Goal: Information Seeking & Learning: Find specific page/section

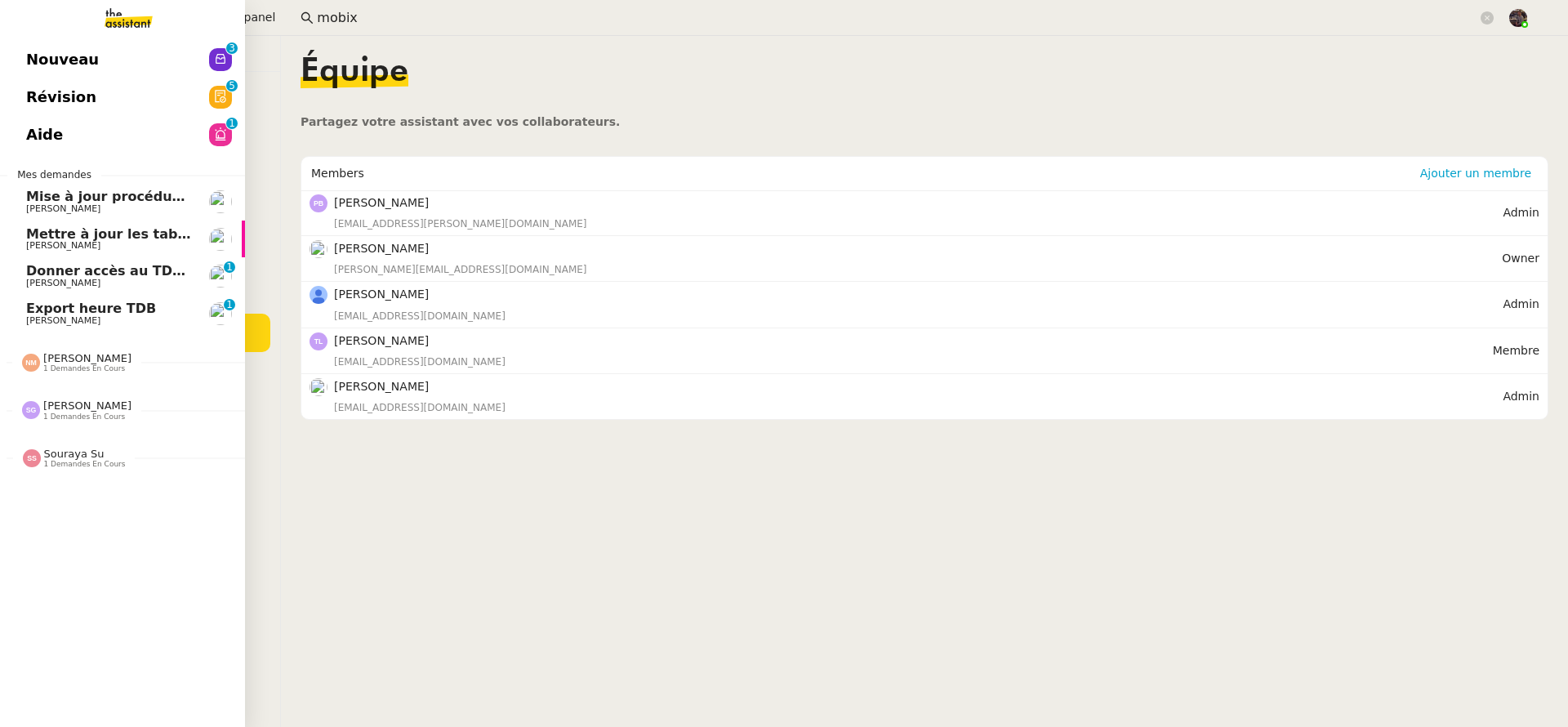
click at [23, 274] on link "Donner accès au TDB MPAF Guillaume Farina 0 1 2 3 4 5 6 7 8 9" at bounding box center [122, 276] width 245 height 37
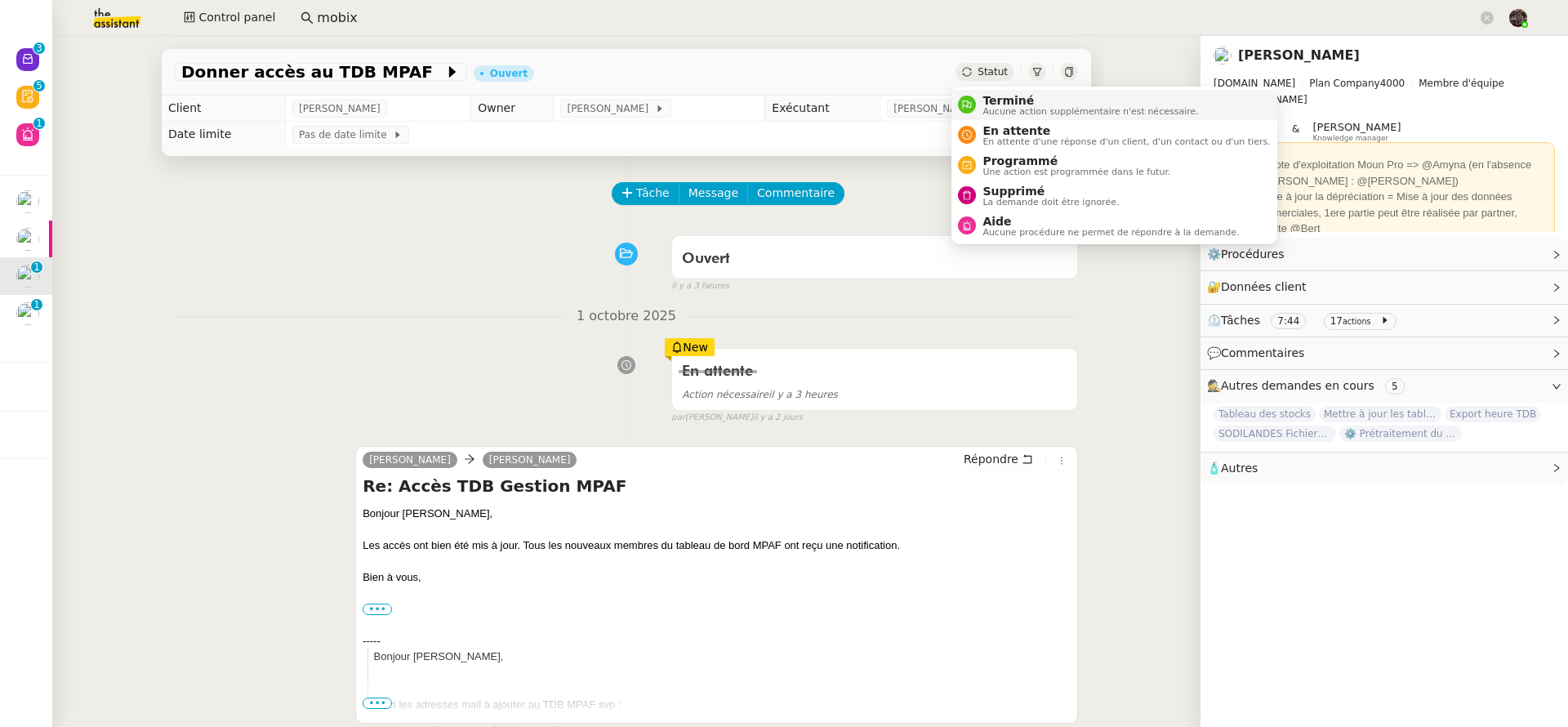
click at [998, 113] on span "Aucune action supplémentaire n'est nécessaire." at bounding box center [1090, 112] width 216 height 9
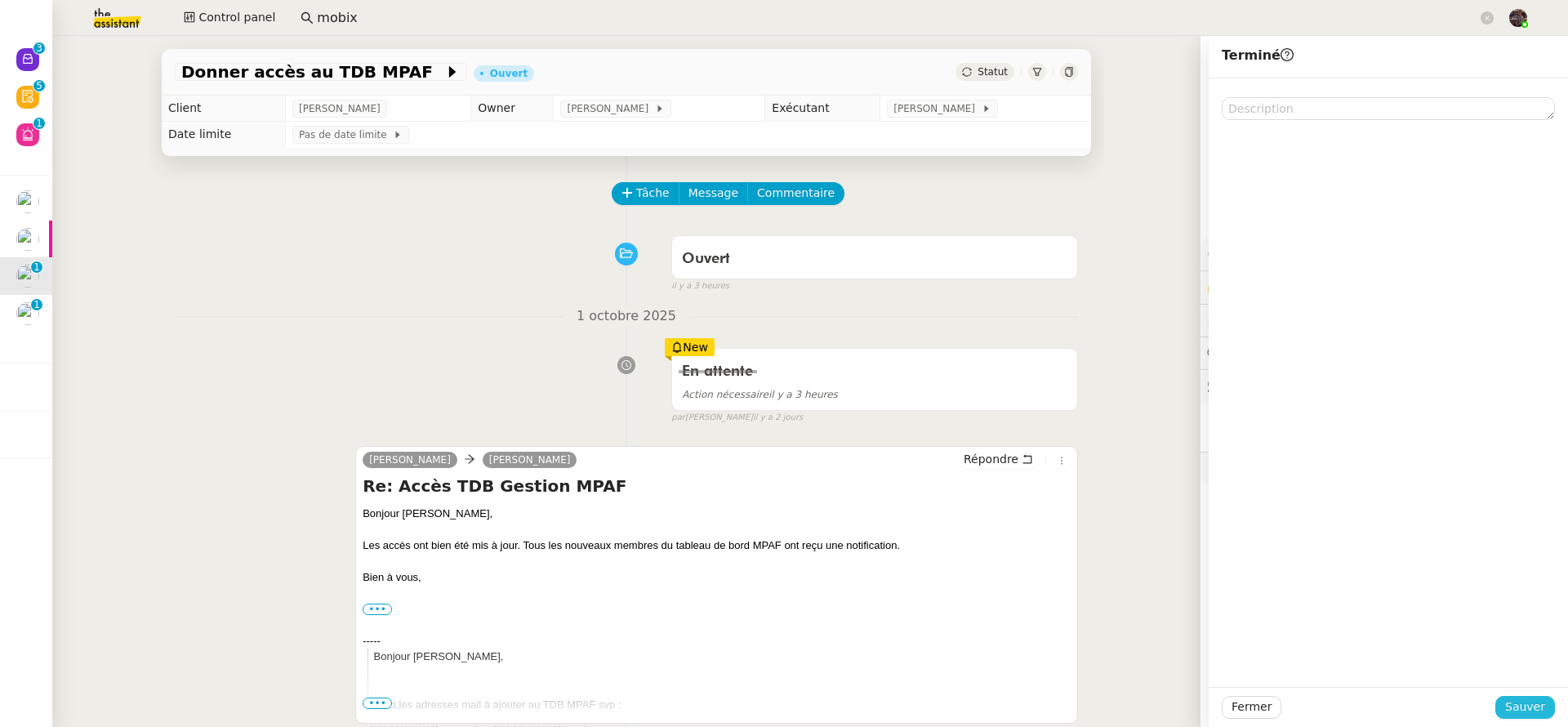
click at [1523, 700] on span "Sauver" at bounding box center [1525, 707] width 40 height 19
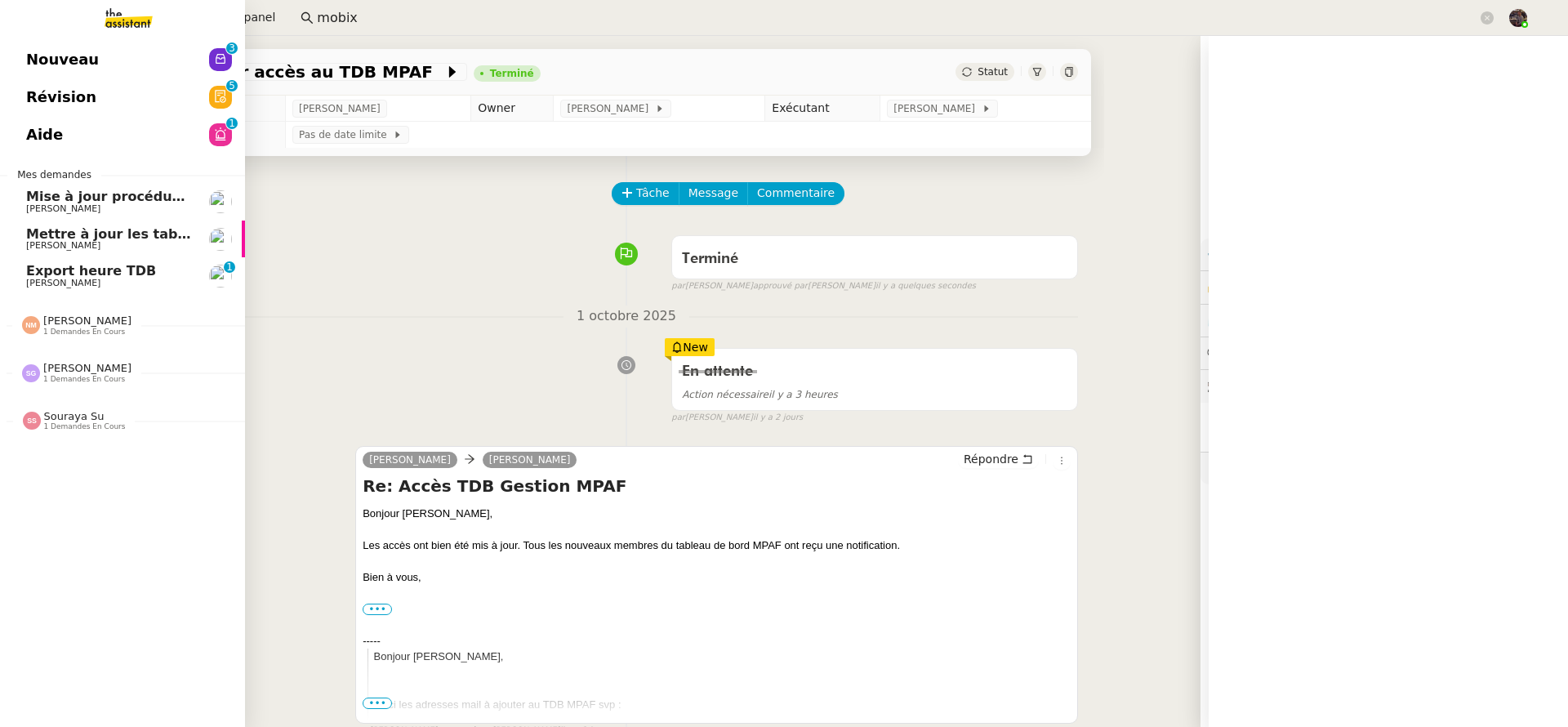
click at [26, 268] on span "Export heure TDB" at bounding box center [91, 270] width 130 height 15
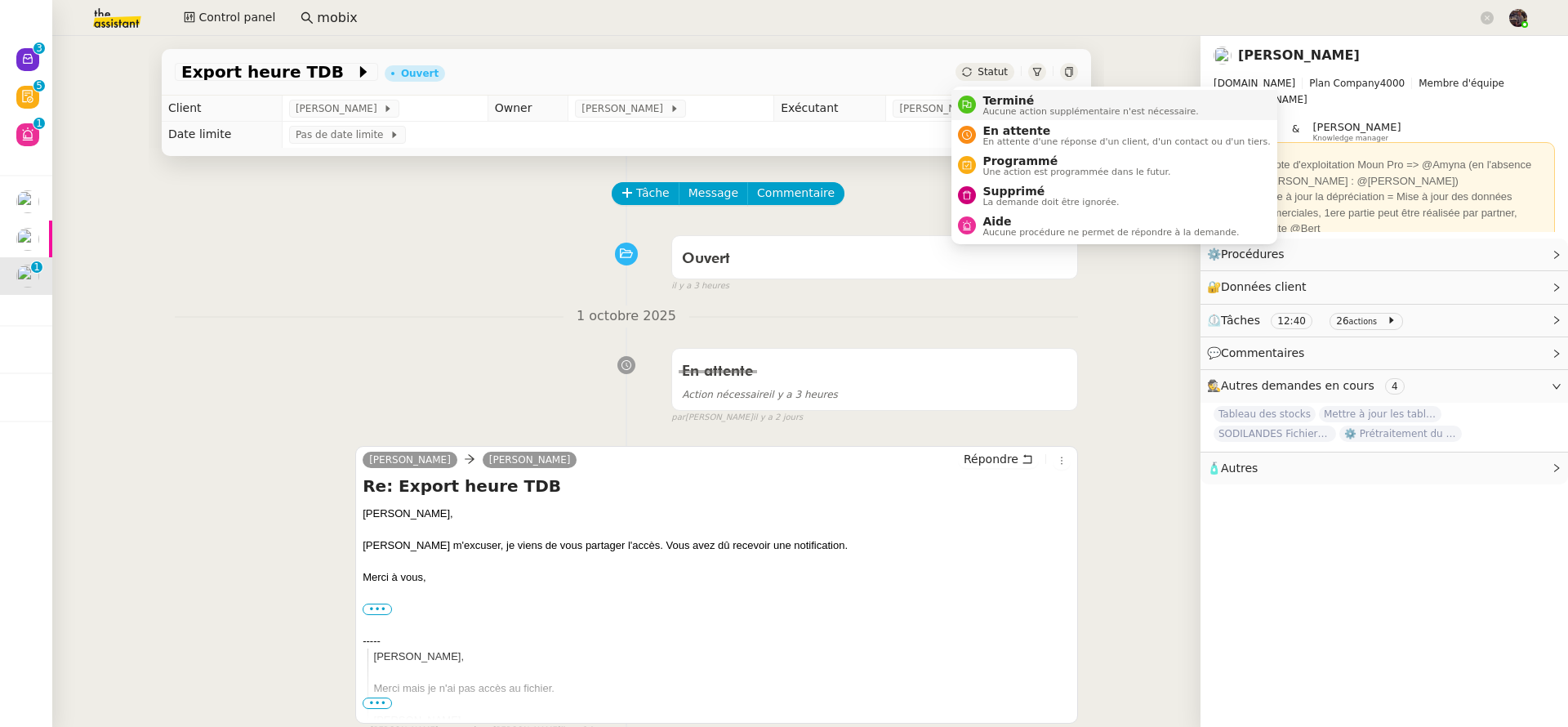
click at [1019, 108] on span "Aucune action supplémentaire n'est nécessaire." at bounding box center [1090, 112] width 216 height 9
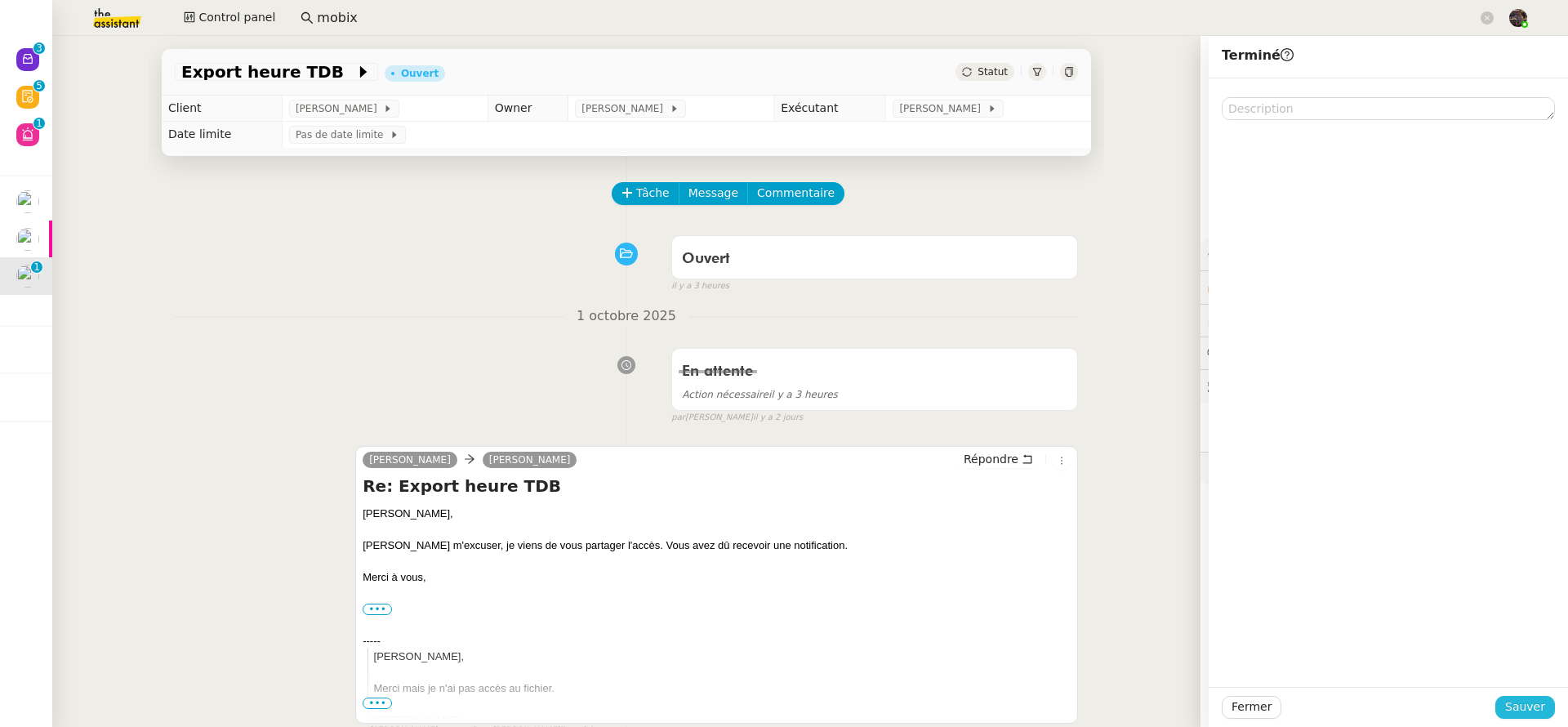
click at [1506, 704] on span "Sauver" at bounding box center [1525, 707] width 40 height 19
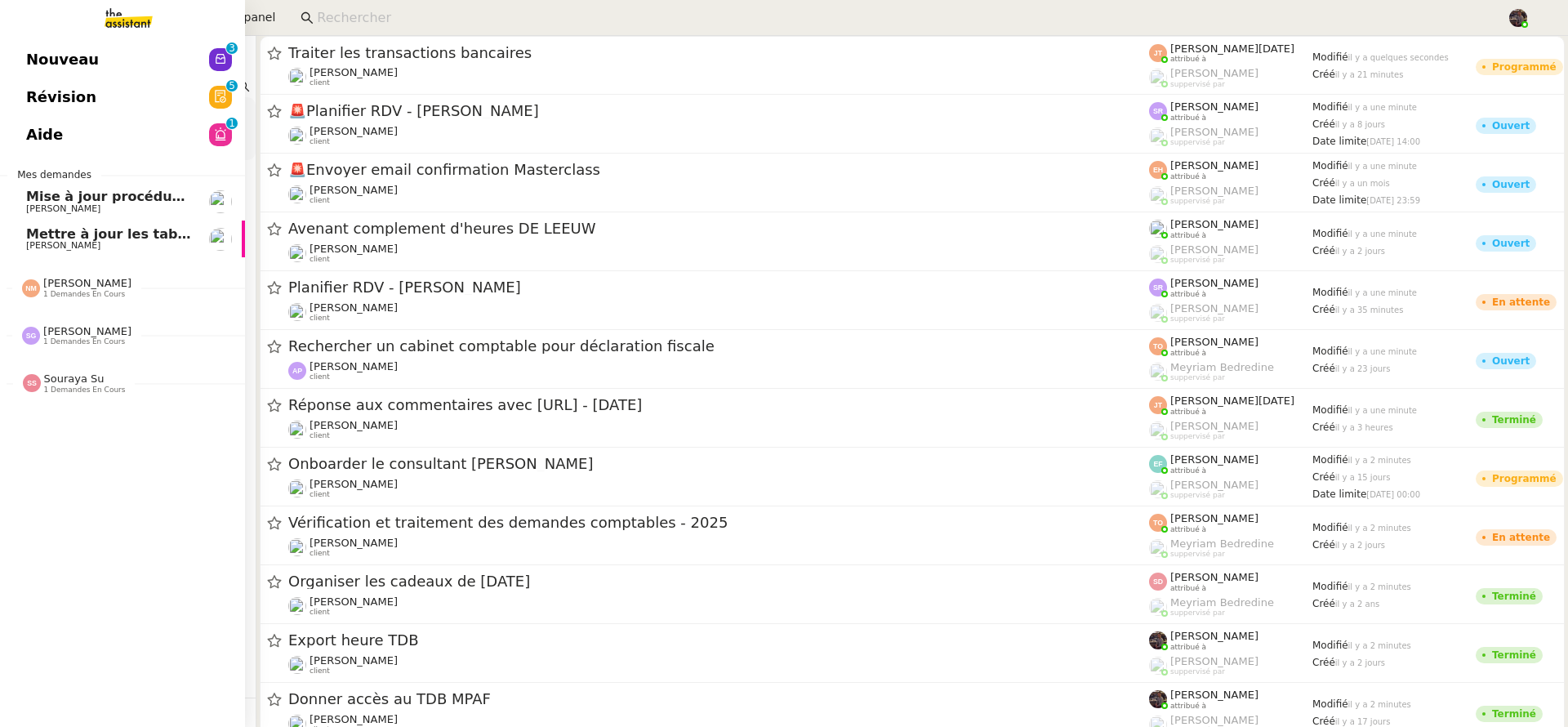
click at [118, 17] on img at bounding box center [115, 18] width 127 height 36
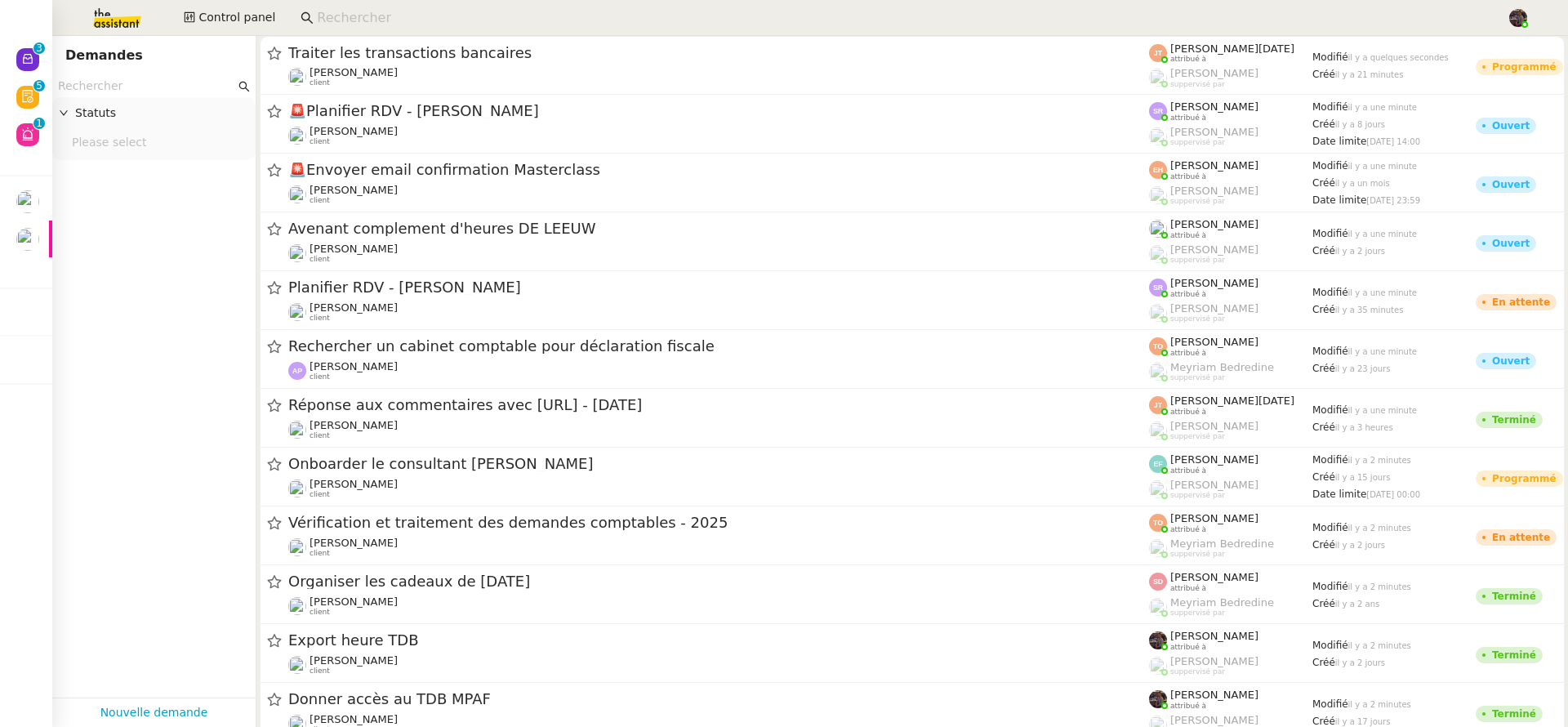
click at [131, 67] on div "Demandes" at bounding box center [107, 56] width 84 height 23
click at [137, 84] on input "text" at bounding box center [146, 86] width 177 height 19
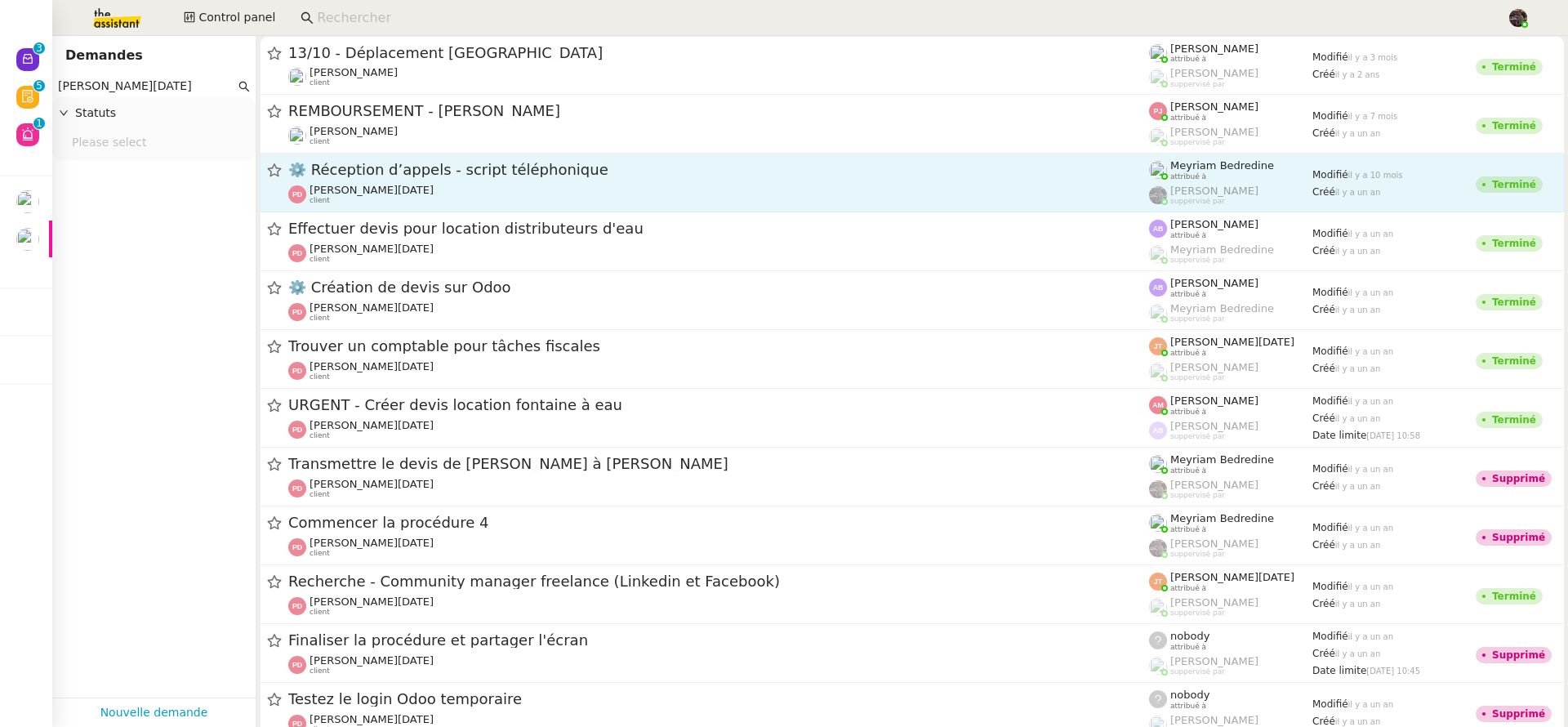
type input "patrick dahan"
click at [383, 169] on span "⚙️ Réception d’appels - script téléphonique" at bounding box center [719, 170] width 861 height 15
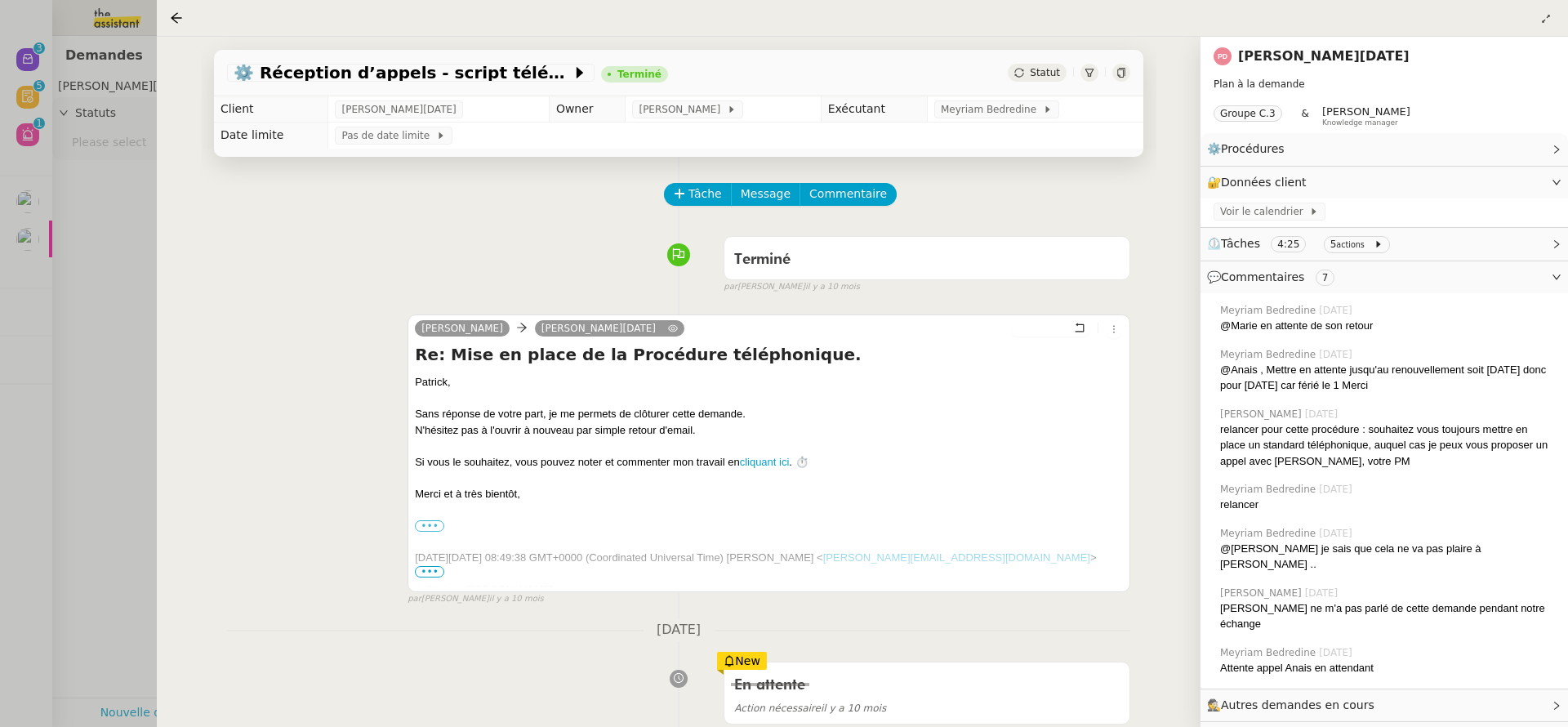
click at [1274, 55] on link "Patrick DAHAN" at bounding box center [1324, 55] width 171 height 15
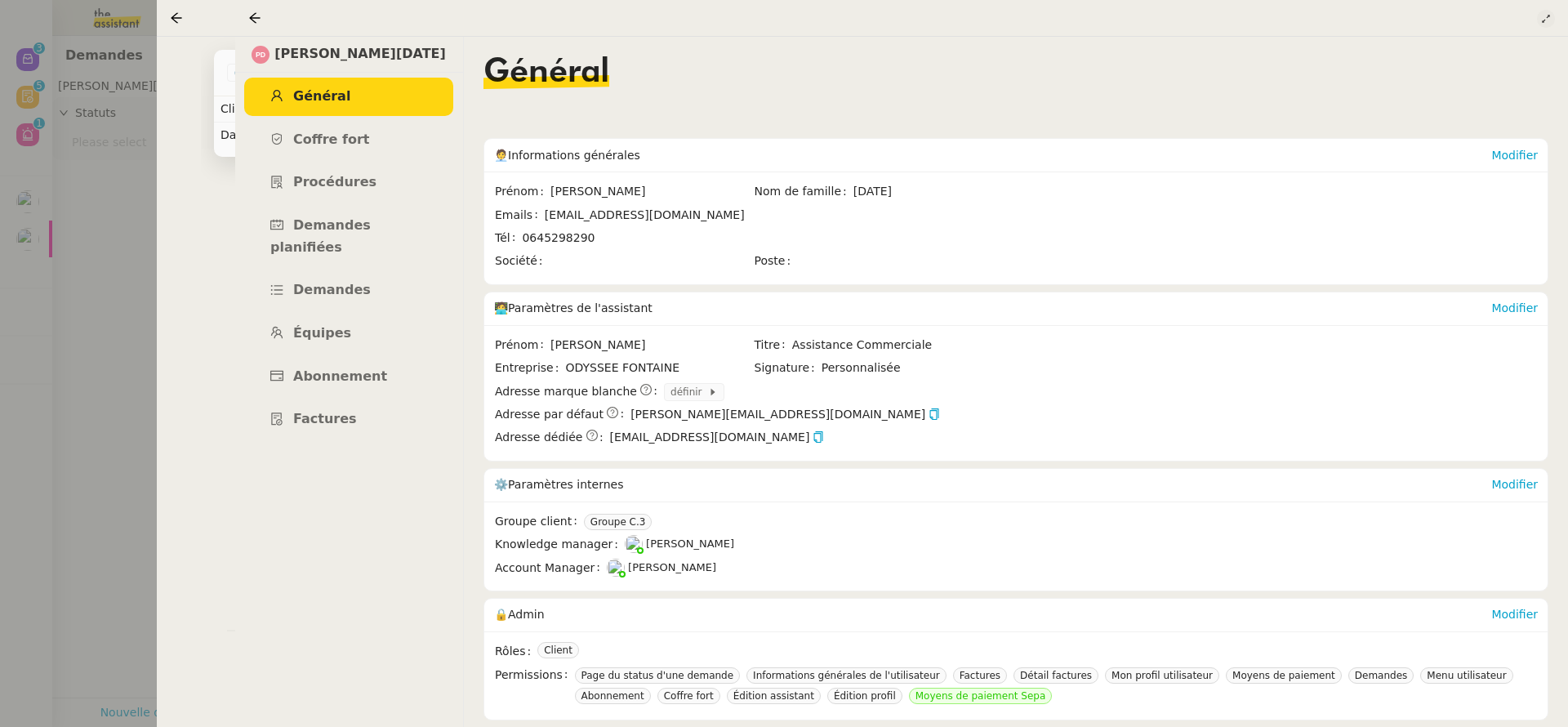
click at [1547, 15] on icon at bounding box center [1546, 19] width 10 height 10
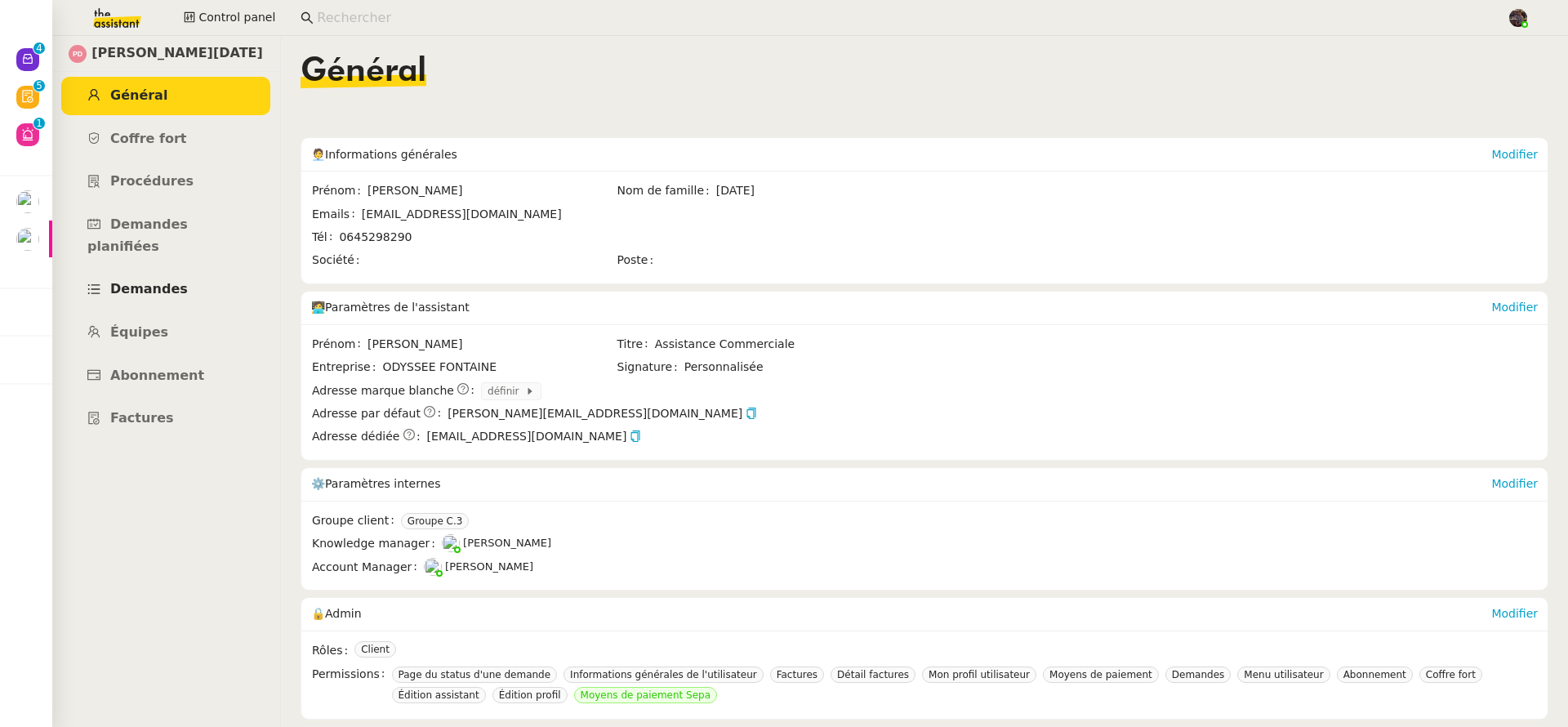
click at [191, 280] on link "Demandes" at bounding box center [166, 289] width 209 height 38
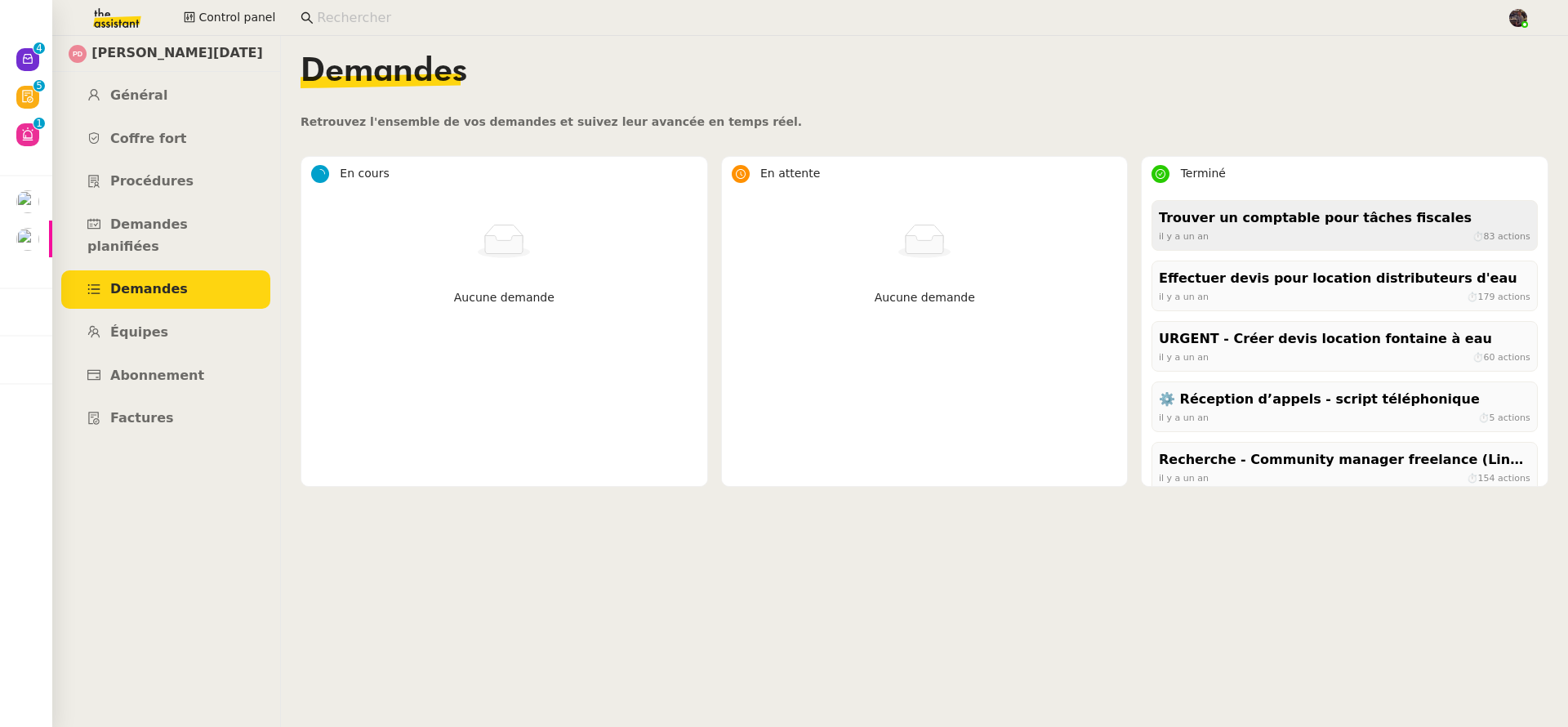
click at [1318, 243] on div "il y a un an ⏱ 83 actions" at bounding box center [1344, 236] width 372 height 15
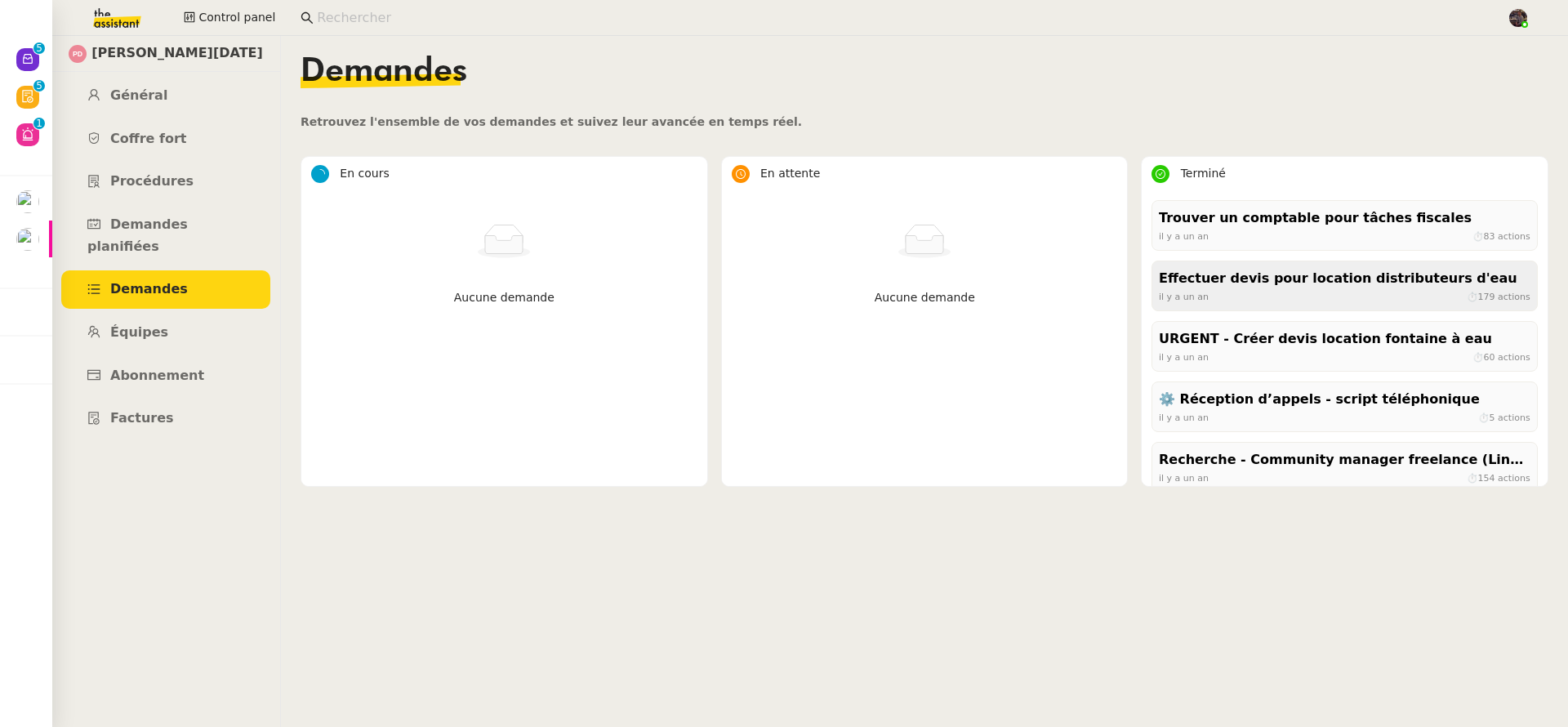
click at [1367, 275] on div "Effectuer devis pour location distributeurs d'eau" at bounding box center [1344, 279] width 372 height 22
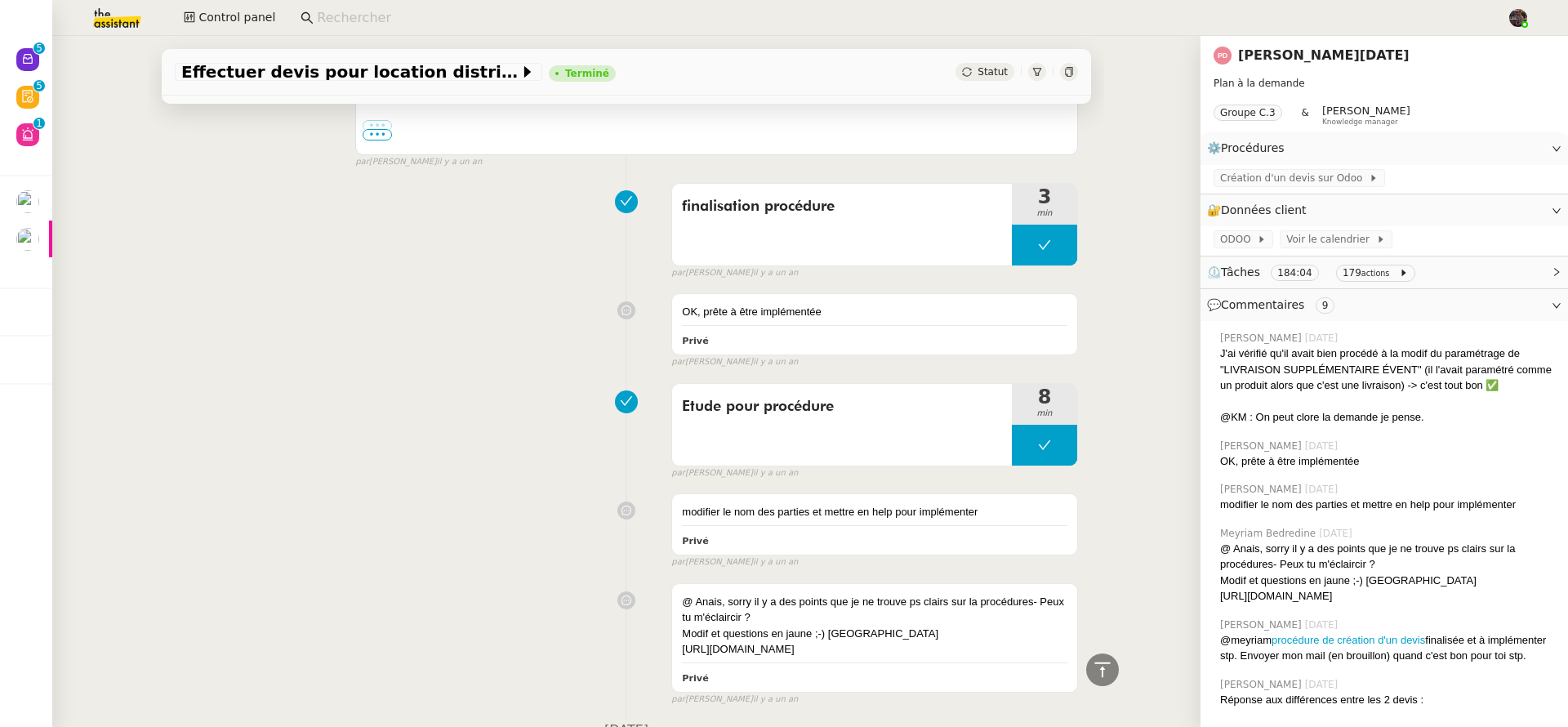
scroll to position [2240, 0]
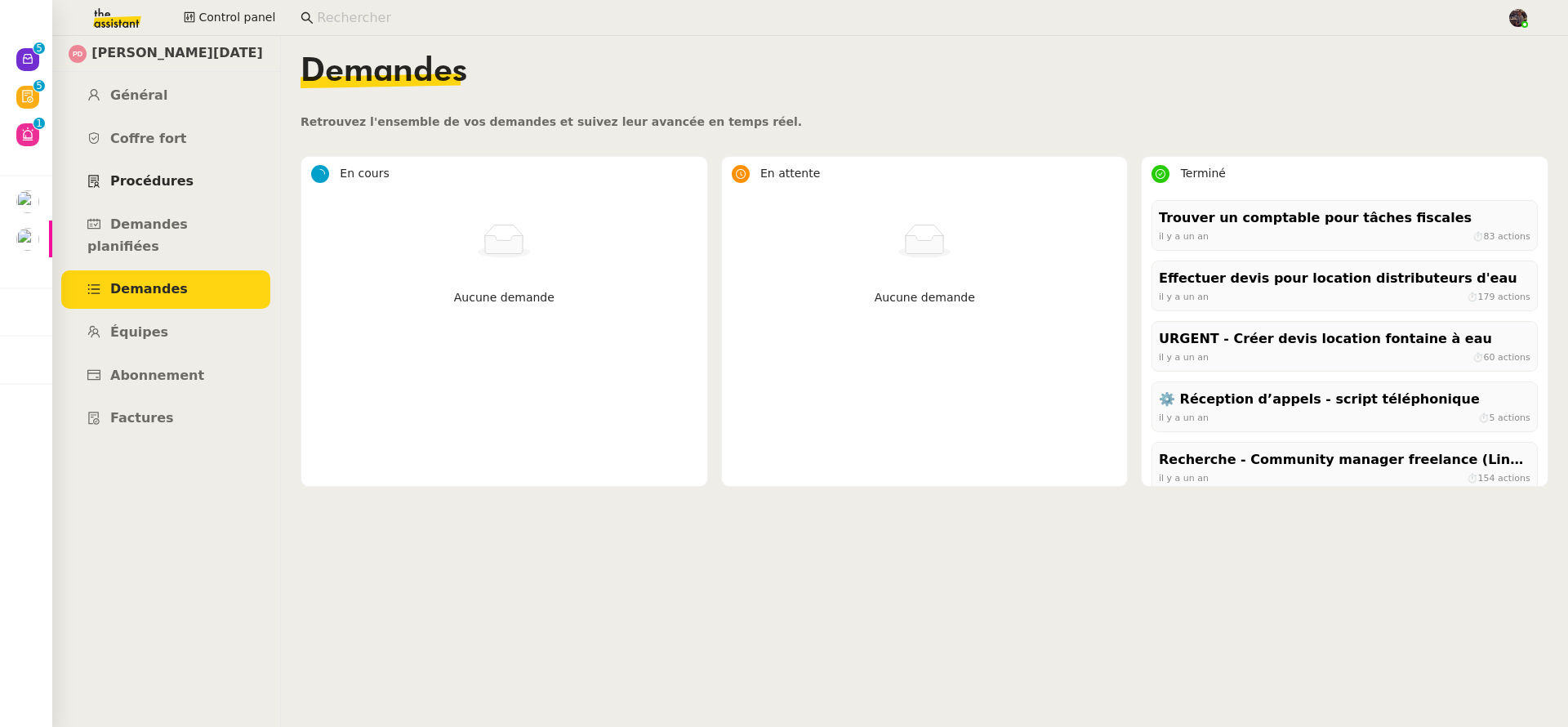
click at [180, 170] on link "Procédures" at bounding box center [166, 181] width 209 height 38
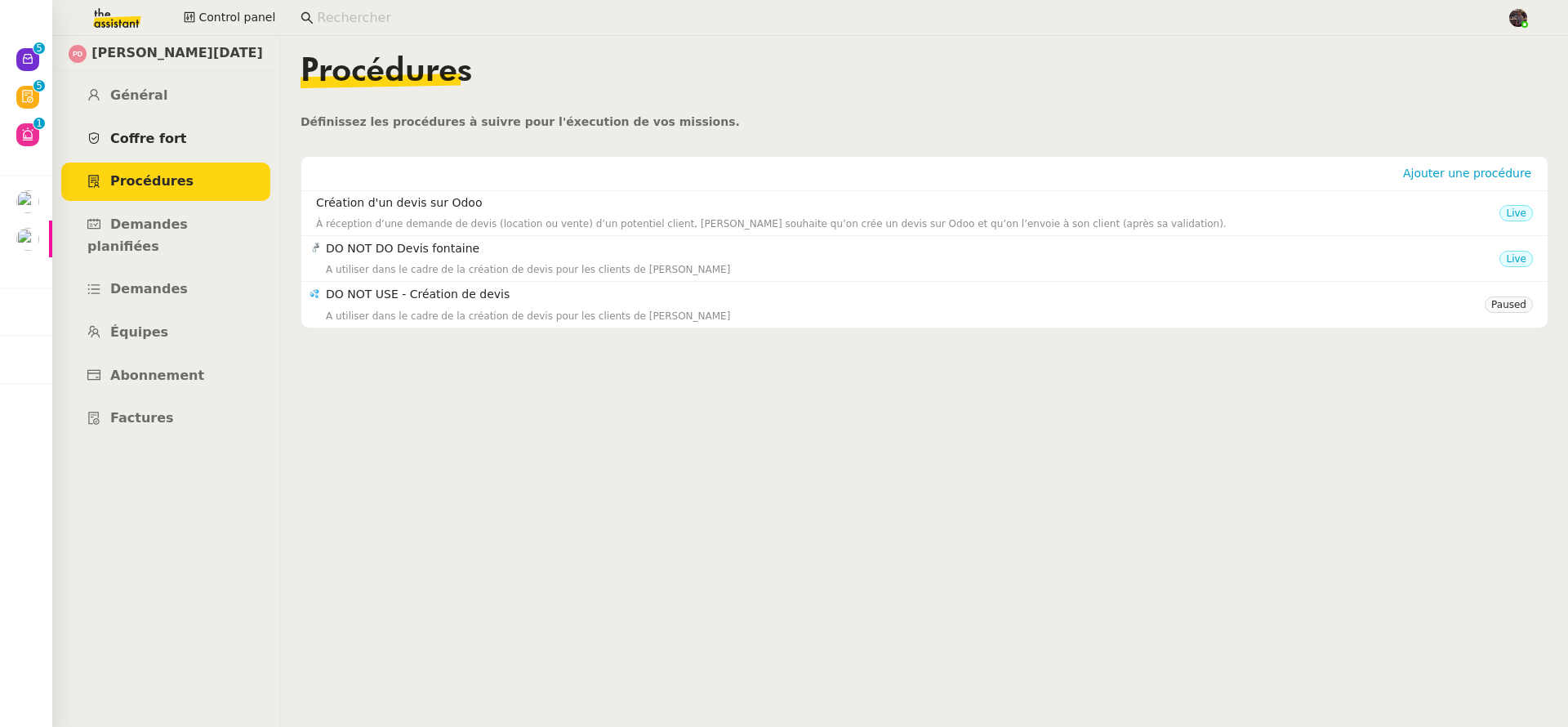
click at [187, 136] on link "Coffre fort" at bounding box center [166, 138] width 209 height 38
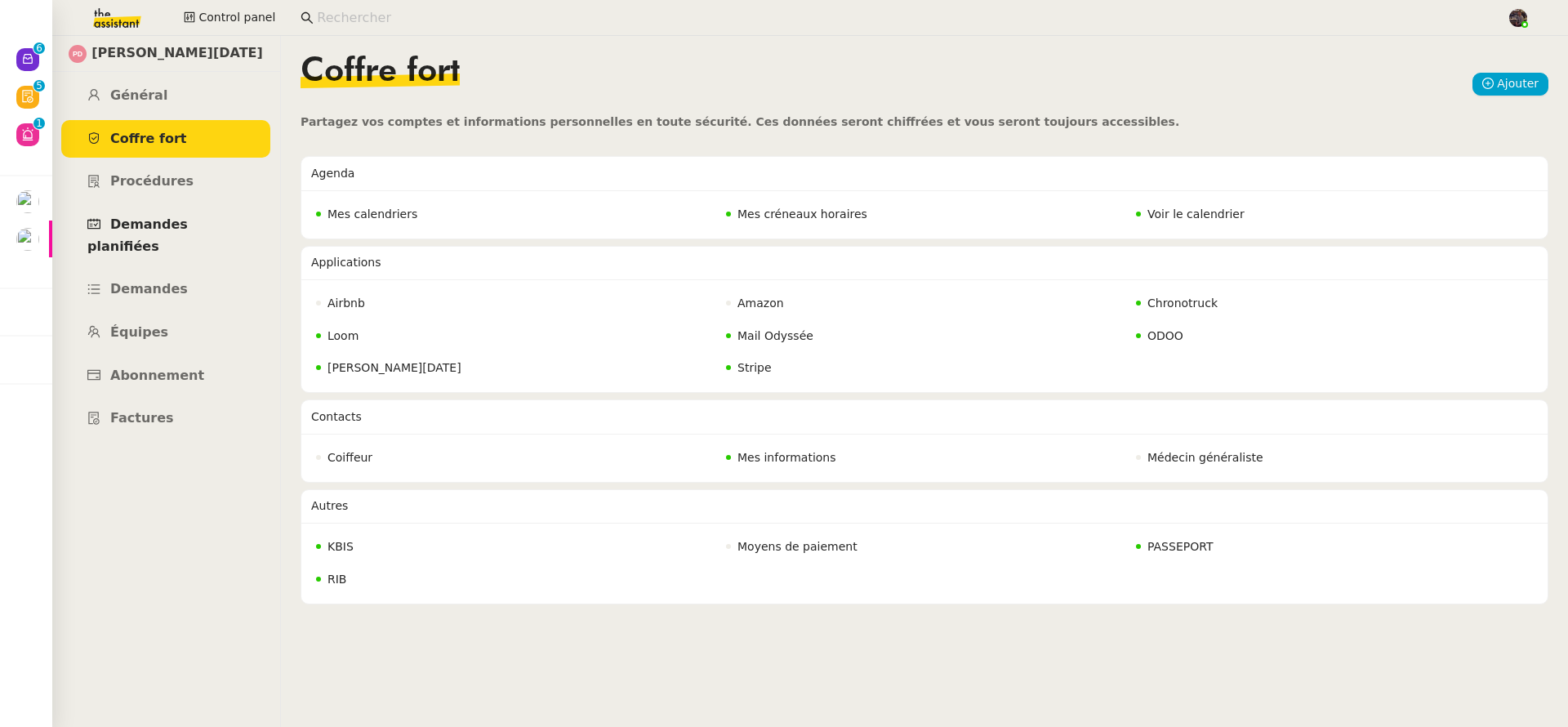
click at [195, 238] on link "Demandes planifiées" at bounding box center [166, 235] width 209 height 59
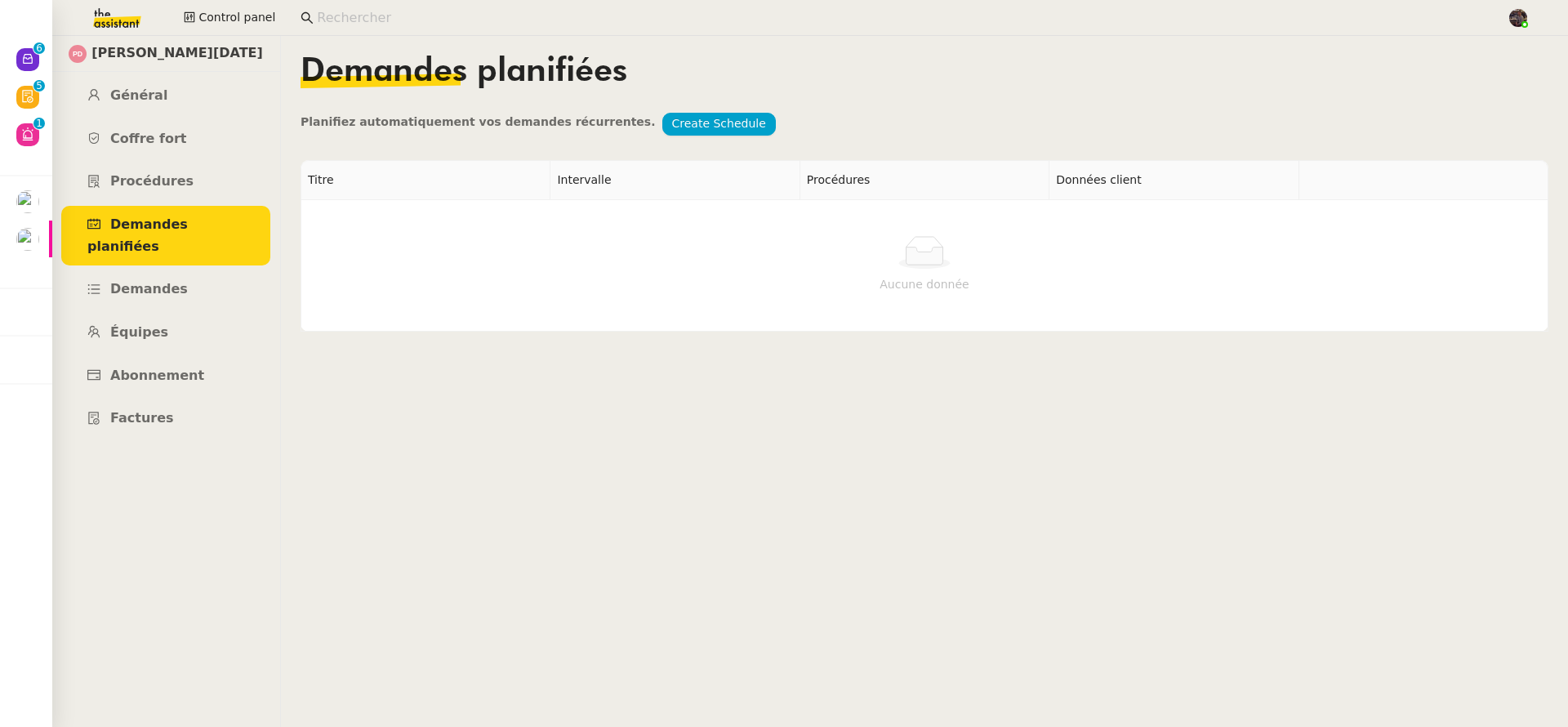
click at [186, 161] on ul "Général Coffre fort Procédures Demandes planifiées Demandes Équipes Abonnement …" at bounding box center [166, 257] width 229 height 361
click at [180, 128] on link "Coffre fort" at bounding box center [166, 138] width 209 height 38
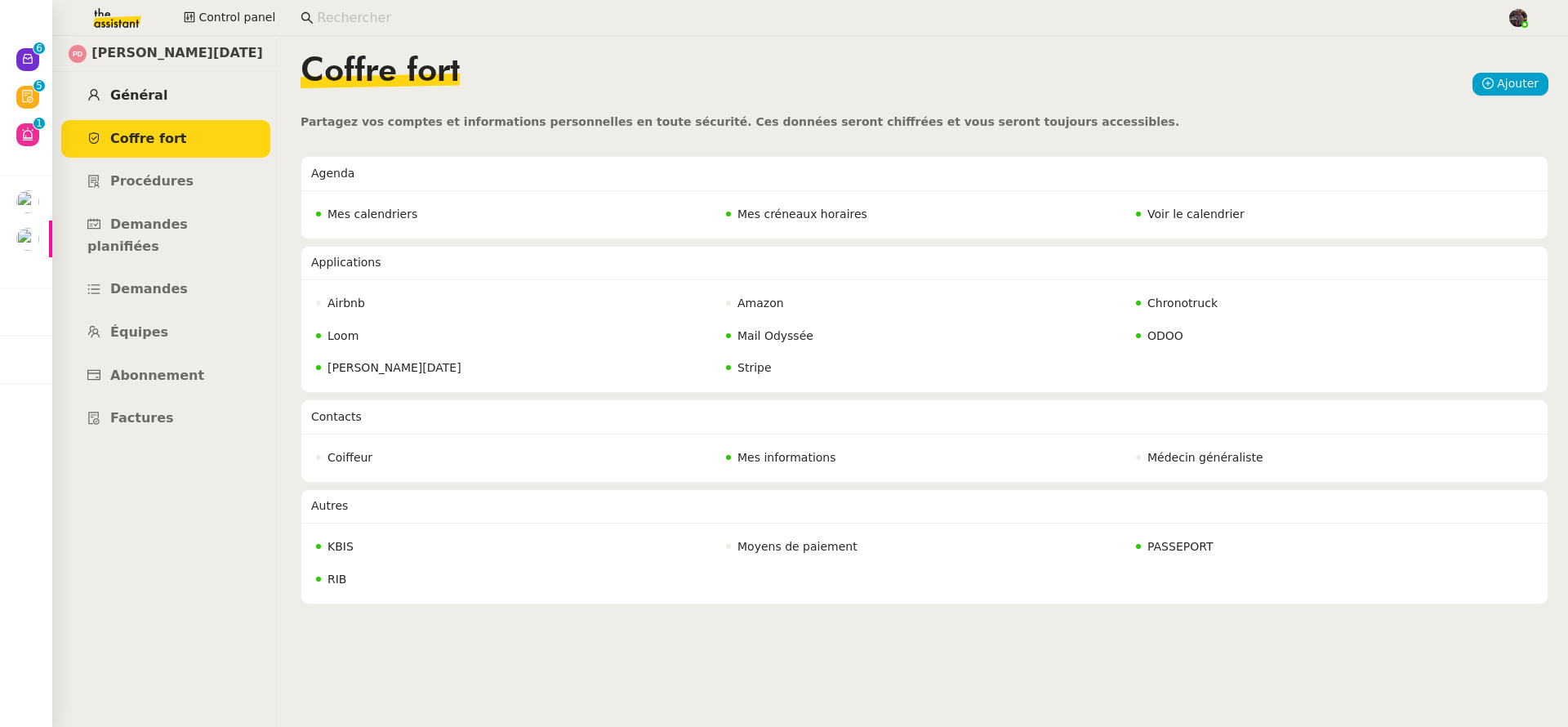
click at [169, 100] on link "Général" at bounding box center [166, 96] width 209 height 38
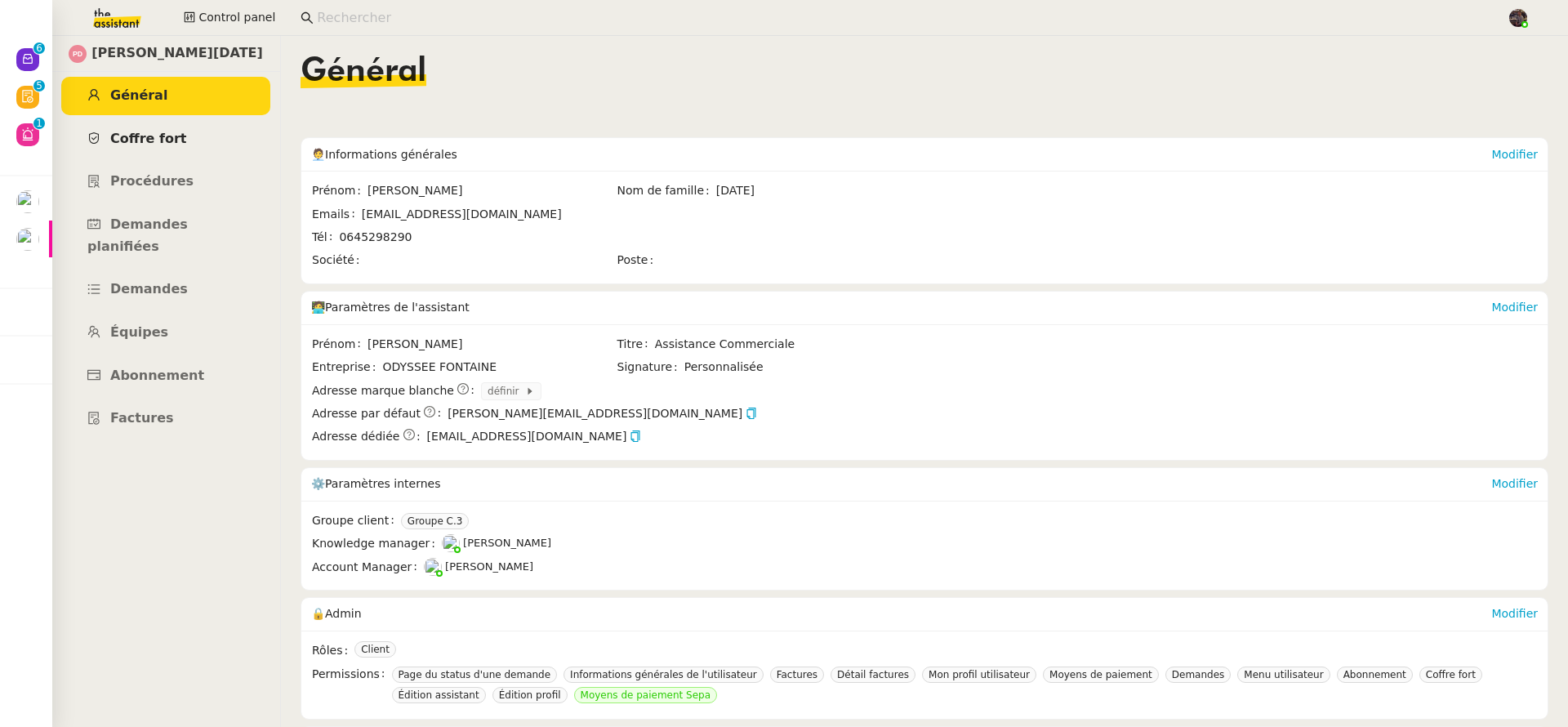
click at [168, 141] on span "Coffre fort" at bounding box center [148, 138] width 77 height 15
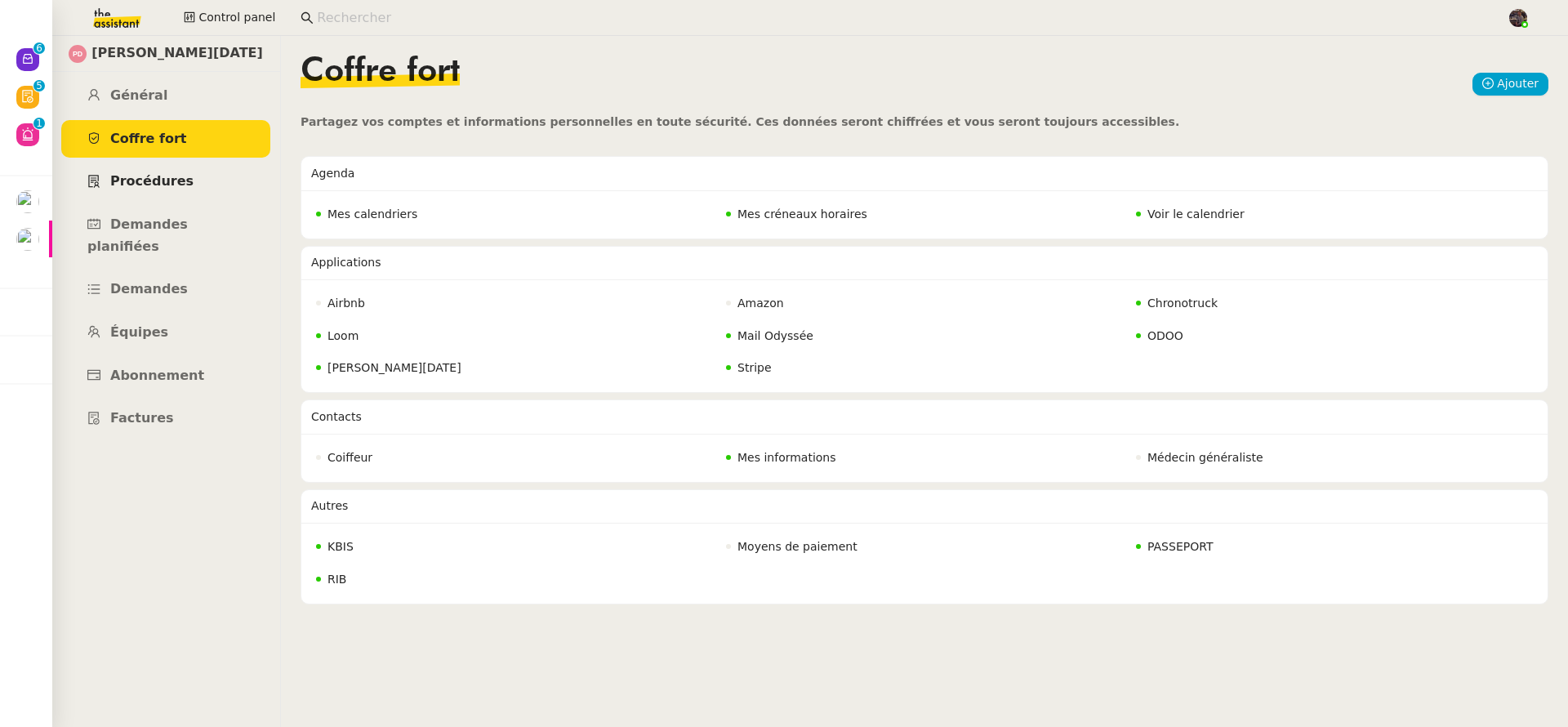
click at [189, 194] on link "Procédures" at bounding box center [166, 181] width 209 height 38
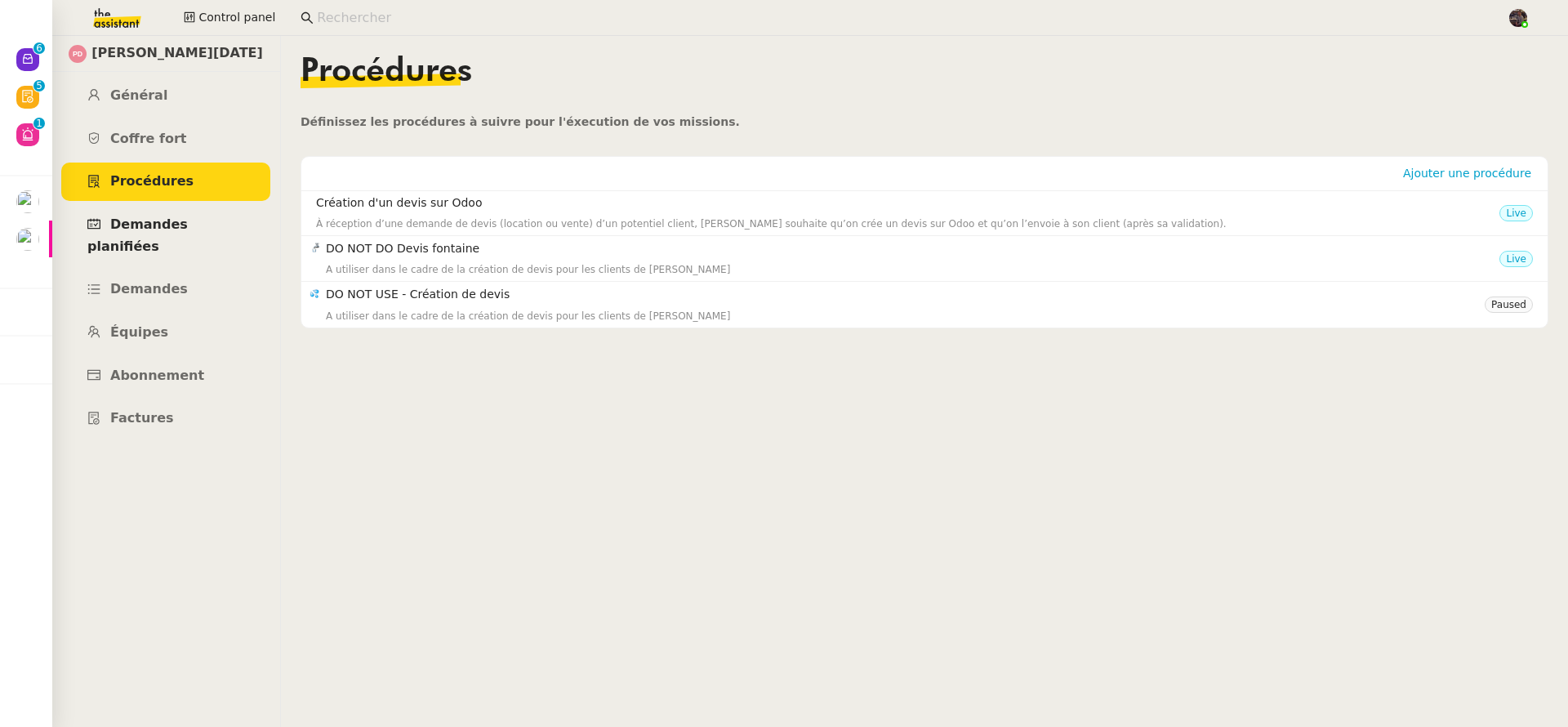
click at [188, 221] on span "Demandes planifiées" at bounding box center [137, 235] width 100 height 37
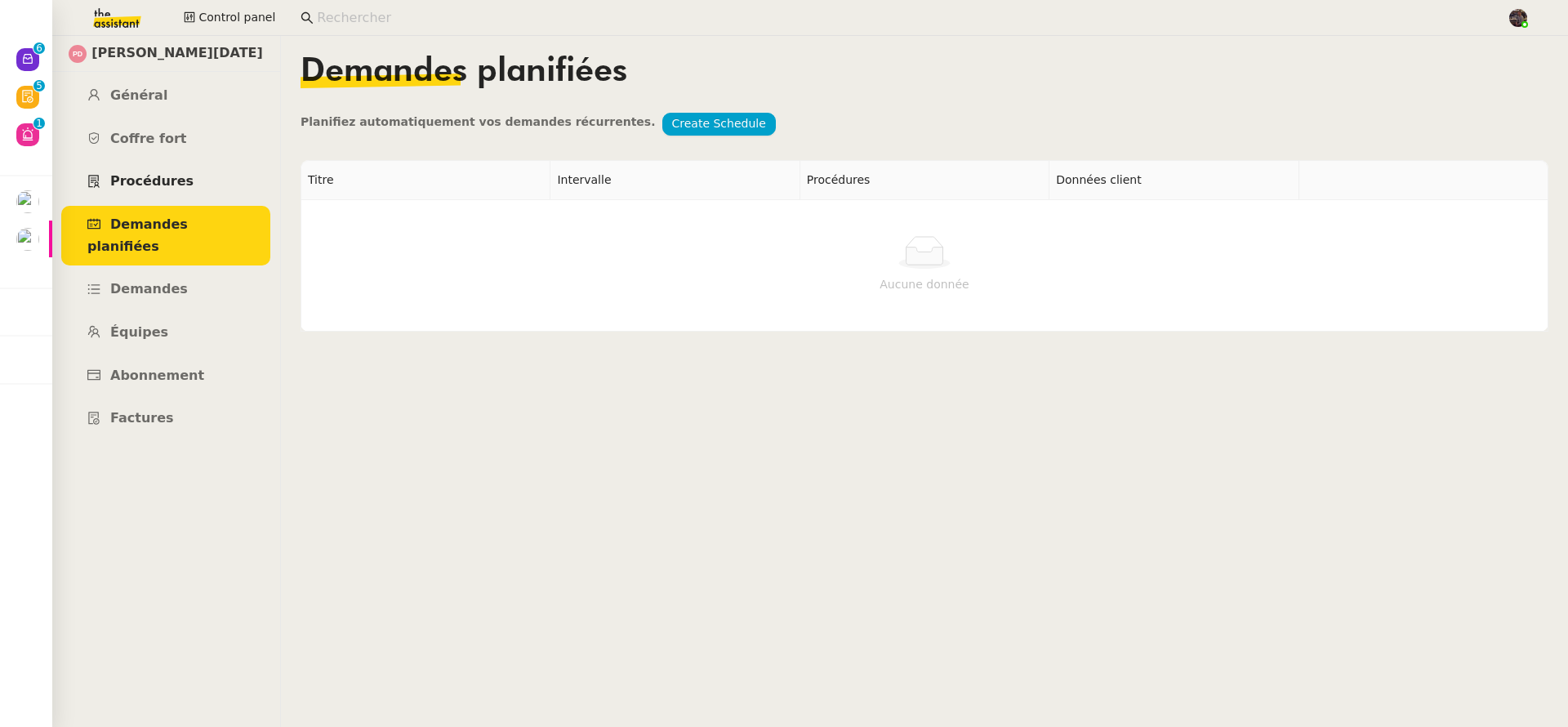
click at [157, 195] on link "Procédures" at bounding box center [166, 181] width 209 height 38
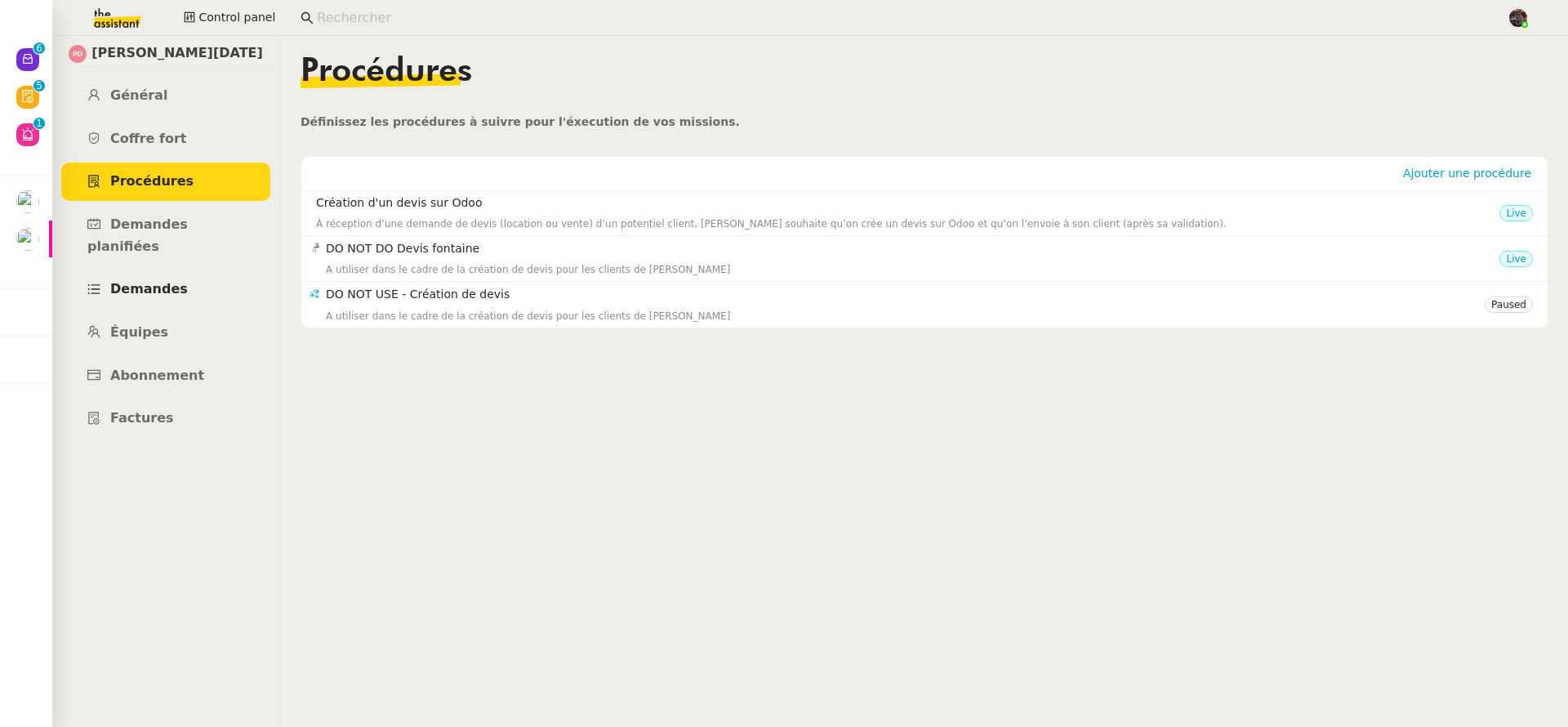
click at [152, 271] on link "Demandes" at bounding box center [166, 289] width 209 height 38
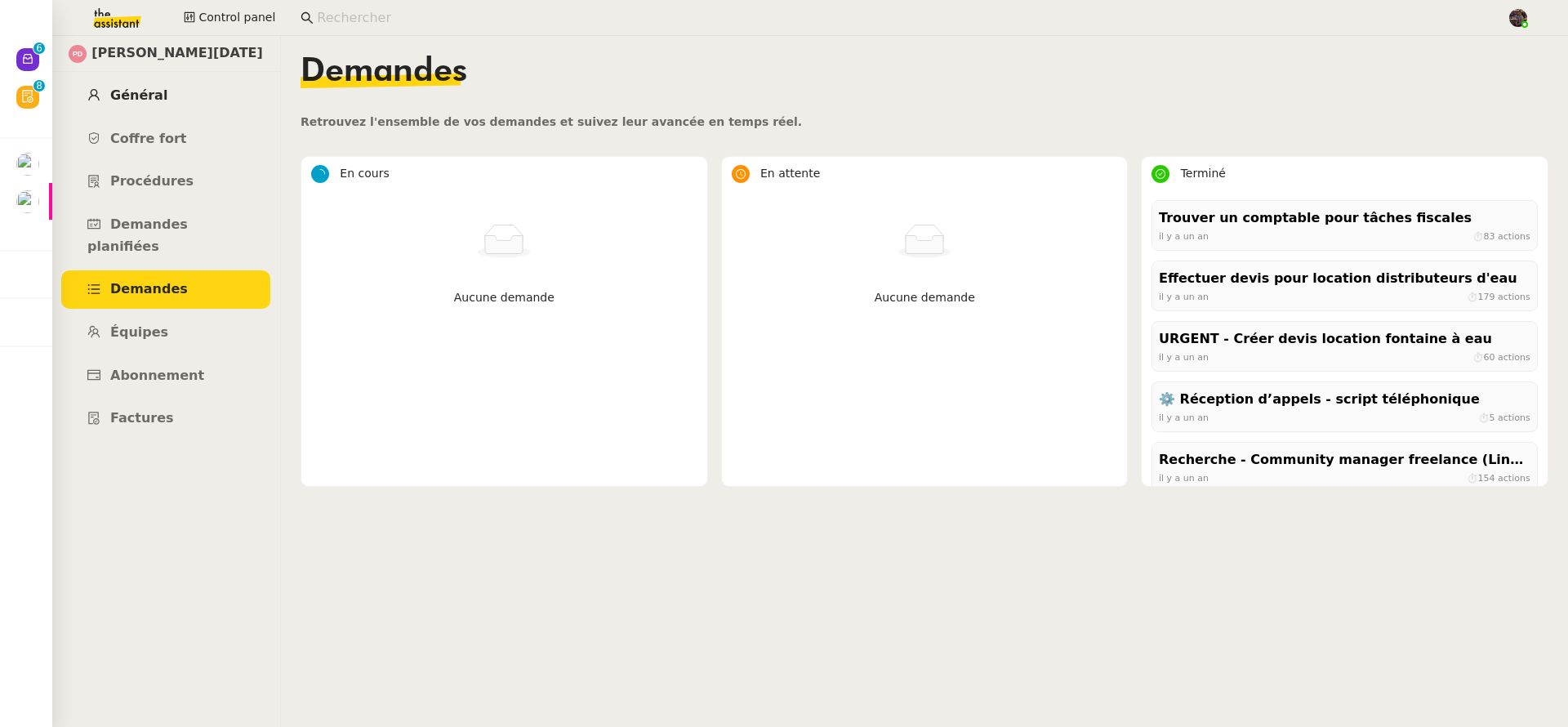
click at [165, 93] on link "Général" at bounding box center [166, 96] width 209 height 38
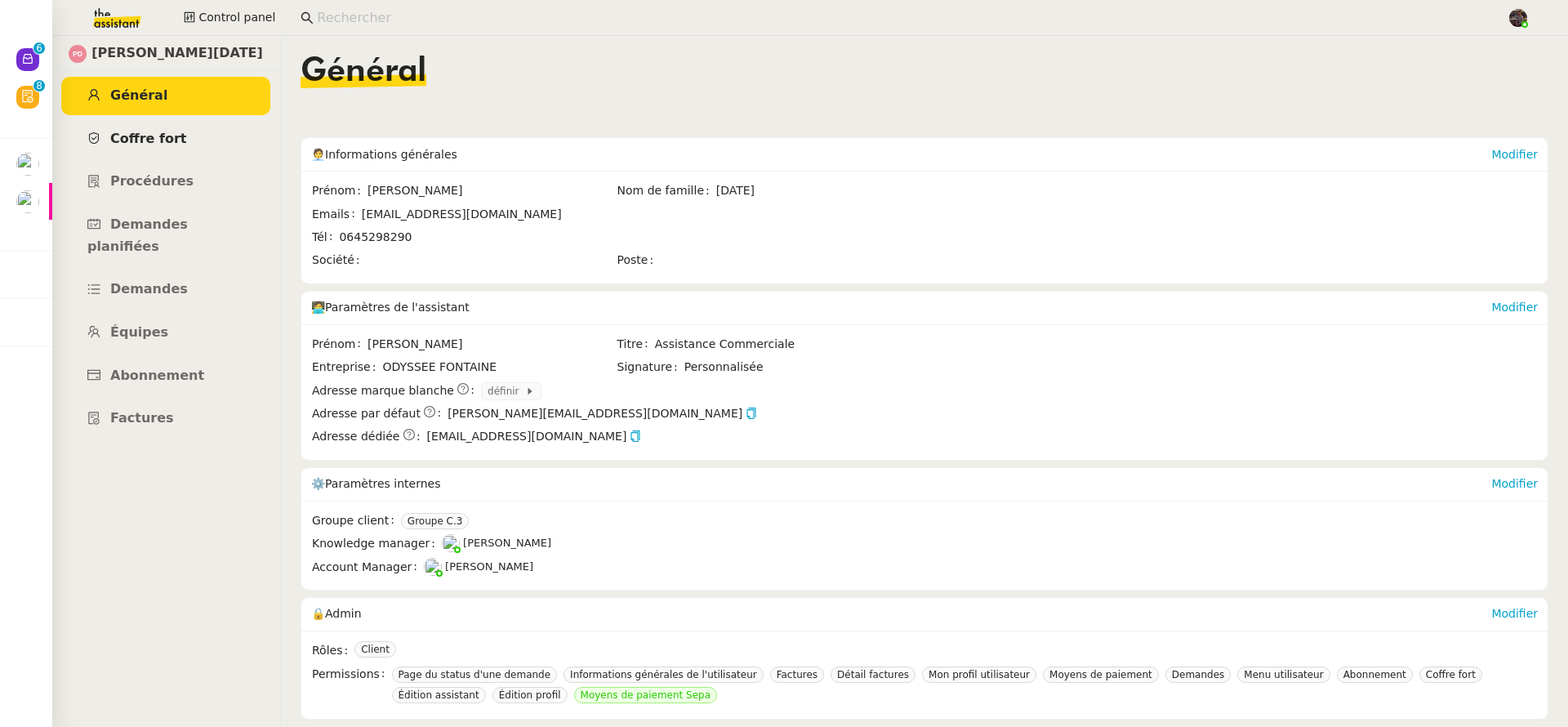
click at [172, 136] on span "Coffre fort" at bounding box center [148, 138] width 77 height 15
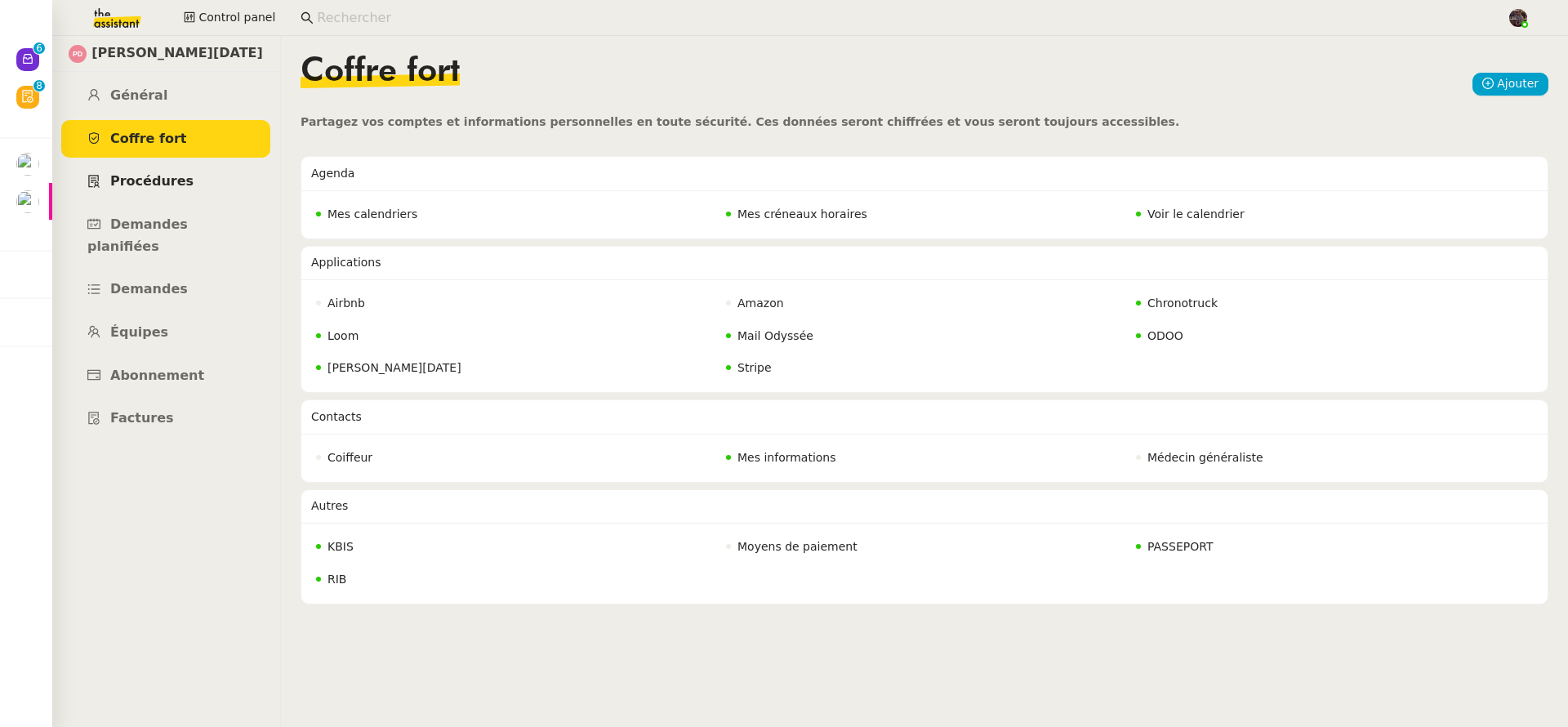
click at [193, 175] on link "Procédures" at bounding box center [166, 181] width 209 height 38
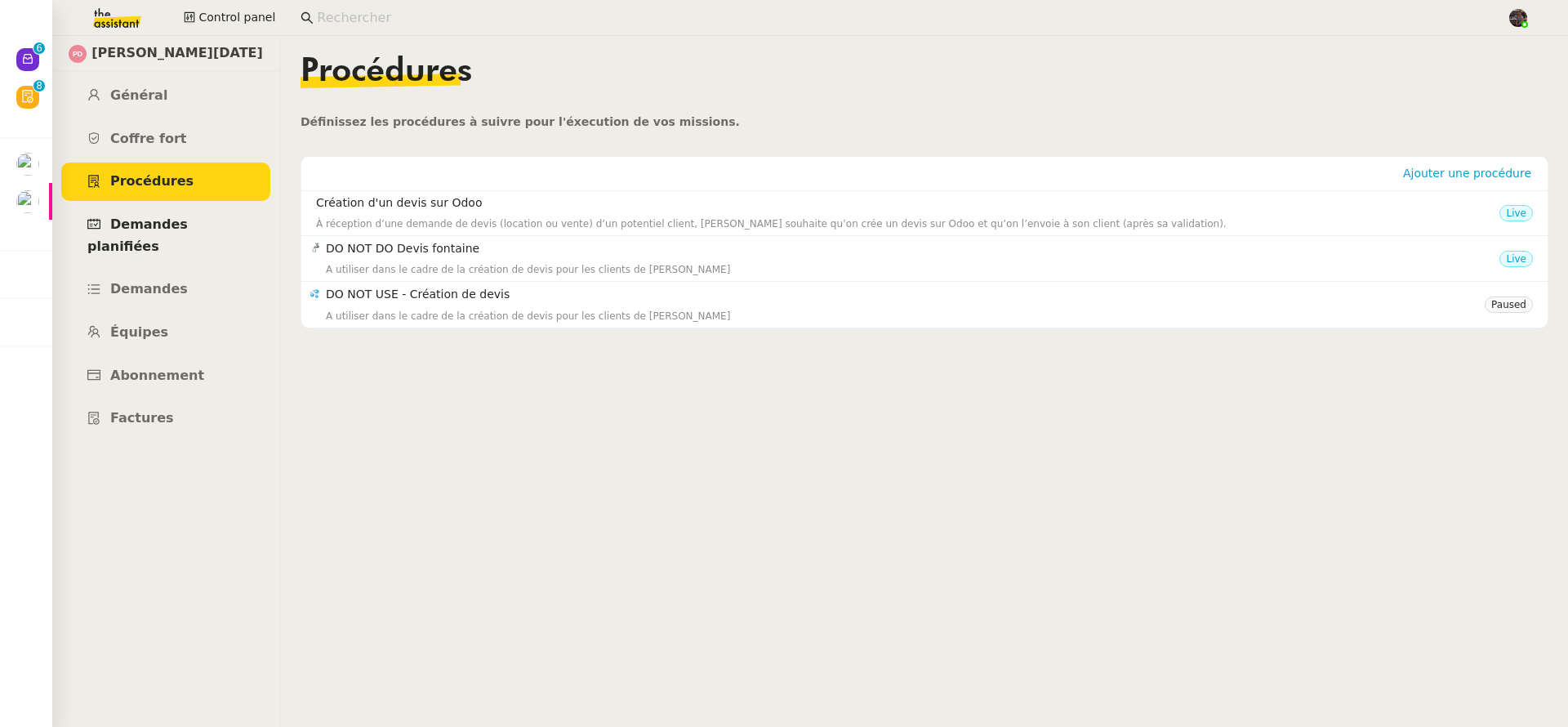
click at [188, 221] on span "Demandes planifiées" at bounding box center [137, 235] width 100 height 37
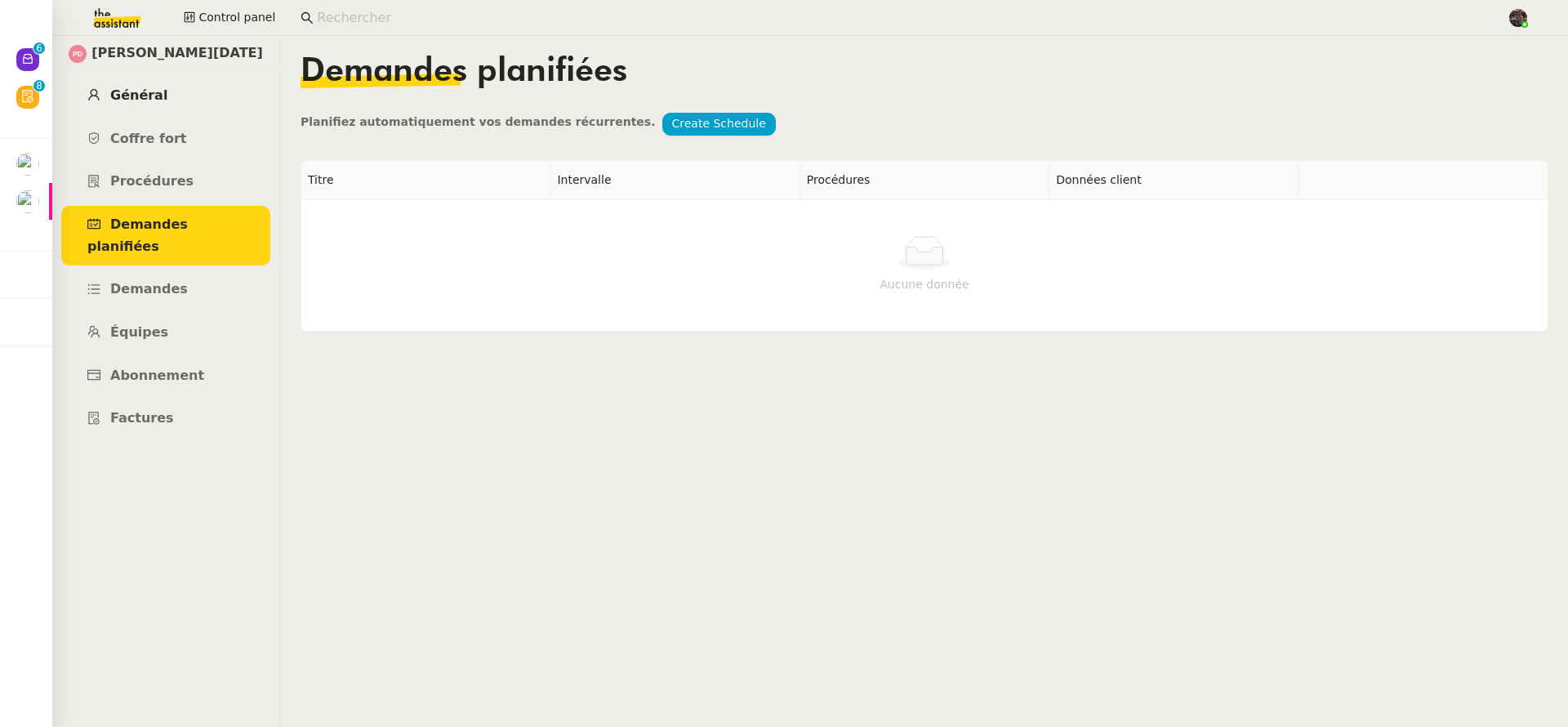
click at [167, 95] on link "Général" at bounding box center [166, 96] width 209 height 38
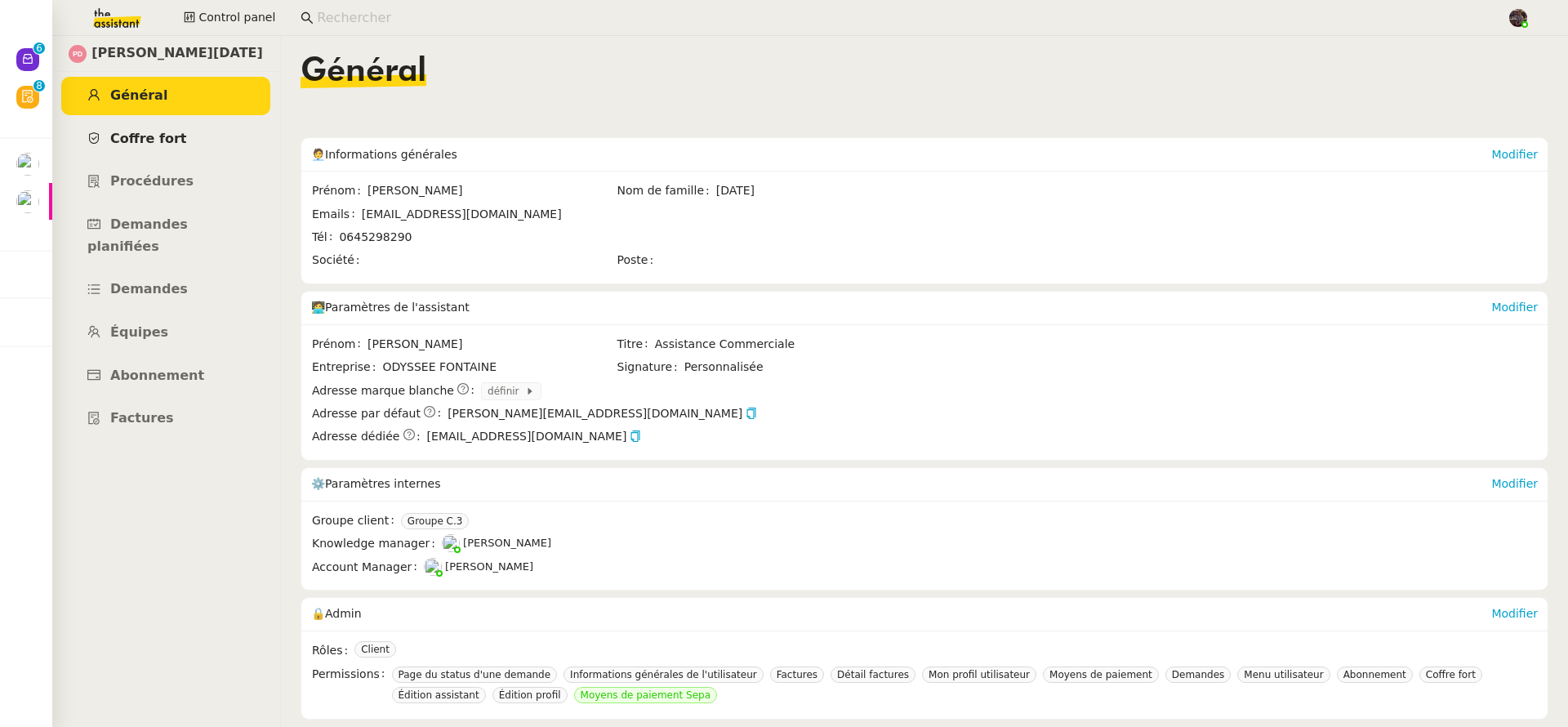
click at [166, 155] on link "Coffre fort" at bounding box center [166, 138] width 209 height 38
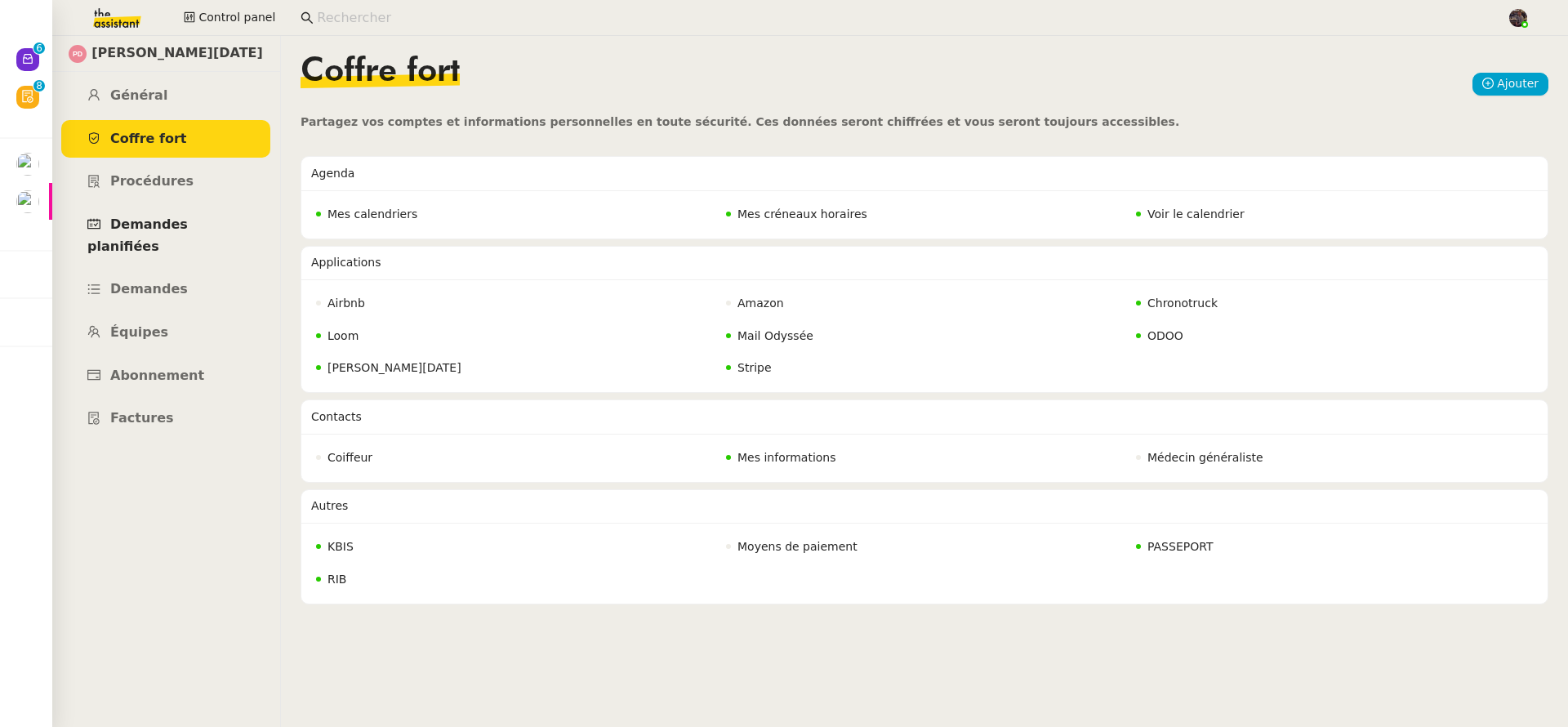
click at [164, 217] on span "Demandes planifiées" at bounding box center [137, 235] width 100 height 37
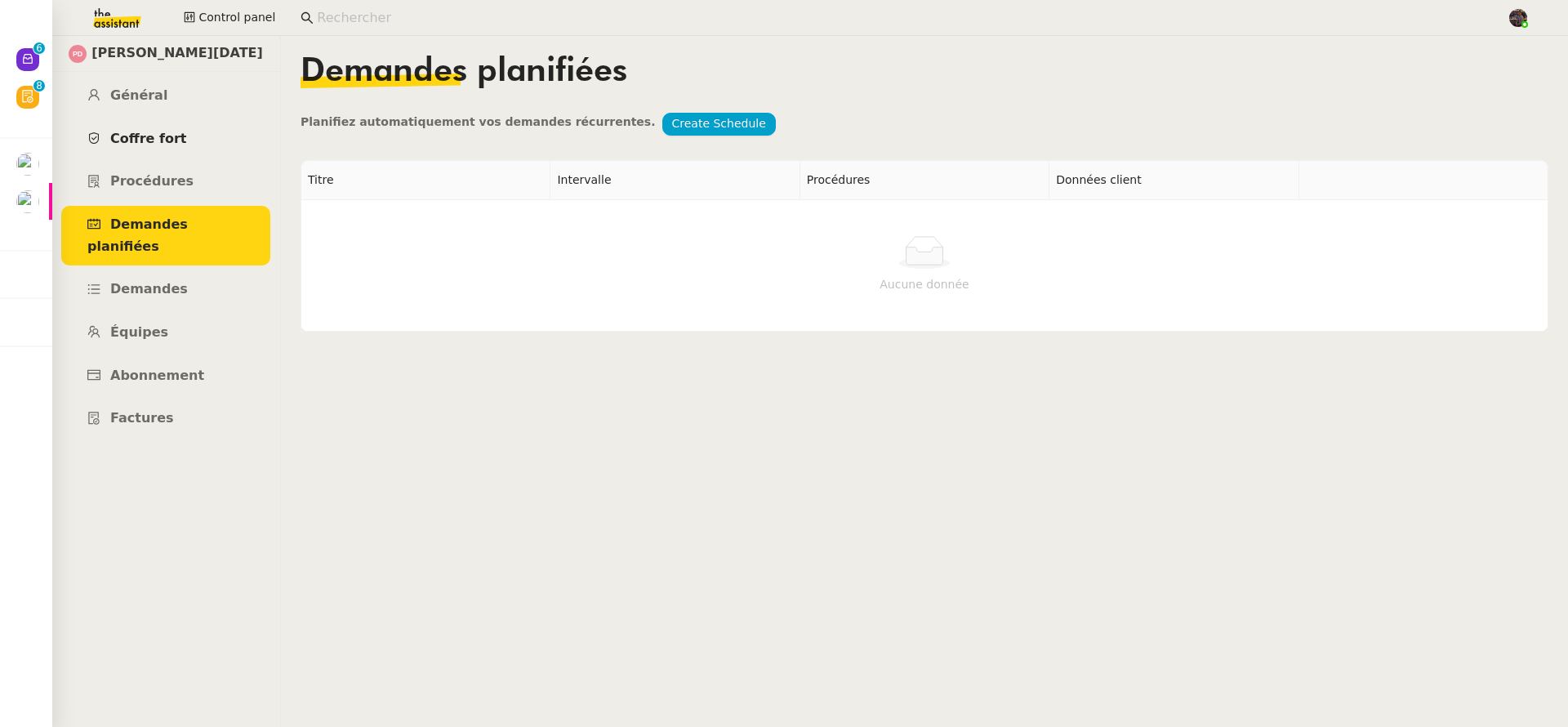
click at [169, 157] on link "Coffre fort" at bounding box center [166, 138] width 209 height 38
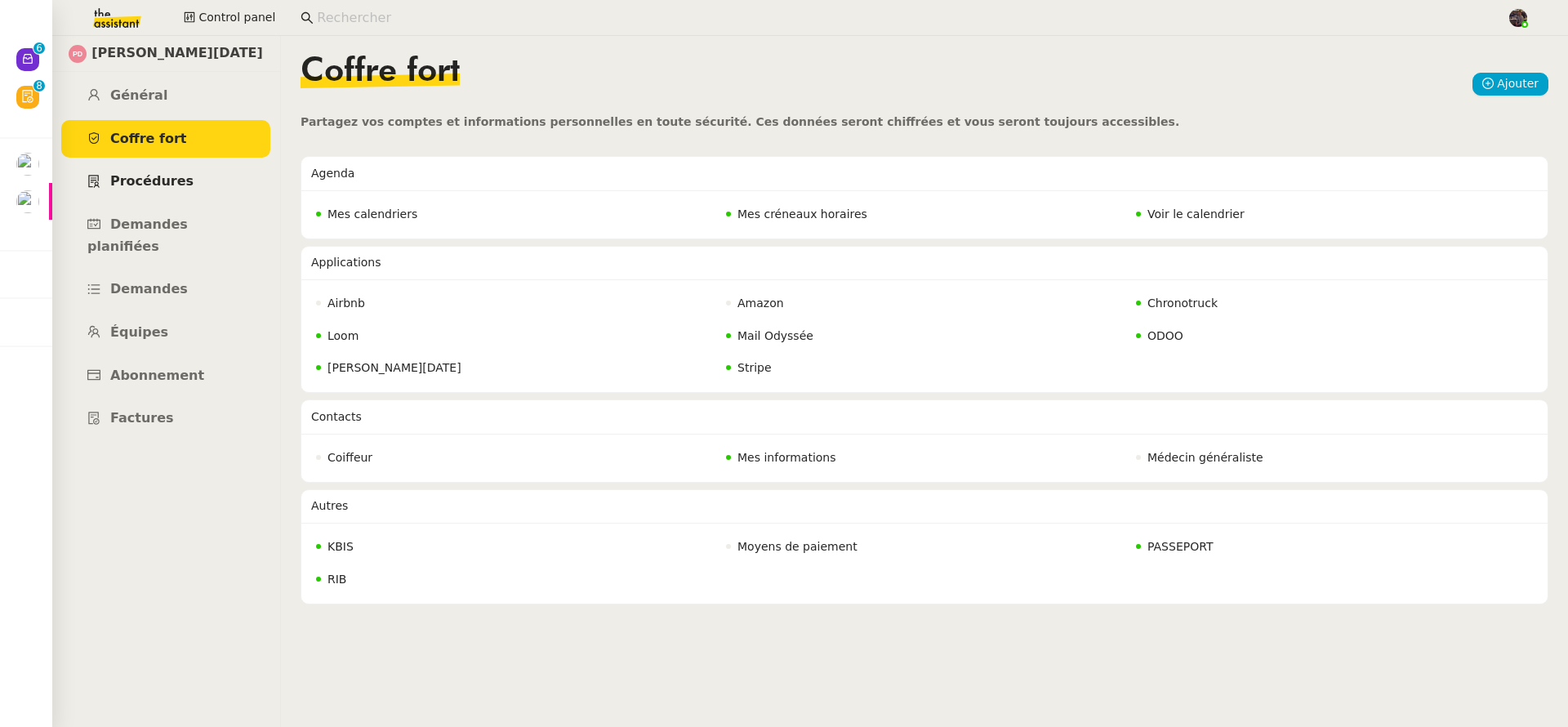
click at [166, 182] on span "Procédures" at bounding box center [152, 180] width 83 height 15
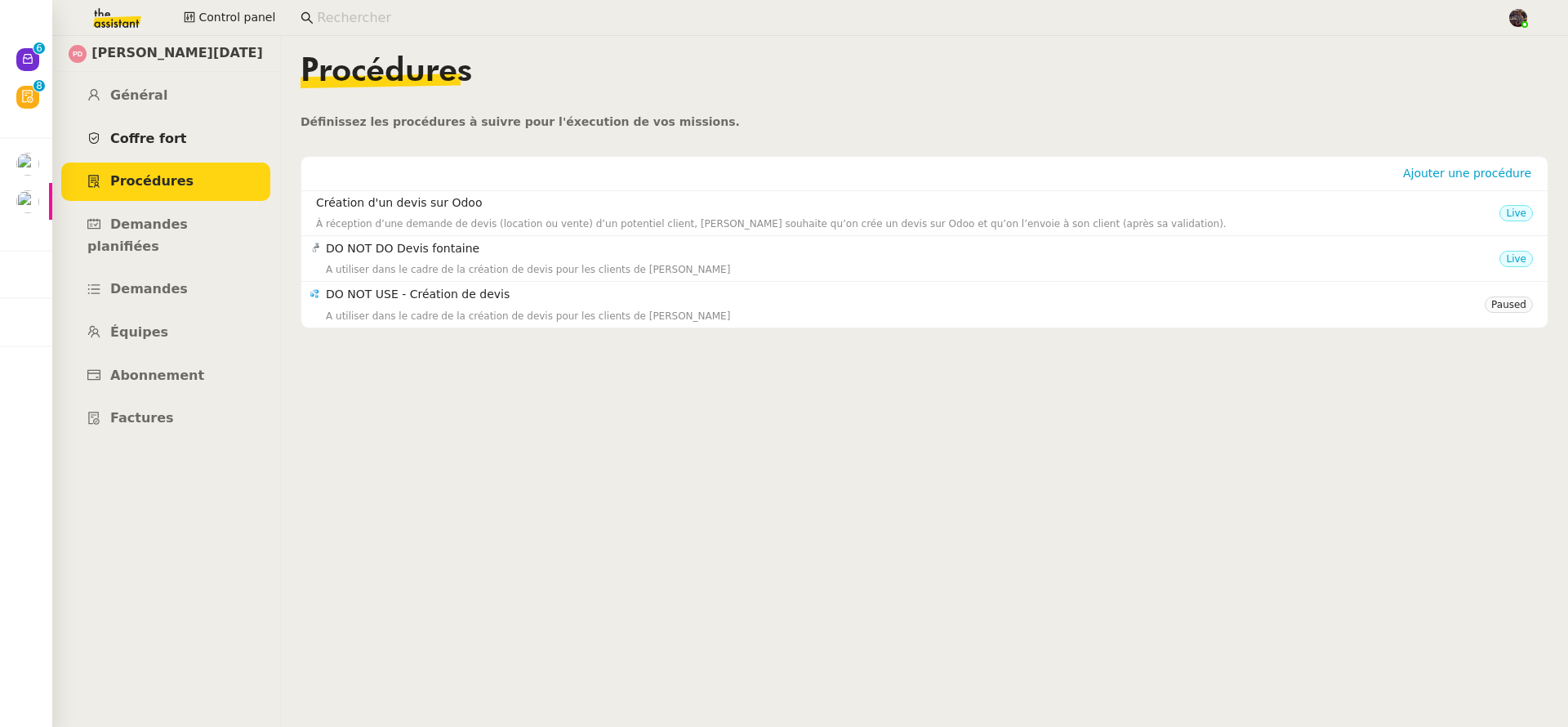
click at [167, 134] on span "Coffre fort" at bounding box center [148, 138] width 77 height 15
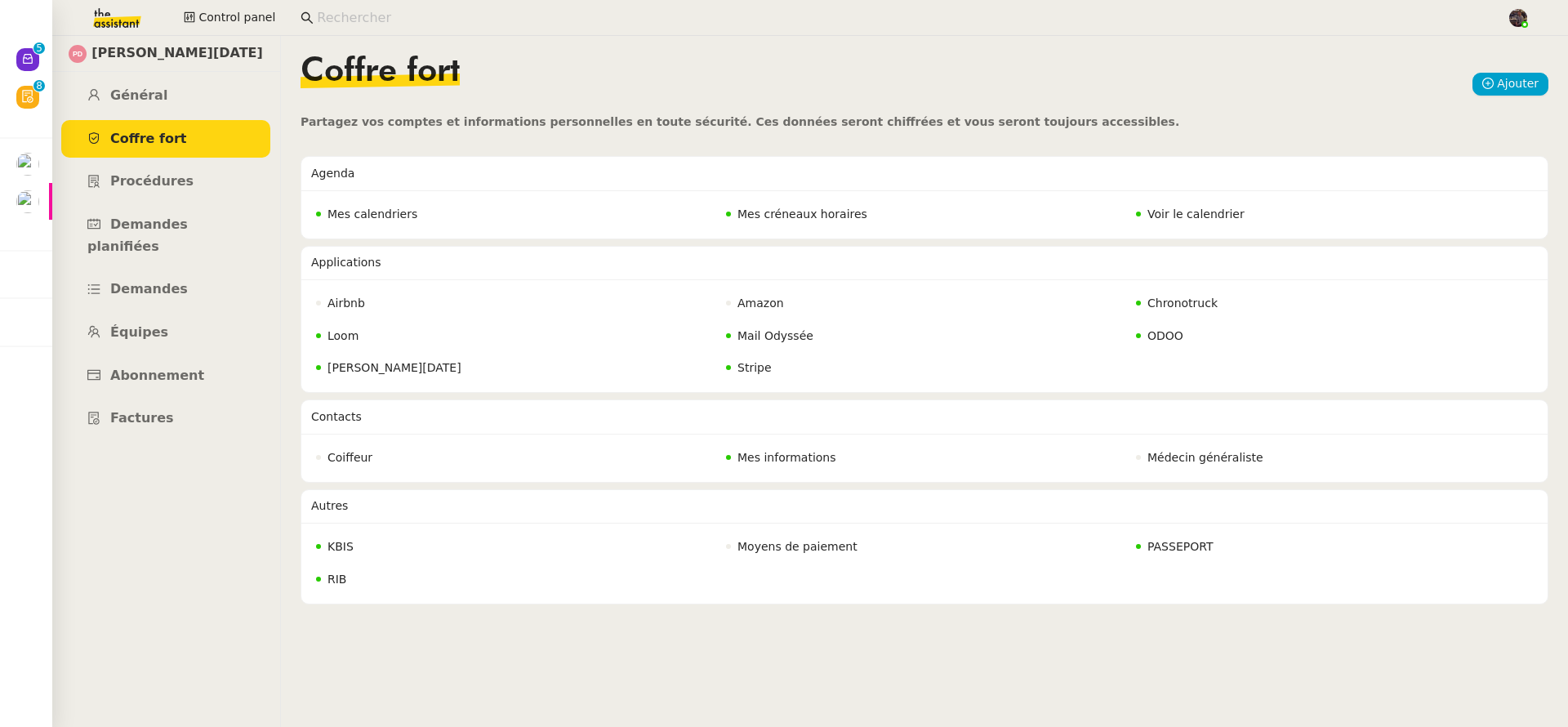
click at [245, 126] on link "Coffre fort" at bounding box center [166, 138] width 209 height 38
click at [232, 112] on link "Général" at bounding box center [166, 96] width 209 height 38
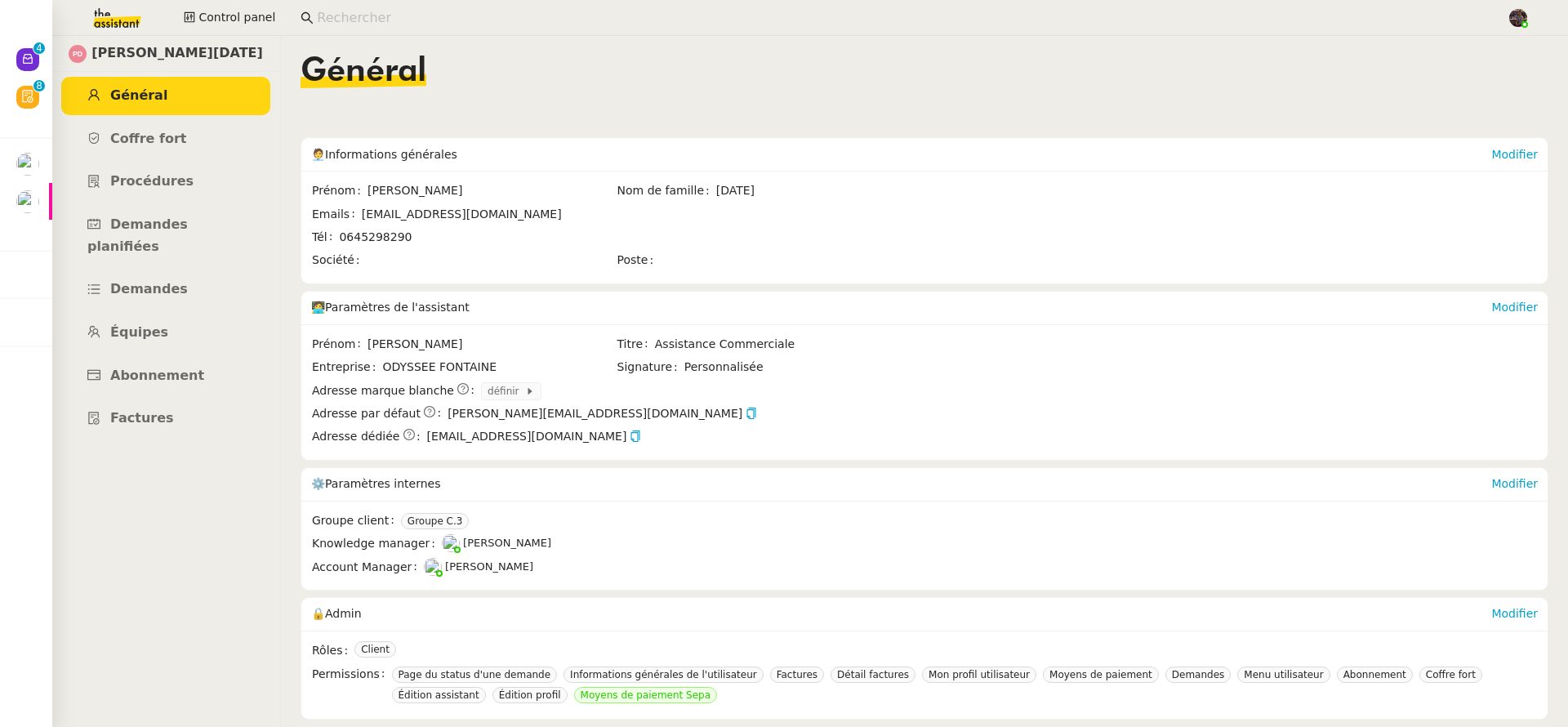
click at [350, 15] on input at bounding box center [903, 18] width 1174 height 22
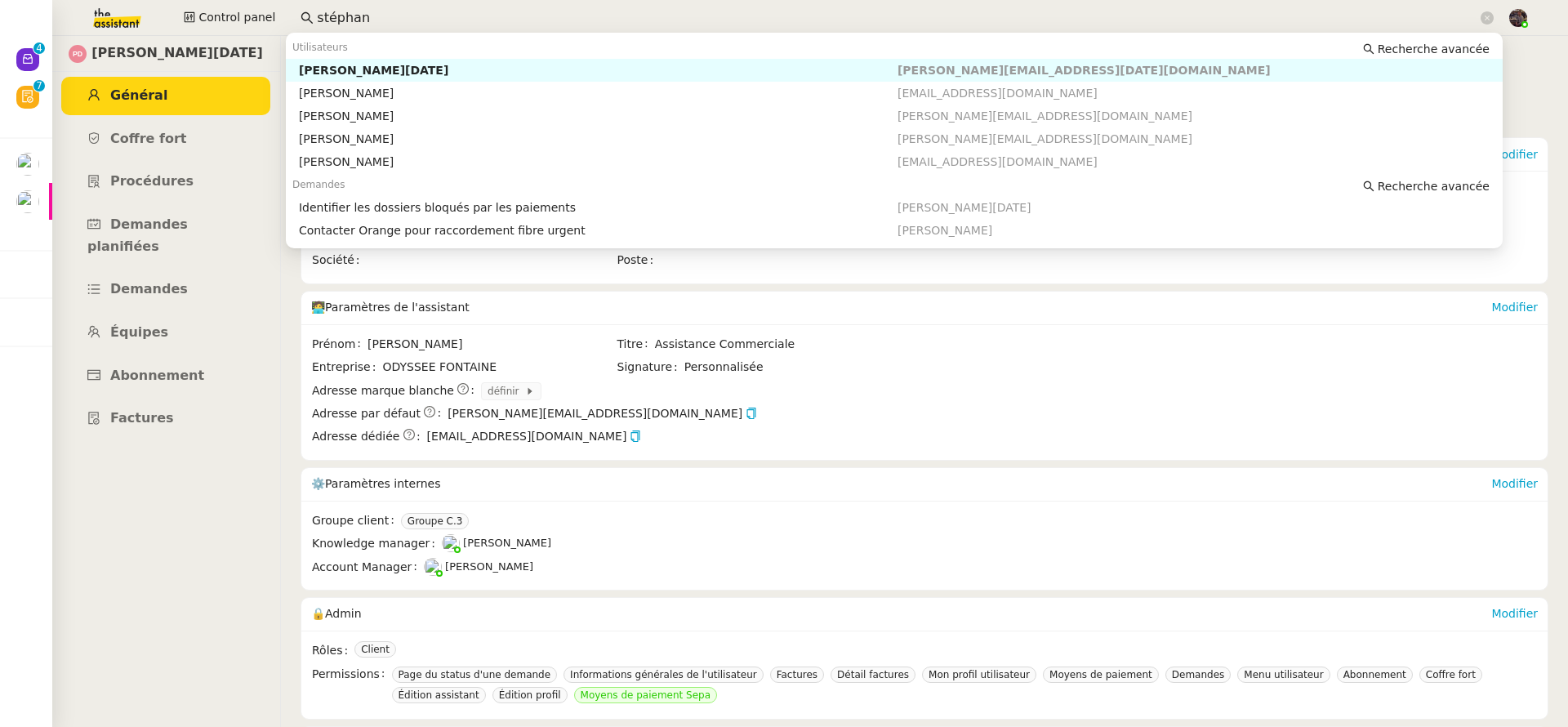
click at [383, 77] on div "[PERSON_NAME][DATE]" at bounding box center [598, 70] width 599 height 15
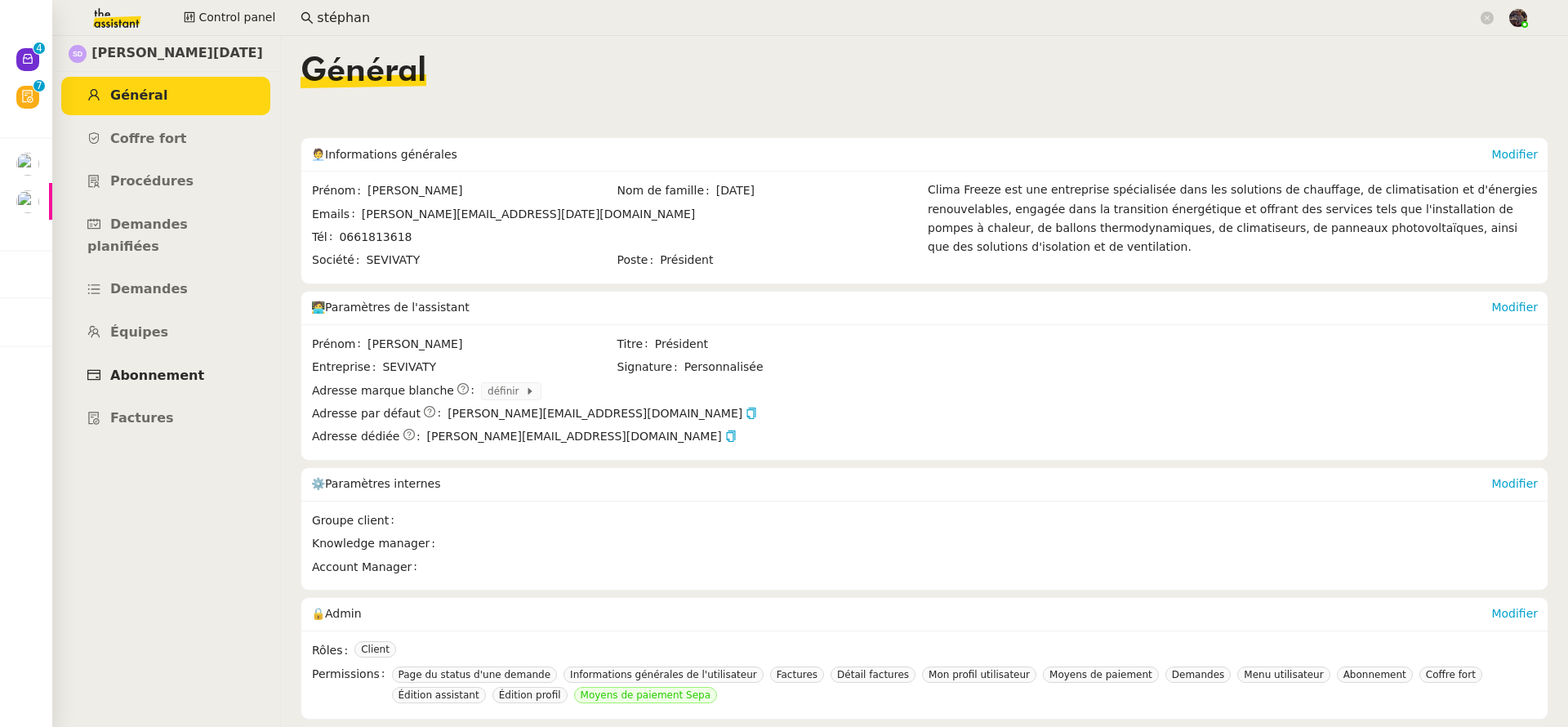
click at [185, 367] on span "Abonnement" at bounding box center [157, 375] width 94 height 15
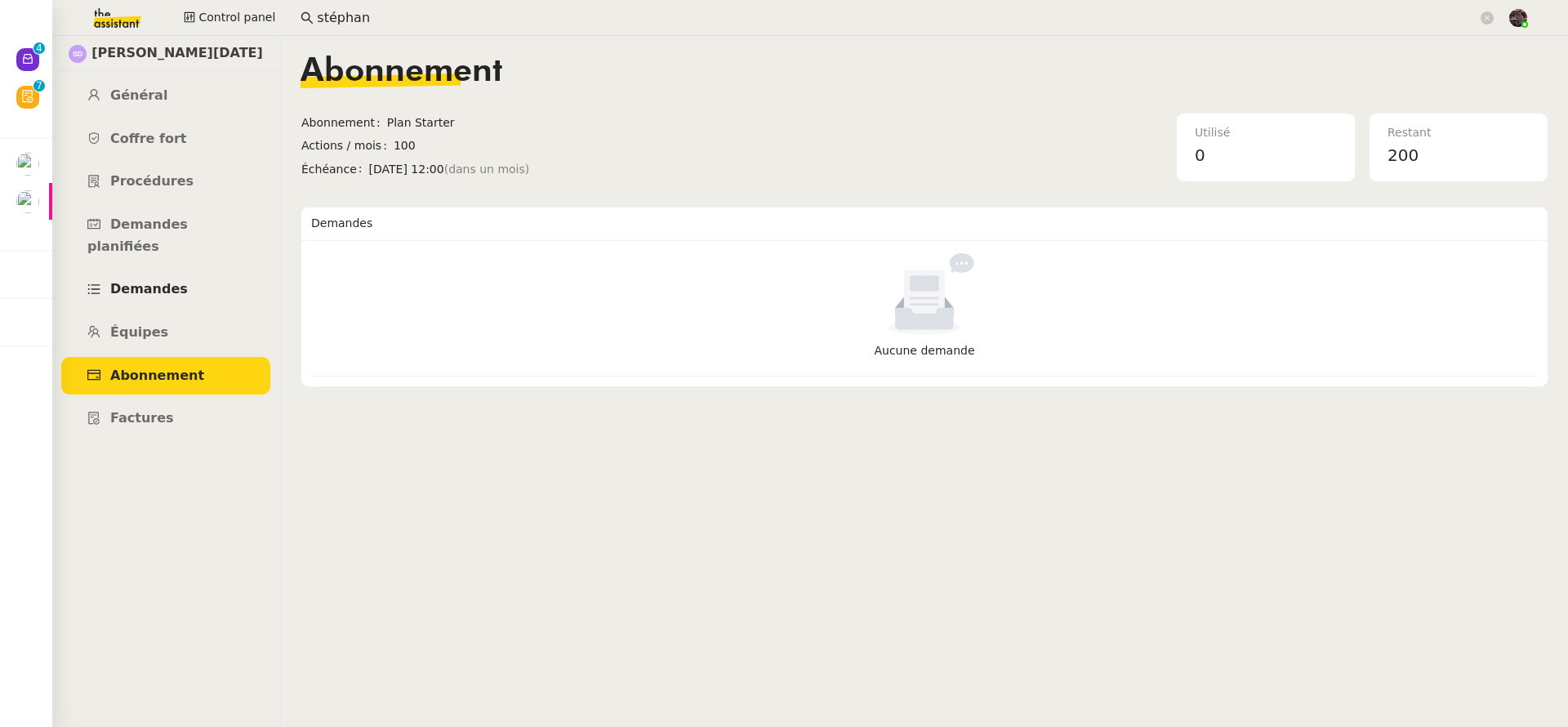
click at [171, 271] on link "Demandes" at bounding box center [166, 289] width 209 height 38
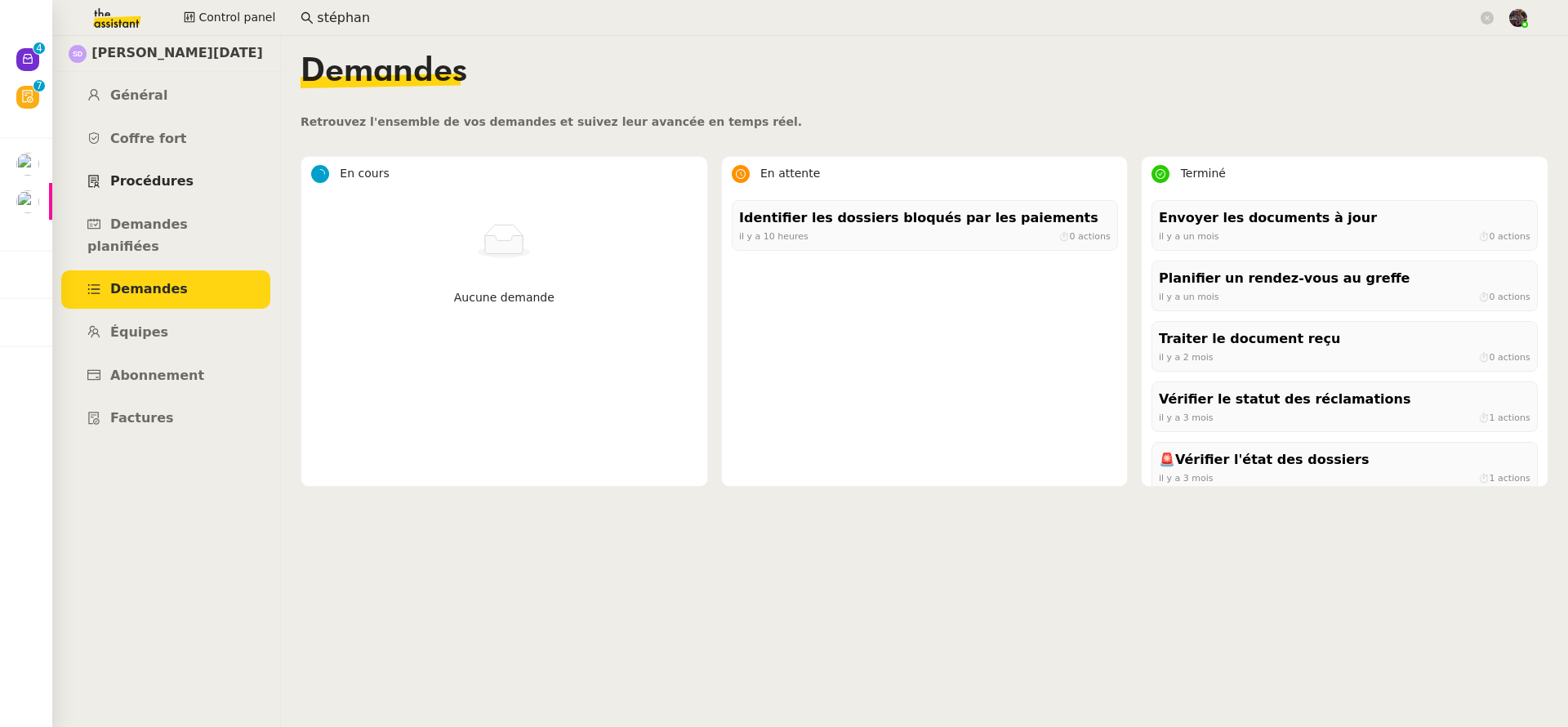
click at [194, 183] on link "Procédures" at bounding box center [166, 181] width 209 height 38
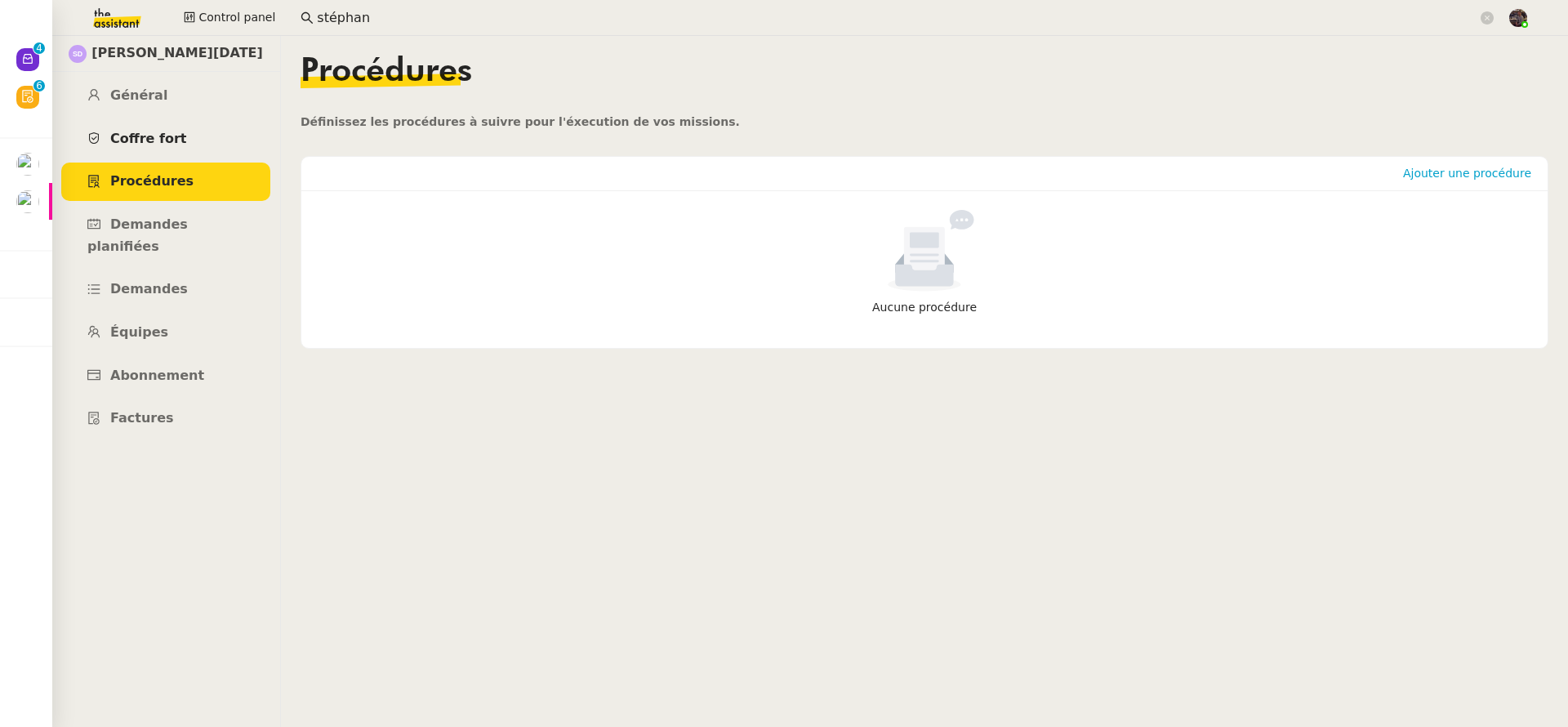
click at [193, 120] on link "Coffre fort" at bounding box center [166, 138] width 209 height 38
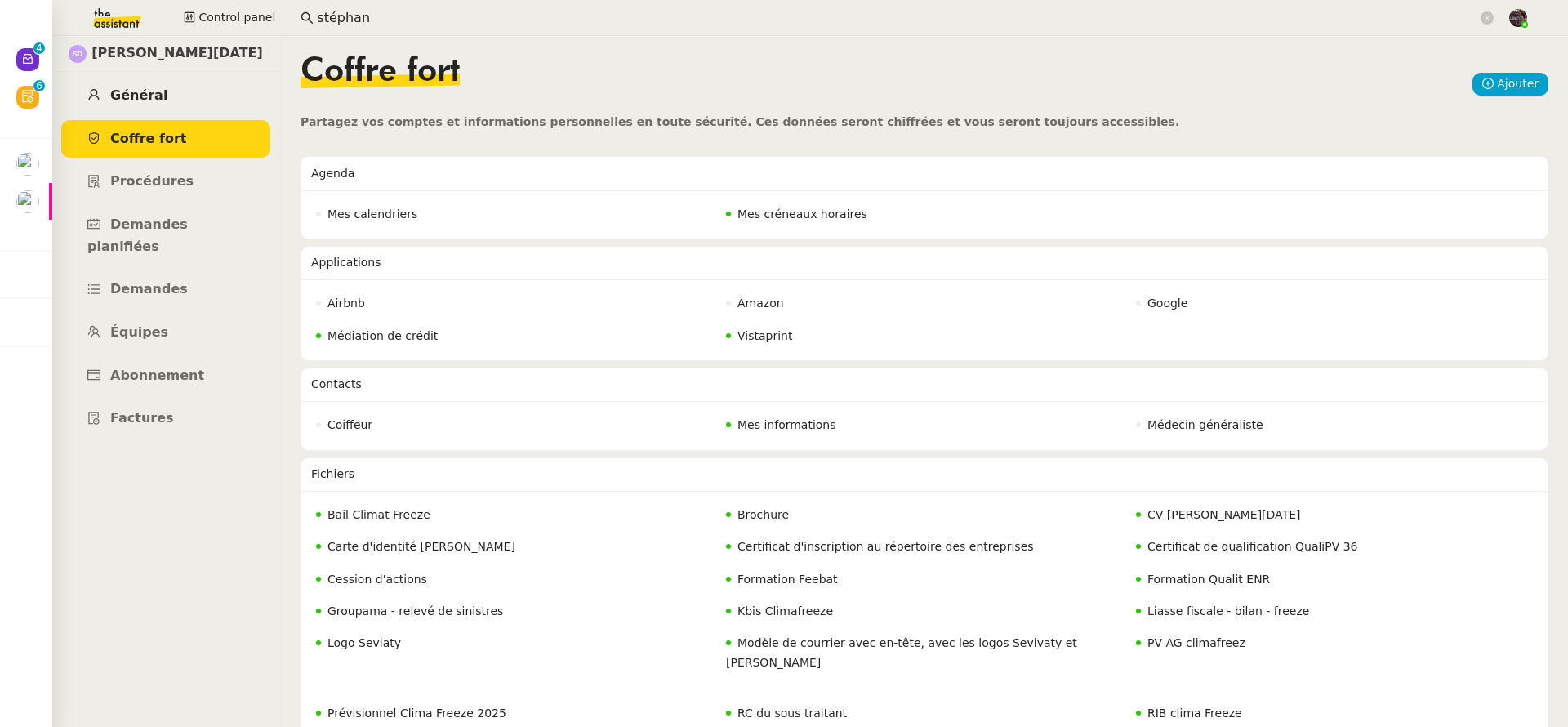
click at [180, 100] on link "Général" at bounding box center [166, 96] width 209 height 38
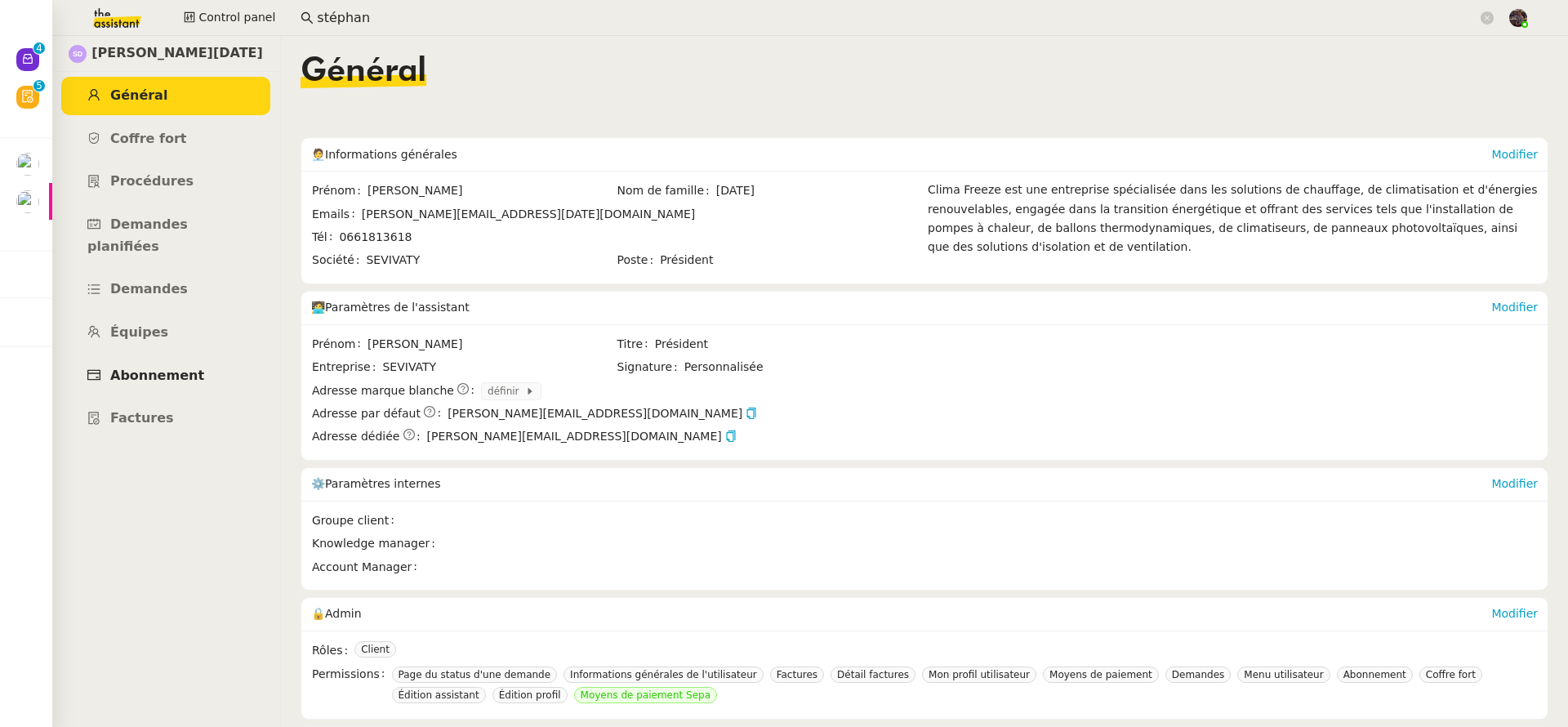
click at [145, 367] on span "Abonnement" at bounding box center [157, 375] width 94 height 15
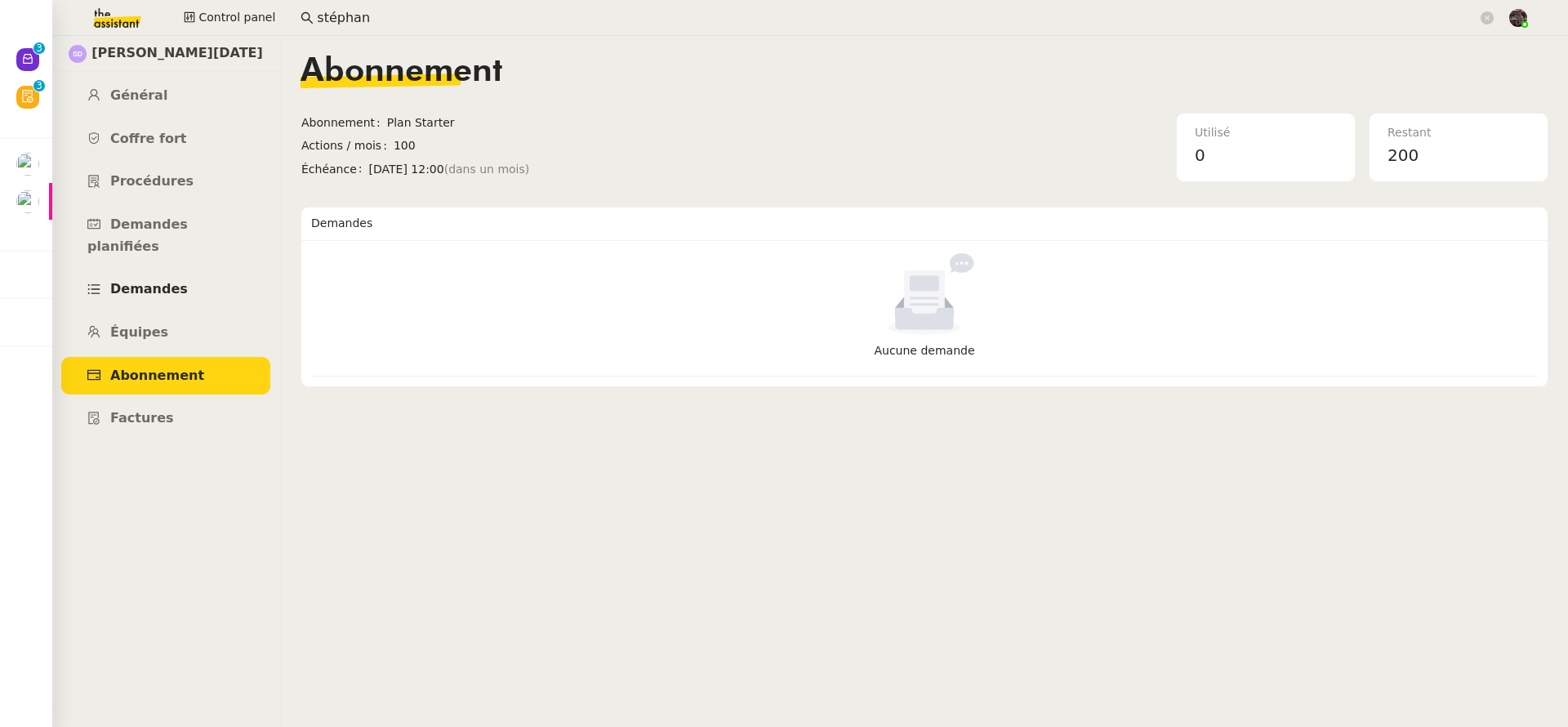
click at [156, 281] on span "Demandes" at bounding box center [148, 288] width 77 height 15
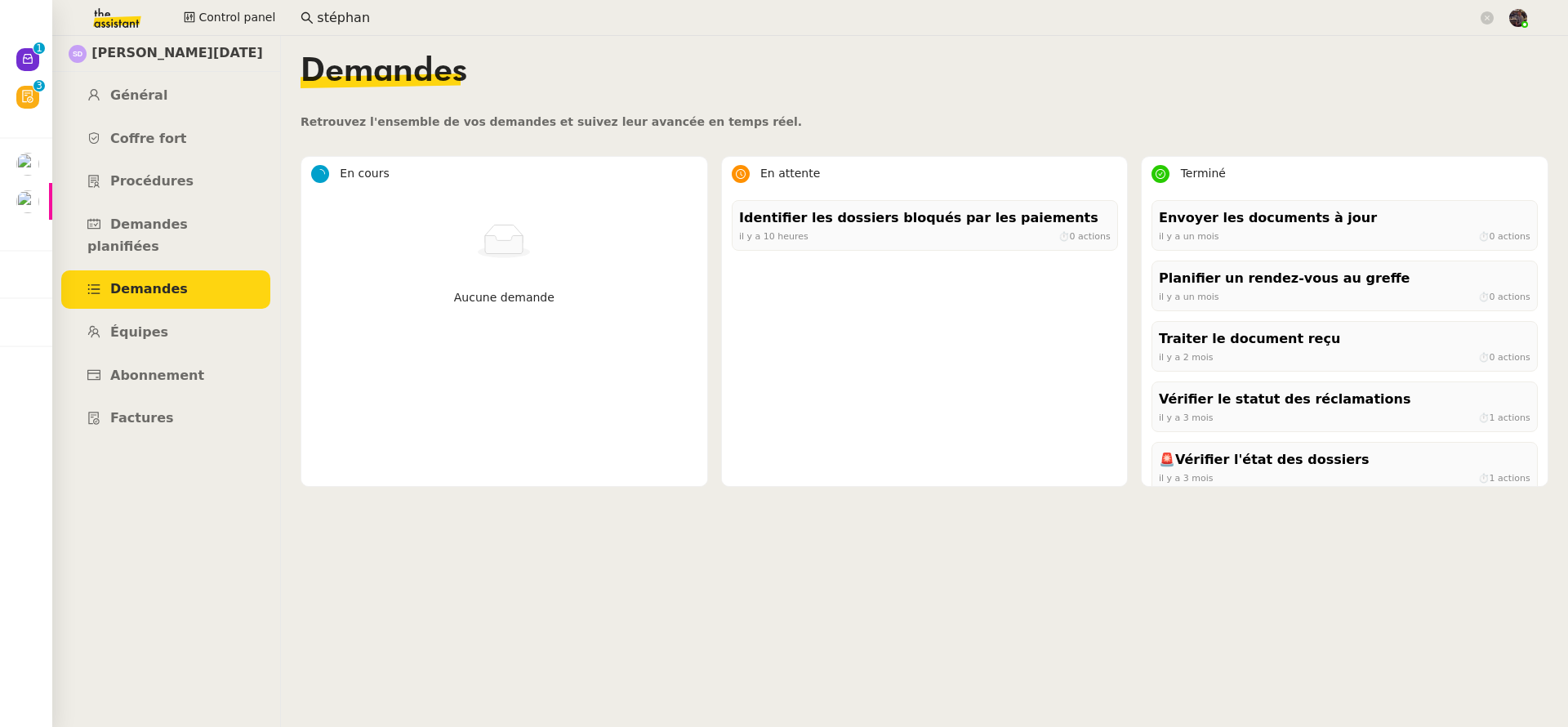
click at [193, 41] on div "[PERSON_NAME][DATE]" at bounding box center [166, 54] width 229 height 36
click at [196, 42] on div "[PERSON_NAME][DATE]" at bounding box center [166, 54] width 229 height 36
click at [197, 44] on span "[PERSON_NAME][DATE]" at bounding box center [177, 53] width 171 height 22
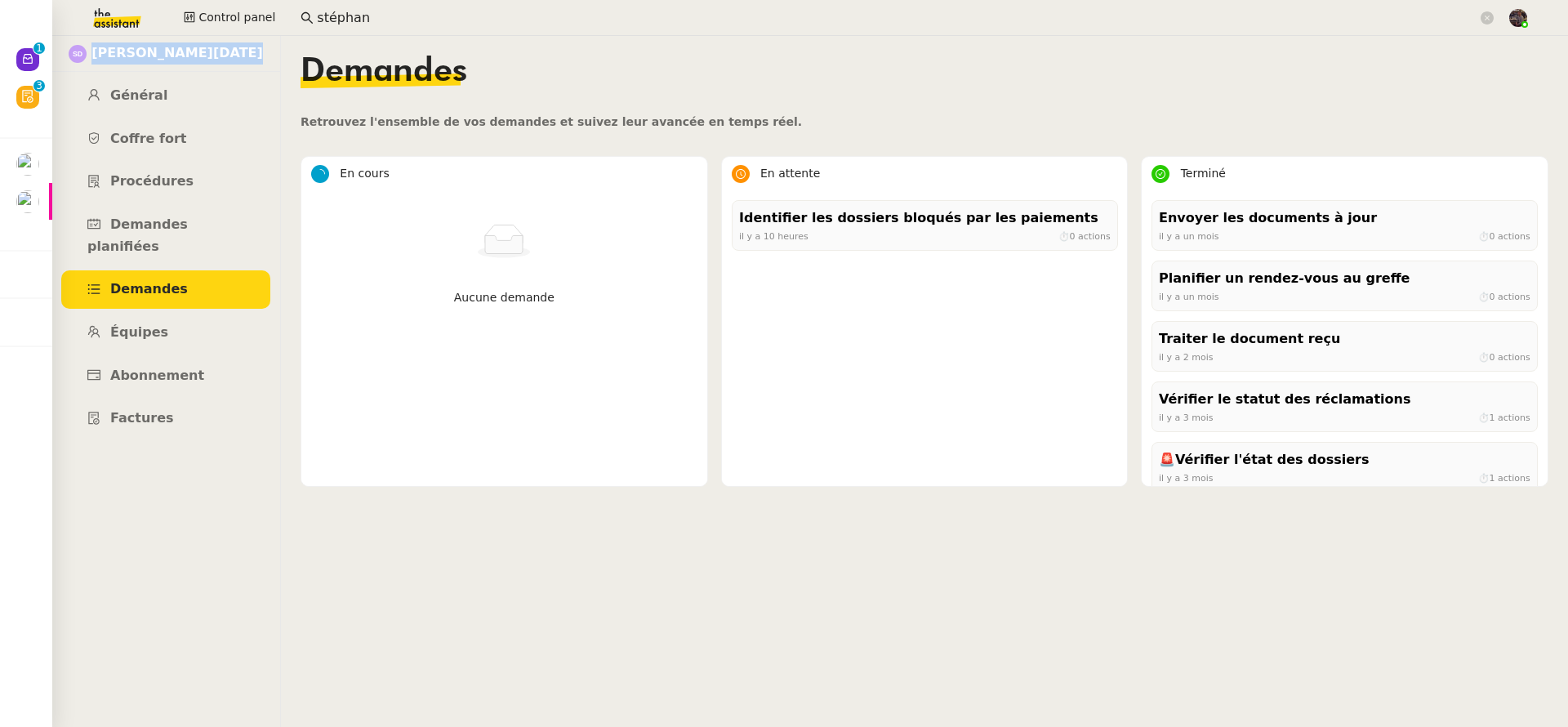
click at [197, 44] on span "[PERSON_NAME][DATE]" at bounding box center [177, 53] width 171 height 22
copy span "[PERSON_NAME][DATE]"
click at [488, 28] on nz-input-group "stéphan" at bounding box center [897, 18] width 1211 height 25
click at [487, 26] on input "stéphan" at bounding box center [897, 18] width 1161 height 22
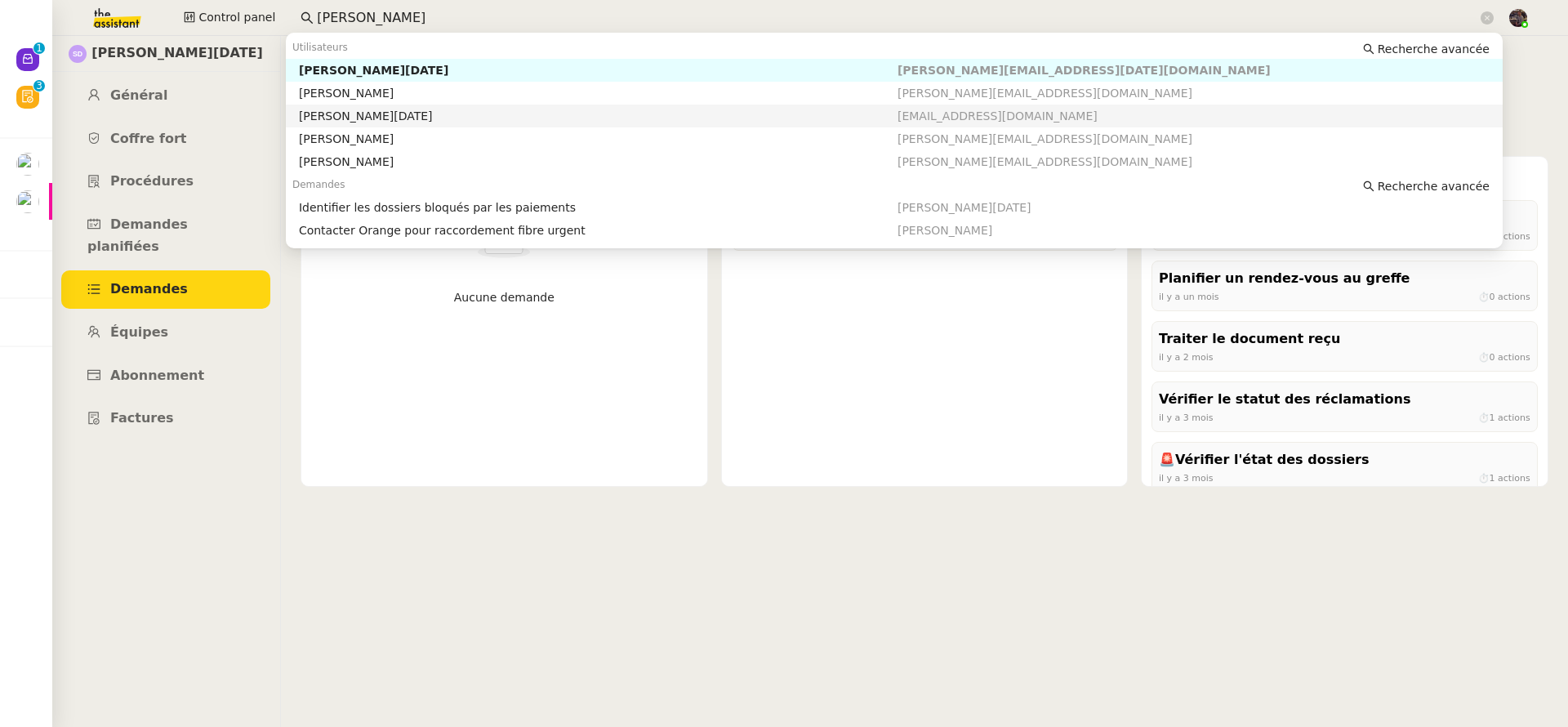
click at [453, 111] on div "[PERSON_NAME][DATE]" at bounding box center [598, 115] width 599 height 15
type input "stéphane da"
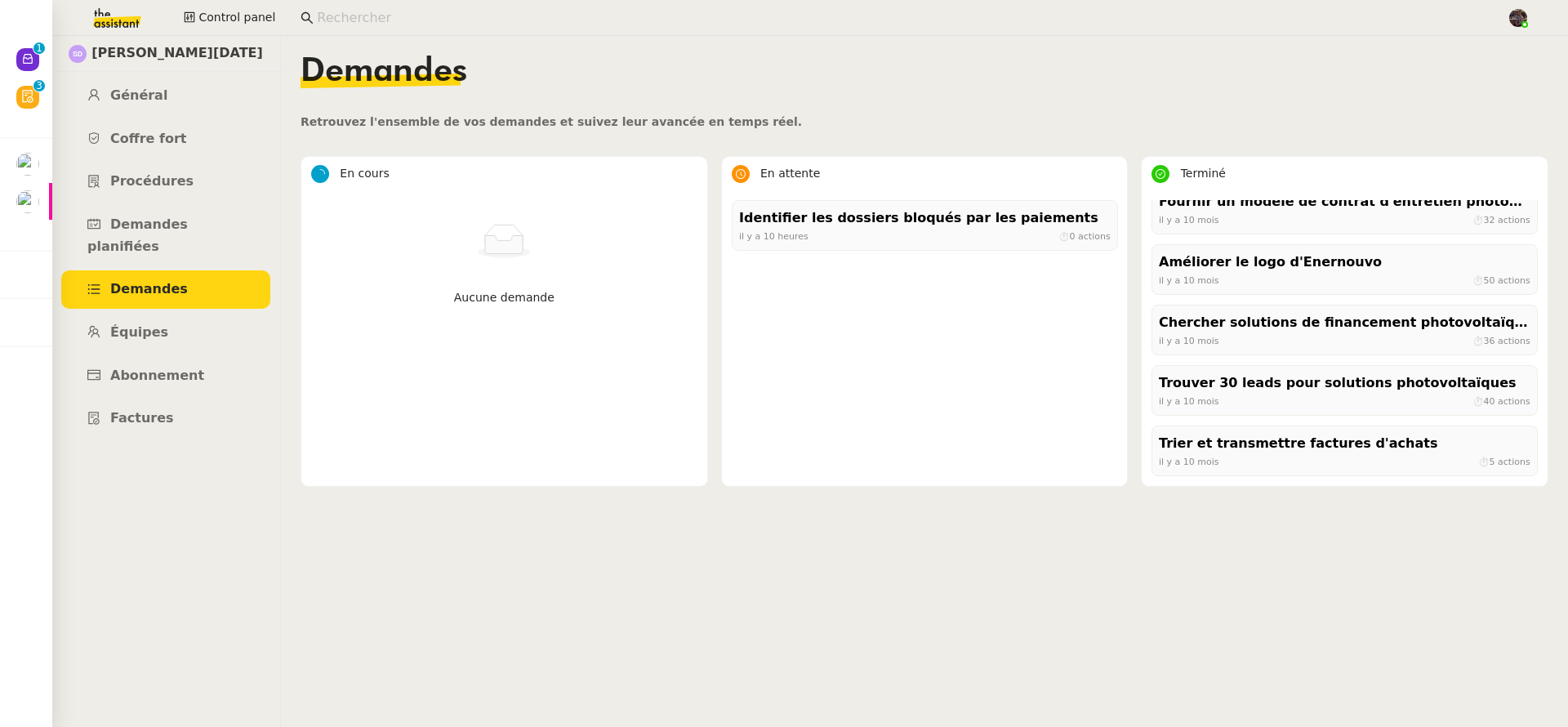
scroll to position [1770, 0]
click at [199, 110] on link "Général" at bounding box center [166, 96] width 209 height 38
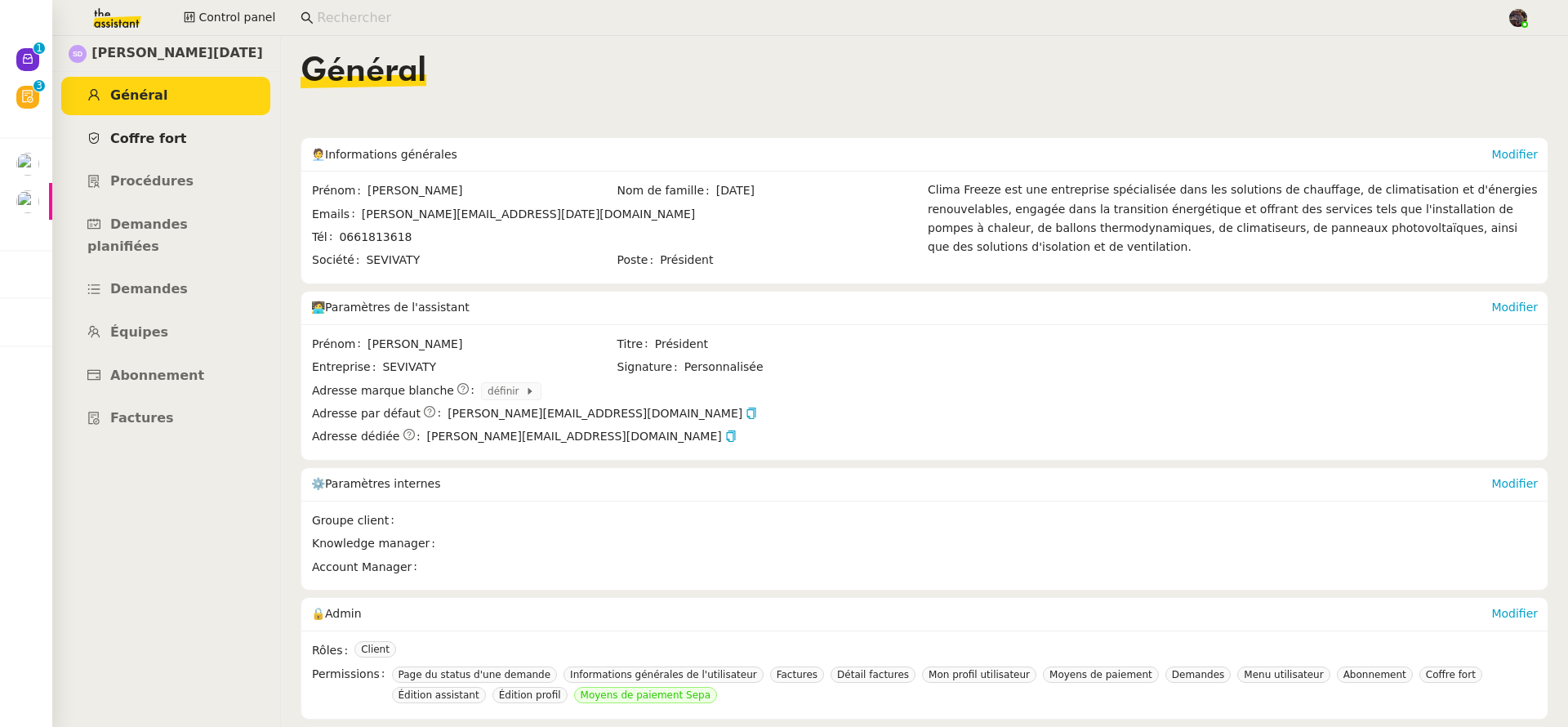
click at [196, 134] on link "Coffre fort" at bounding box center [166, 138] width 209 height 38
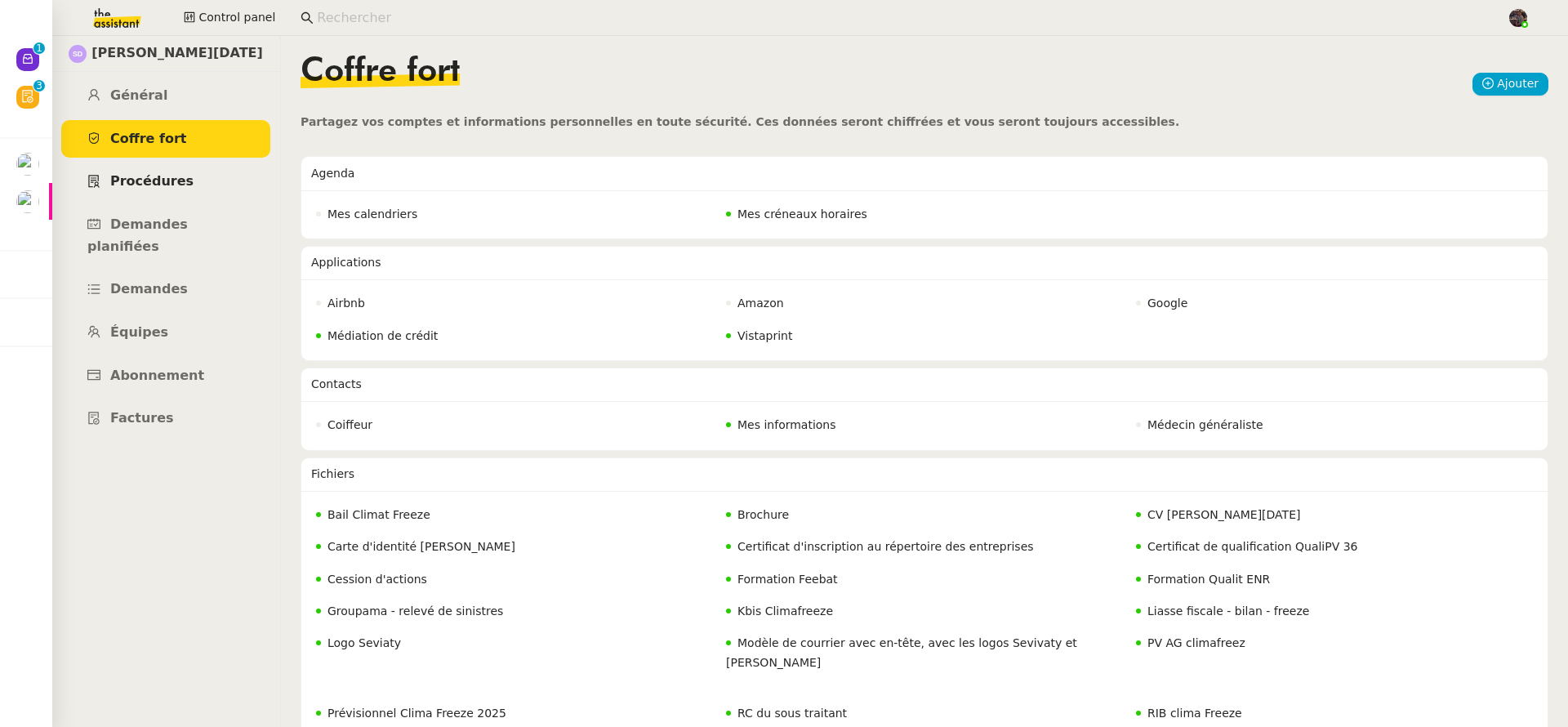
click at [211, 199] on link "Procédures" at bounding box center [166, 181] width 209 height 38
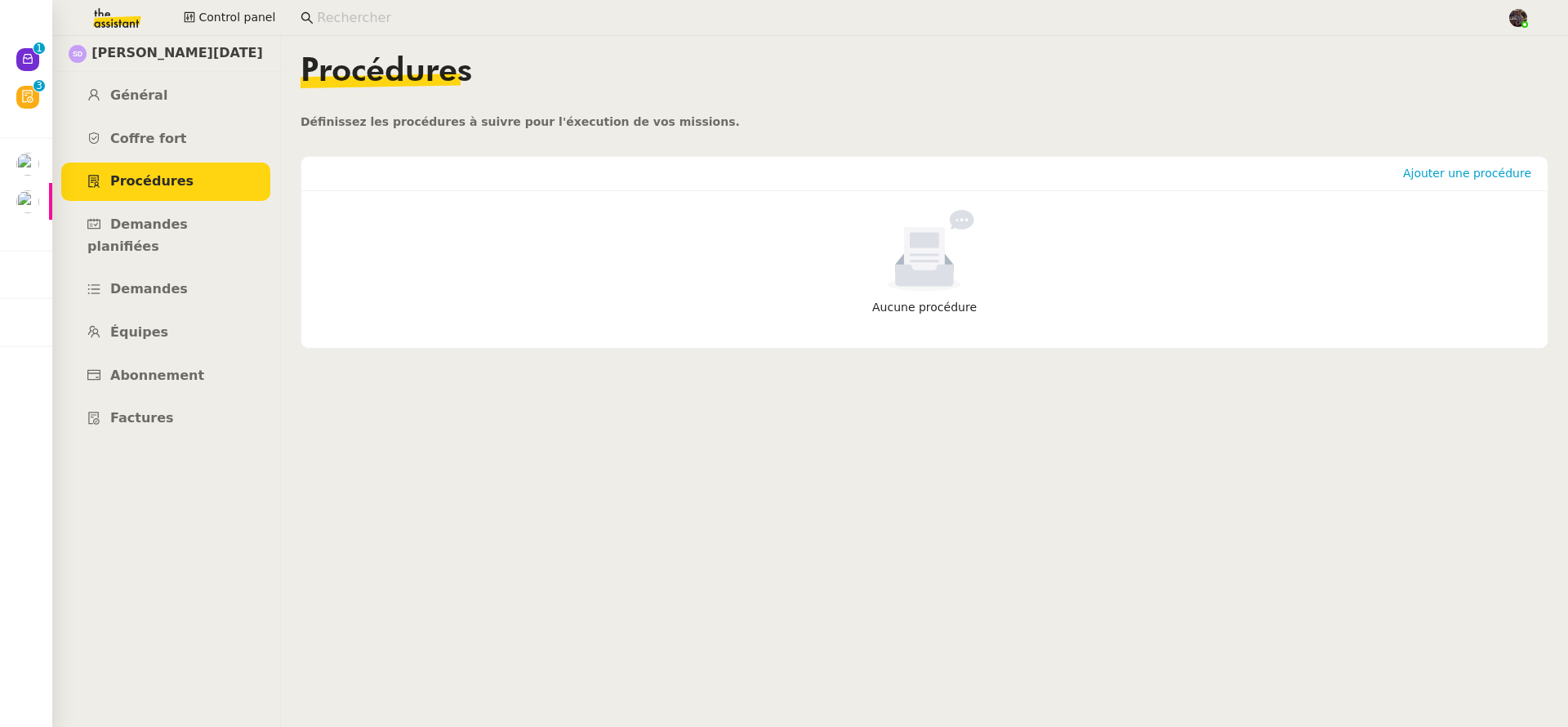
click at [202, 288] on ul "Général Coffre fort Procédures Demandes planifiées Demandes Équipes Abonnement …" at bounding box center [166, 257] width 229 height 361
click at [197, 281] on link "Demandes" at bounding box center [166, 289] width 209 height 38
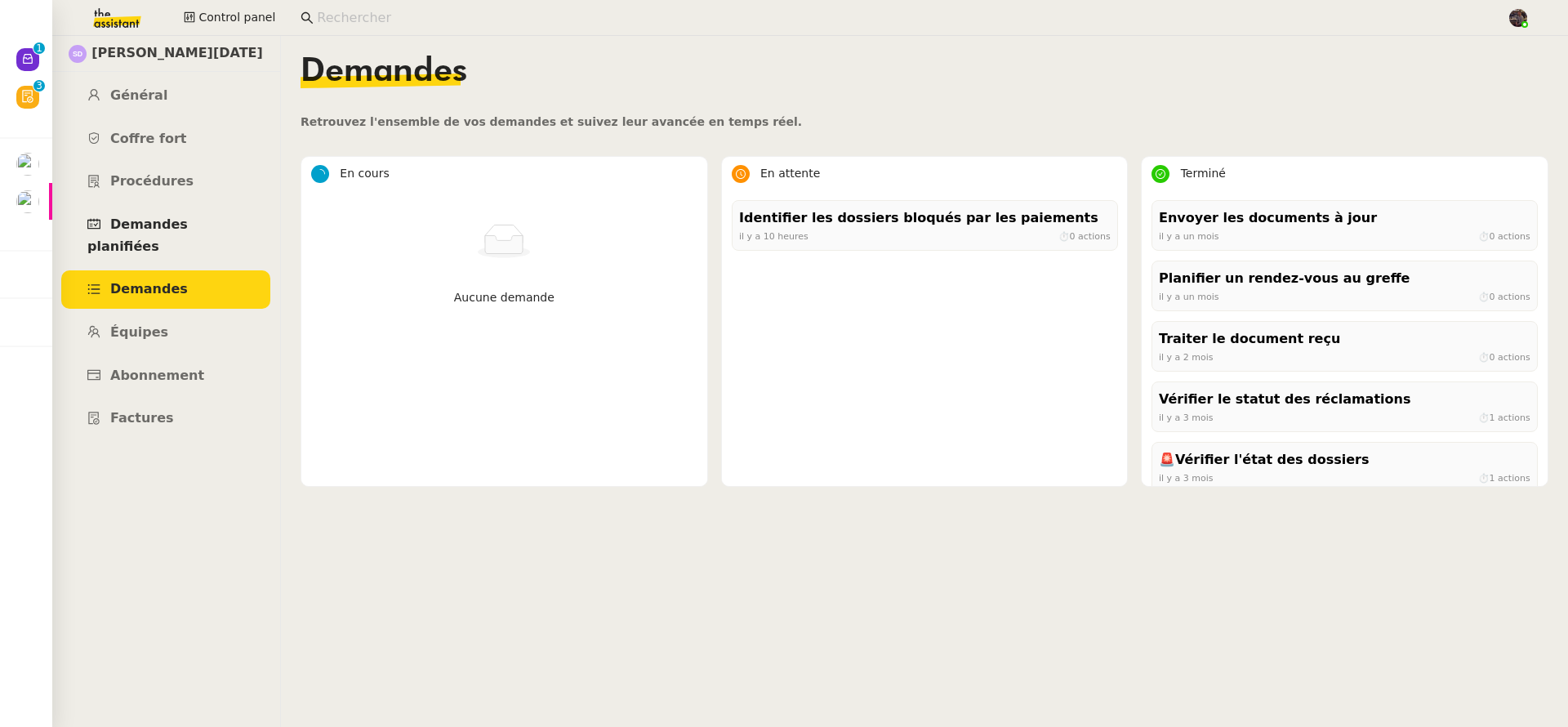
click at [214, 233] on link "Demandes planifiées" at bounding box center [166, 235] width 209 height 59
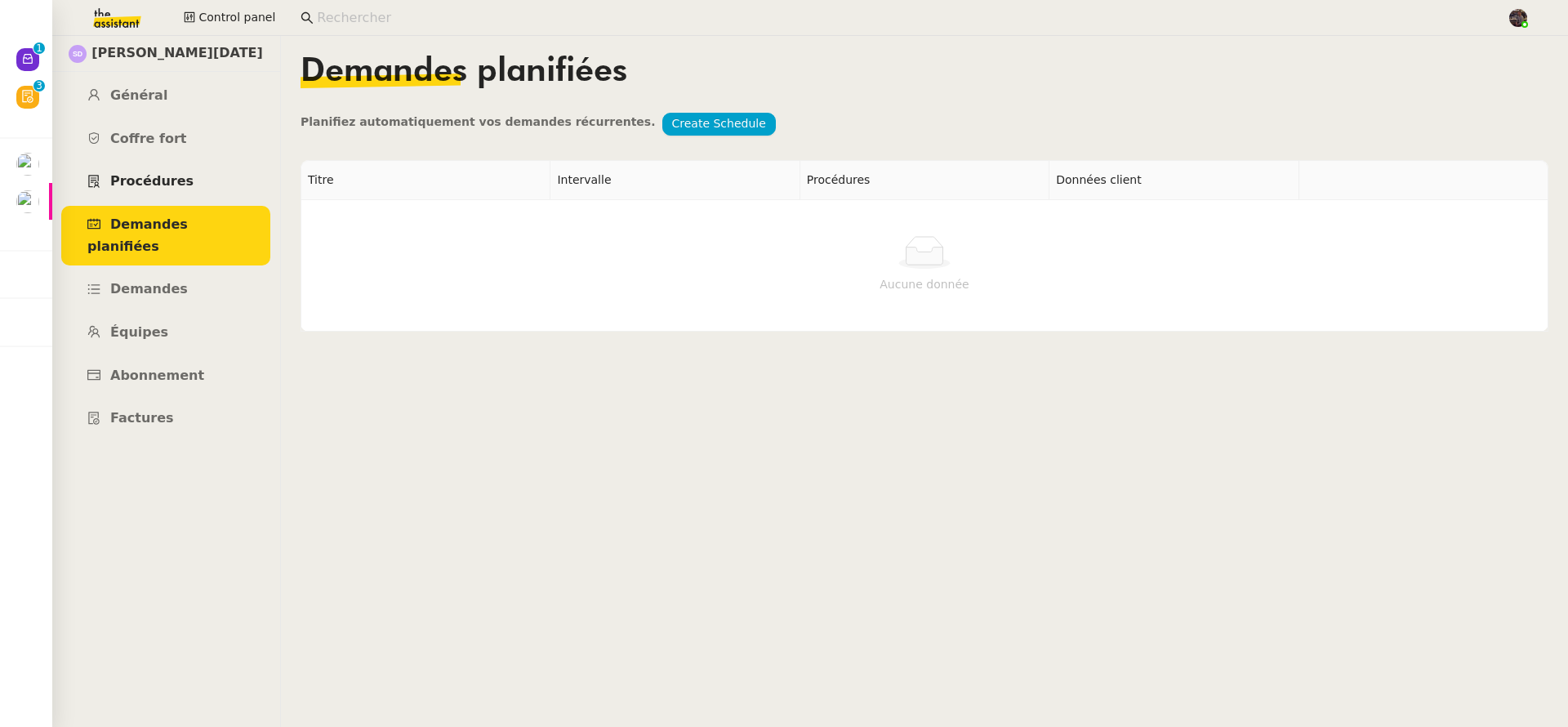
click at [195, 163] on link "Procédures" at bounding box center [166, 181] width 209 height 38
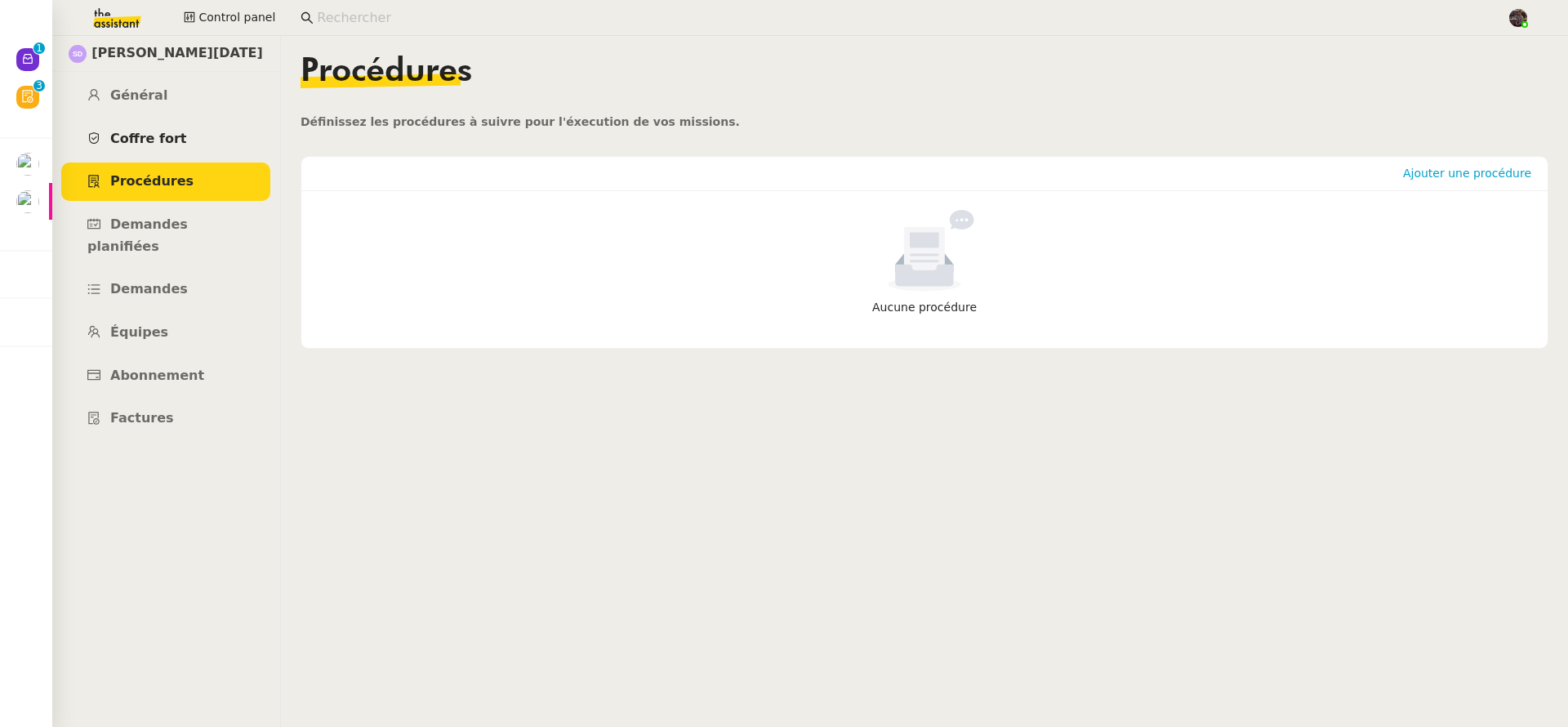
click at [169, 140] on span "Coffre fort" at bounding box center [148, 138] width 77 height 15
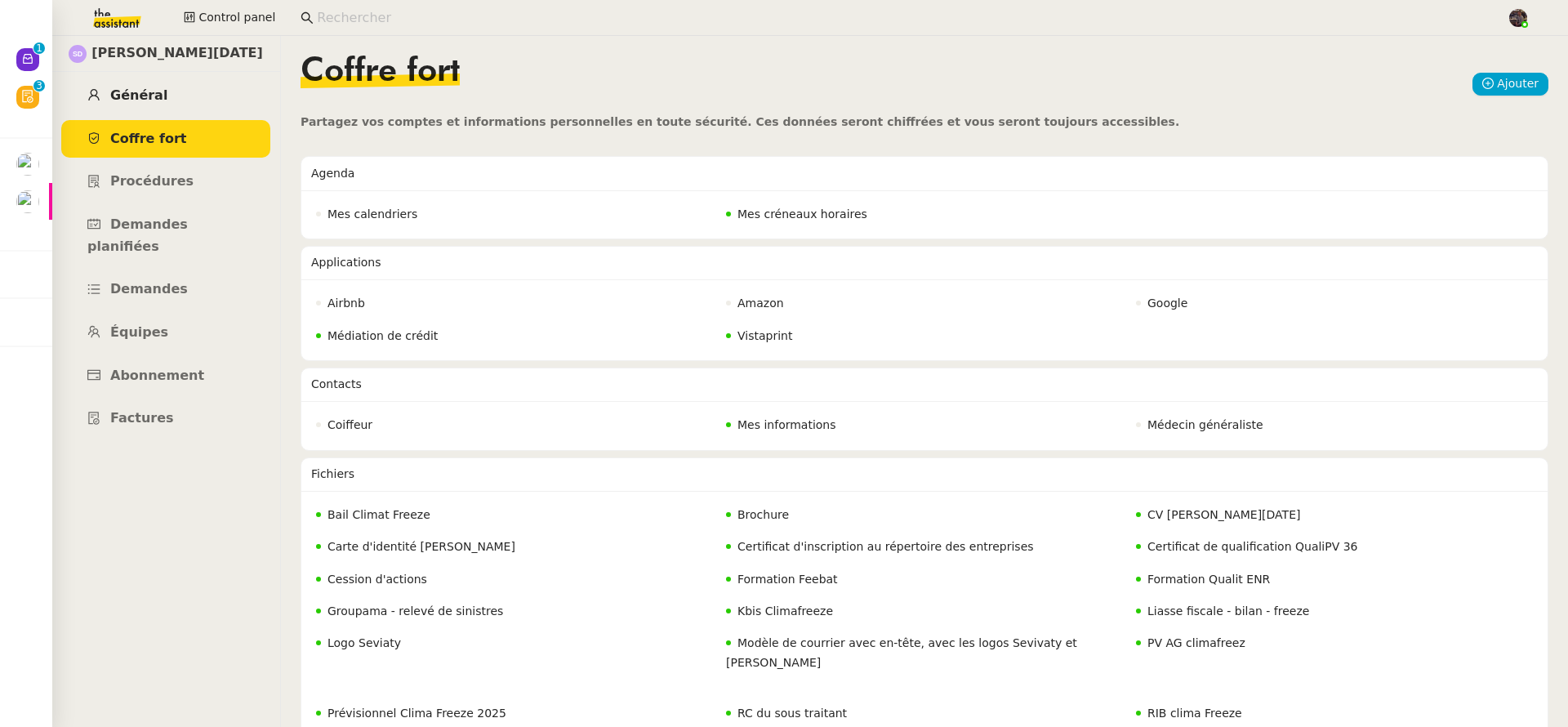
click at [196, 88] on link "Général" at bounding box center [166, 96] width 209 height 38
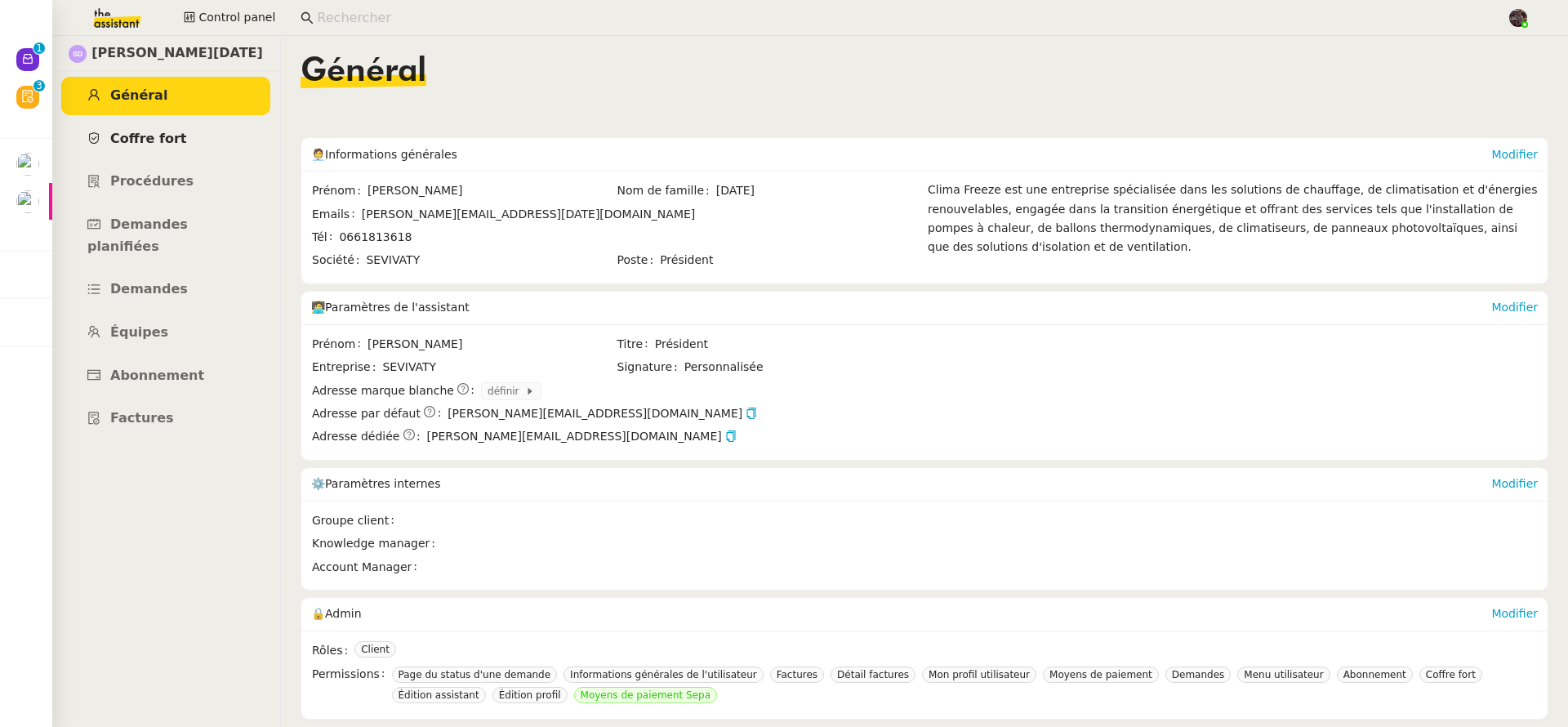
click at [180, 139] on link "Coffre fort" at bounding box center [166, 138] width 209 height 38
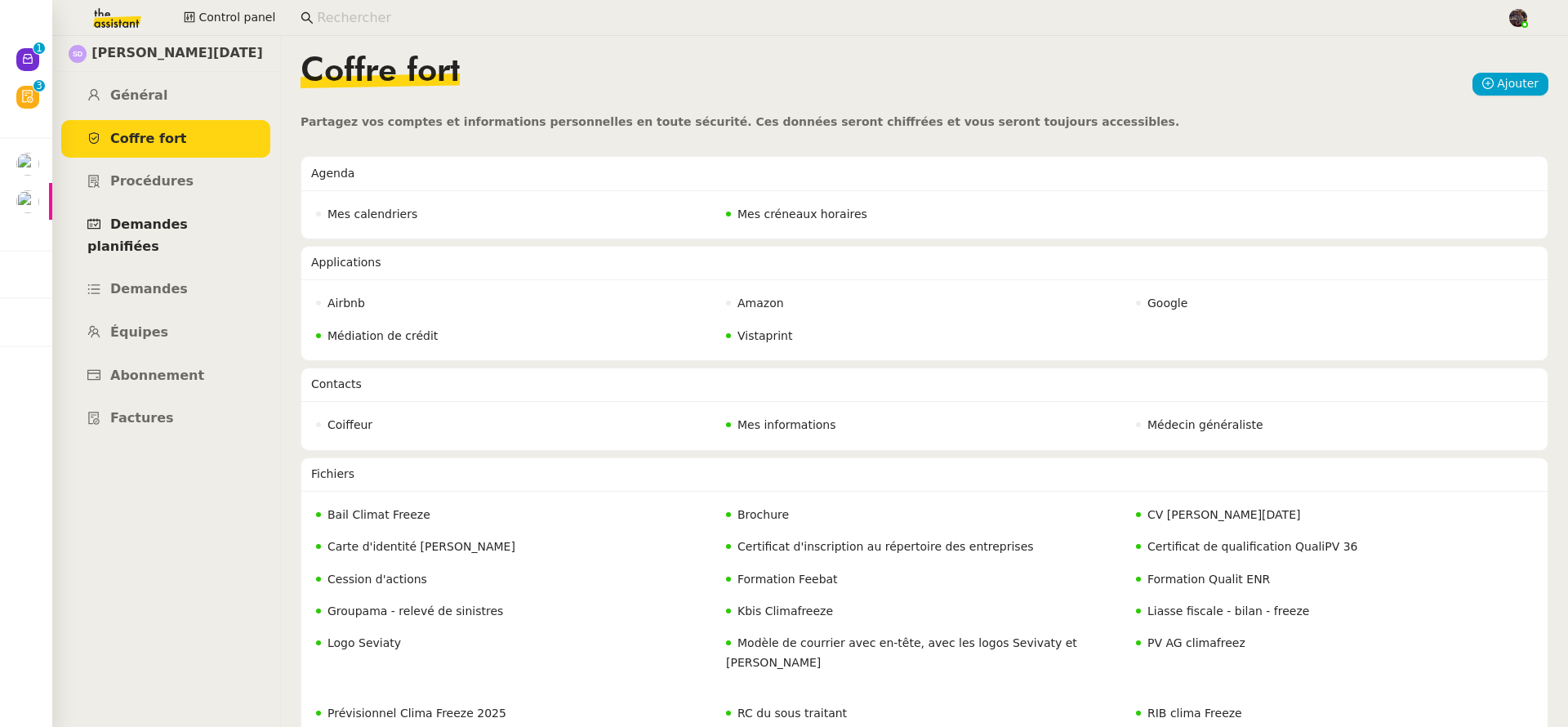
click at [188, 223] on span "Demandes planifiées" at bounding box center [137, 235] width 100 height 37
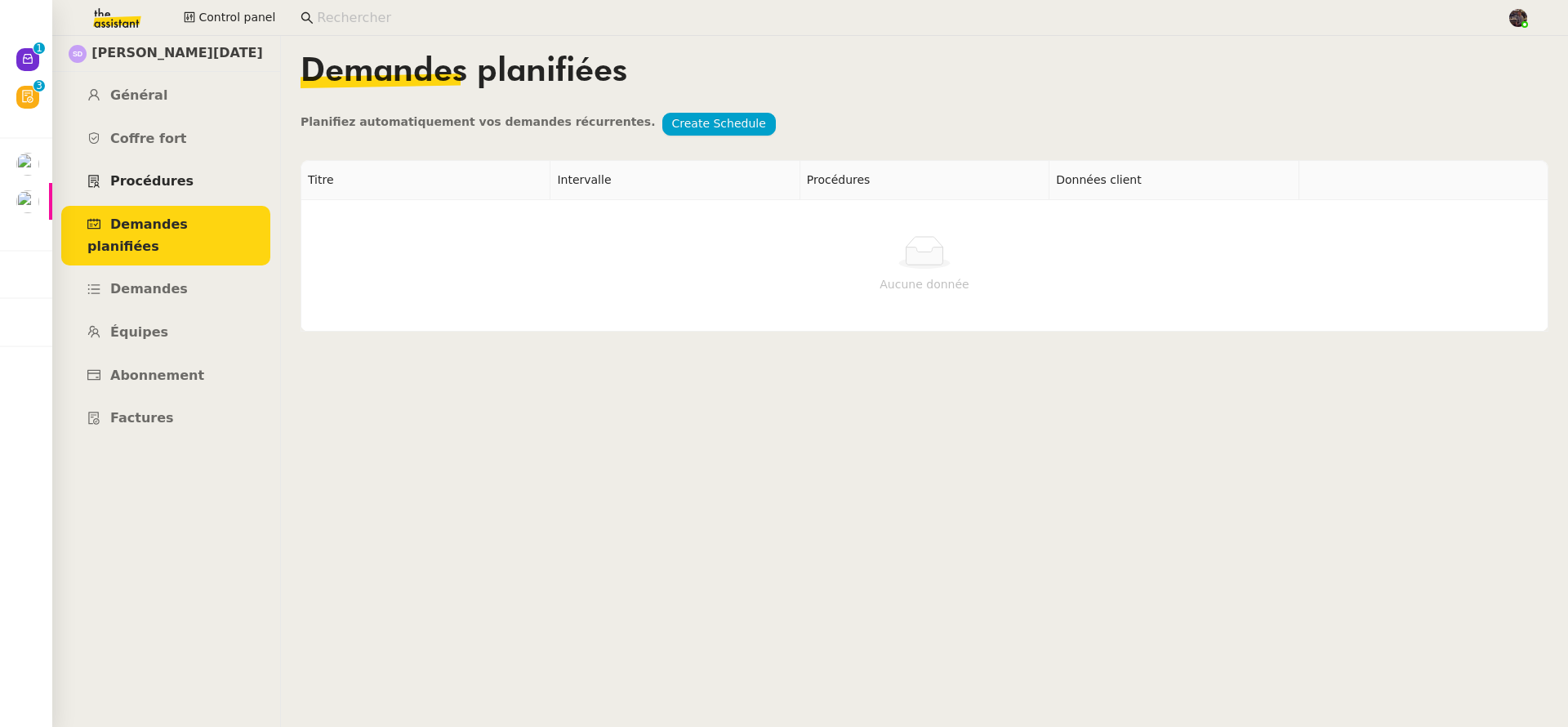
click at [194, 198] on link "Procédures" at bounding box center [166, 181] width 209 height 38
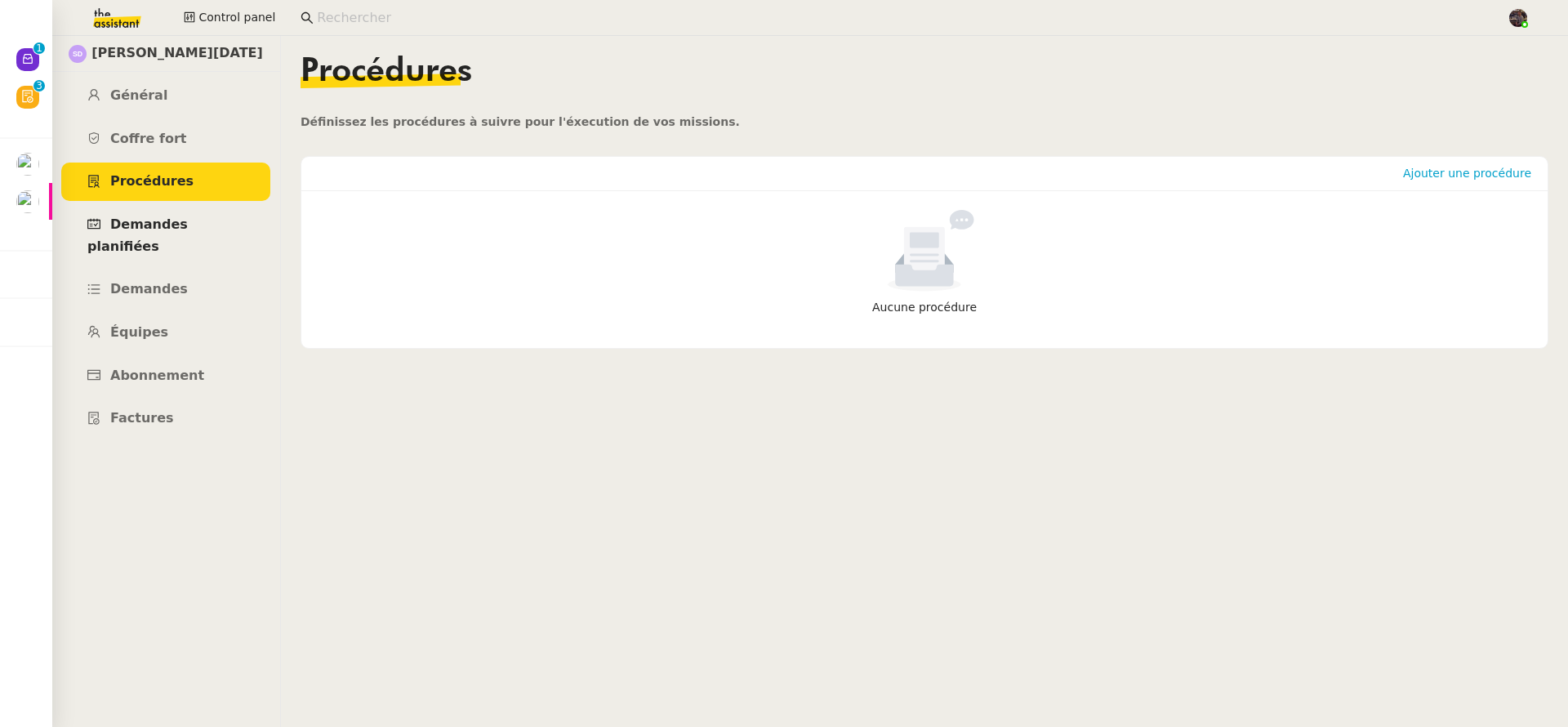
click at [182, 232] on link "Demandes planifiées" at bounding box center [166, 235] width 209 height 59
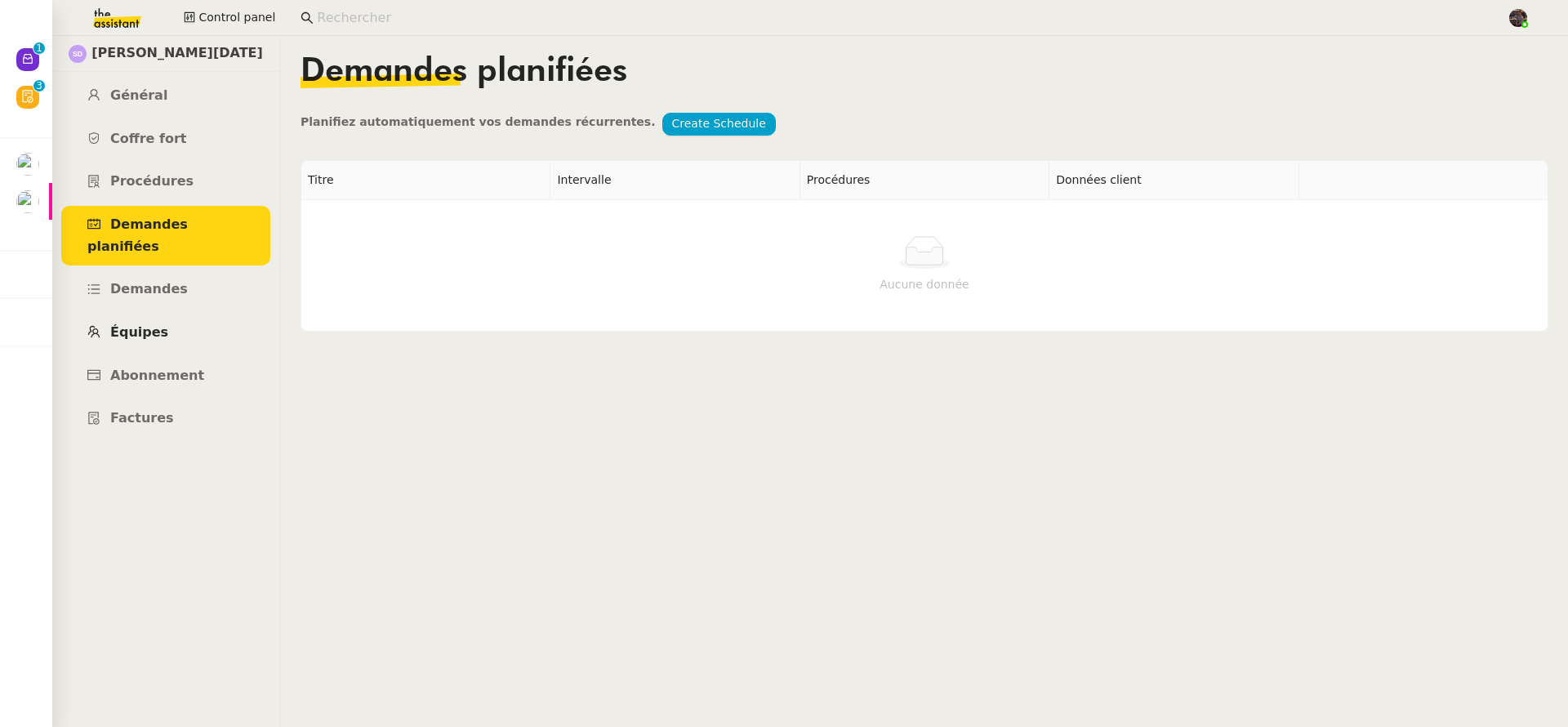
click at [162, 320] on link "Équipes" at bounding box center [166, 332] width 209 height 38
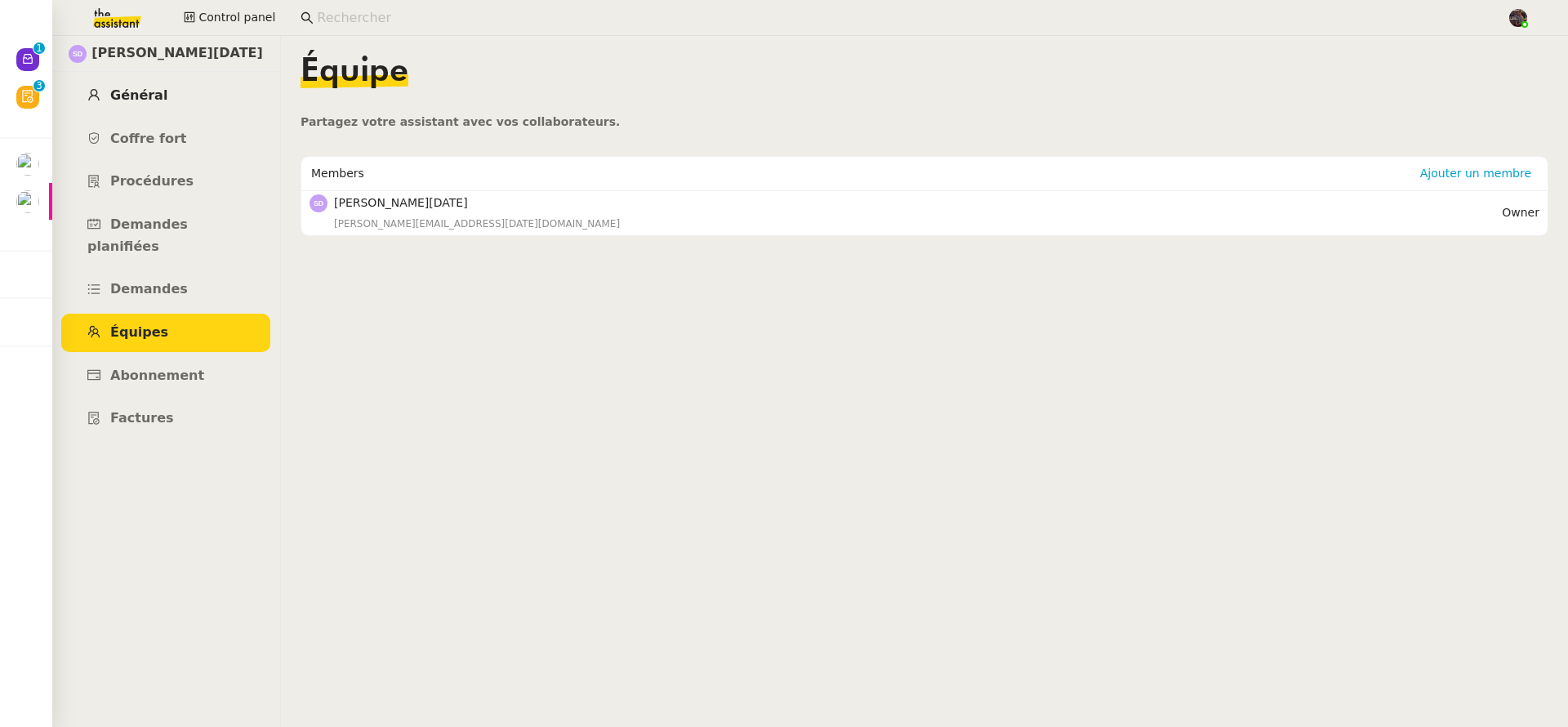
click at [148, 99] on span "Général" at bounding box center [138, 94] width 57 height 15
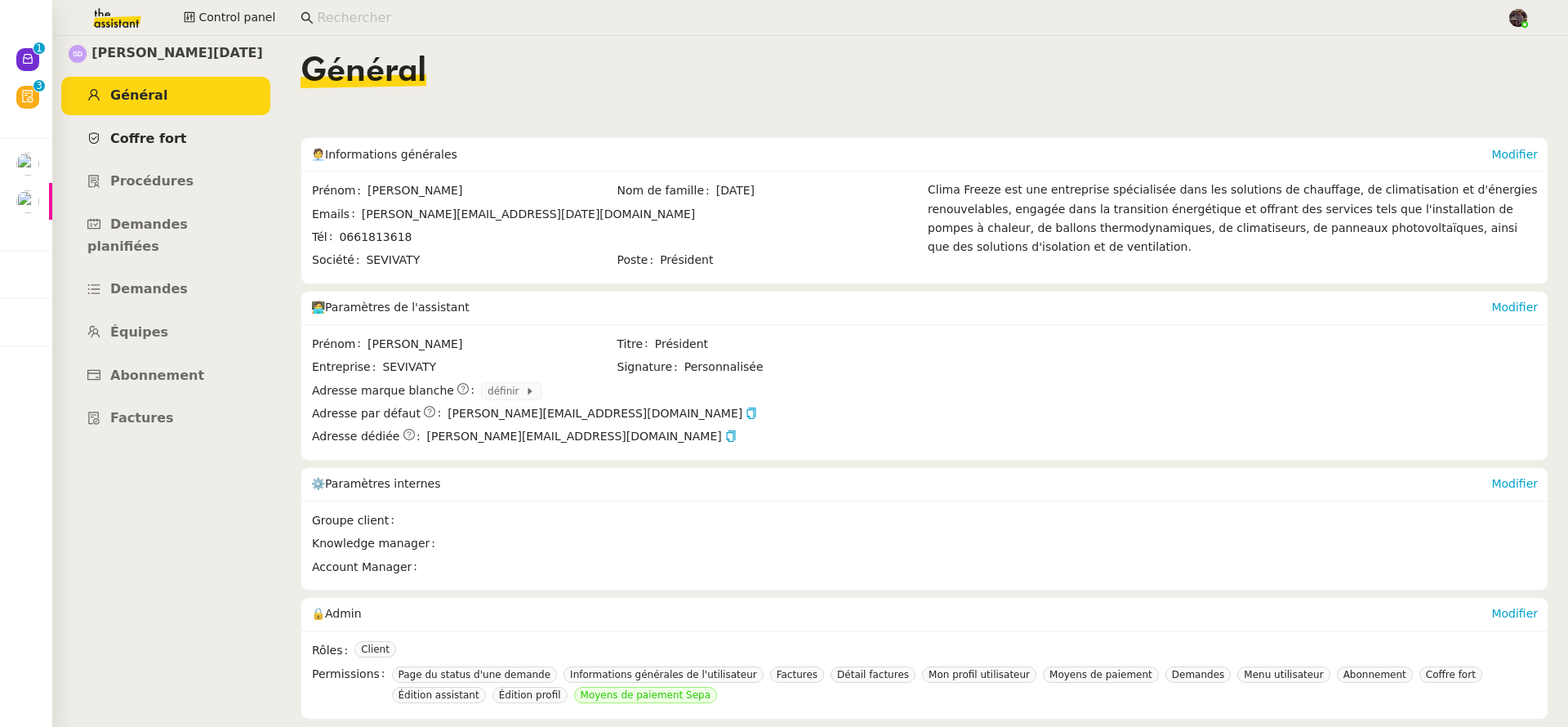
click at [149, 142] on span "Coffre fort" at bounding box center [148, 138] width 77 height 15
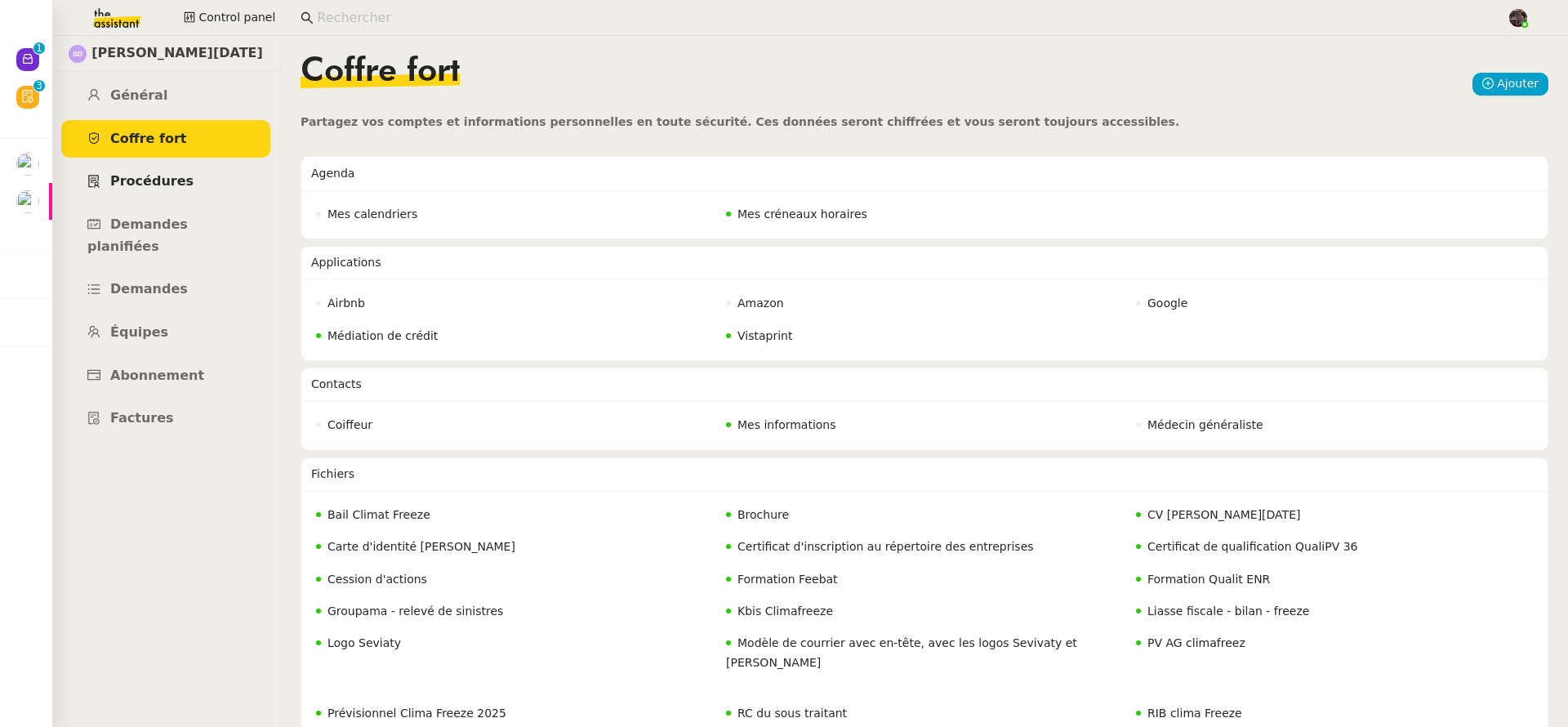
click at [177, 169] on link "Procédures" at bounding box center [166, 181] width 209 height 38
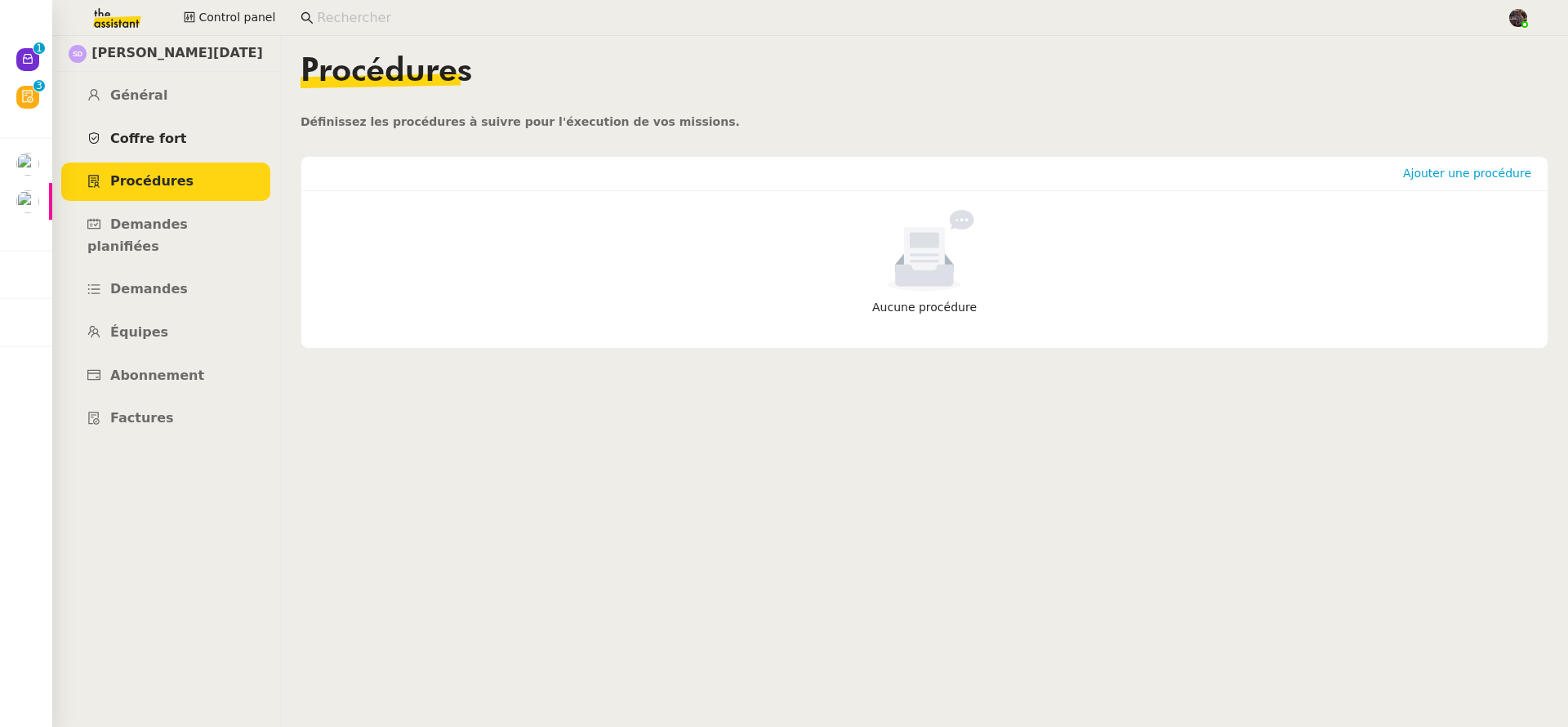
click at [216, 130] on link "Coffre fort" at bounding box center [166, 138] width 209 height 38
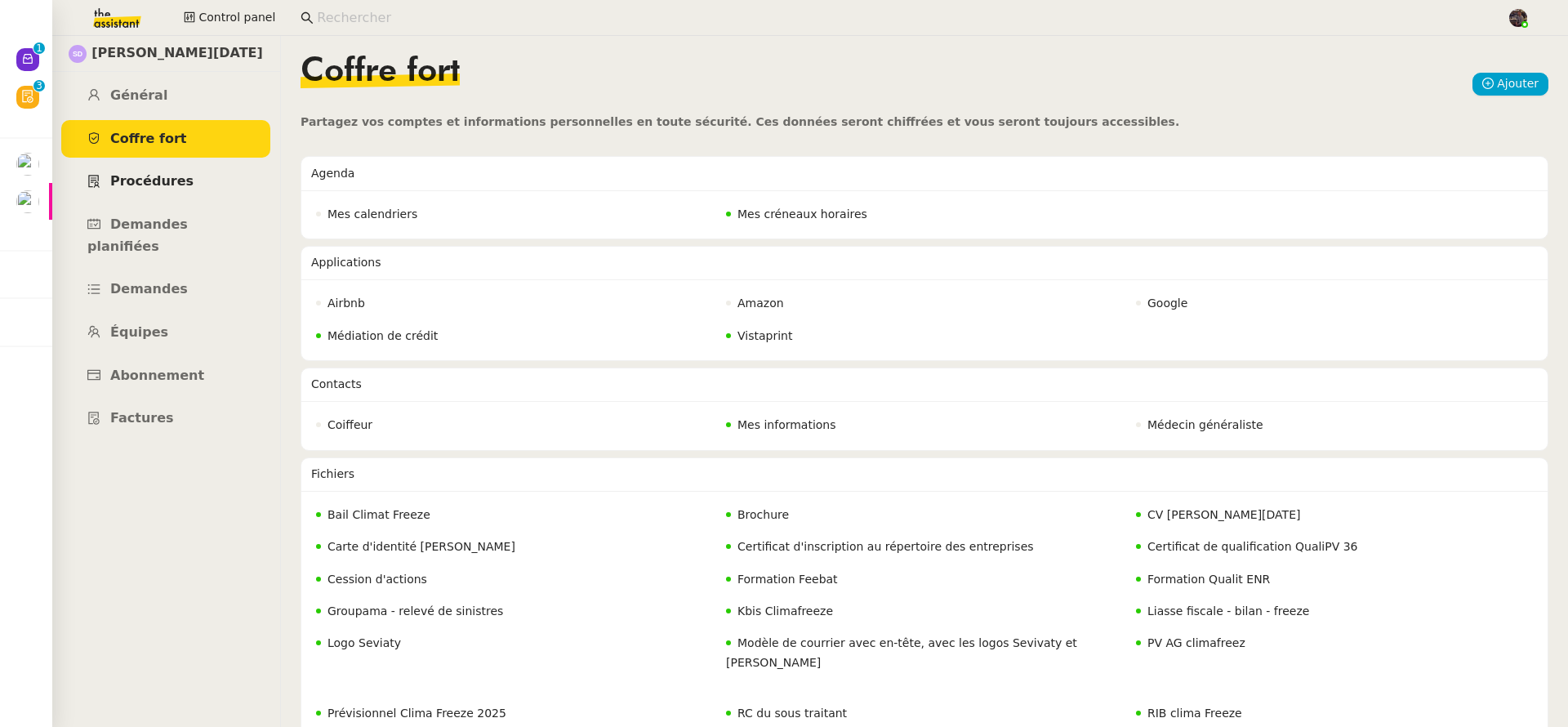
click at [225, 179] on link "Procédures" at bounding box center [166, 181] width 209 height 38
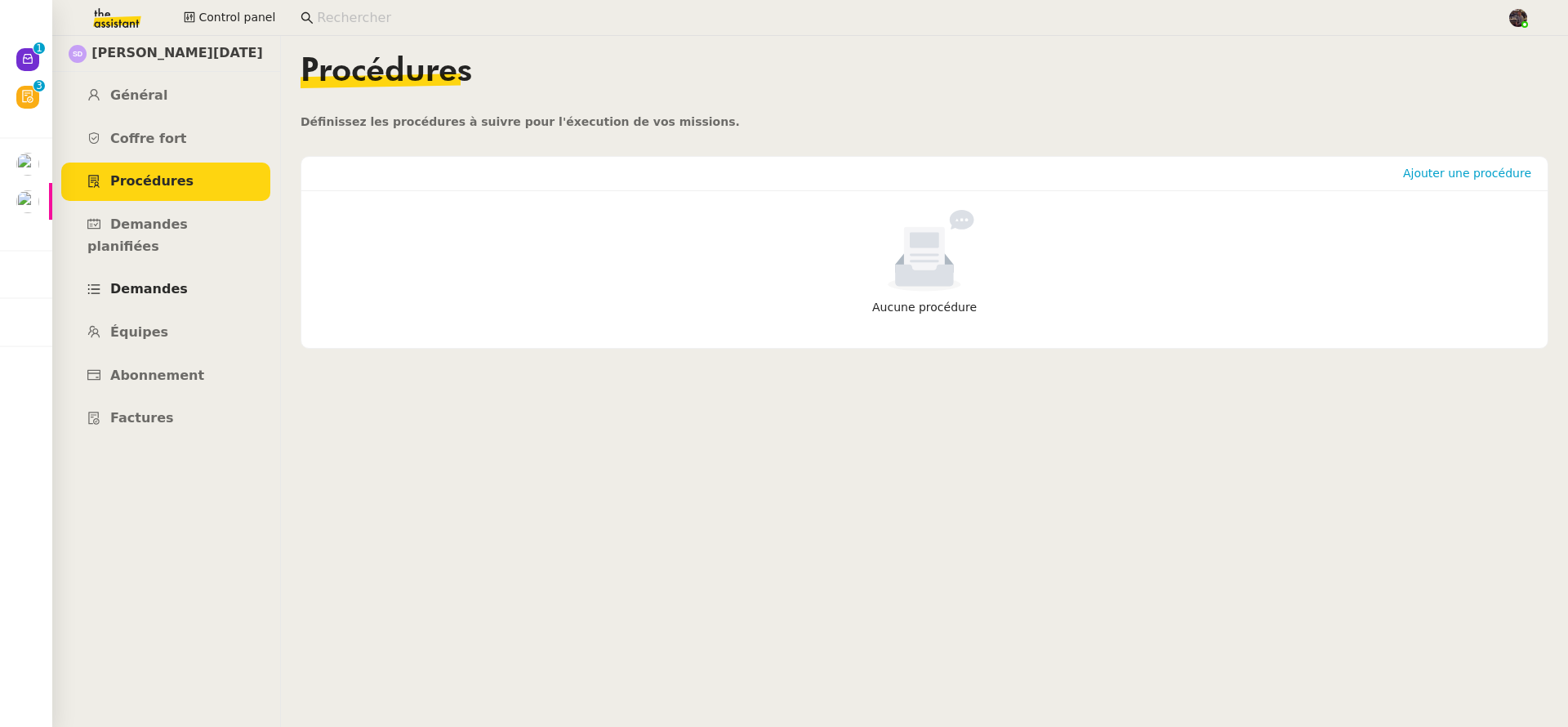
click at [216, 271] on link "Demandes" at bounding box center [166, 289] width 209 height 38
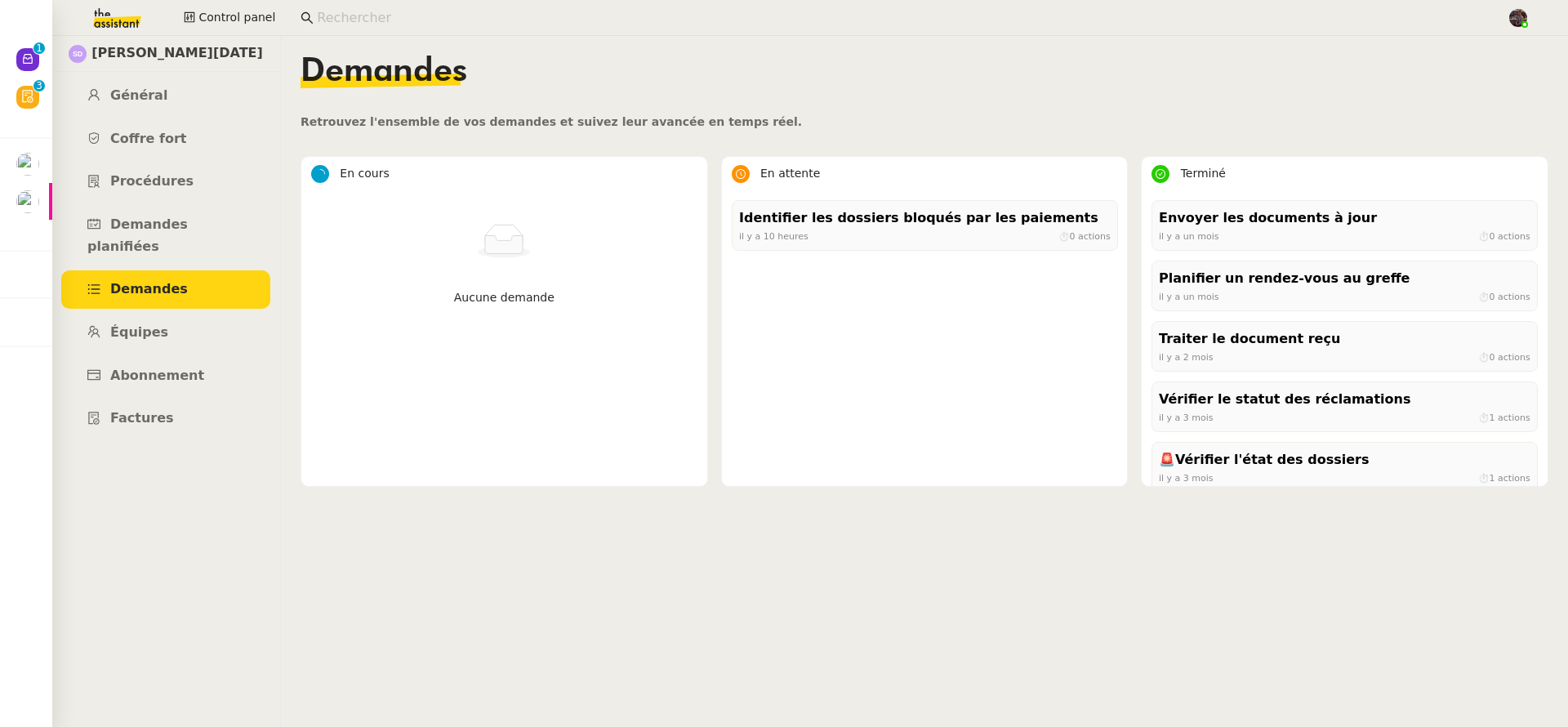
click at [208, 203] on ul "Général Coffre fort Procédures Demandes planifiées Demandes Équipes Abonnement …" at bounding box center [166, 257] width 229 height 361
click at [188, 223] on span "Demandes planifiées" at bounding box center [137, 235] width 100 height 37
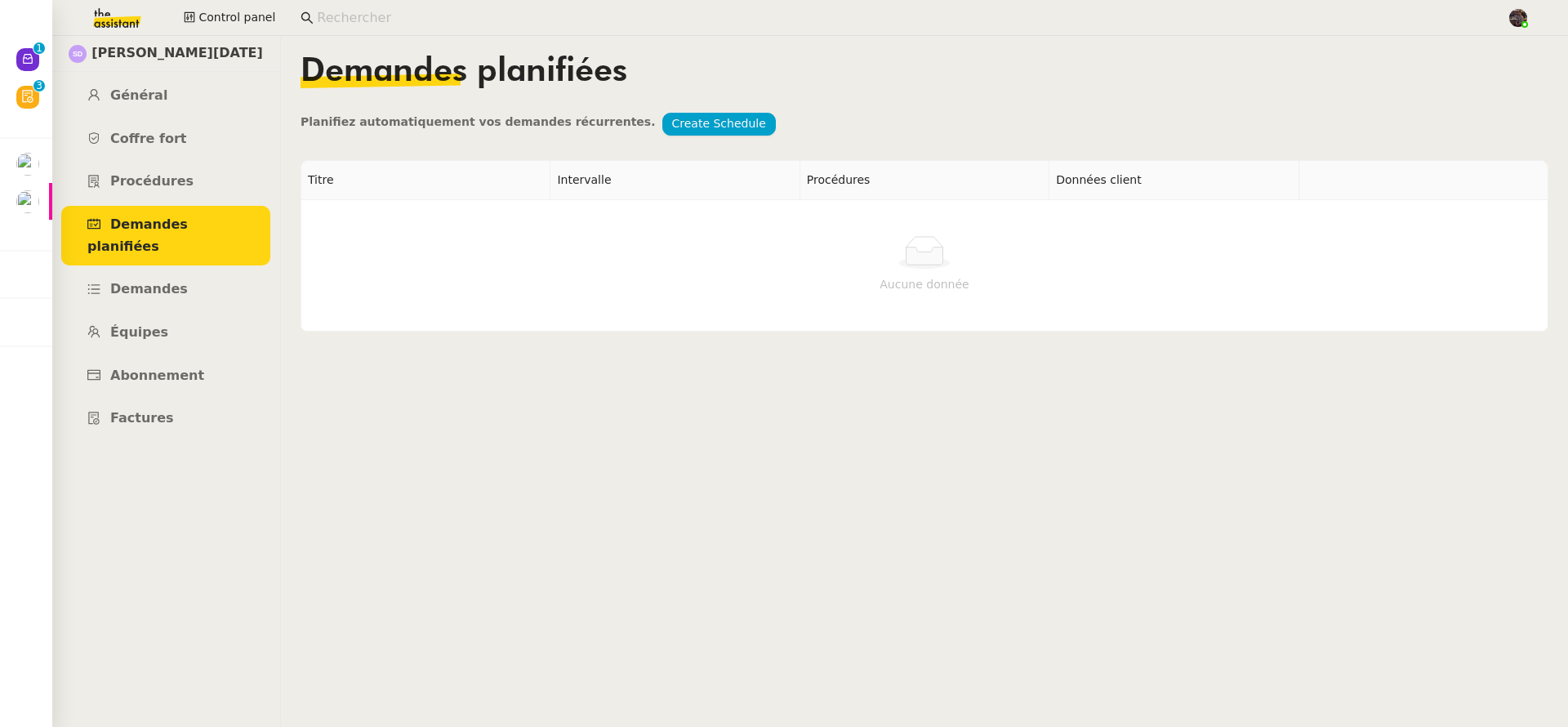
click at [179, 211] on link "Demandes planifiées" at bounding box center [166, 235] width 209 height 59
click at [174, 177] on span "Procédures" at bounding box center [152, 180] width 83 height 15
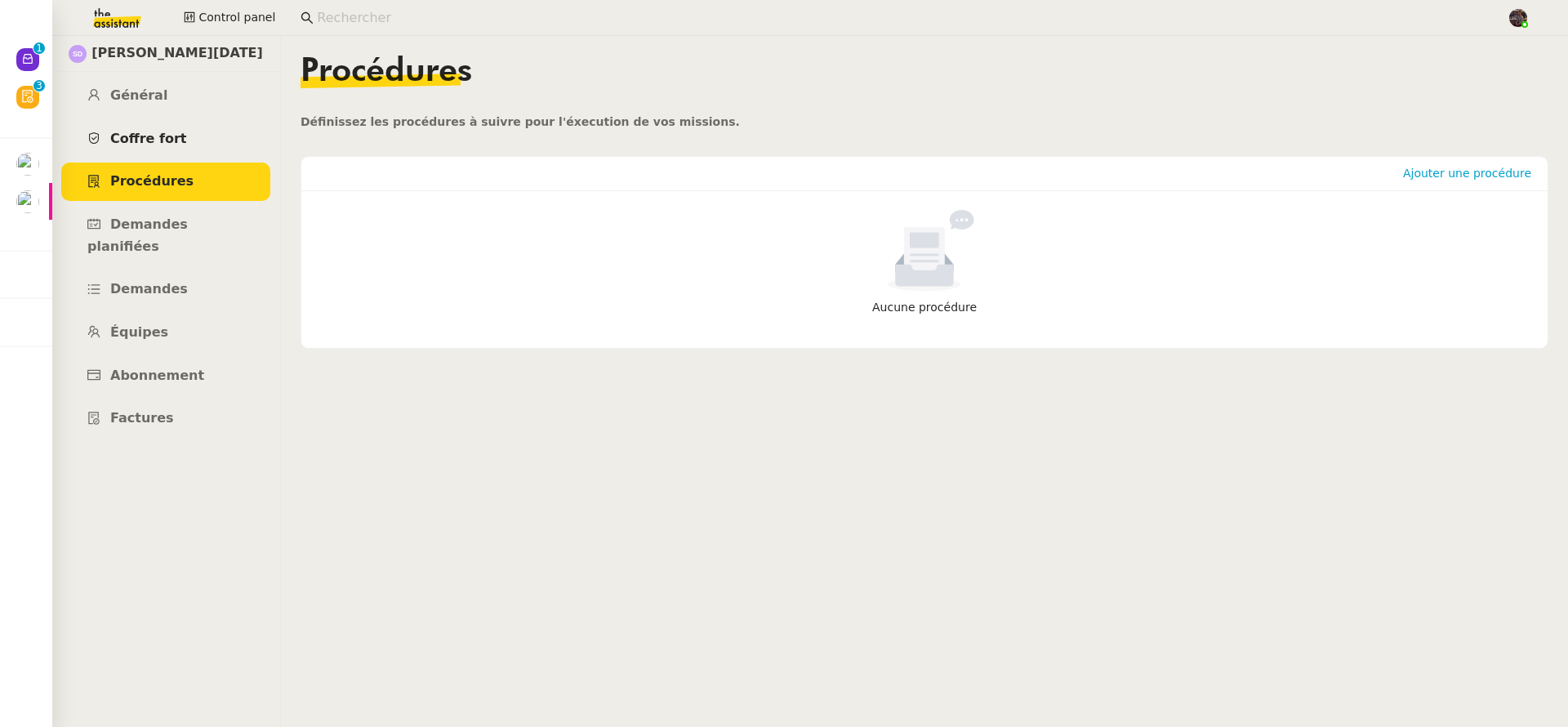
click at [169, 125] on link "Coffre fort" at bounding box center [166, 138] width 209 height 38
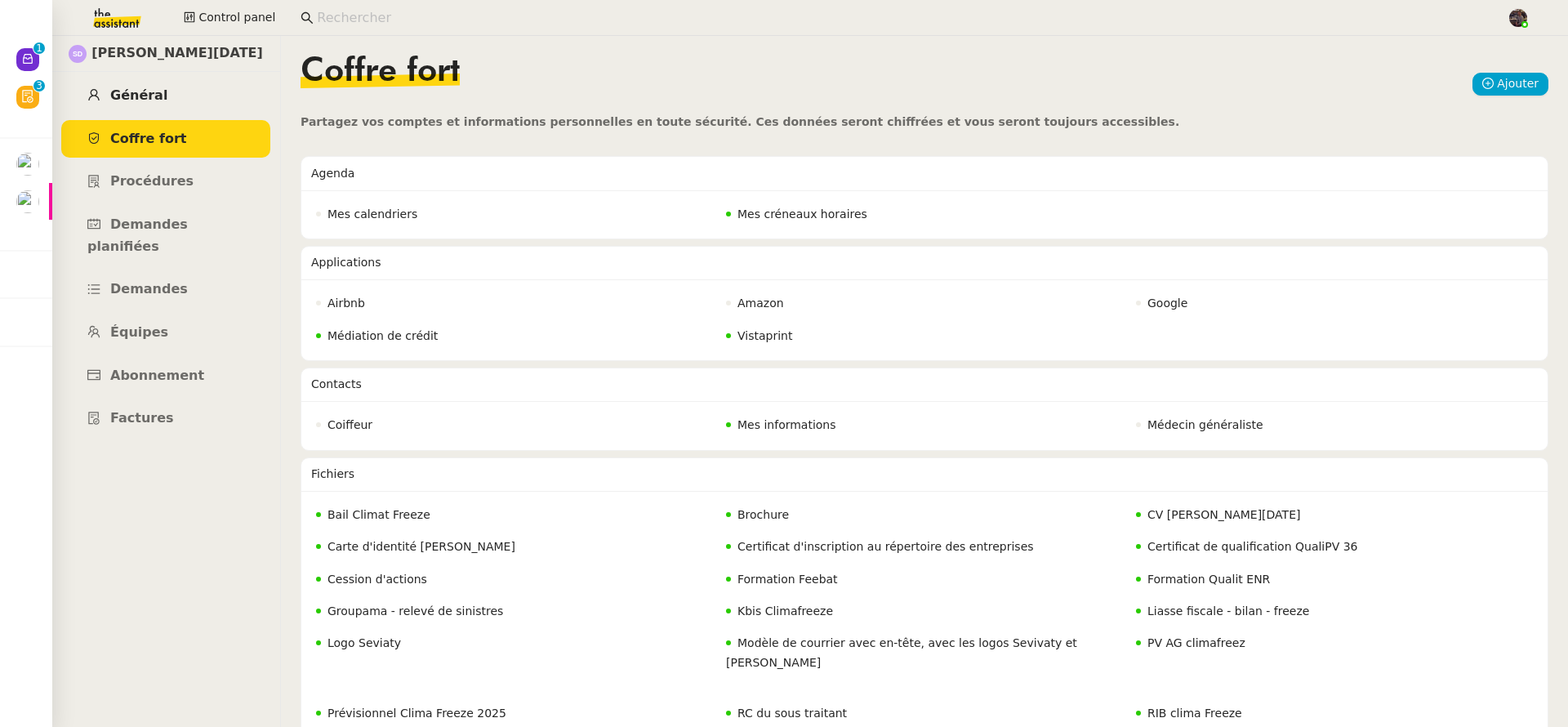
click at [162, 79] on link "Général" at bounding box center [166, 96] width 209 height 38
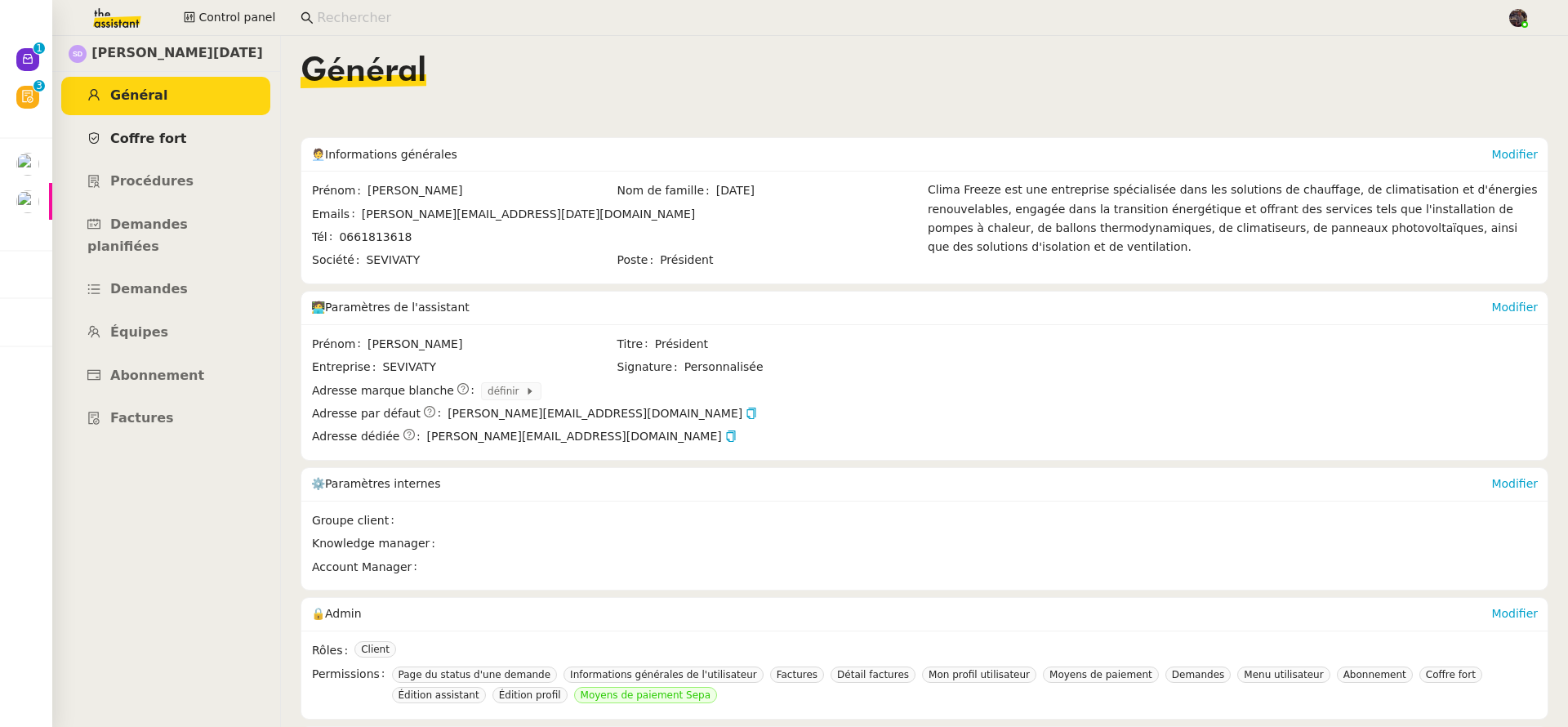
click at [162, 129] on link "Coffre fort" at bounding box center [166, 138] width 209 height 38
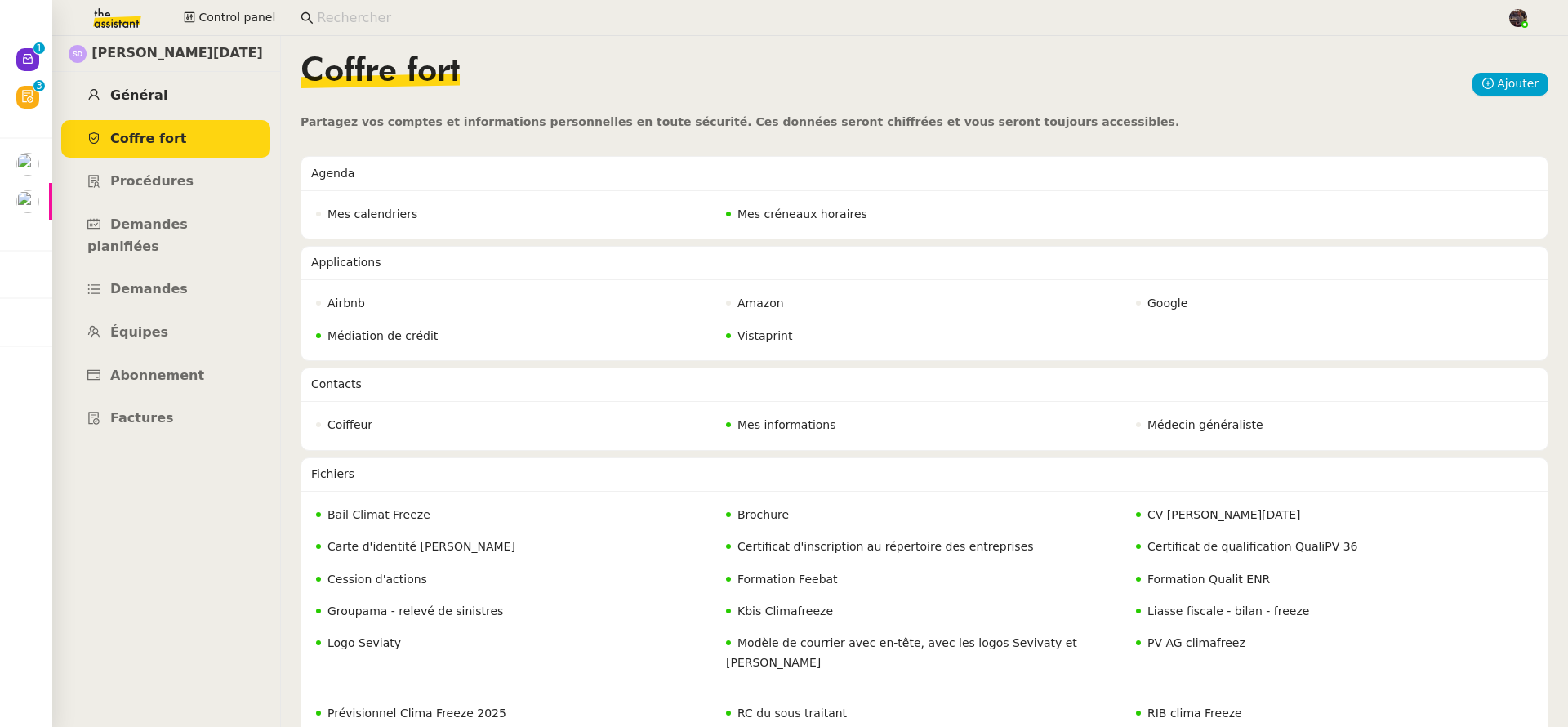
click at [182, 87] on link "Général" at bounding box center [166, 96] width 209 height 38
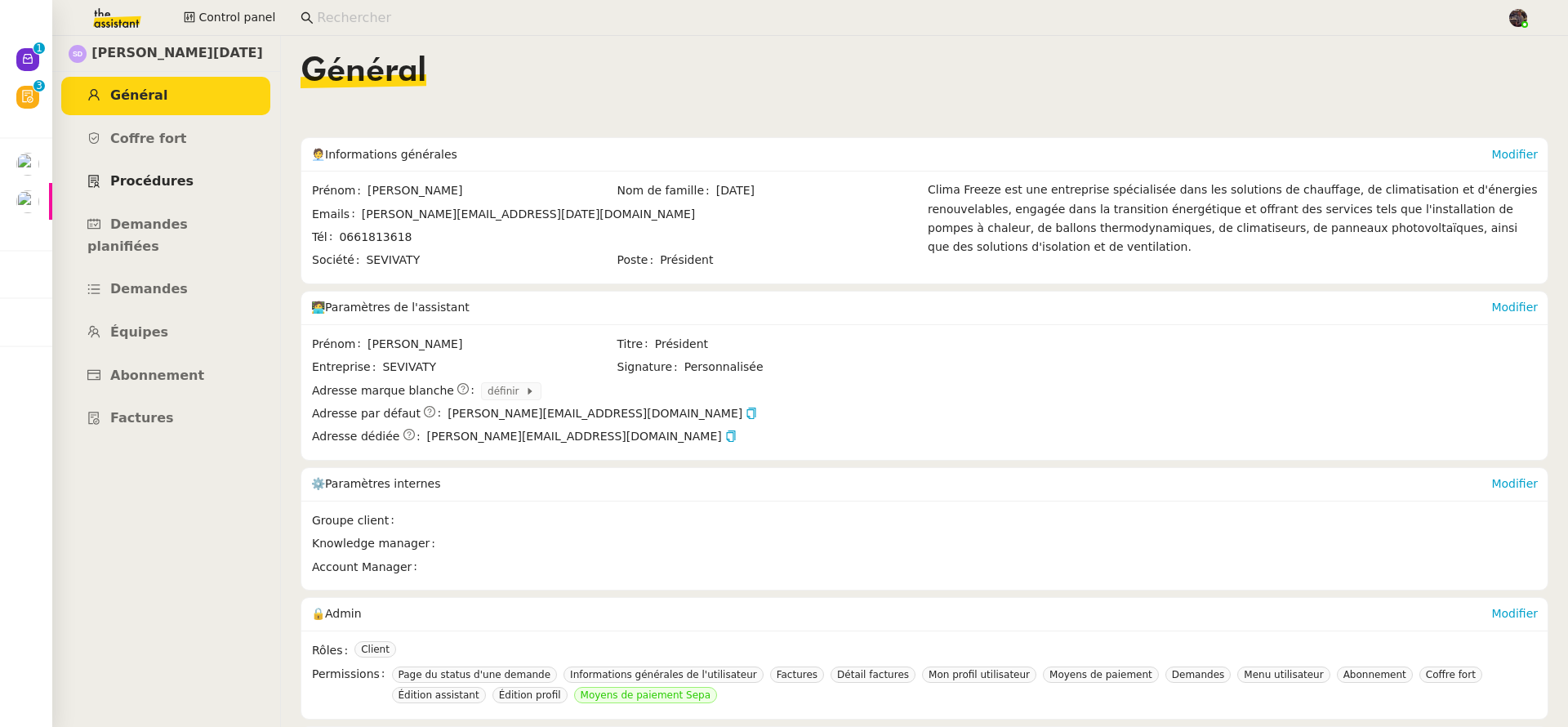
click at [189, 163] on link "Procédures" at bounding box center [166, 181] width 209 height 38
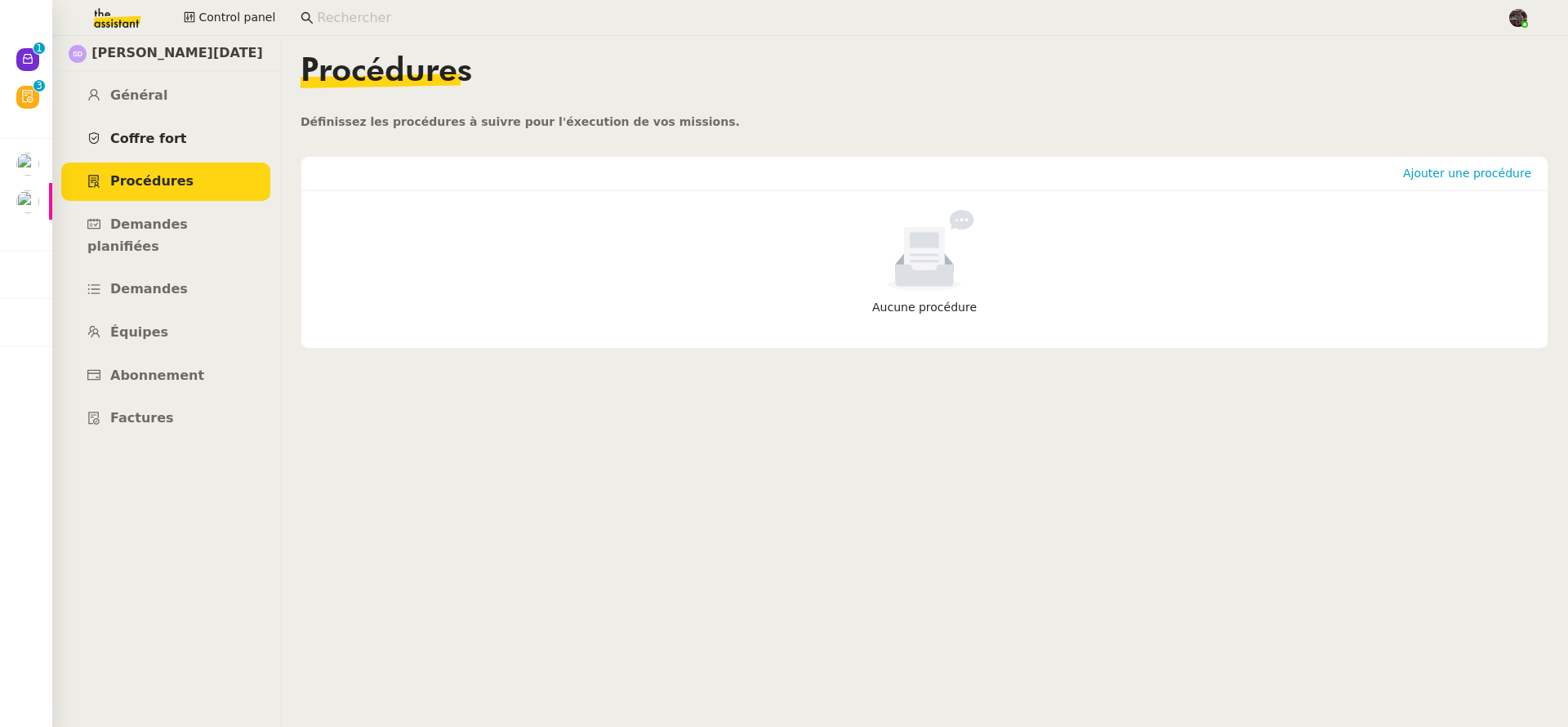
click at [180, 122] on link "Coffre fort" at bounding box center [166, 138] width 209 height 38
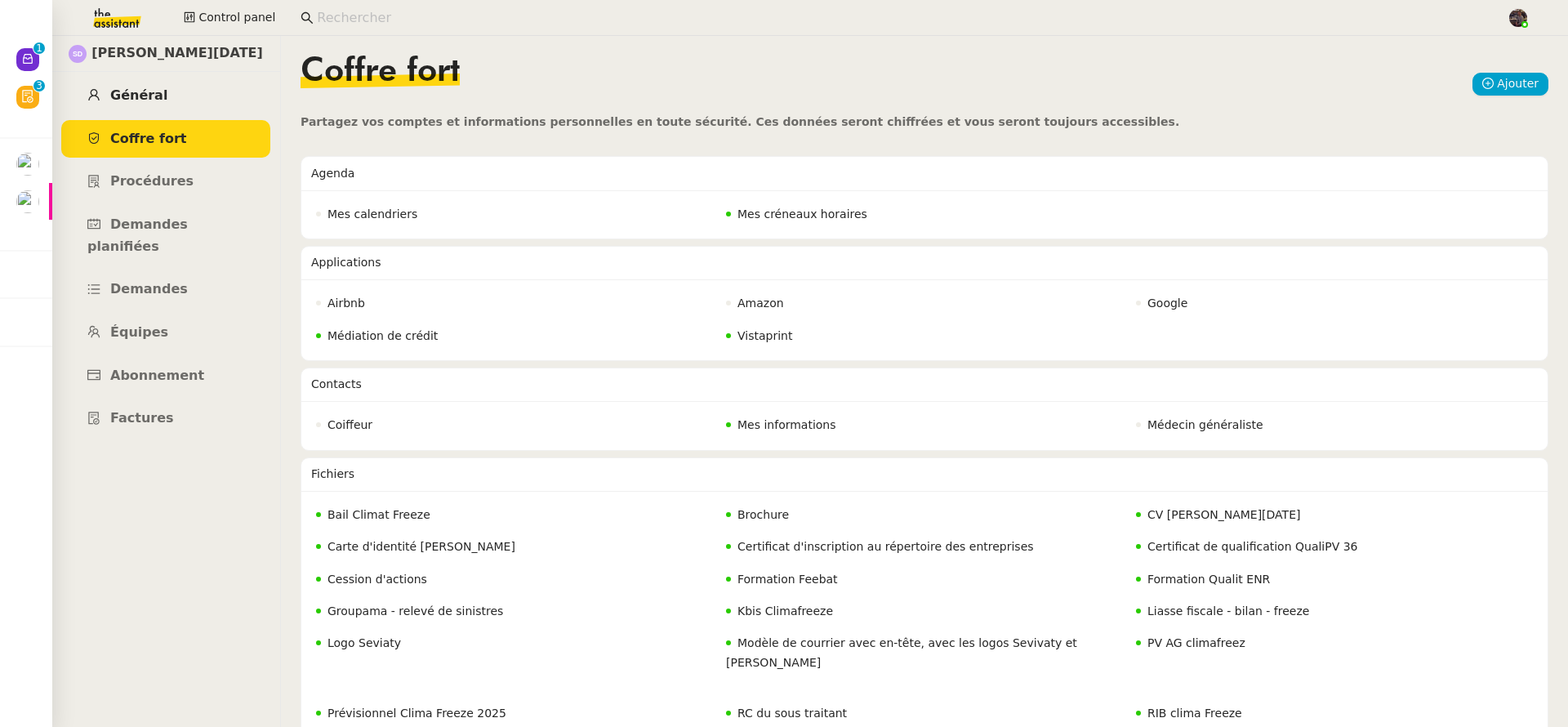
click at [180, 77] on link "Général" at bounding box center [166, 96] width 209 height 38
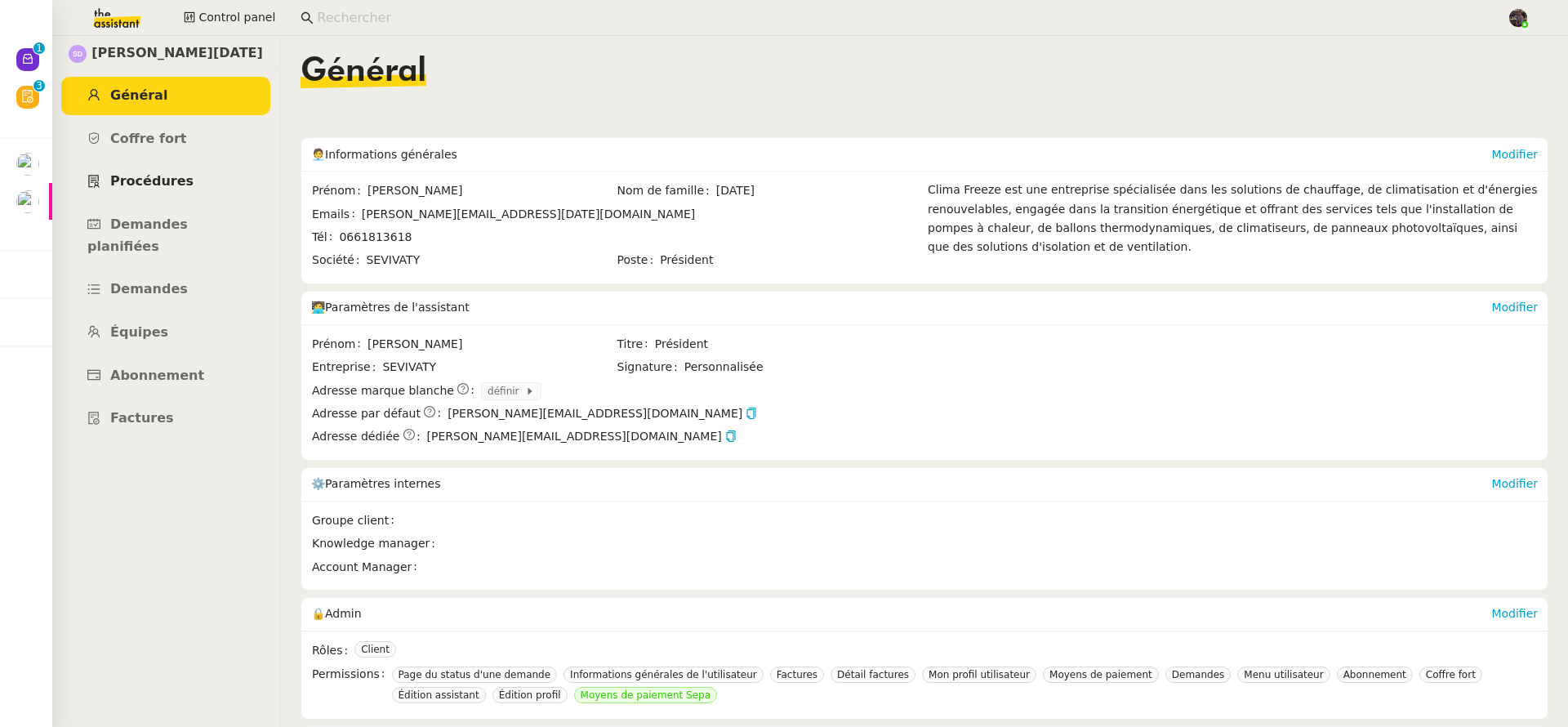
click at [185, 178] on link "Procédures" at bounding box center [166, 181] width 209 height 38
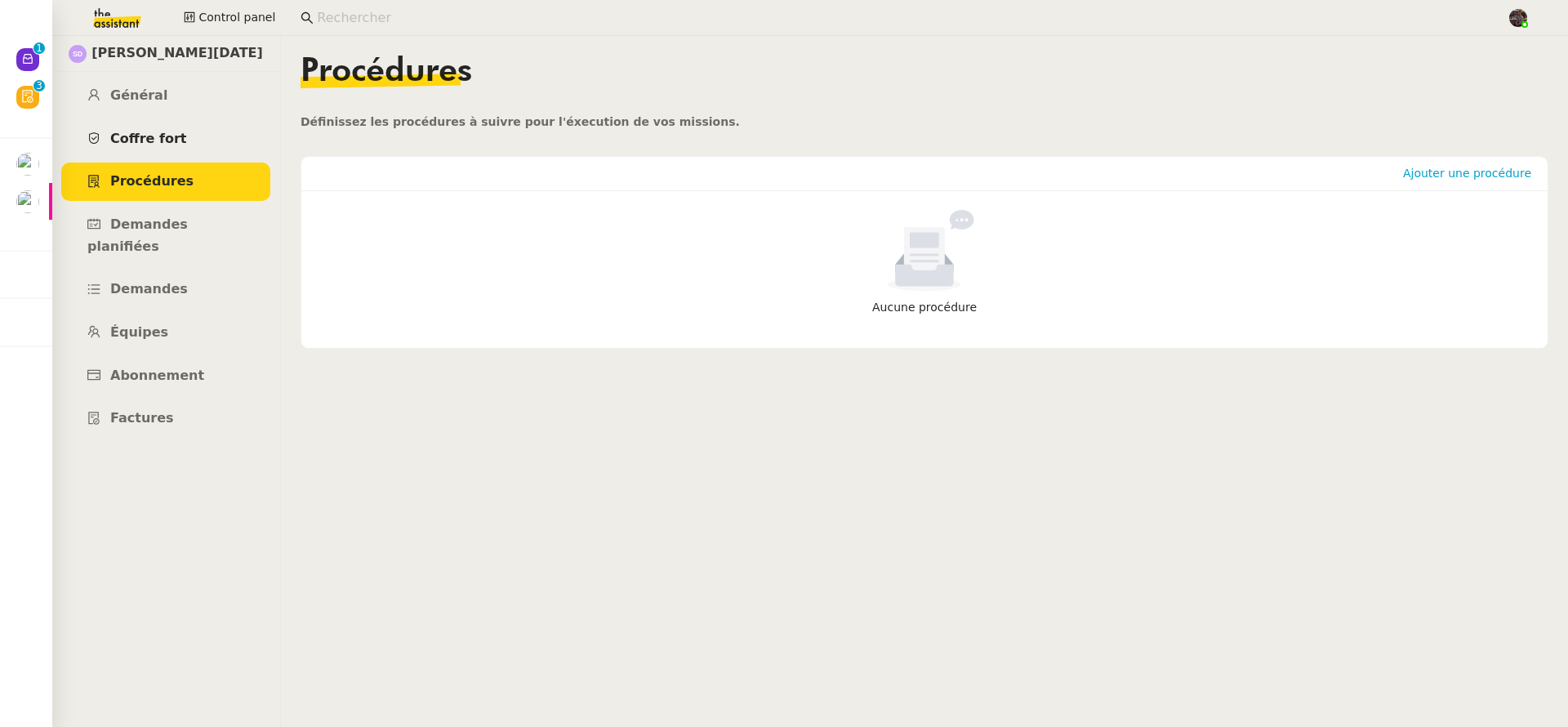
click at [193, 144] on link "Coffre fort" at bounding box center [166, 138] width 209 height 38
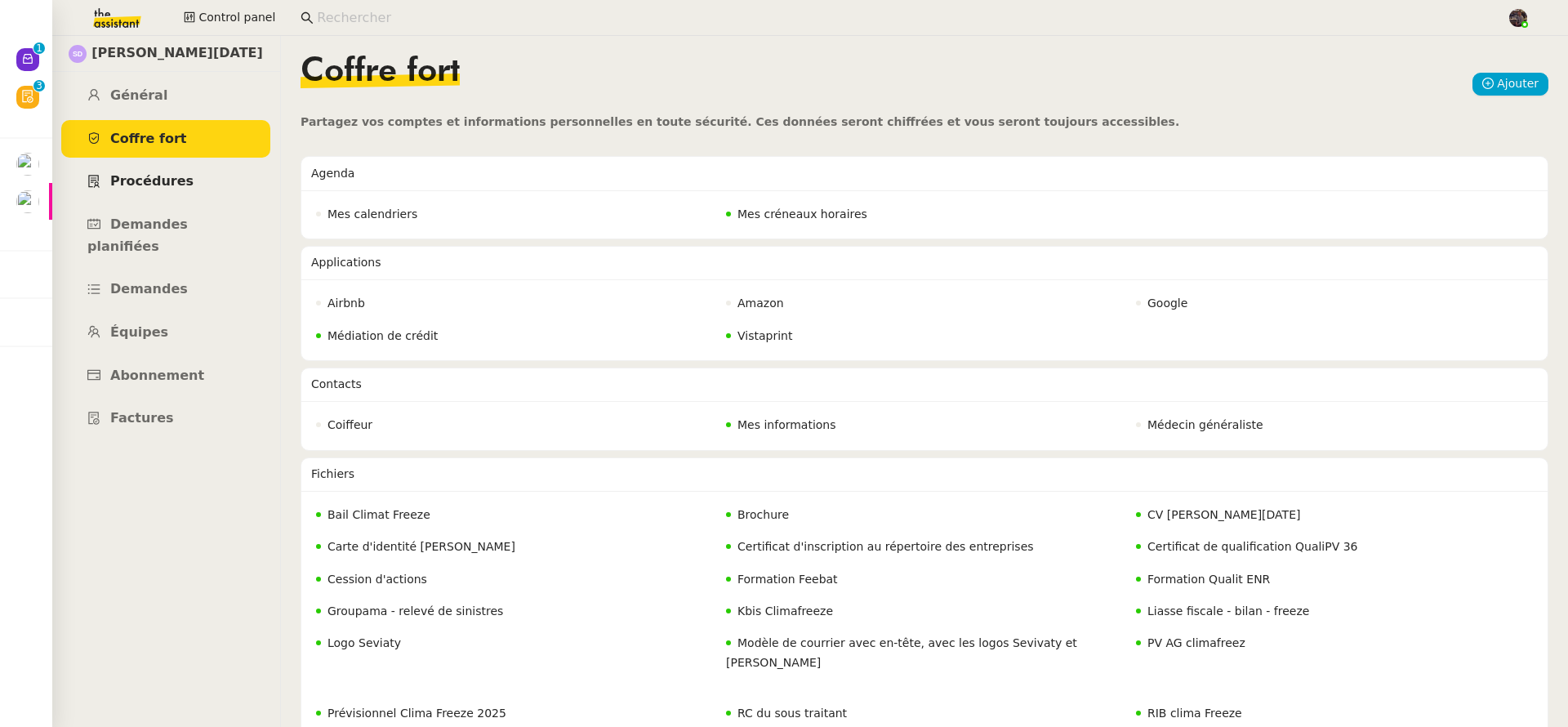
click at [187, 194] on link "Procédures" at bounding box center [166, 181] width 209 height 38
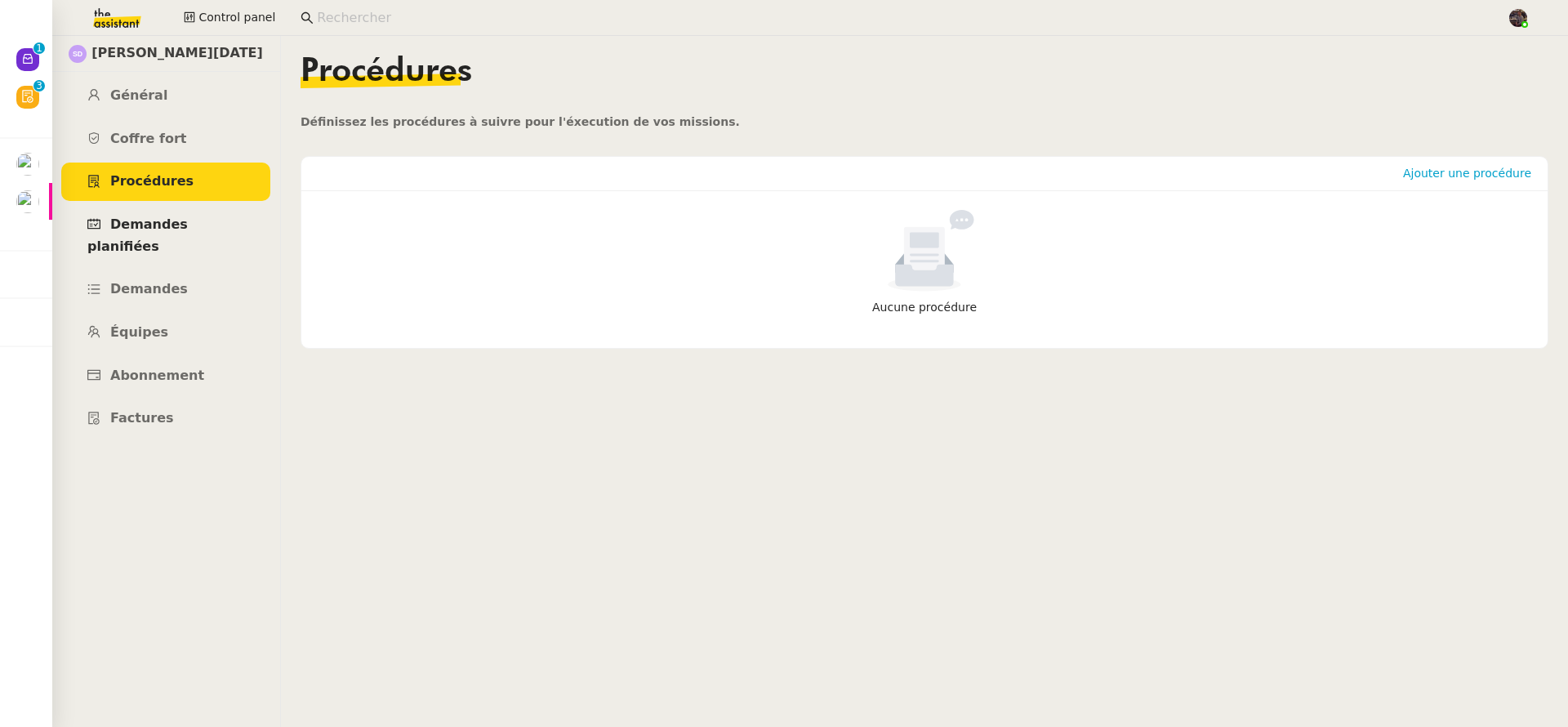
click at [181, 225] on span "Demandes planifiées" at bounding box center [137, 235] width 100 height 37
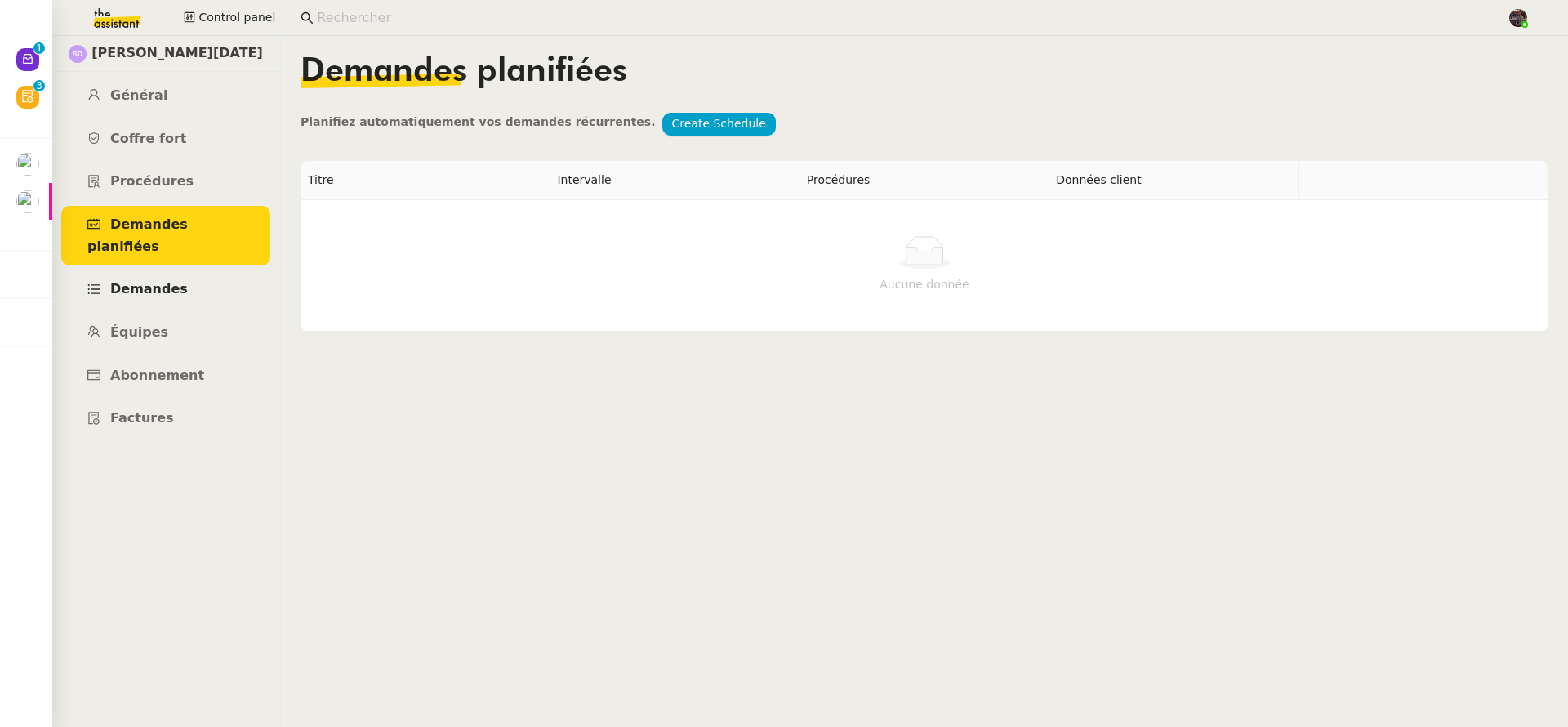
click at [182, 271] on link "Demandes" at bounding box center [166, 289] width 209 height 38
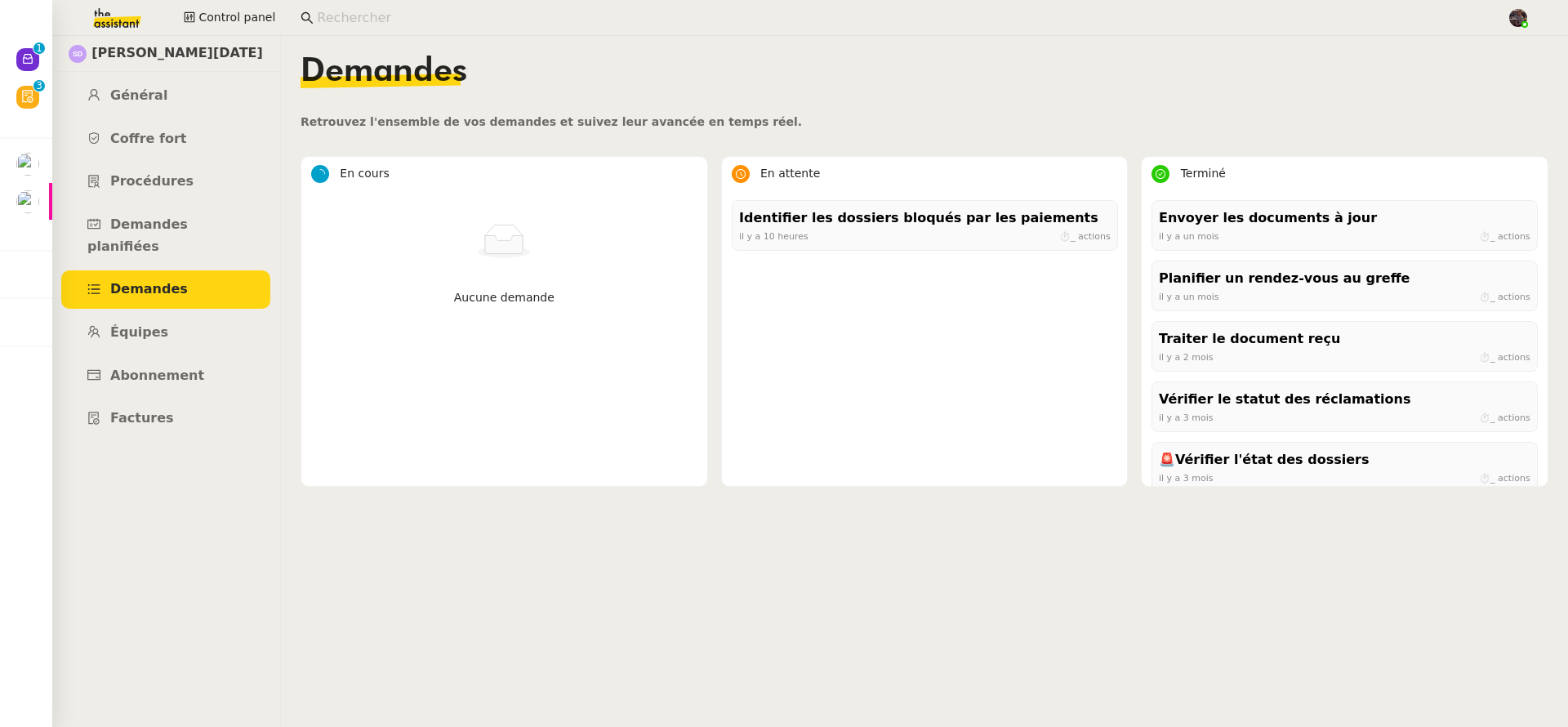
click at [177, 283] on link "Demandes" at bounding box center [166, 289] width 209 height 38
click at [162, 367] on span "Abonnement" at bounding box center [157, 375] width 94 height 15
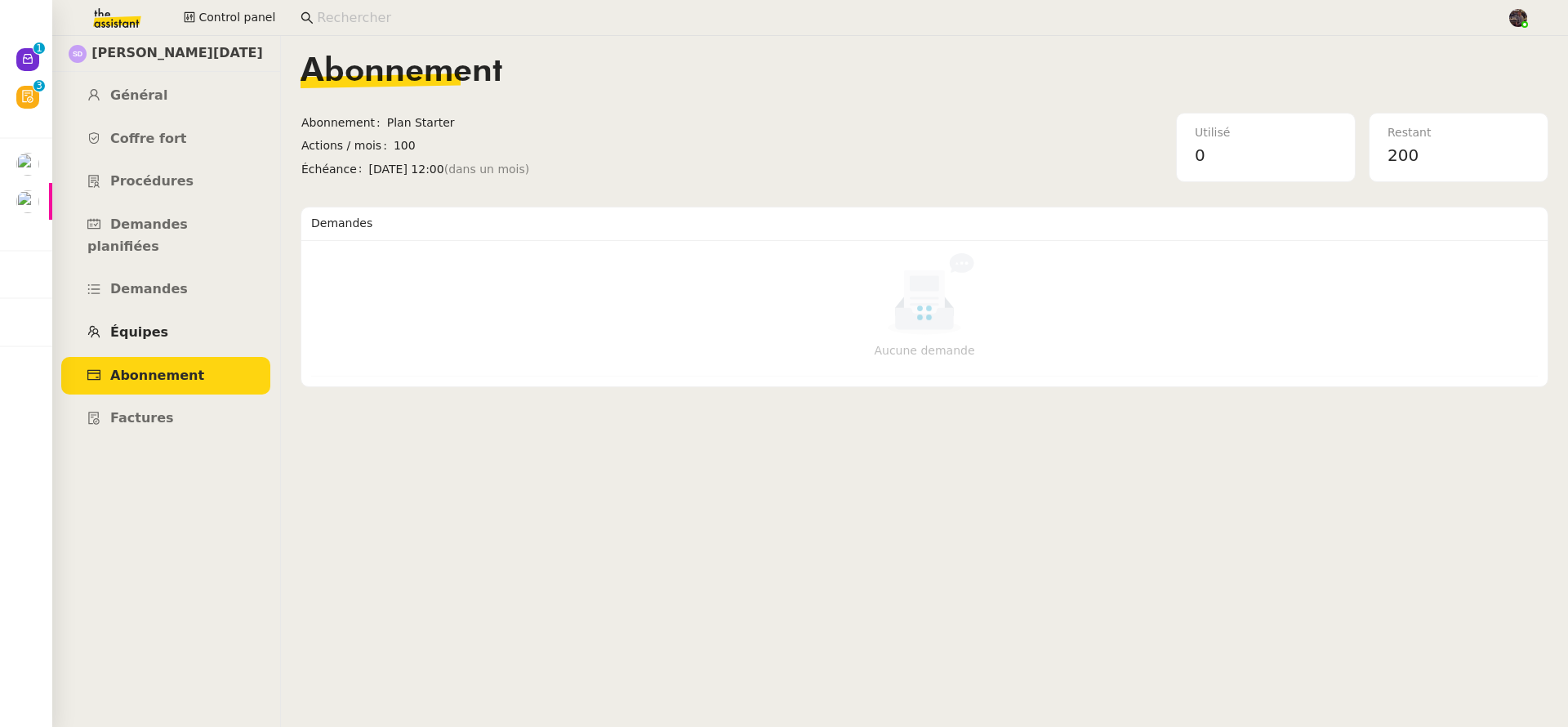
click at [162, 313] on link "Équipes" at bounding box center [166, 332] width 209 height 38
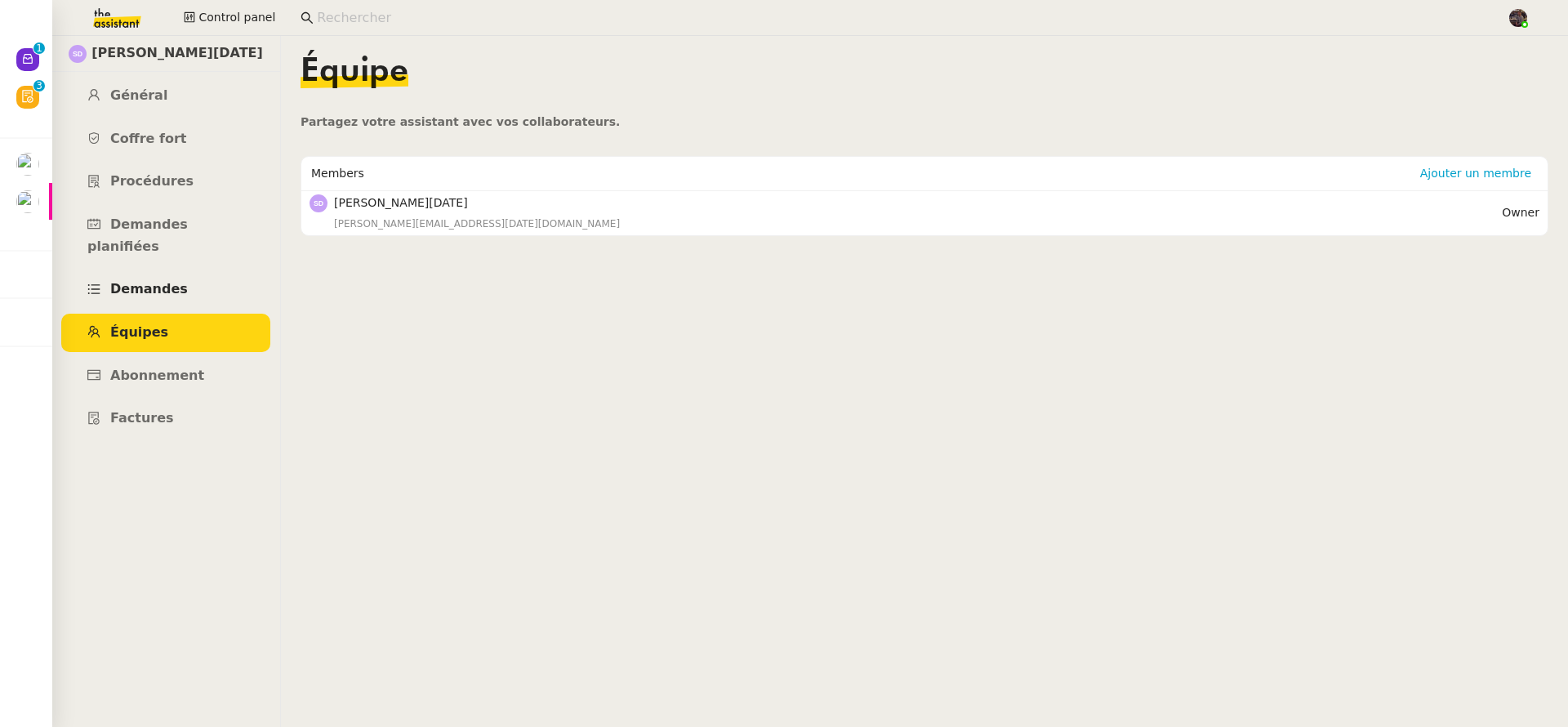
click at [158, 281] on span "Demandes" at bounding box center [148, 288] width 77 height 15
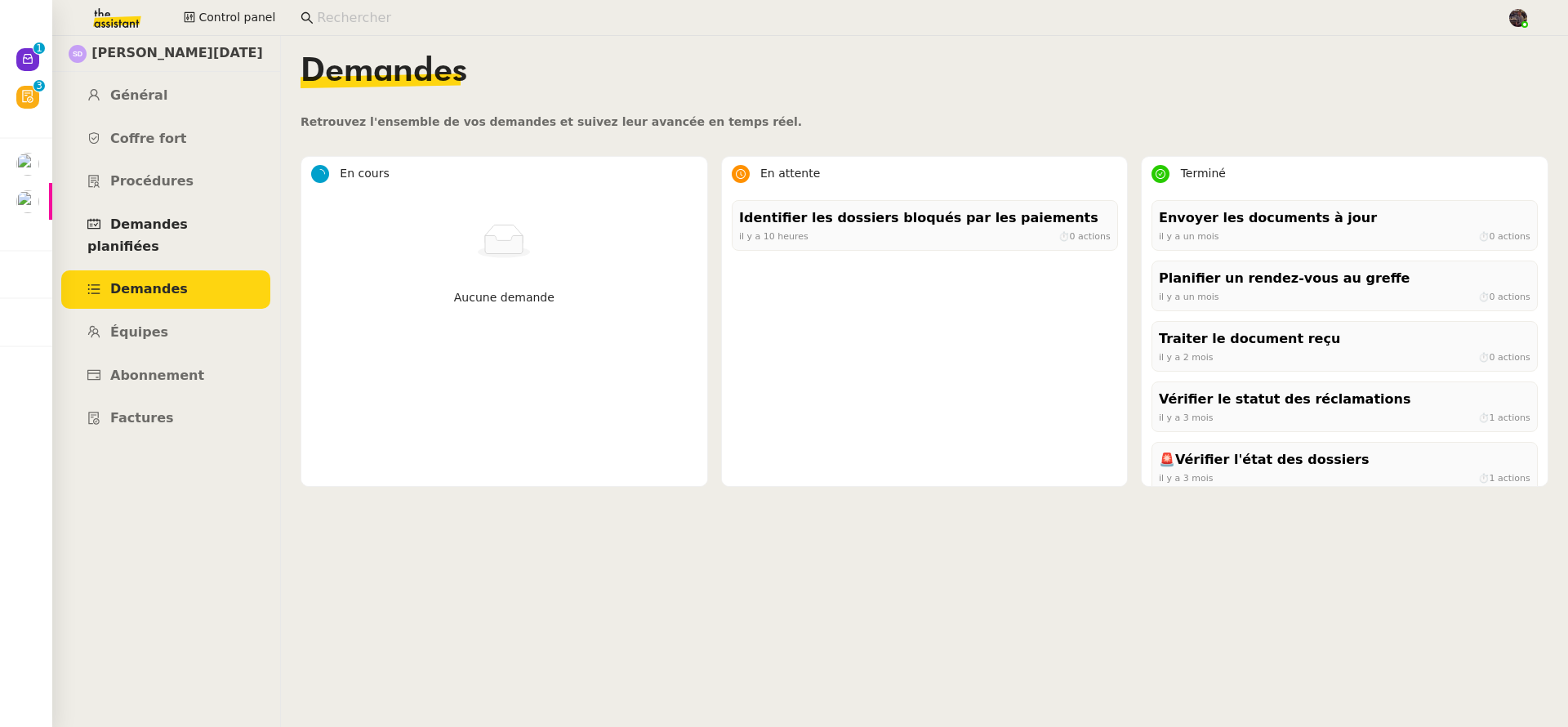
click at [188, 225] on span "Demandes planifiées" at bounding box center [137, 235] width 100 height 37
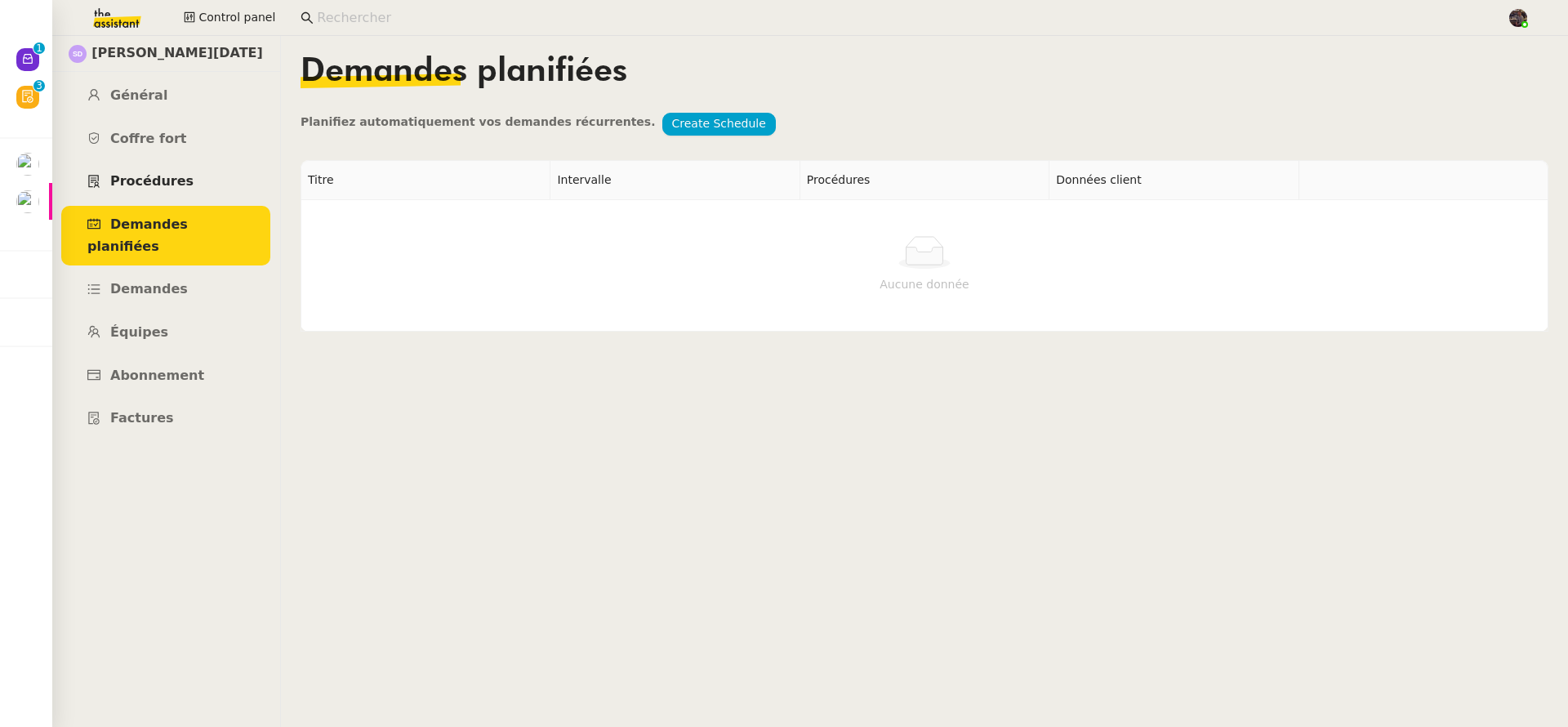
click at [165, 179] on span "Procédures" at bounding box center [152, 180] width 83 height 15
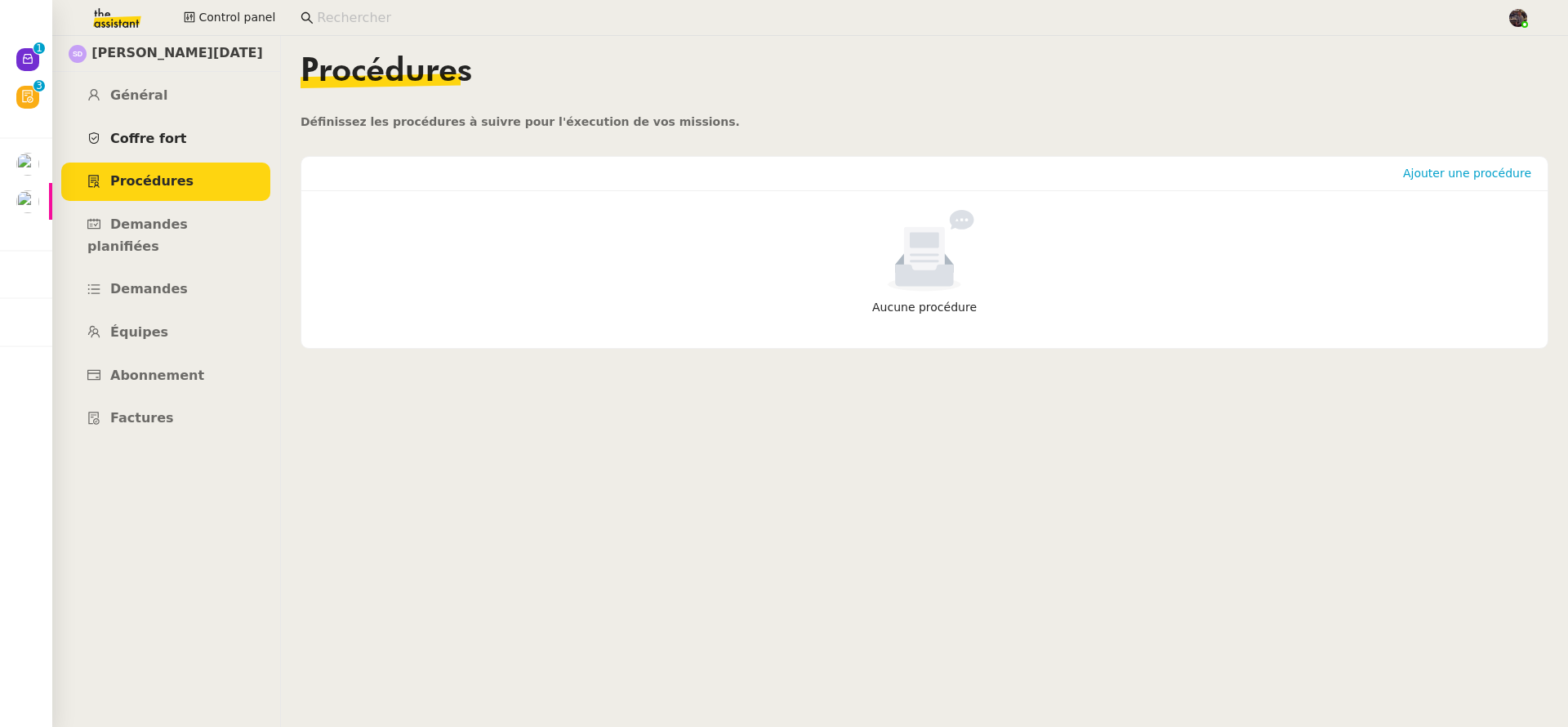
click at [162, 127] on link "Coffre fort" at bounding box center [166, 138] width 209 height 38
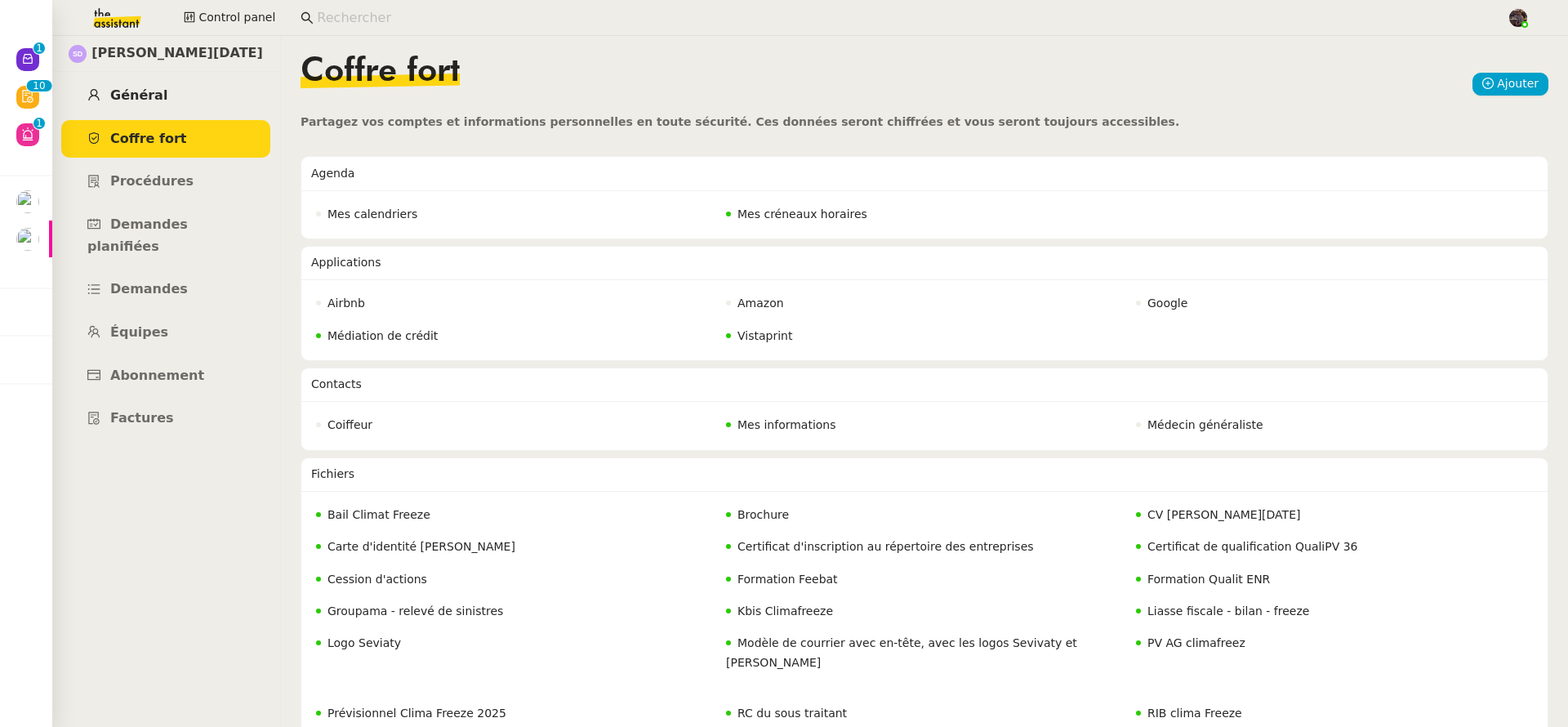
click at [167, 97] on link "Général" at bounding box center [166, 96] width 209 height 38
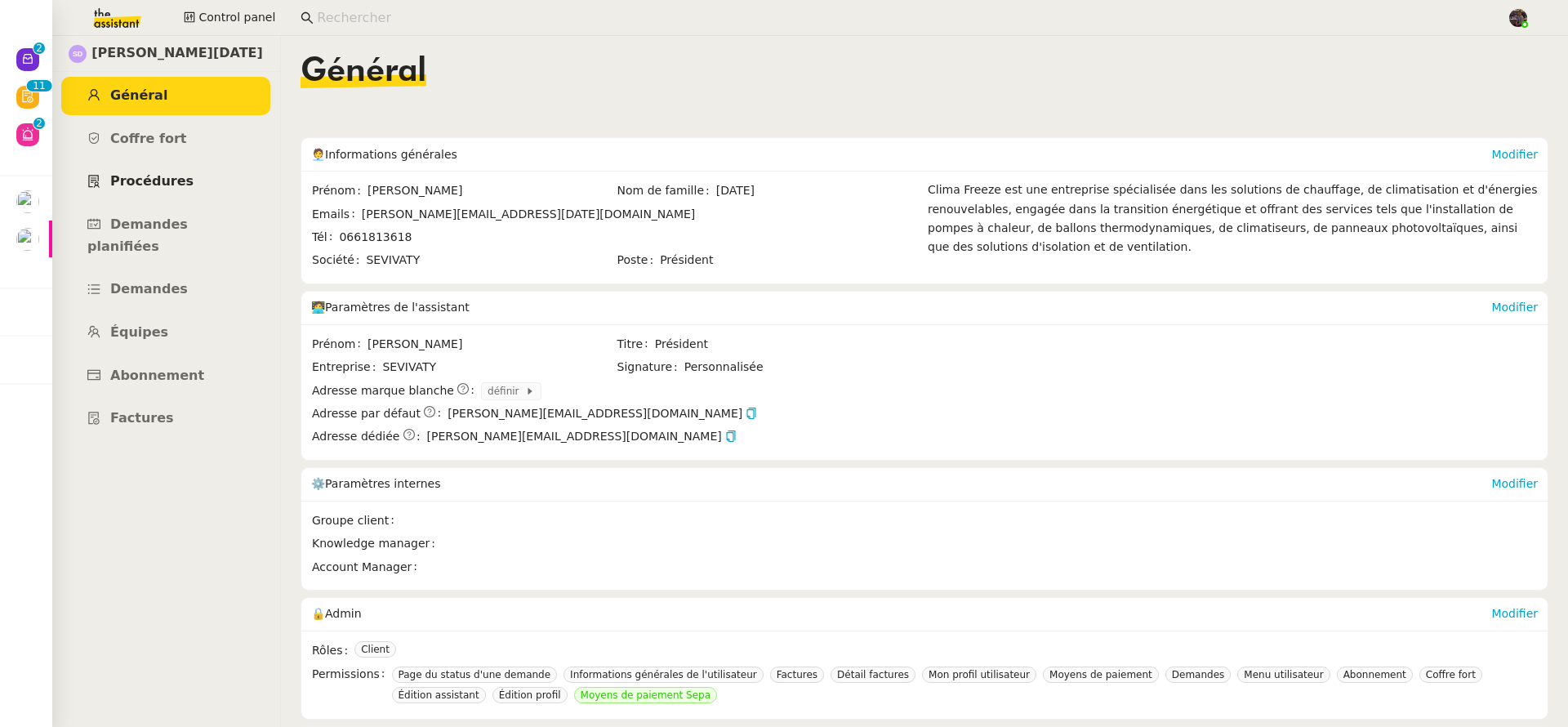
click at [185, 179] on link "Procédures" at bounding box center [166, 181] width 209 height 38
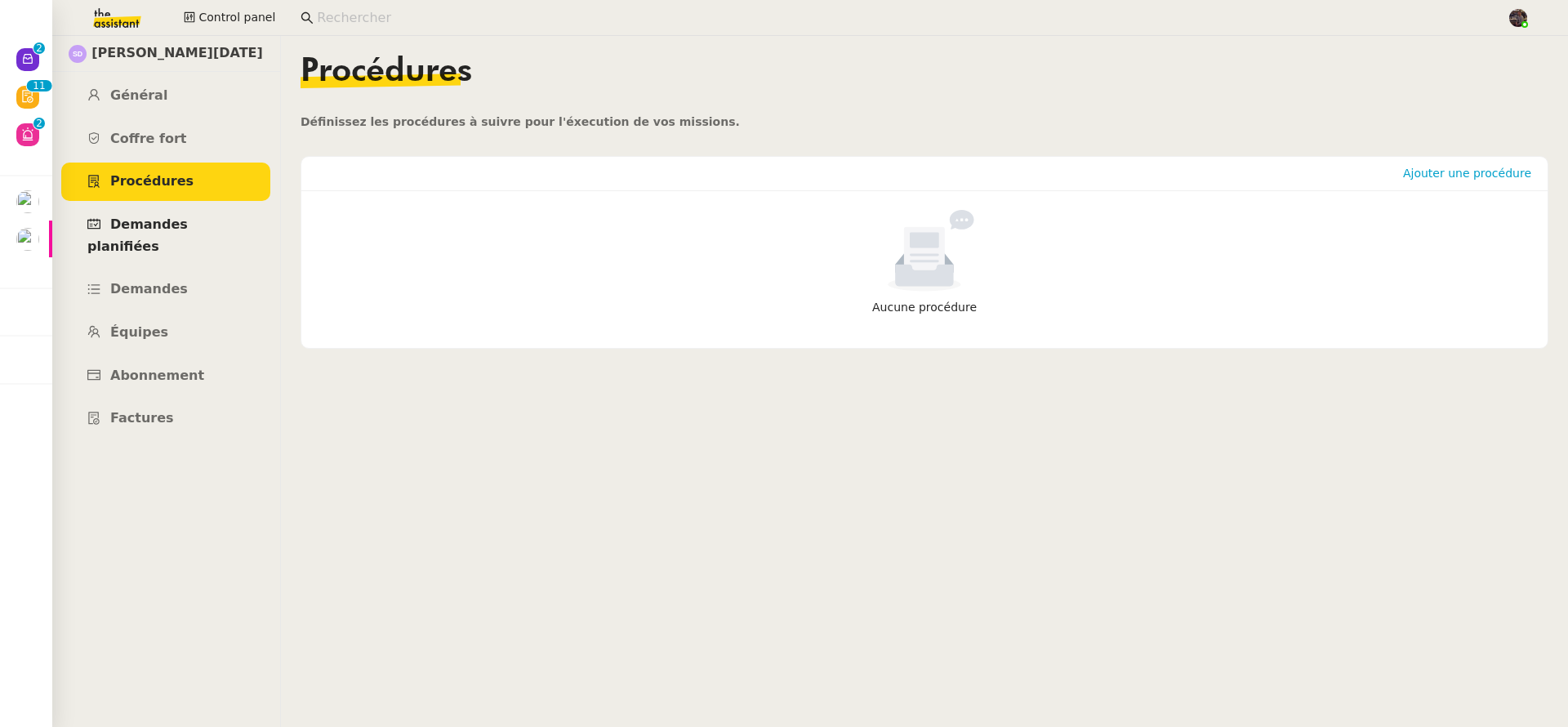
click at [180, 217] on span "Demandes planifiées" at bounding box center [137, 235] width 100 height 37
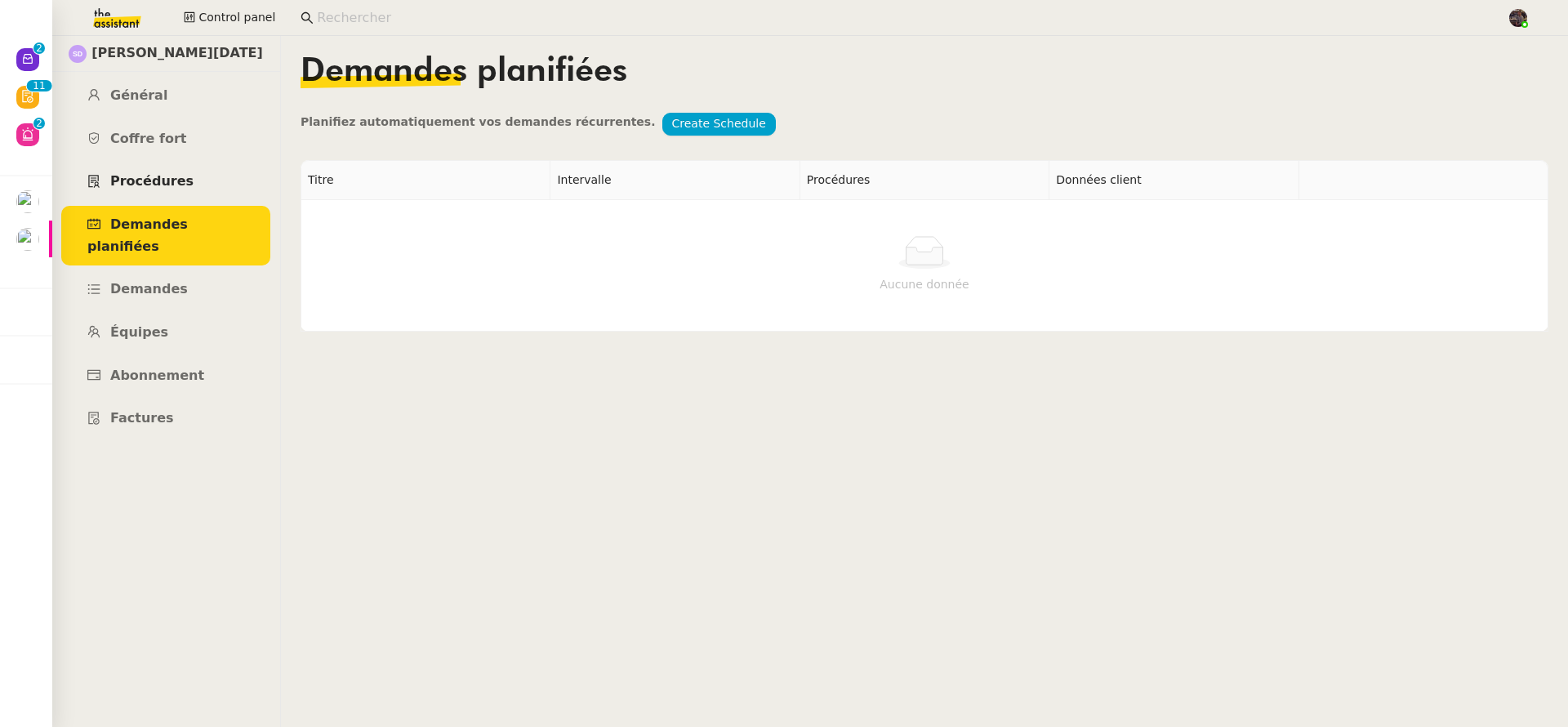
click at [220, 194] on link "Procédures" at bounding box center [166, 181] width 209 height 38
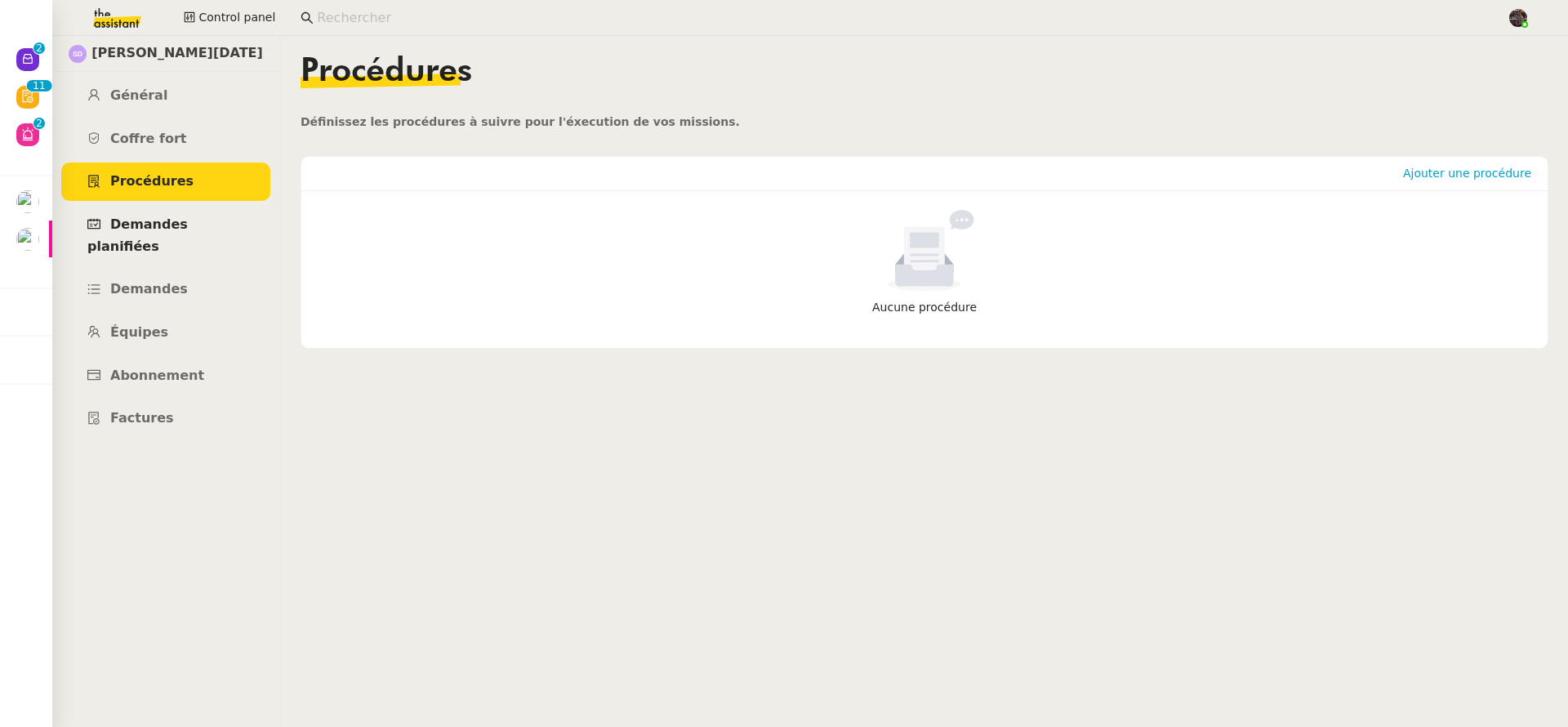
click at [188, 232] on span "Demandes planifiées" at bounding box center [137, 235] width 100 height 37
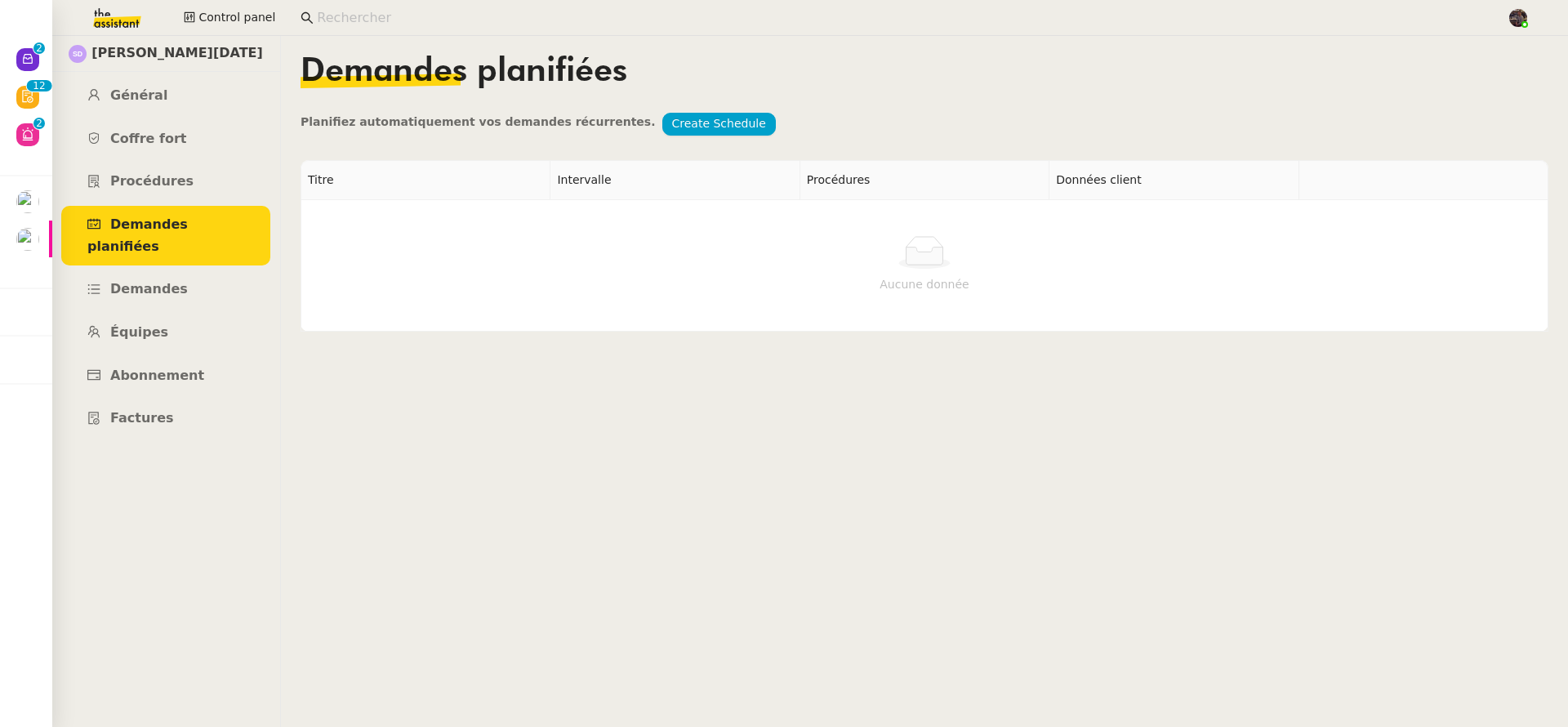
click at [353, 106] on div "Demandes planifiées" at bounding box center [925, 84] width 1249 height 57
click at [360, 109] on div "Demandes planifiées" at bounding box center [925, 84] width 1249 height 57
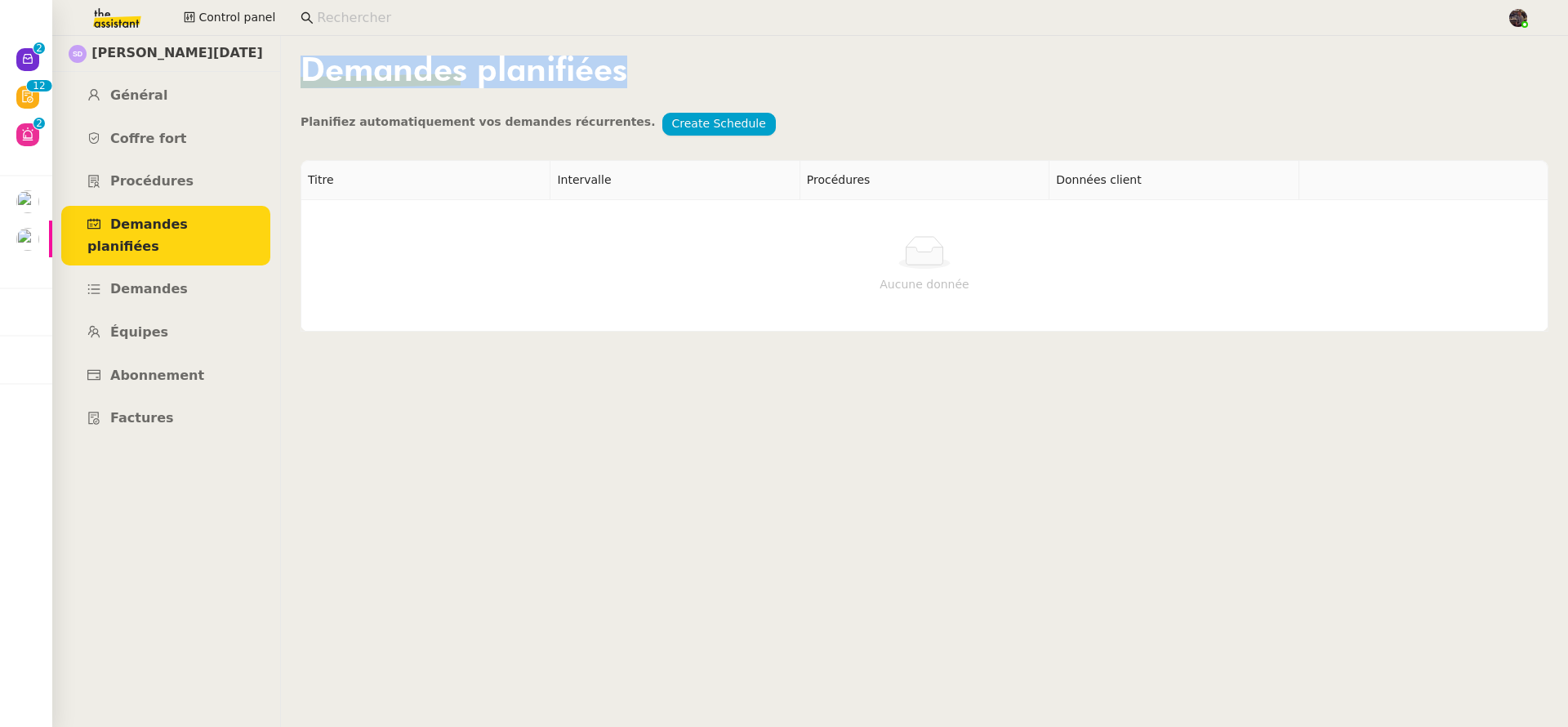
click at [360, 109] on div "Demandes planifiées" at bounding box center [925, 84] width 1249 height 57
click at [364, 124] on span "Planifiez automatiquement vos demandes récurrentes." at bounding box center [478, 122] width 355 height 13
click at [34, 52] on nz-avatar at bounding box center [28, 59] width 23 height 23
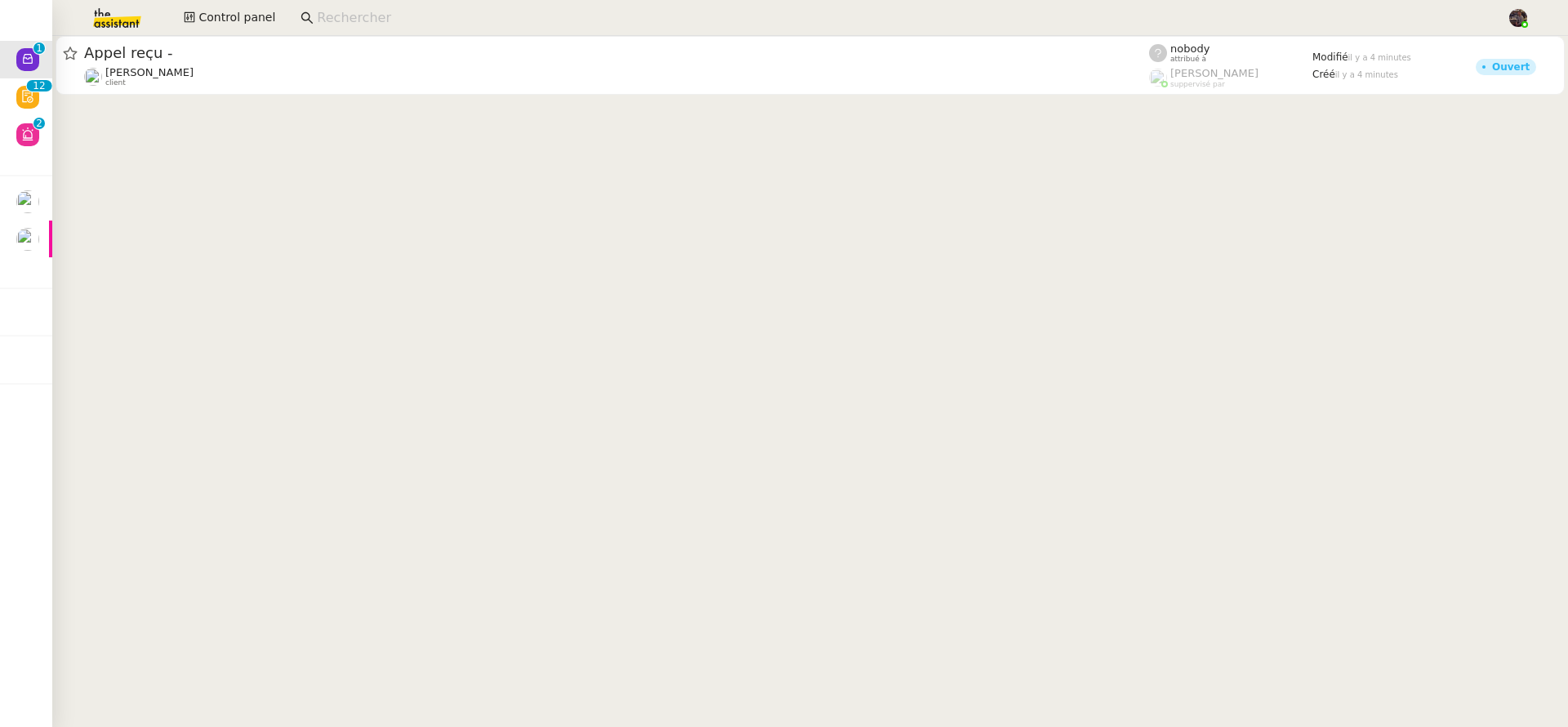
click at [437, 24] on input at bounding box center [903, 18] width 1174 height 22
click at [226, 24] on span "Control panel" at bounding box center [237, 17] width 77 height 19
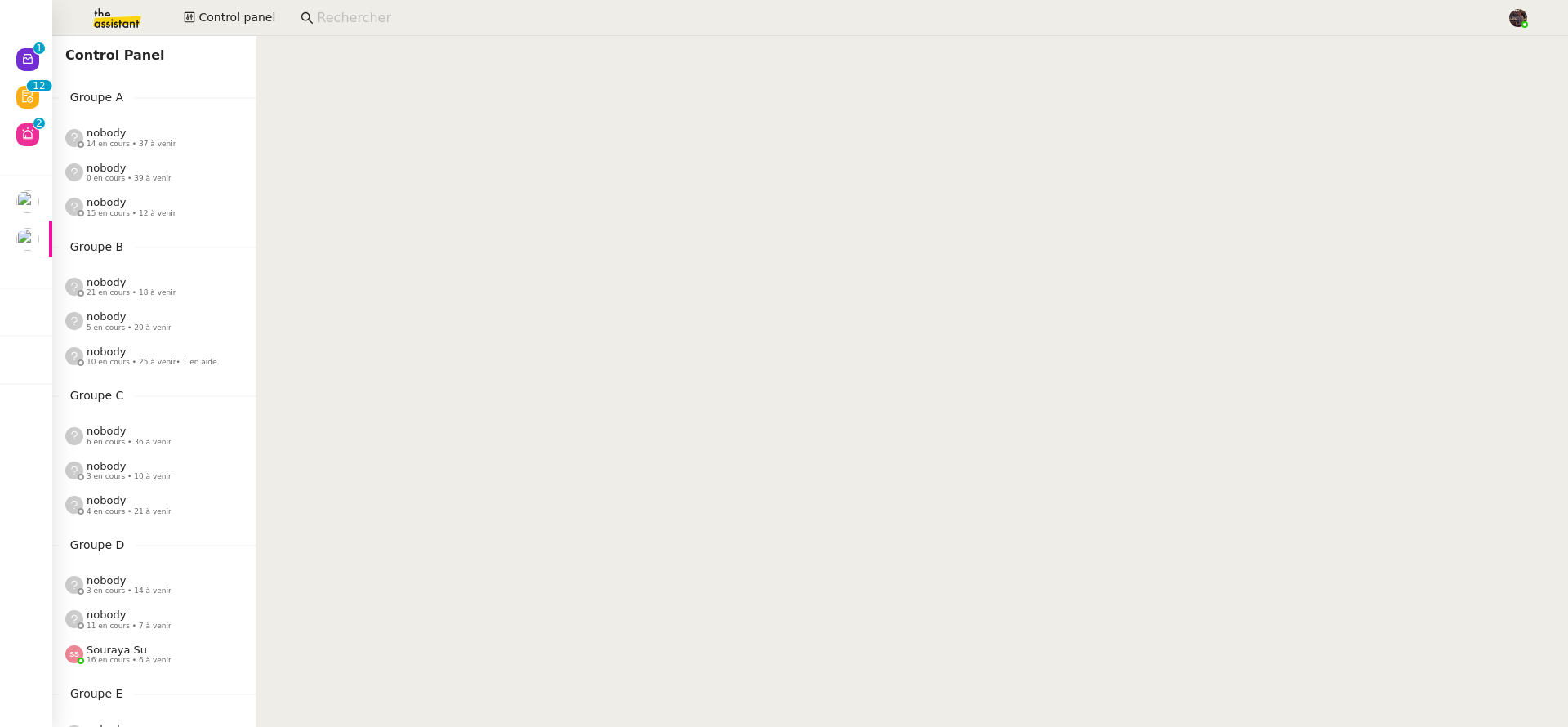
click at [114, 9] on img at bounding box center [104, 18] width 127 height 36
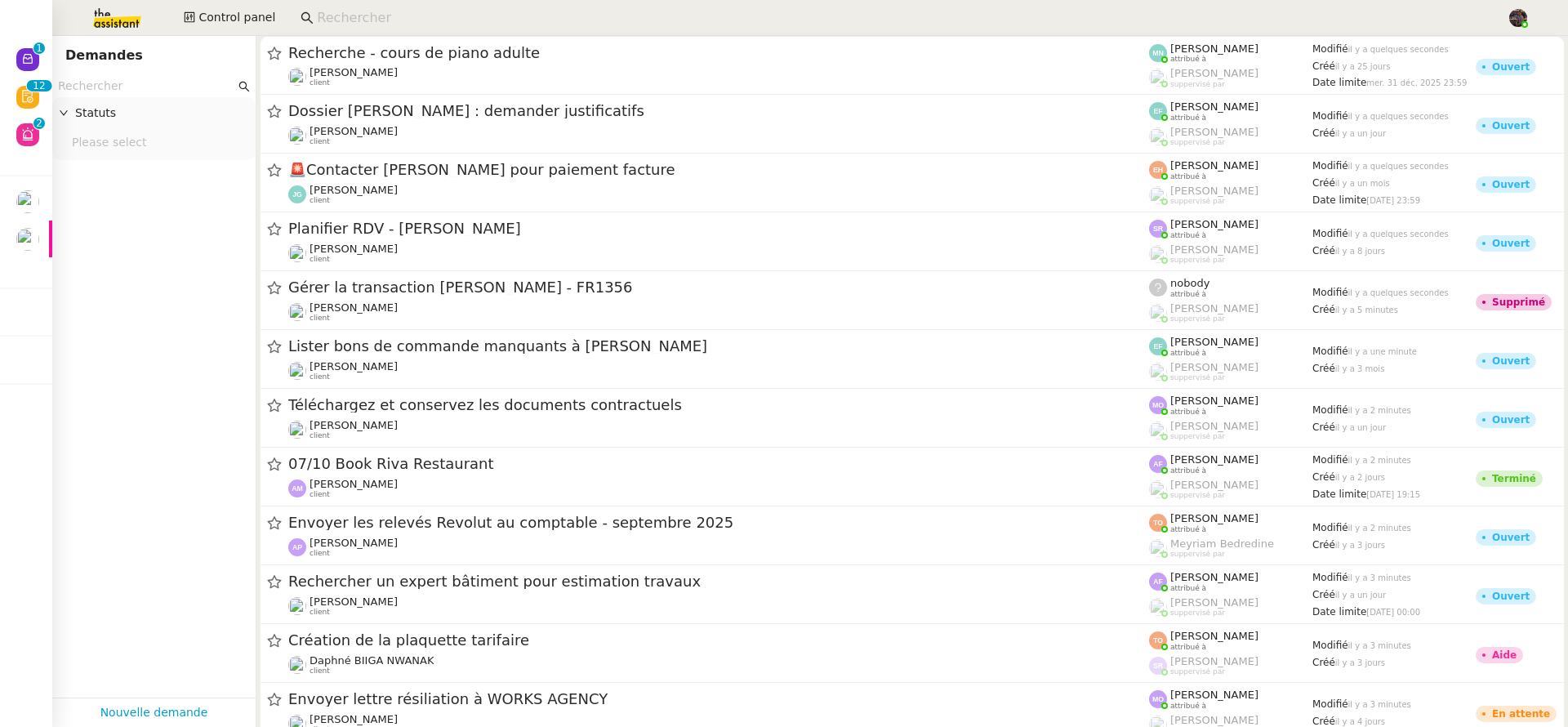
click at [370, 13] on input at bounding box center [903, 18] width 1174 height 22
click at [121, 20] on img at bounding box center [104, 18] width 127 height 36
click at [154, 89] on input "text" at bounding box center [146, 86] width 177 height 19
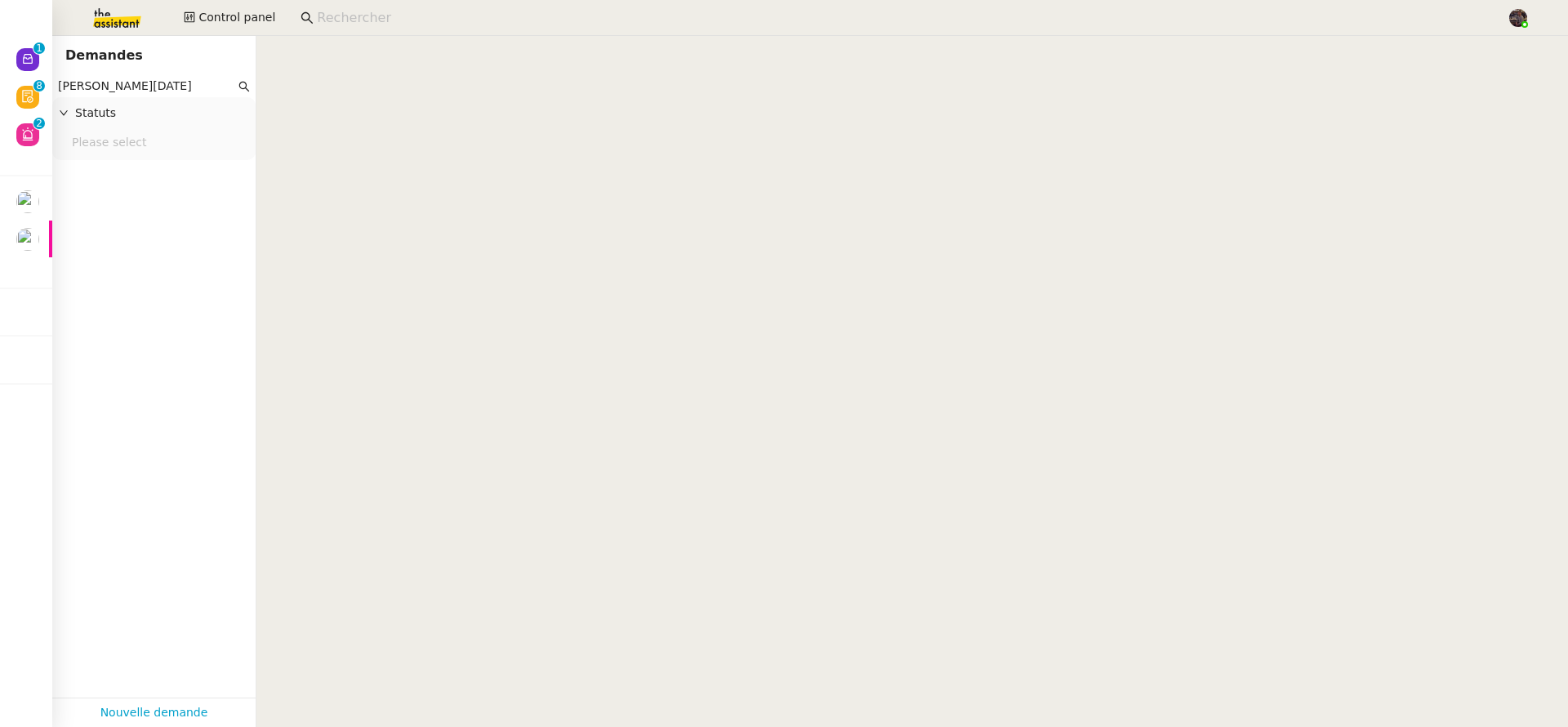
type input "stéphane dahan"
click at [119, 71] on nz-page-header "Demandes" at bounding box center [154, 56] width 203 height 39
click at [121, 83] on input "stéphane dahan" at bounding box center [146, 86] width 177 height 19
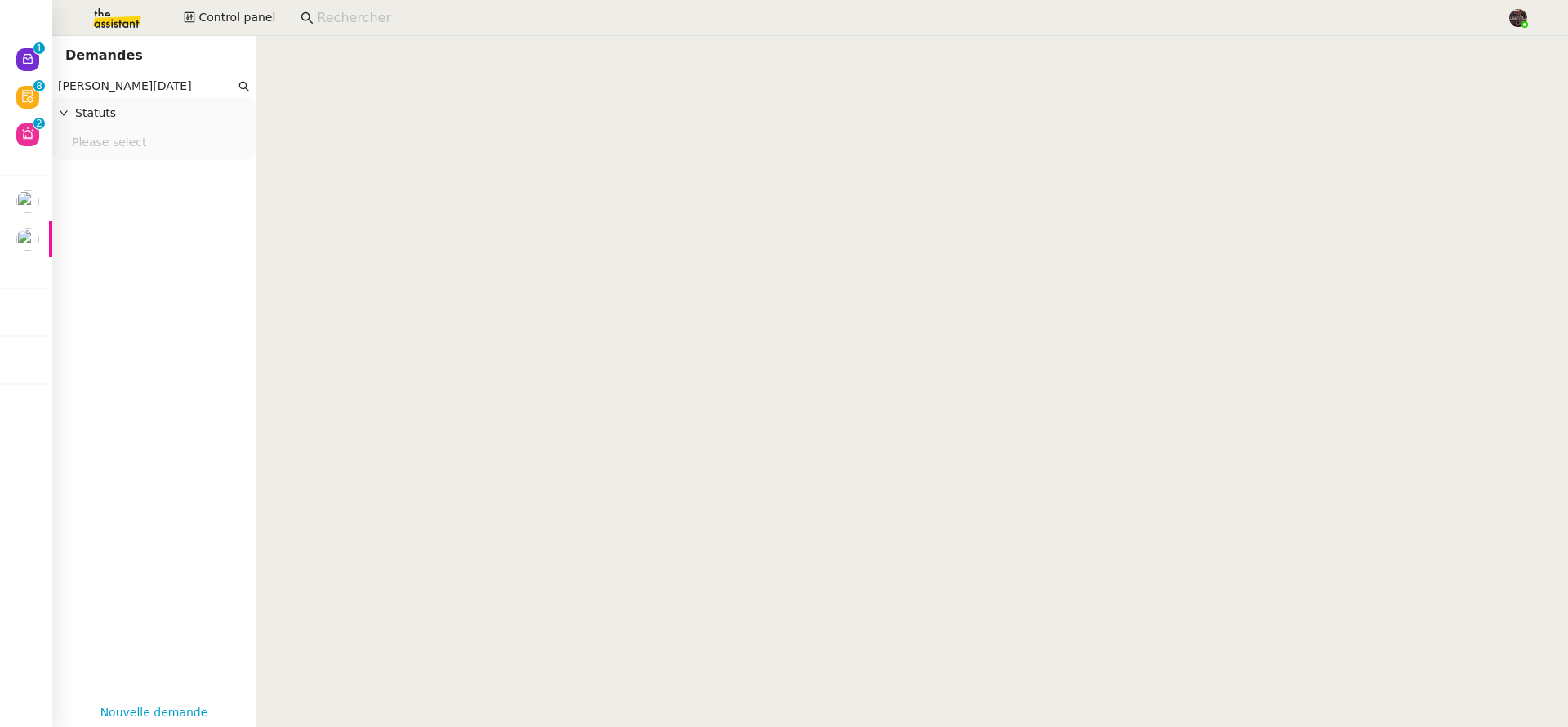
click at [121, 83] on input "stéphane dahan" at bounding box center [146, 86] width 177 height 19
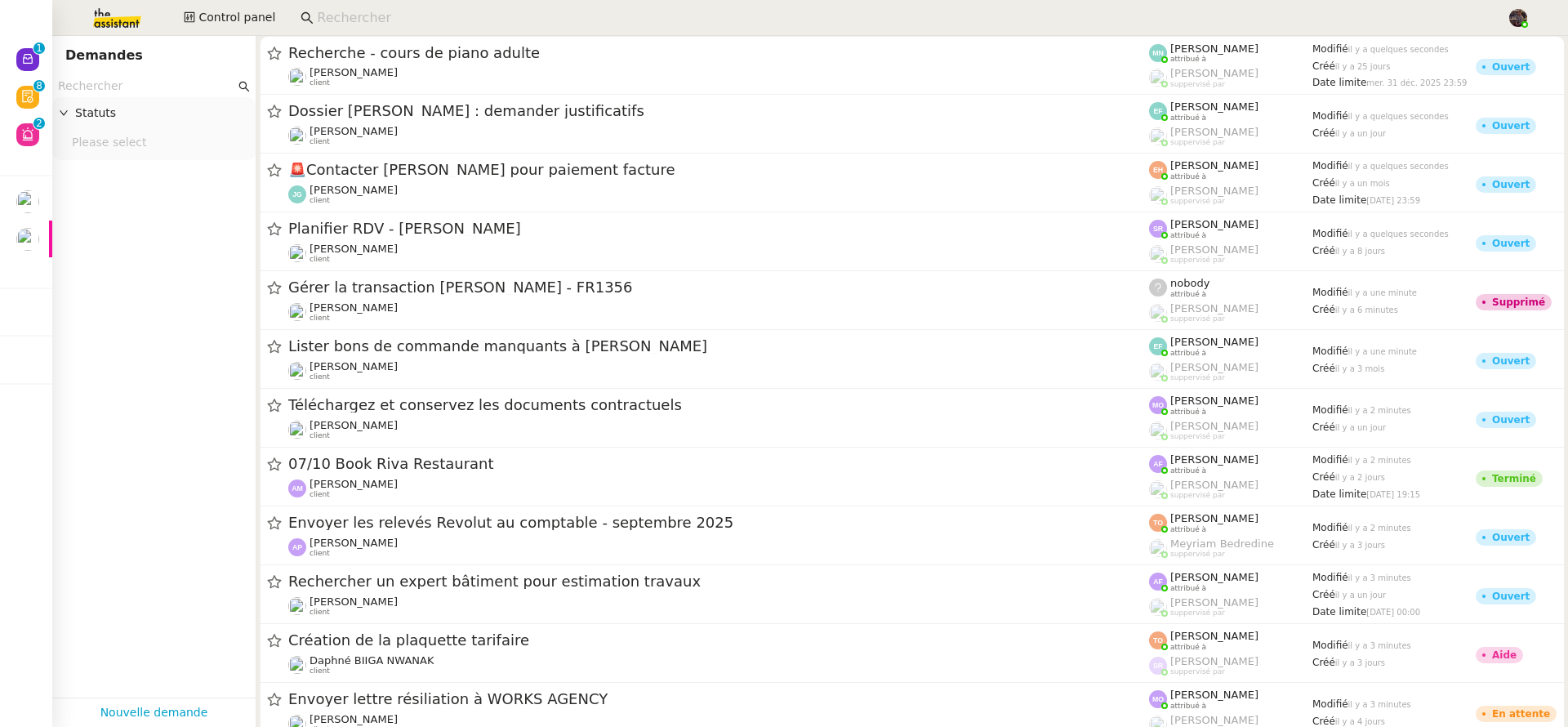
click at [180, 87] on input "text" at bounding box center [146, 86] width 177 height 19
type input "stéphane dahan"
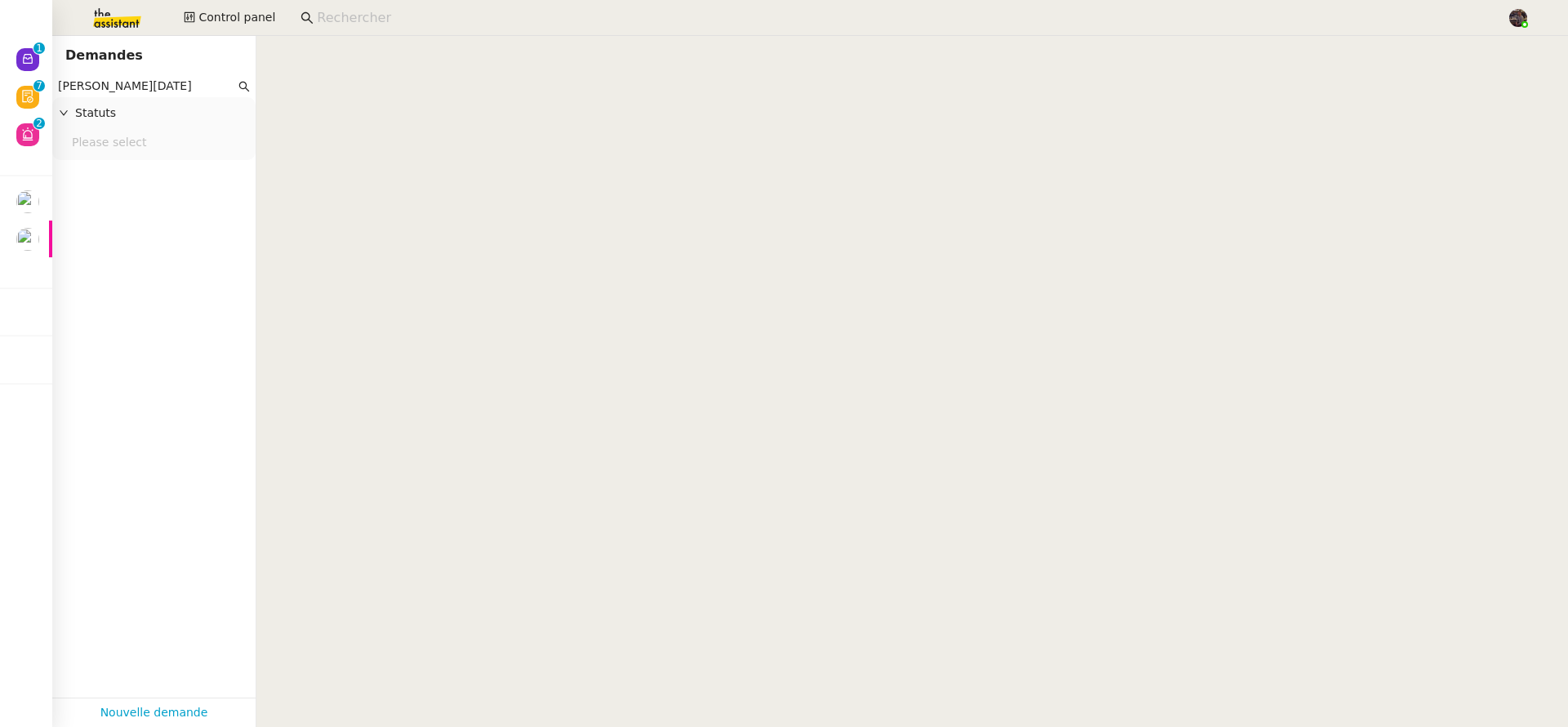
click at [155, 86] on input "stéphane dahan" at bounding box center [146, 86] width 177 height 19
click at [114, 91] on input "stéphane dahan" at bounding box center [146, 86] width 177 height 19
click at [98, 84] on input "stéphane dahan" at bounding box center [146, 86] width 177 height 19
click at [105, 87] on input "stéphane dahan" at bounding box center [146, 86] width 177 height 19
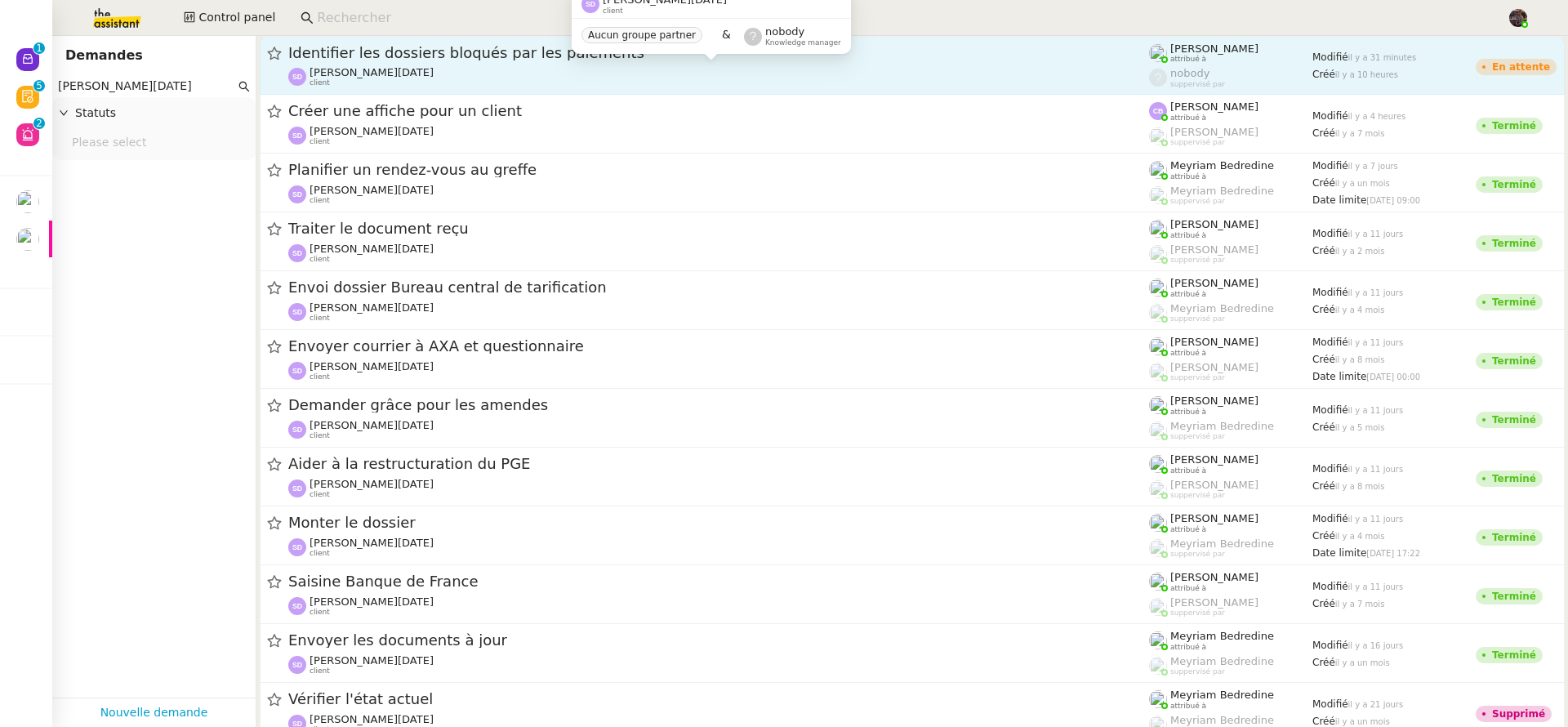
click at [441, 73] on div "Stéphane DAHAN client" at bounding box center [719, 77] width 861 height 21
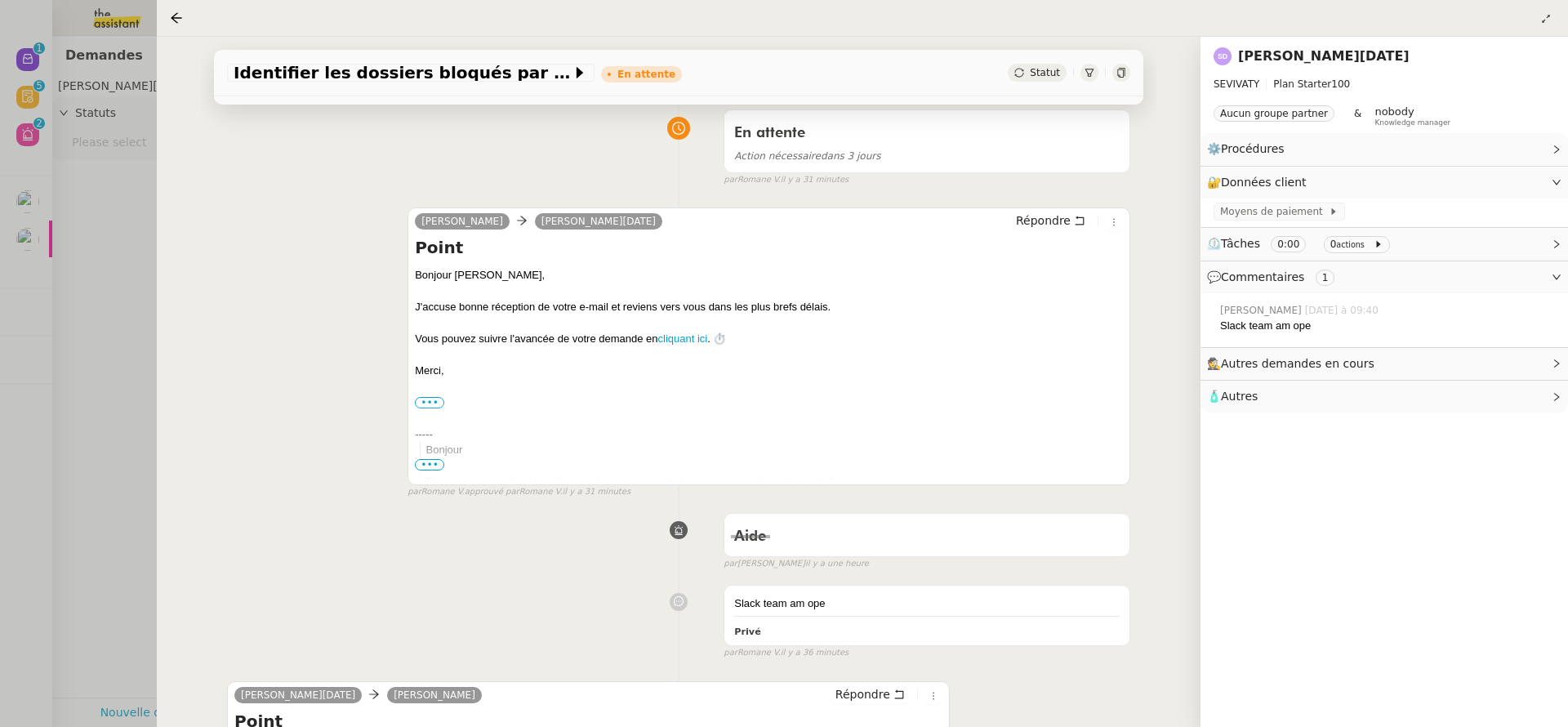
scroll to position [465, 0]
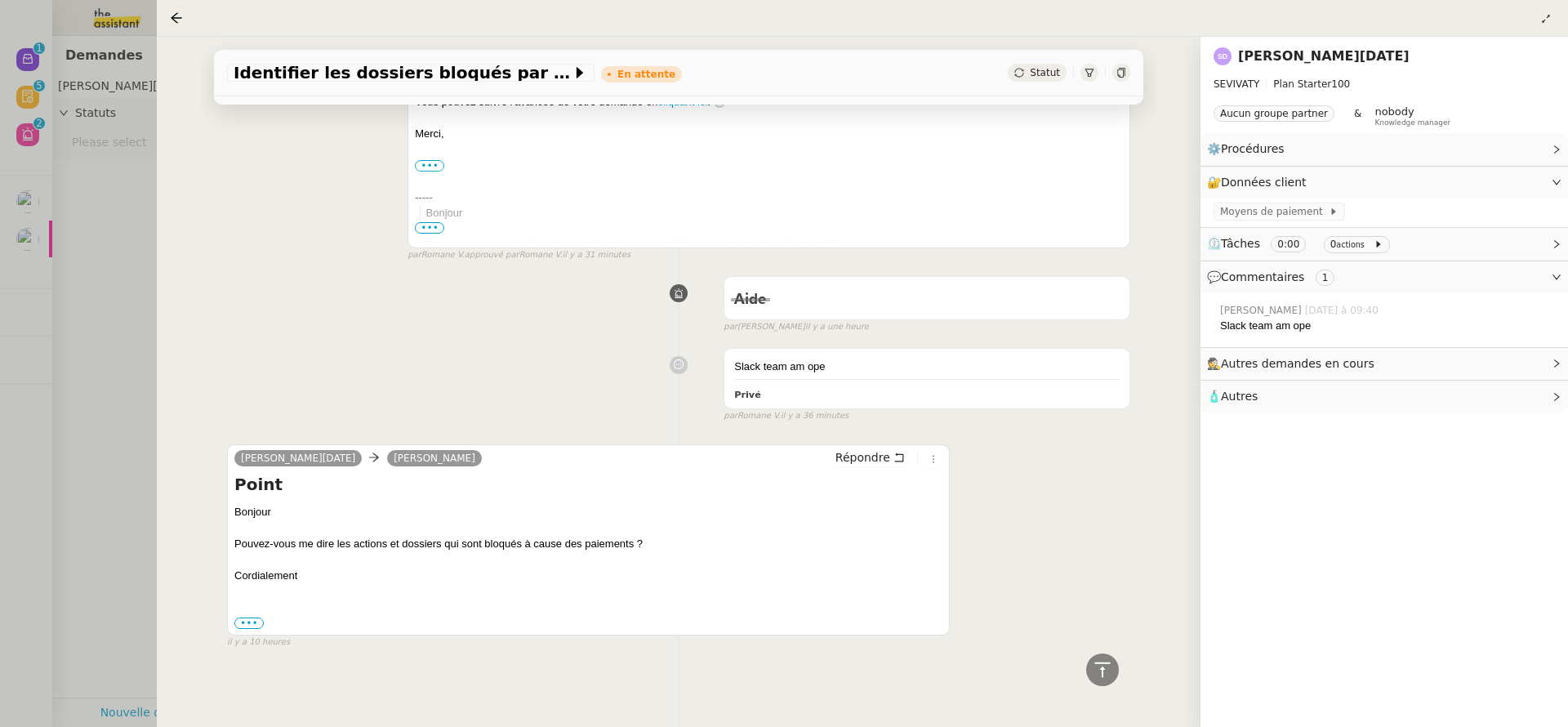
click at [142, 352] on div at bounding box center [784, 363] width 1568 height 727
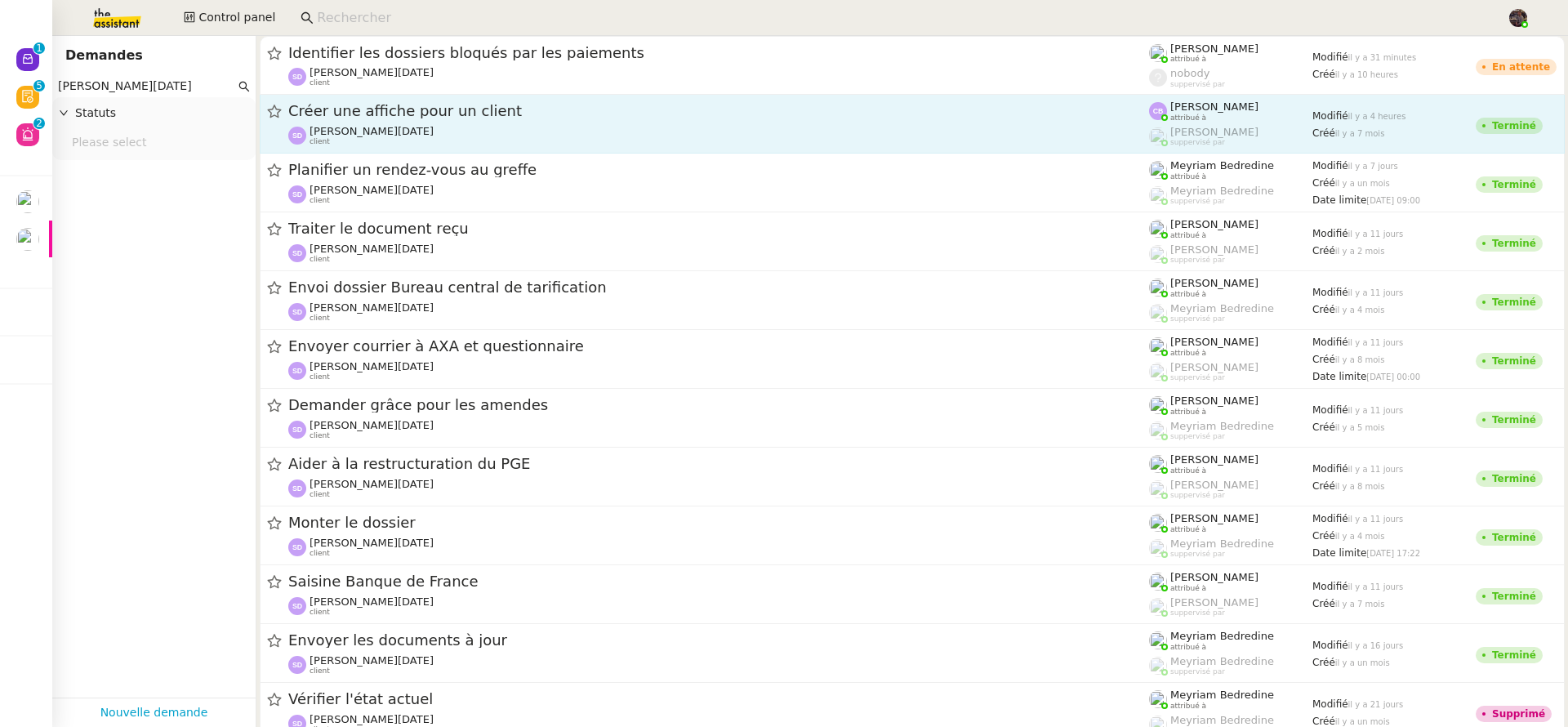
click at [458, 109] on span "Créer une affiche pour un client" at bounding box center [719, 111] width 861 height 15
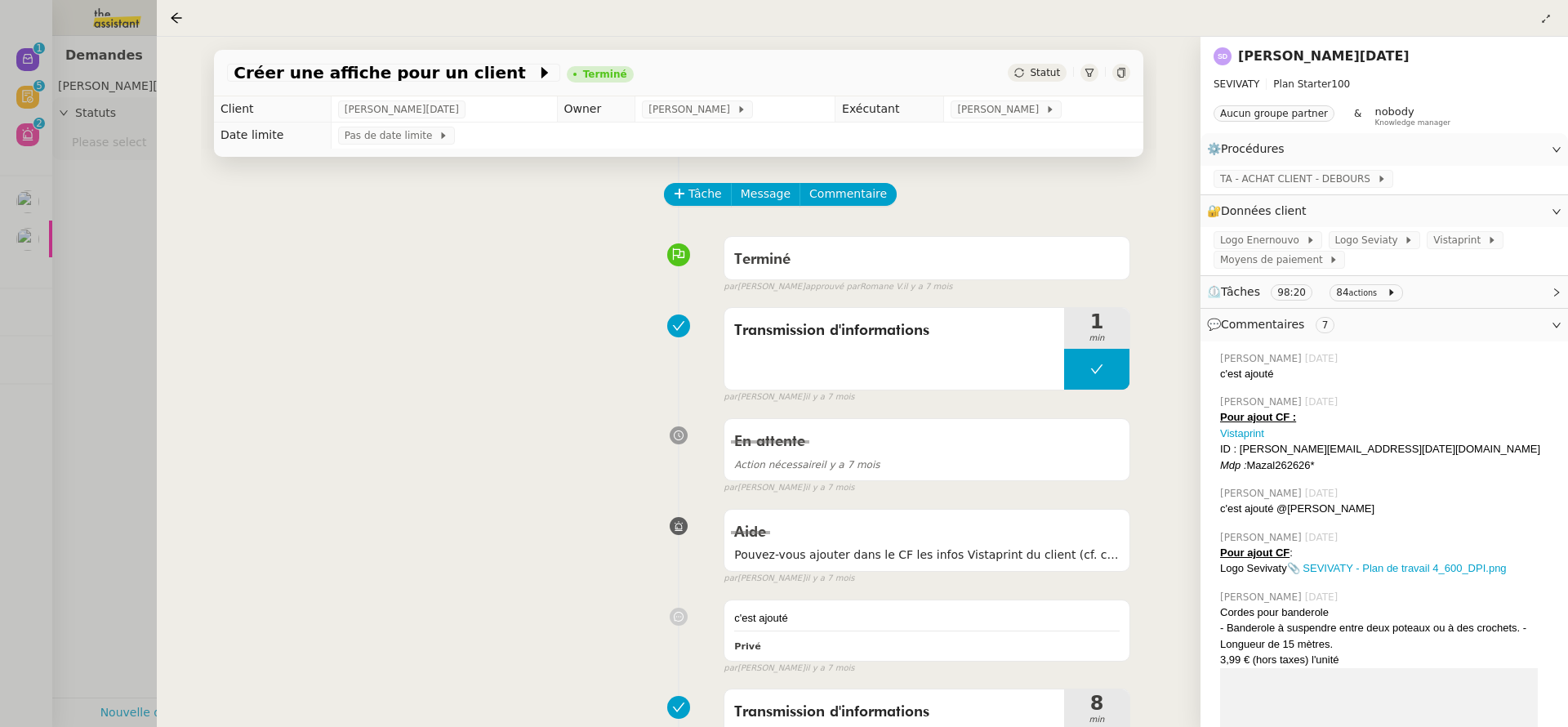
click at [97, 263] on div at bounding box center [784, 363] width 1568 height 727
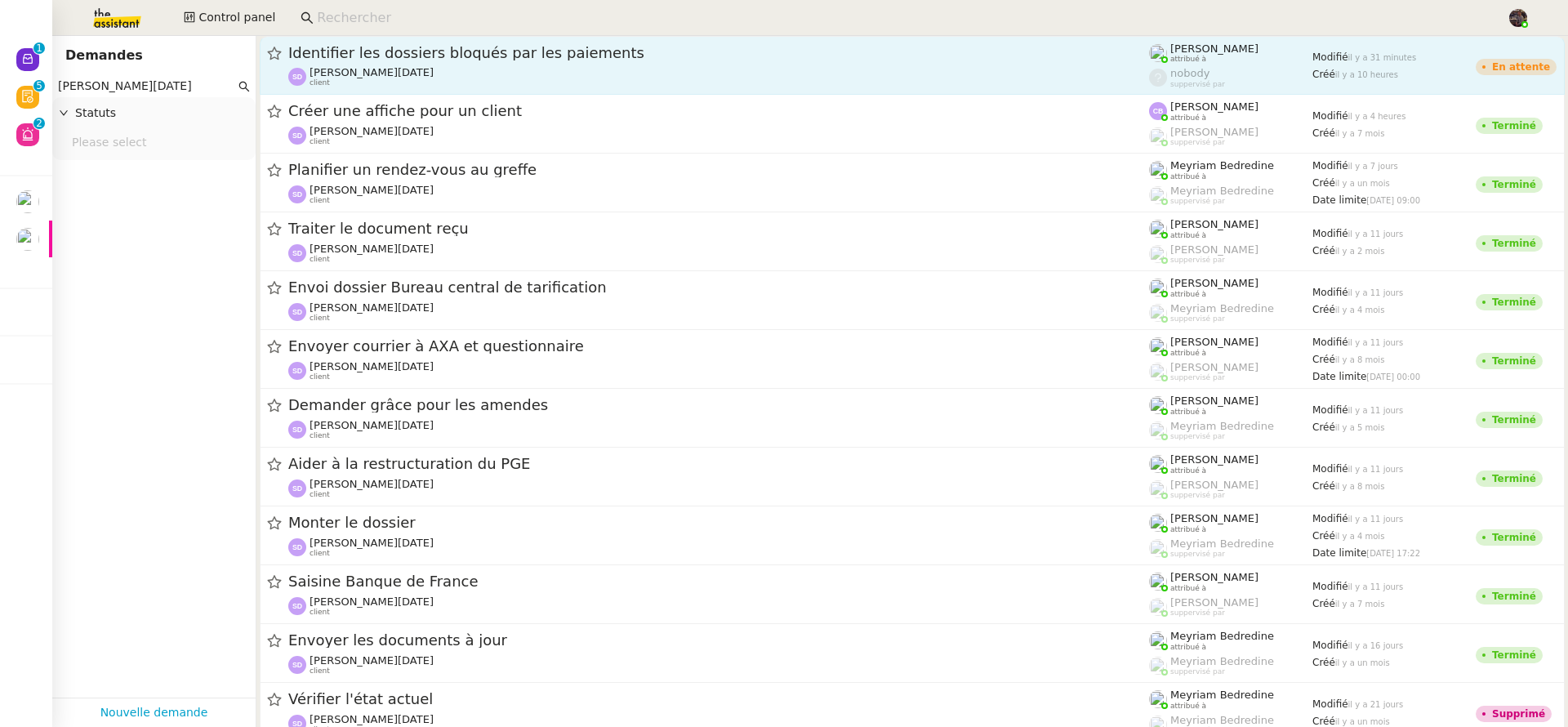
click at [386, 76] on span "[PERSON_NAME][DATE]" at bounding box center [372, 73] width 124 height 12
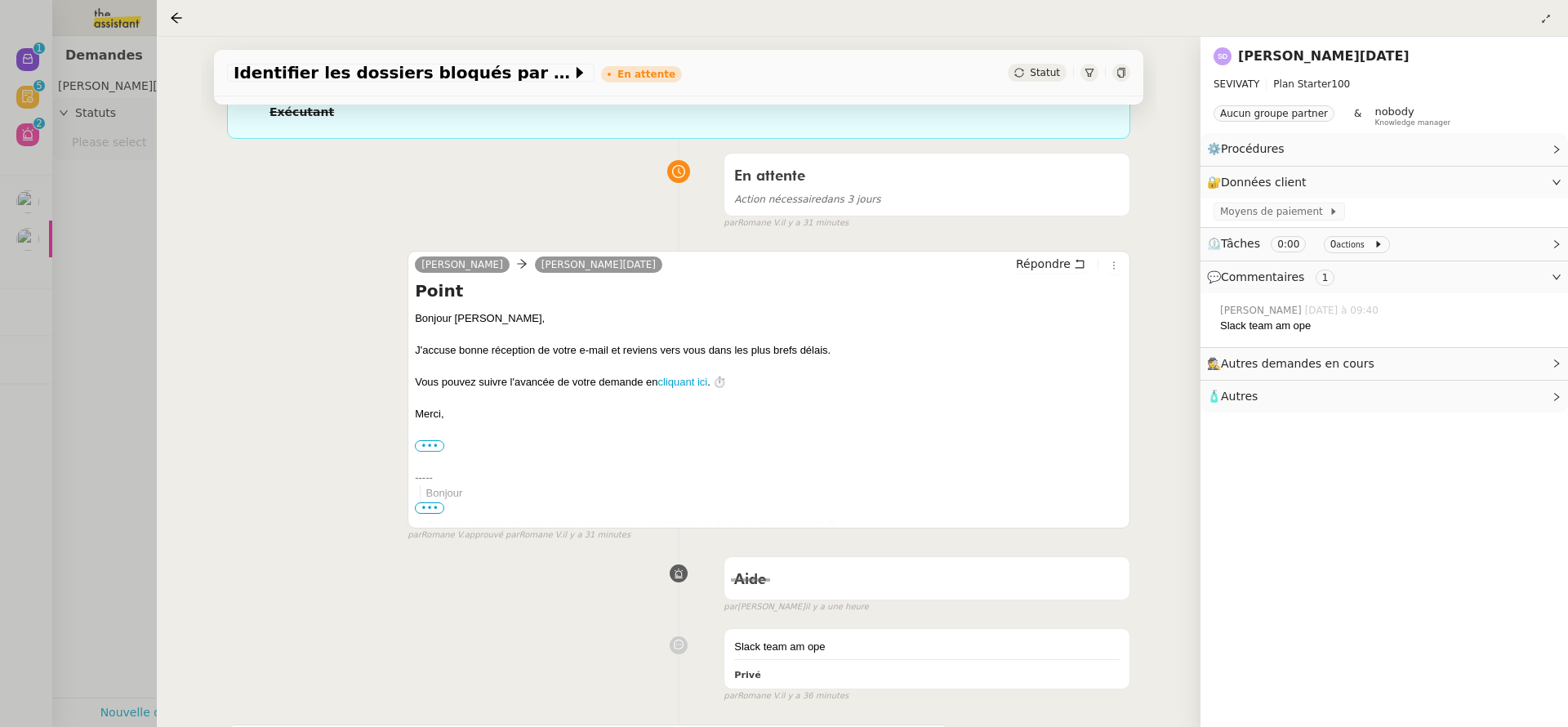
scroll to position [465, 0]
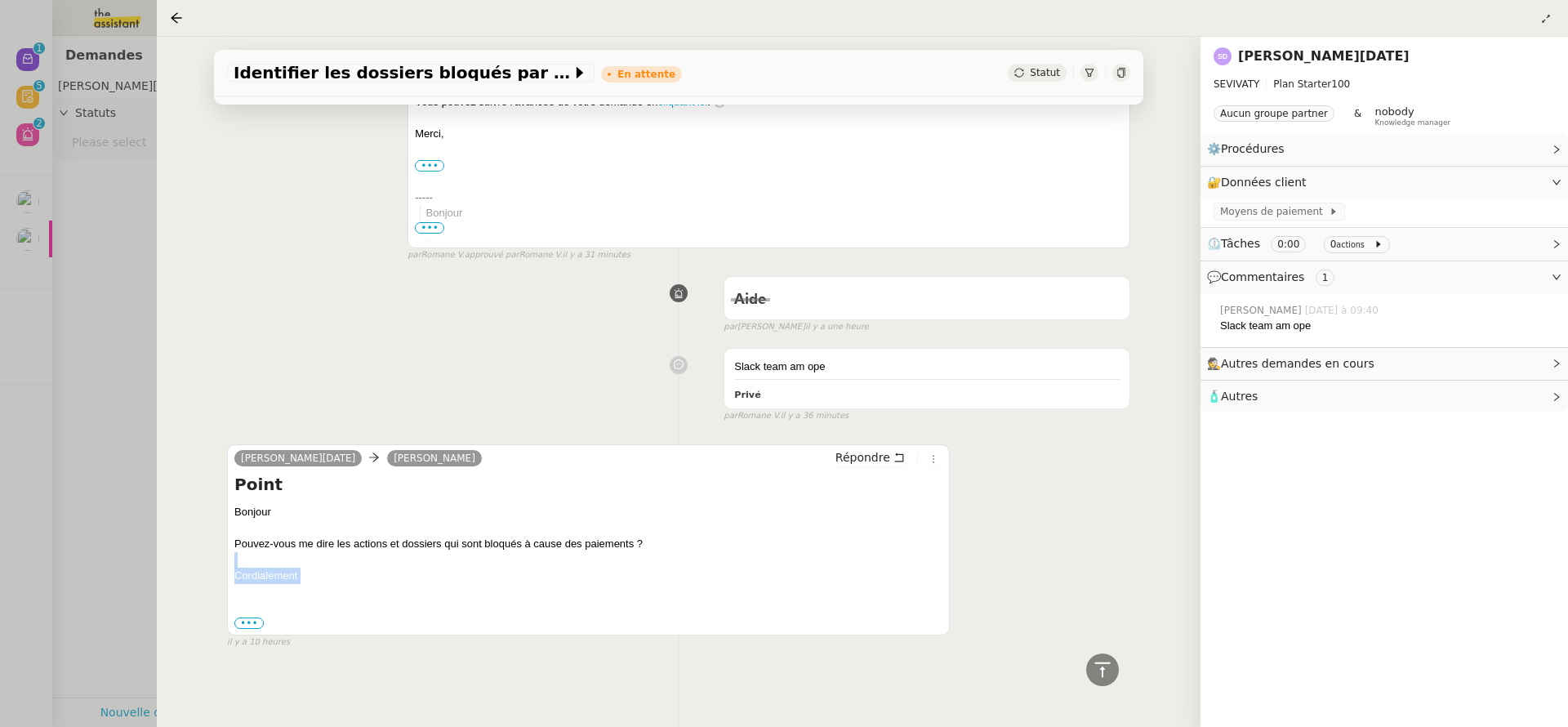
drag, startPoint x: 427, startPoint y: 579, endPoint x: 448, endPoint y: 558, distance: 29.7
click at [448, 568] on div "Cordialement ••• Stéphane DAHAN Président 37, rue de Neuilly 92110 Clichy Burea…" at bounding box center [588, 600] width 708 height 64
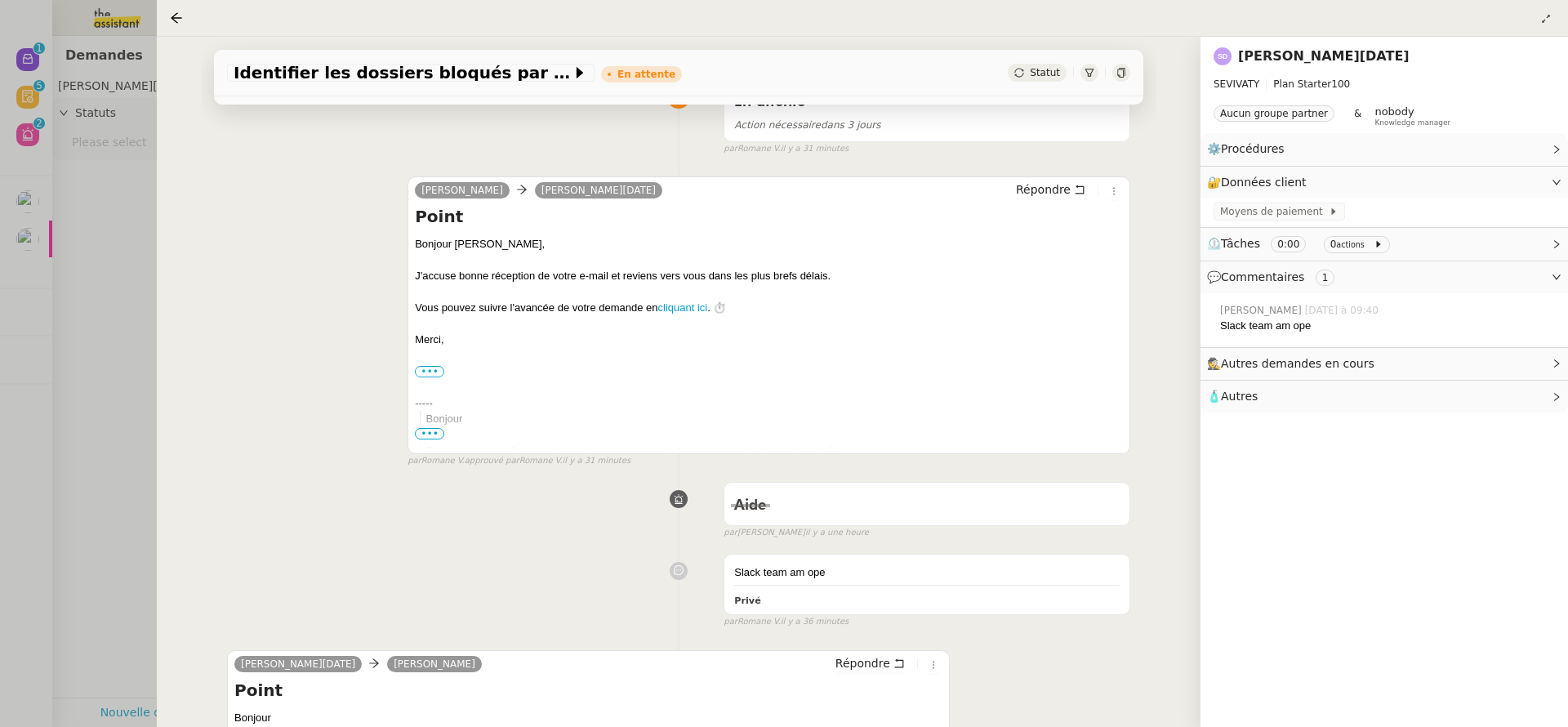
scroll to position [0, 0]
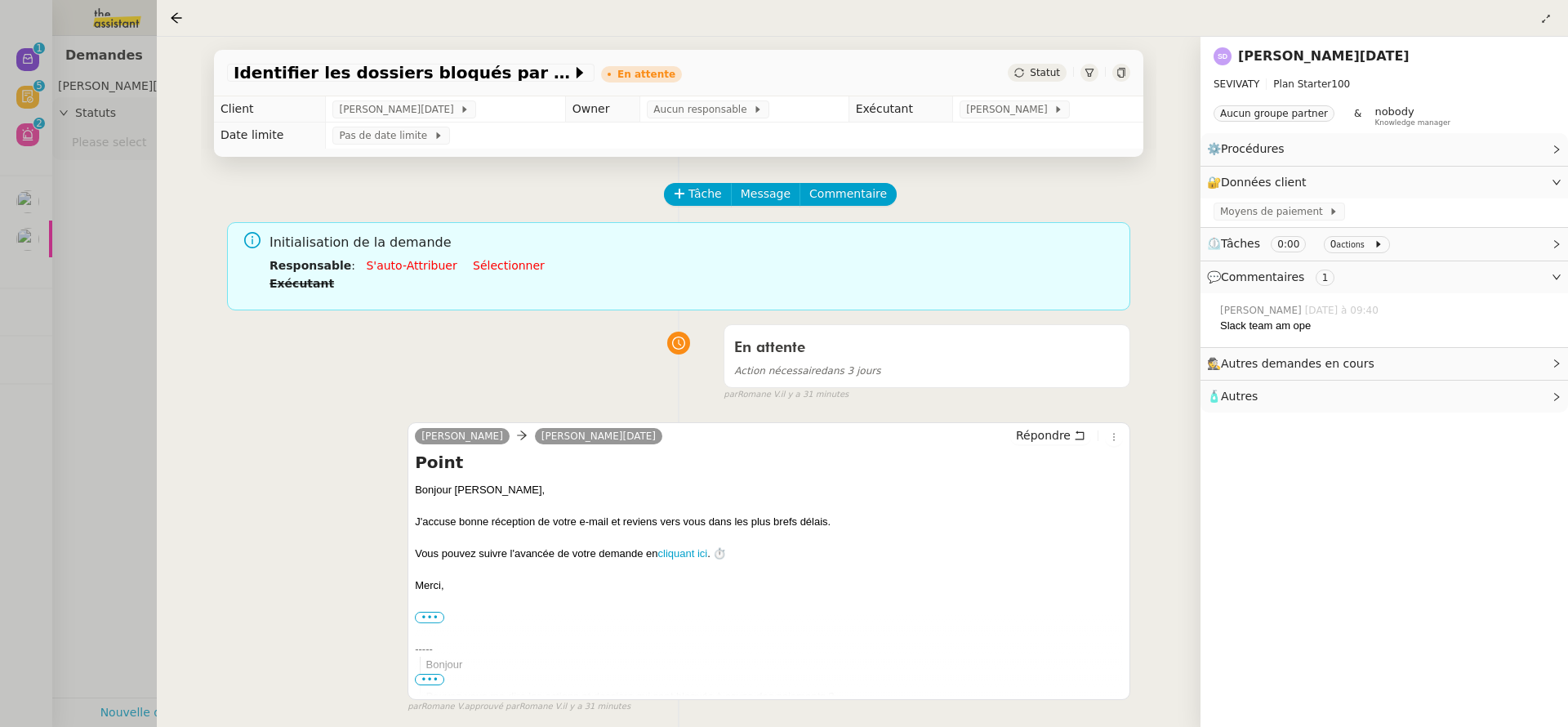
click at [142, 416] on div at bounding box center [784, 363] width 1568 height 727
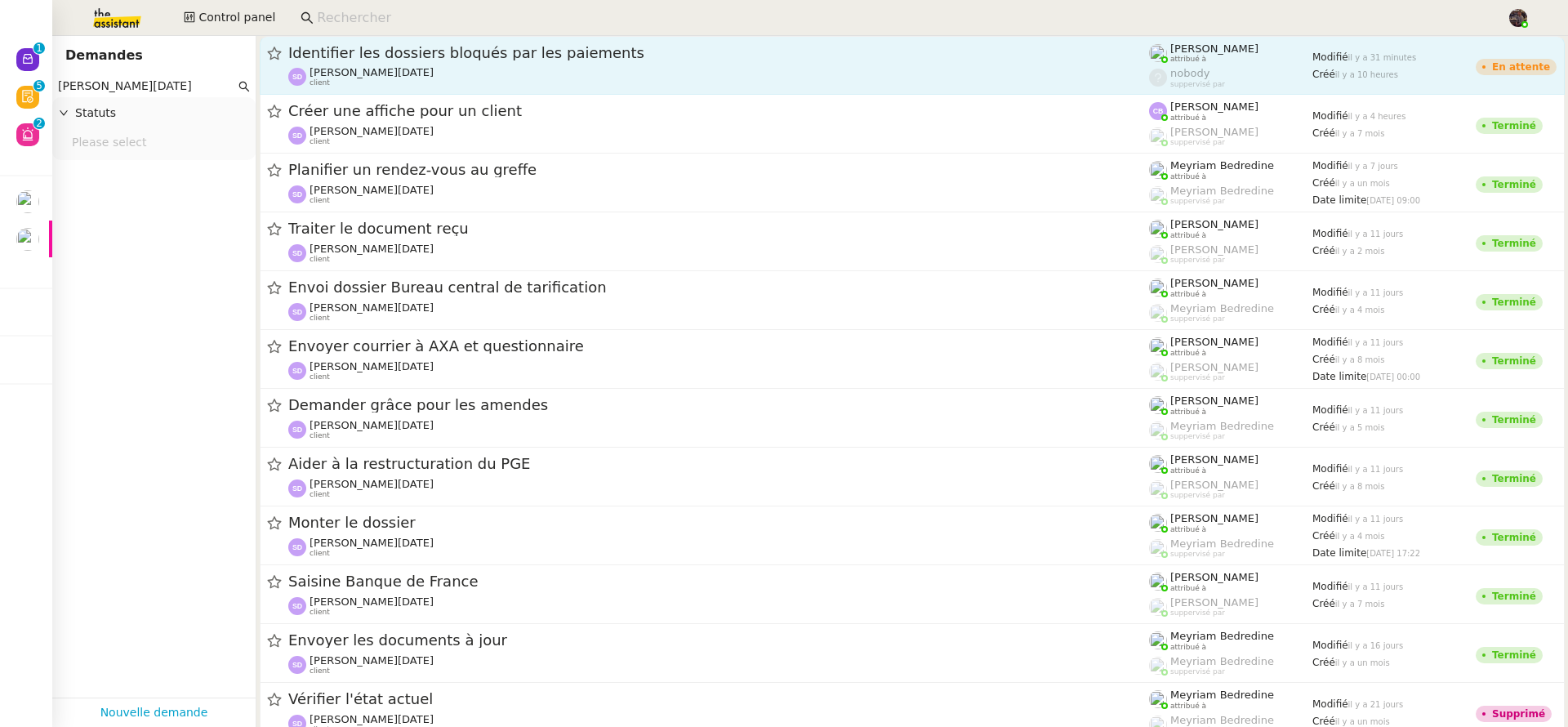
click at [367, 67] on span "[PERSON_NAME][DATE]" at bounding box center [372, 73] width 124 height 12
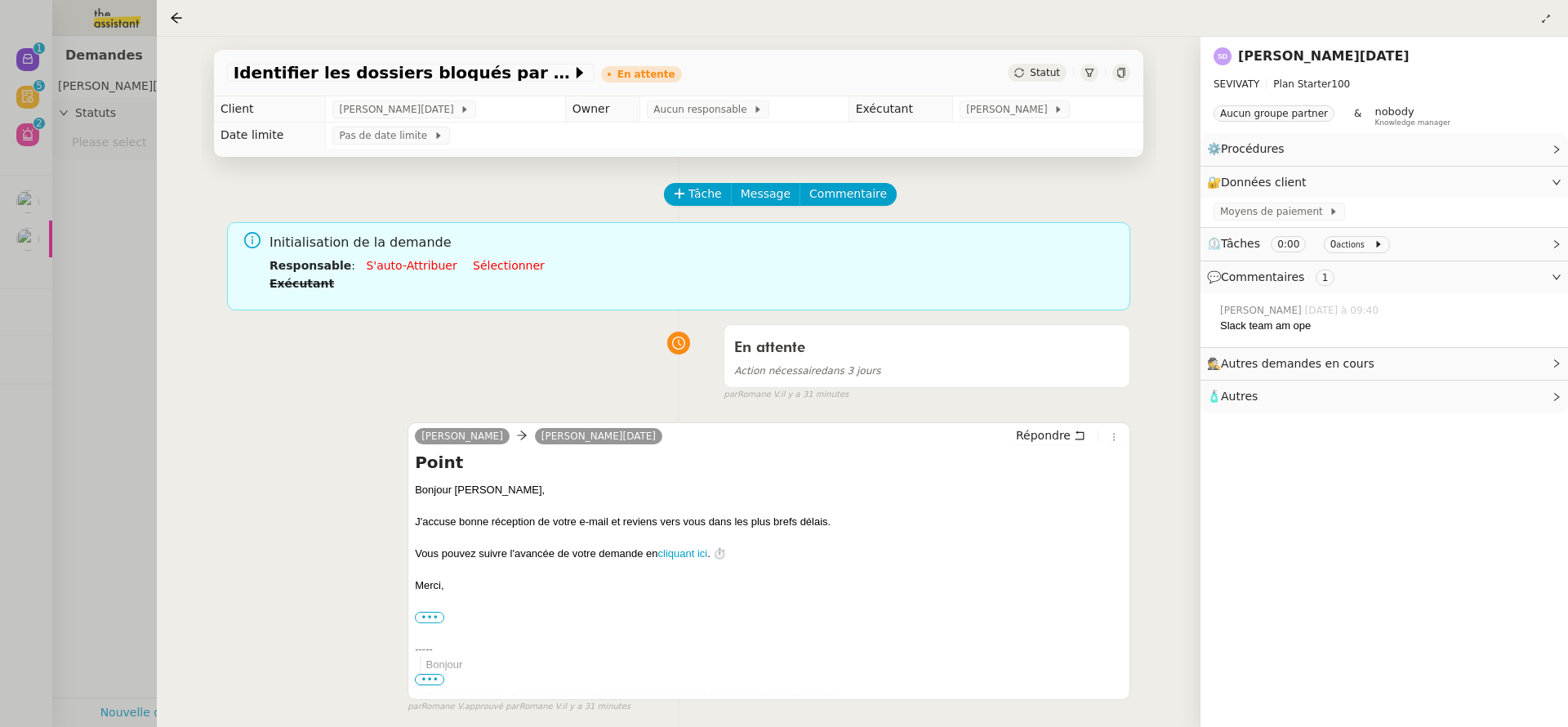
click at [1299, 51] on link "[PERSON_NAME][DATE]" at bounding box center [1324, 55] width 171 height 15
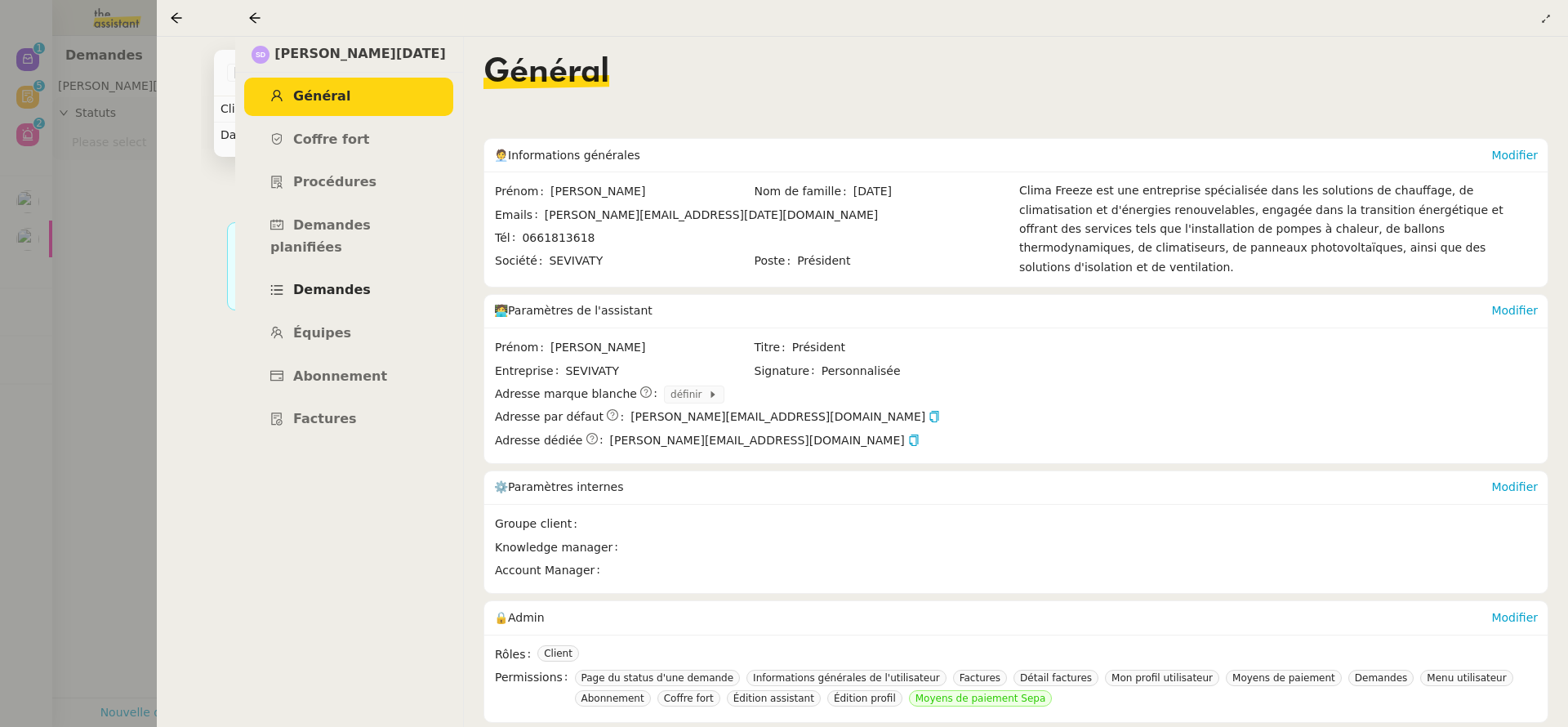
click at [341, 282] on span "Demandes" at bounding box center [331, 289] width 77 height 15
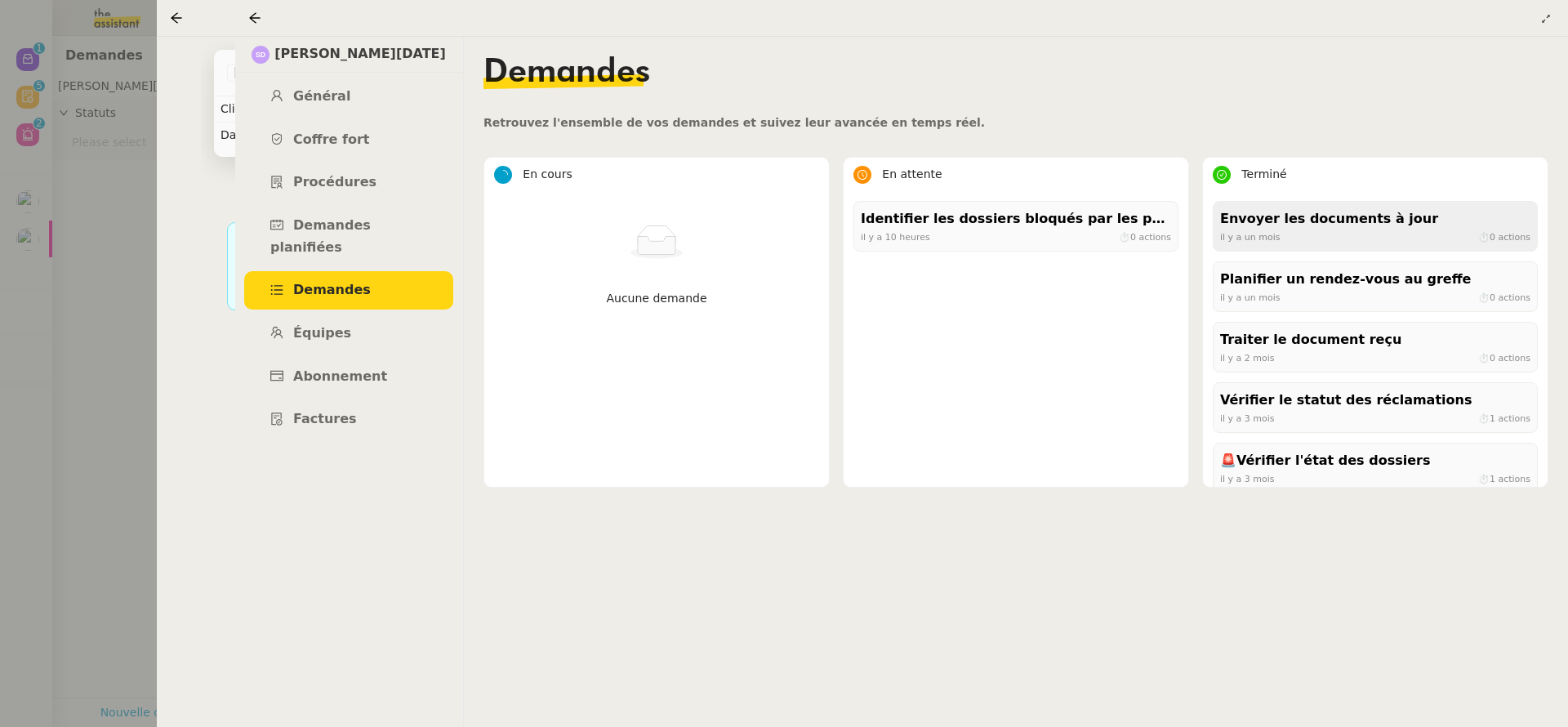
click at [1284, 220] on div "Envoyer les documents à jour" at bounding box center [1375, 219] width 311 height 22
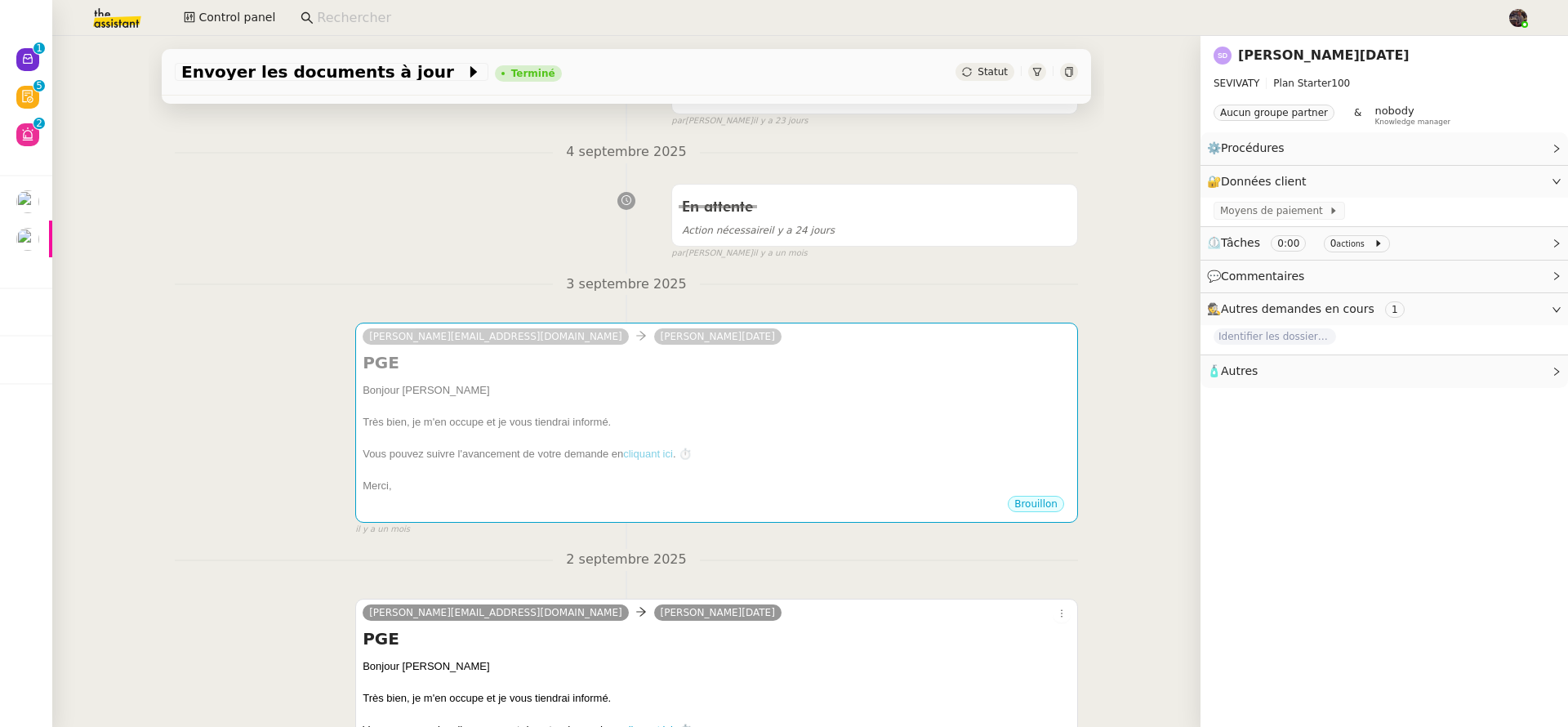
scroll to position [354, 0]
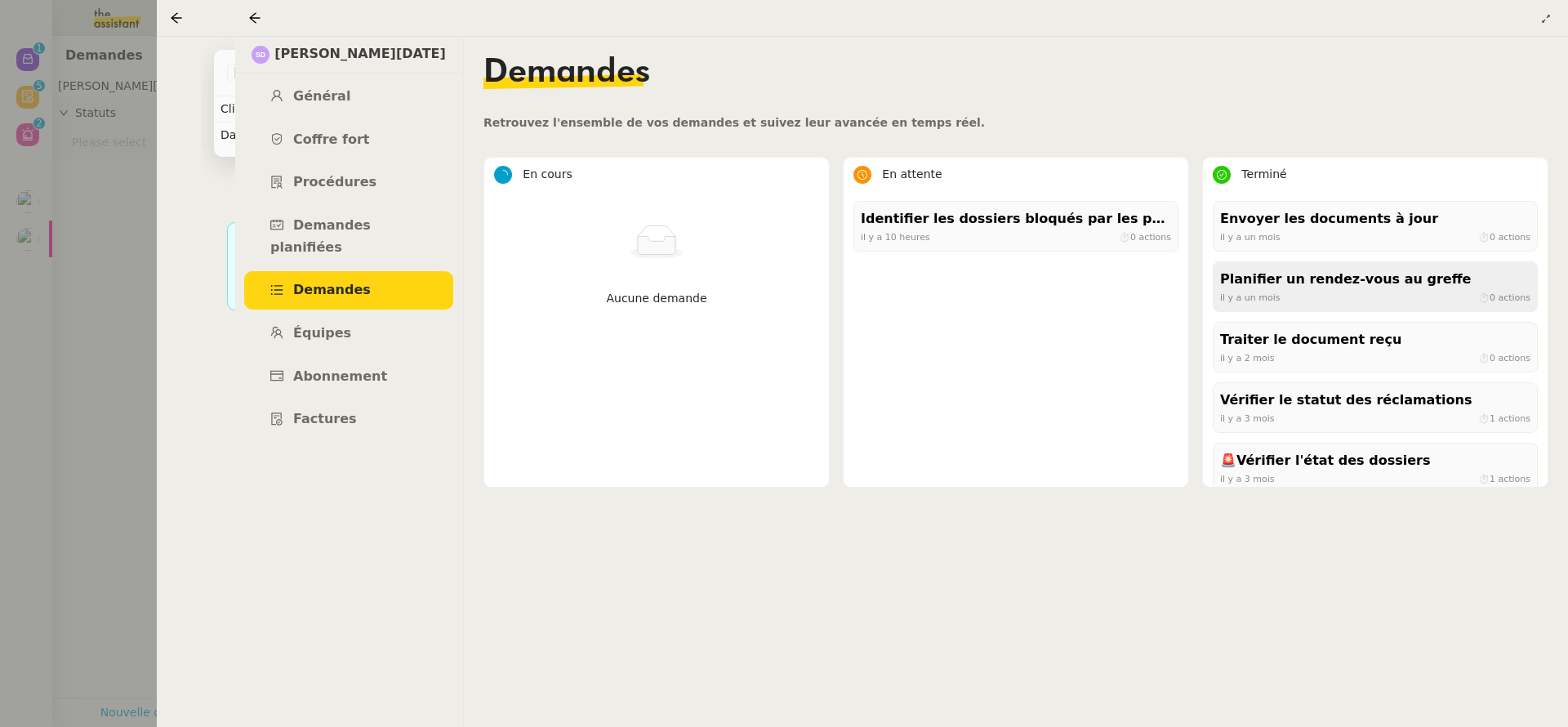
click at [1310, 290] on div "Planifier un rendez-vous au greffe" at bounding box center [1375, 280] width 311 height 22
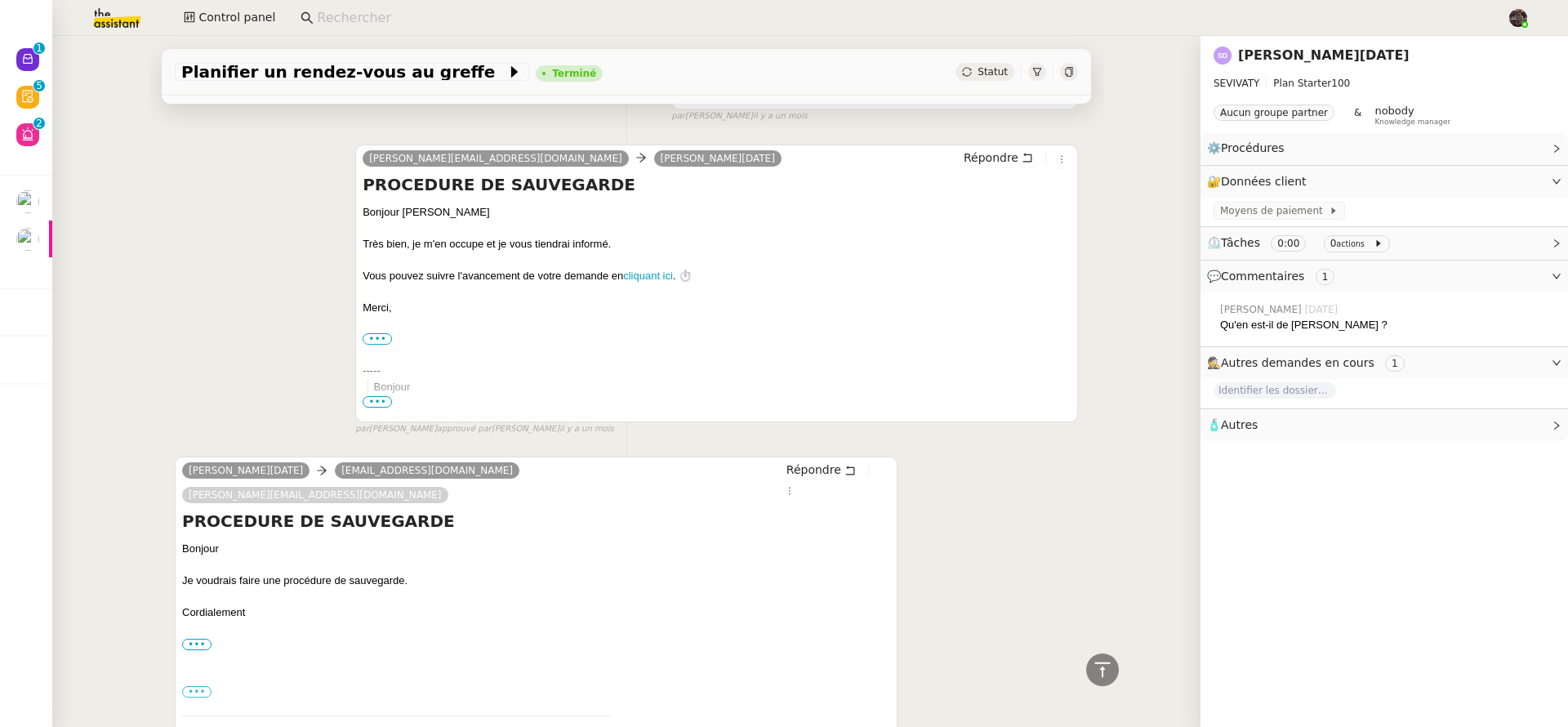
scroll to position [1467, 0]
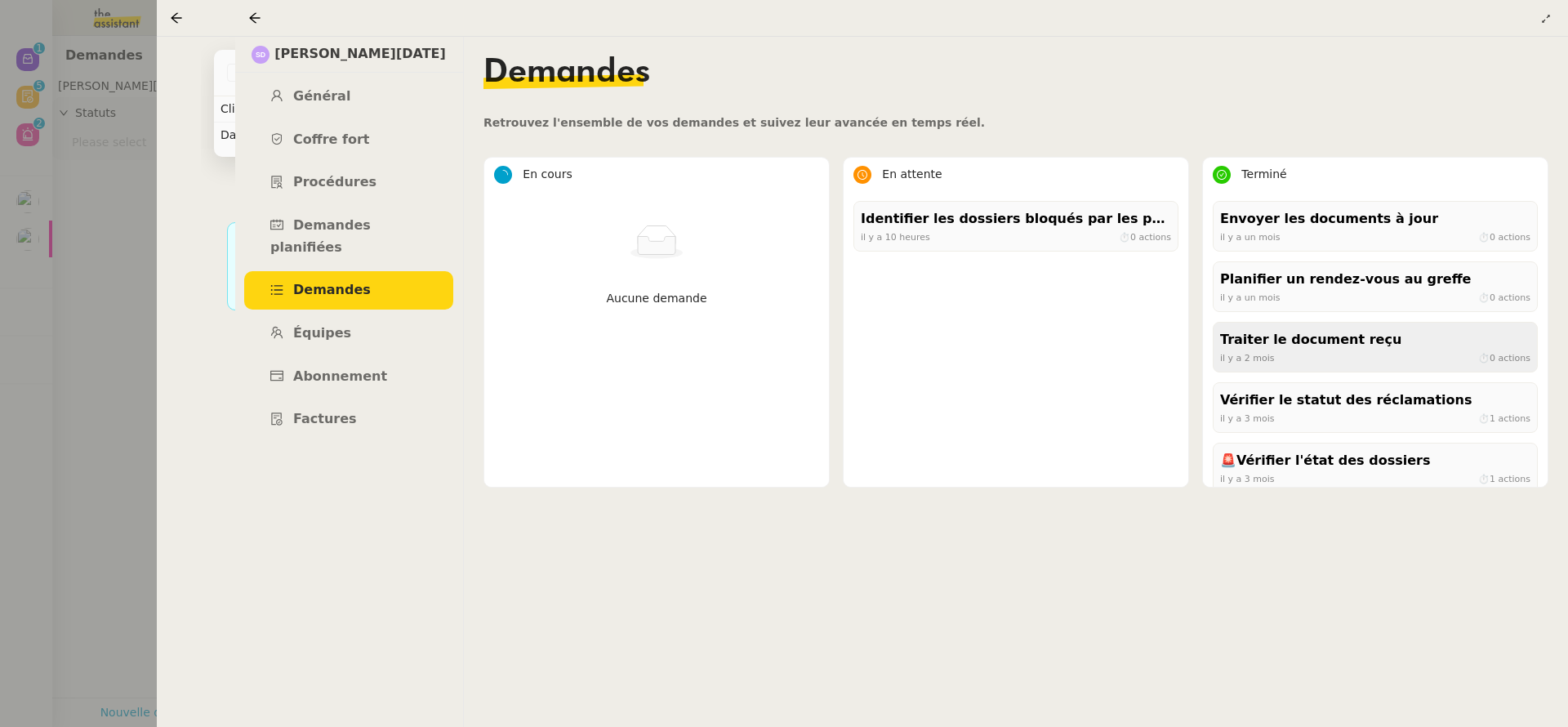
click at [1326, 357] on div "il y a 2 mois ⏱ 0 actions" at bounding box center [1375, 358] width 311 height 15
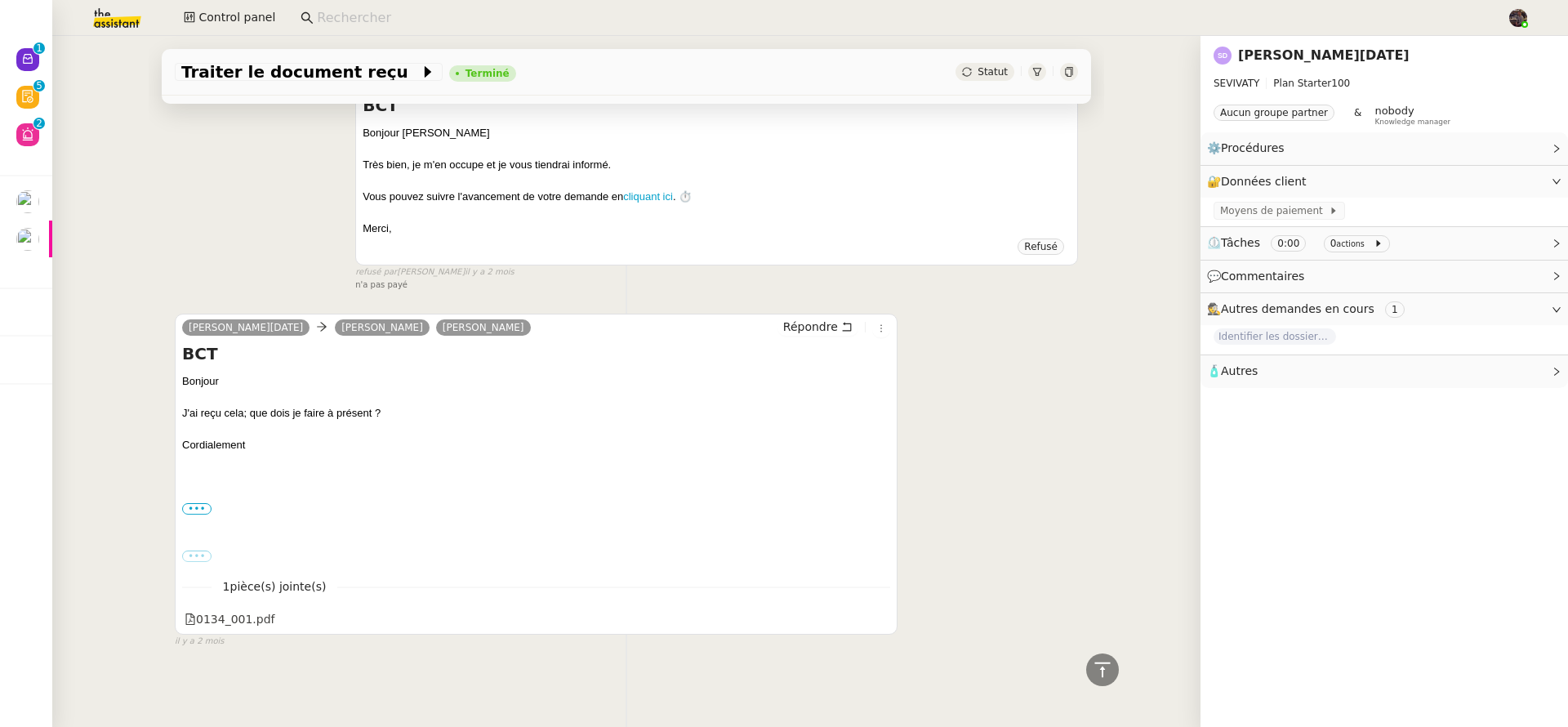
scroll to position [1199, 0]
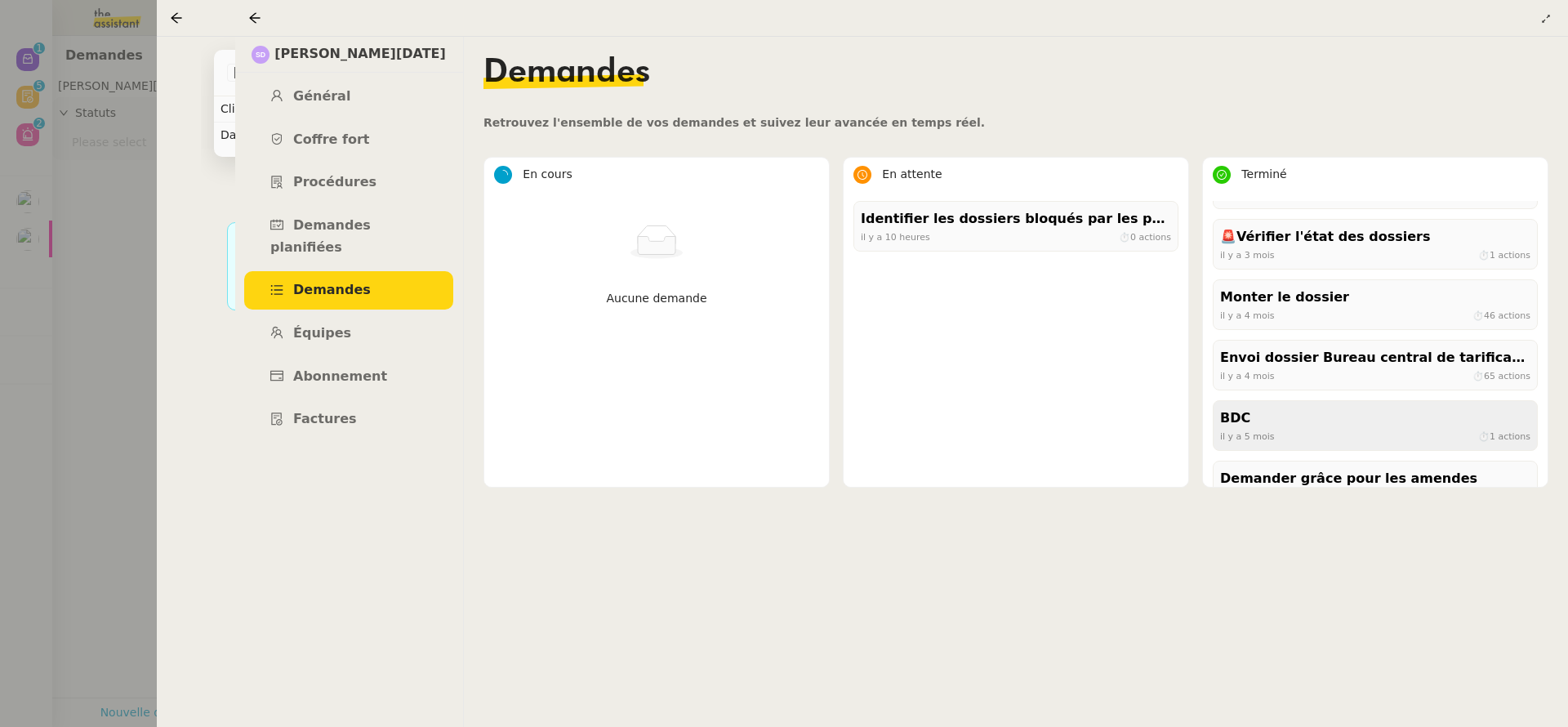
scroll to position [343, 0]
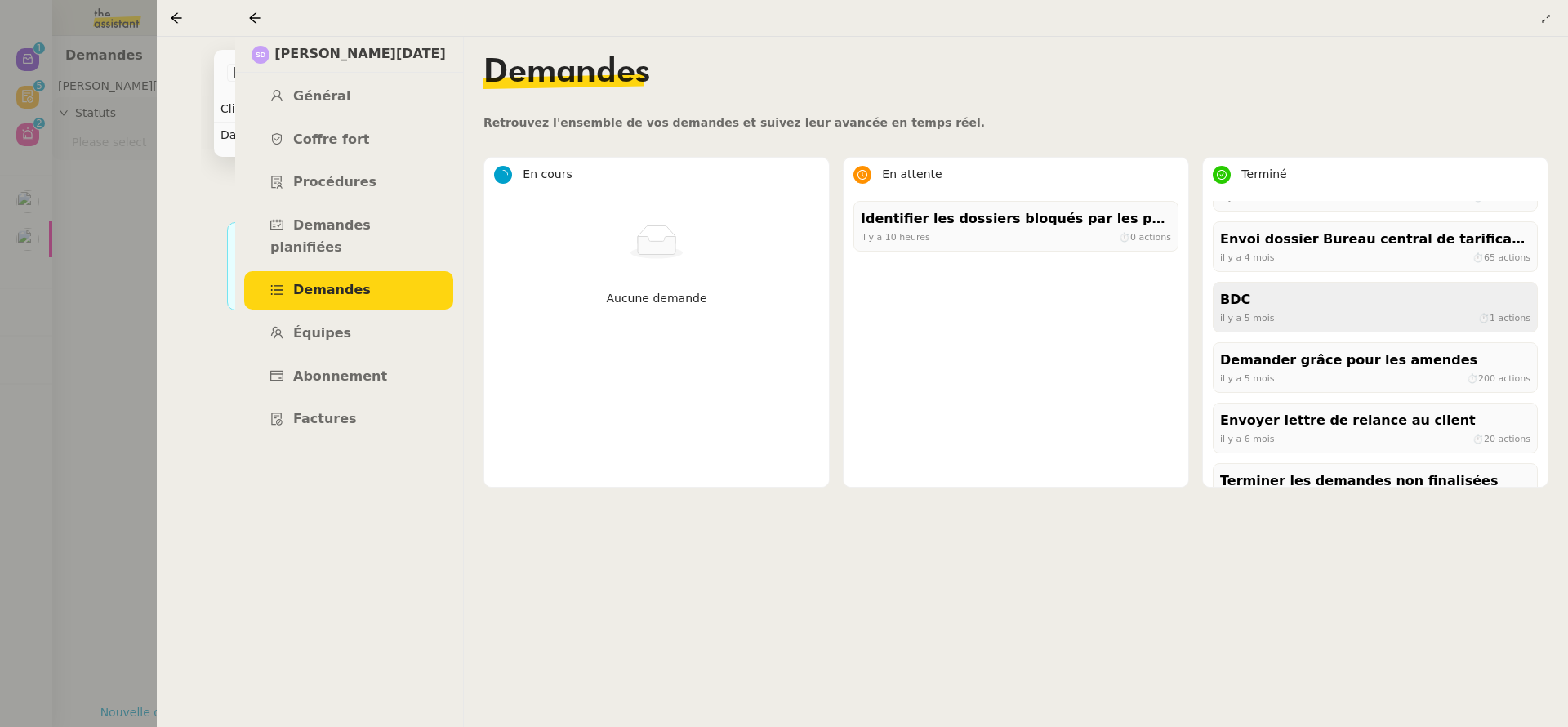
click at [1277, 323] on div "il y a 5 mois ⏱ 1 actions" at bounding box center [1375, 318] width 311 height 15
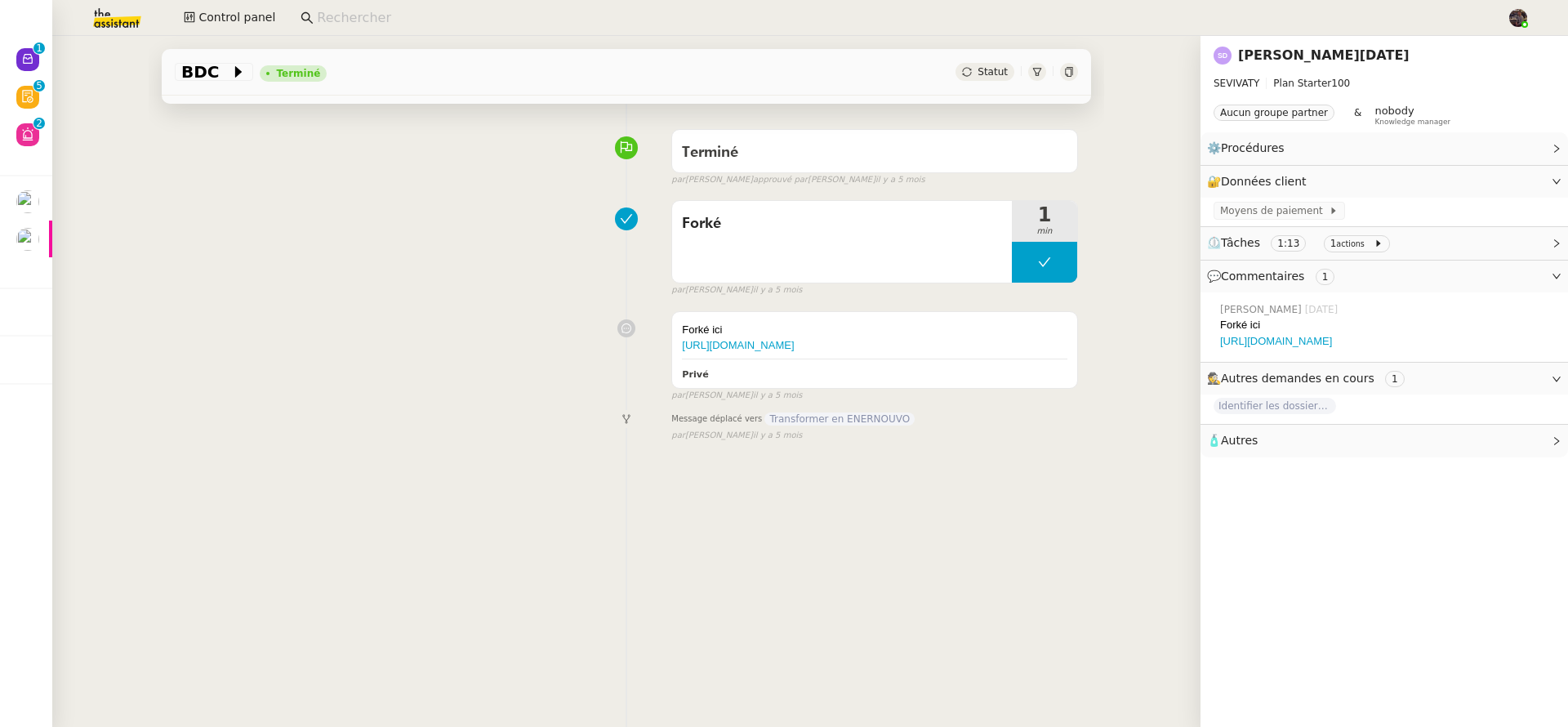
scroll to position [219, 0]
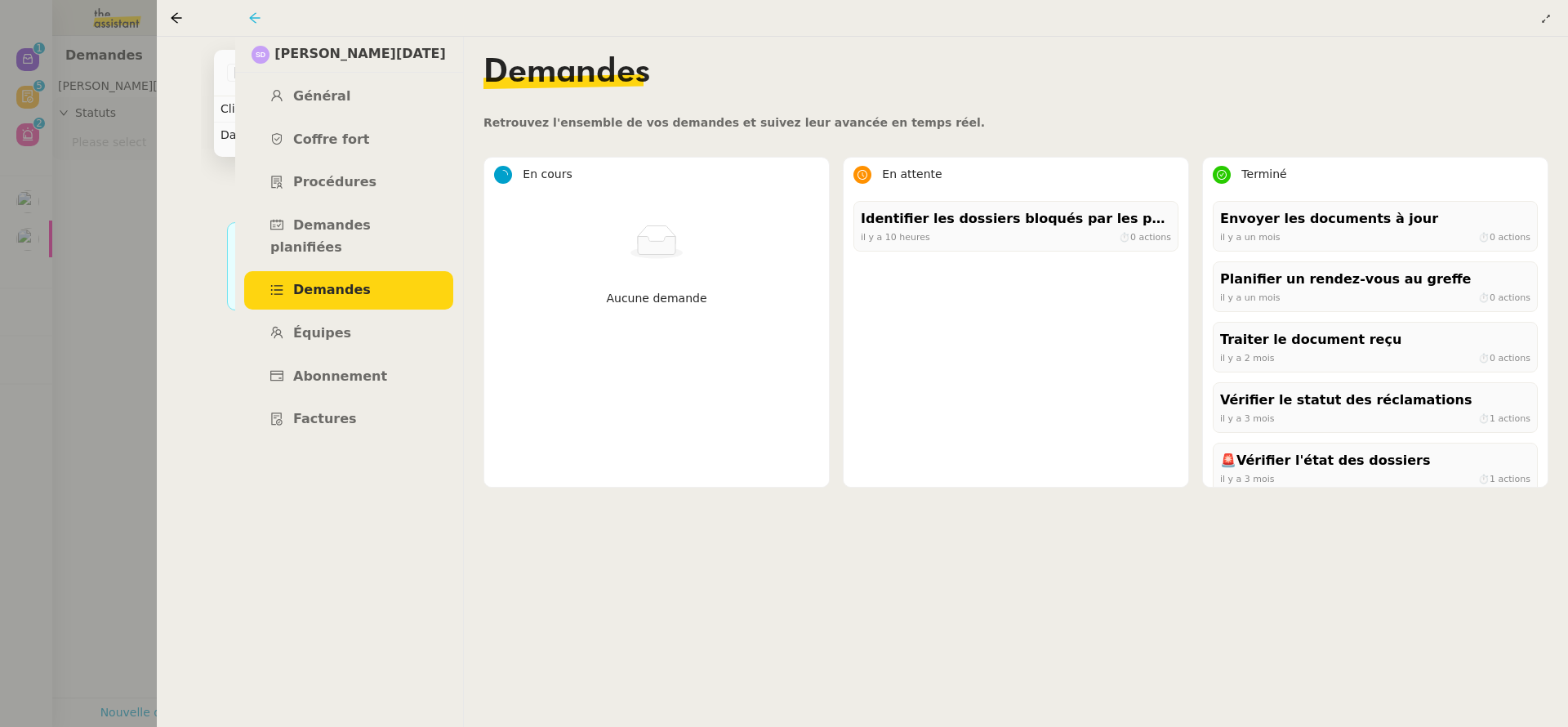
click at [255, 14] on icon at bounding box center [255, 18] width 11 height 11
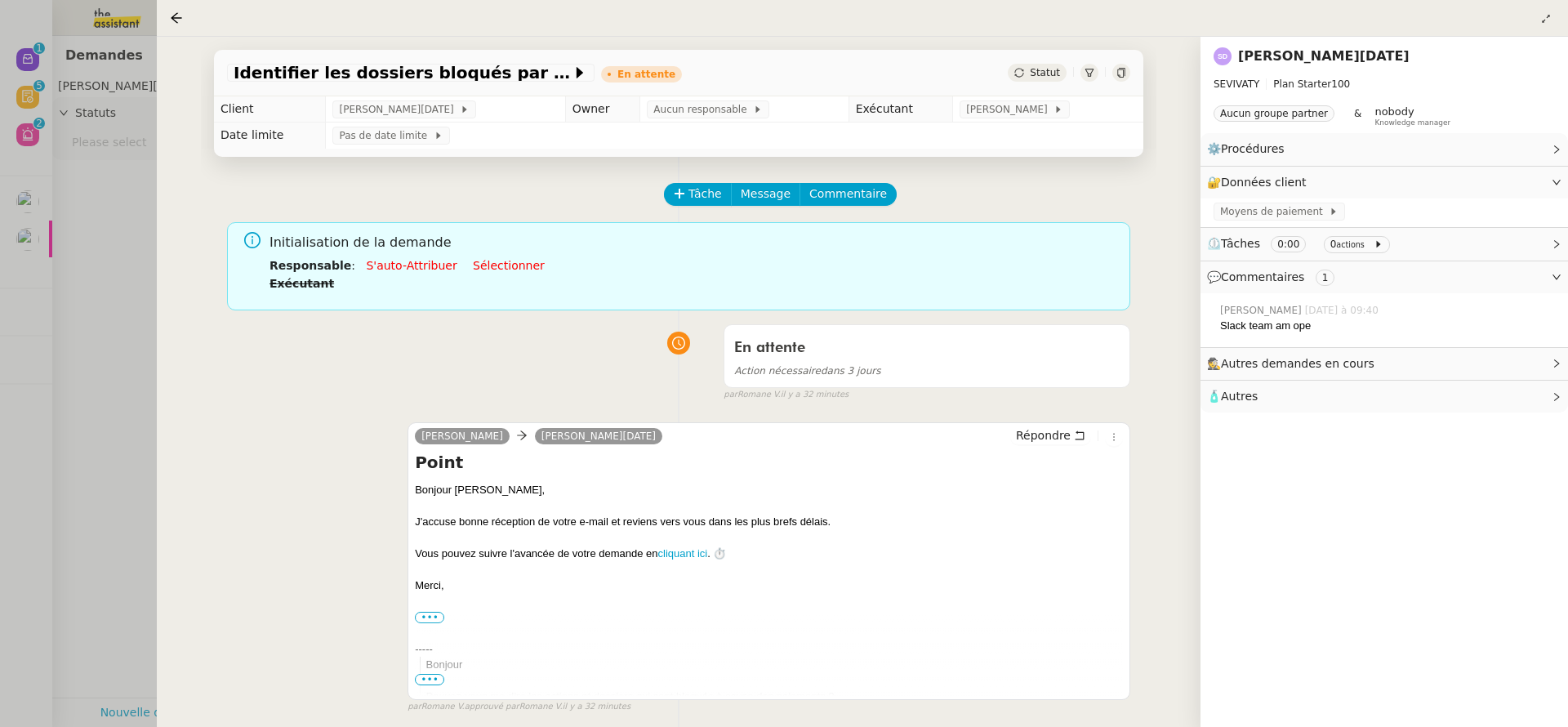
click at [1357, 46] on div "[PERSON_NAME][DATE]" at bounding box center [1384, 56] width 342 height 26
click at [1341, 54] on link "[PERSON_NAME][DATE]" at bounding box center [1324, 55] width 171 height 15
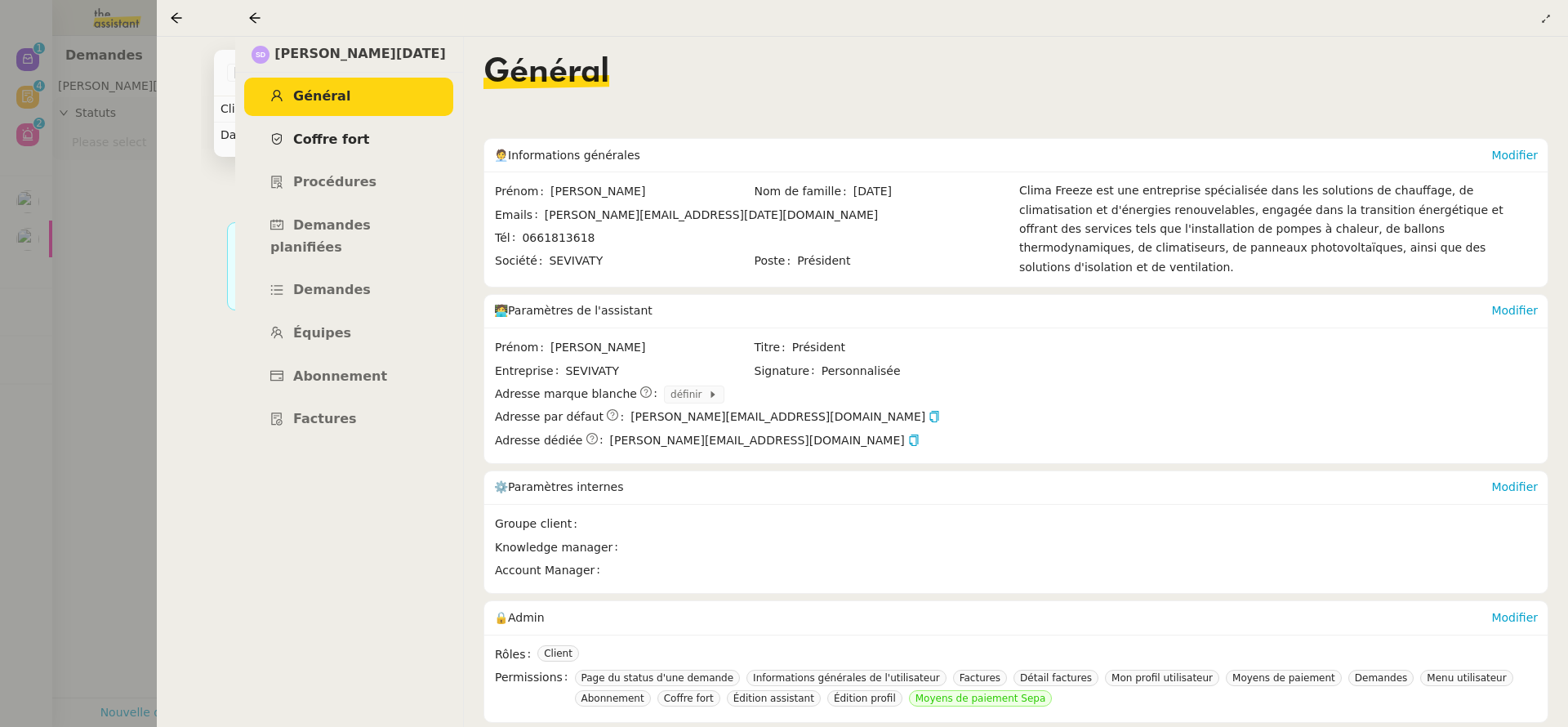
click at [404, 141] on link "Coffre fort" at bounding box center [349, 139] width 209 height 38
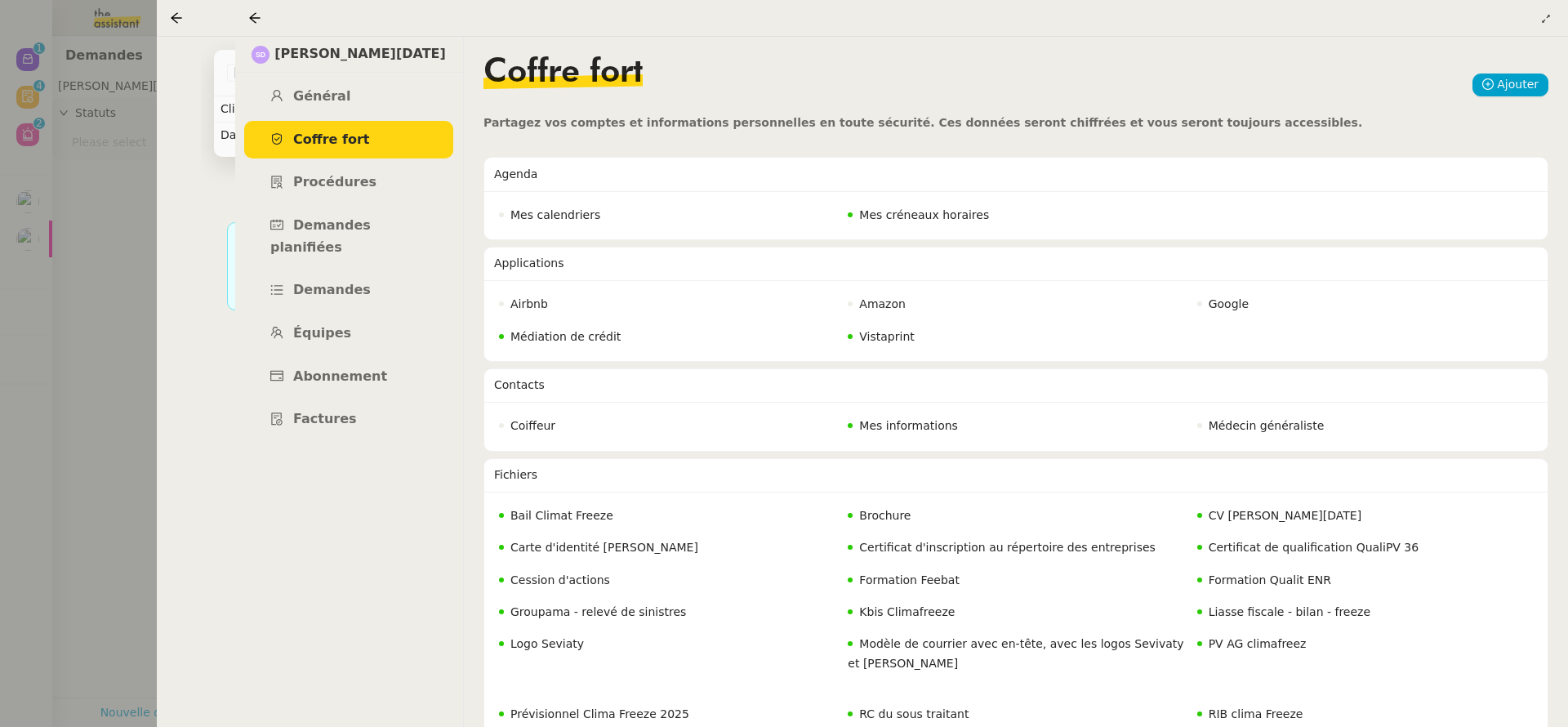
click at [382, 123] on link "Coffre fort" at bounding box center [349, 139] width 209 height 38
click at [385, 99] on link "Général" at bounding box center [349, 96] width 209 height 38
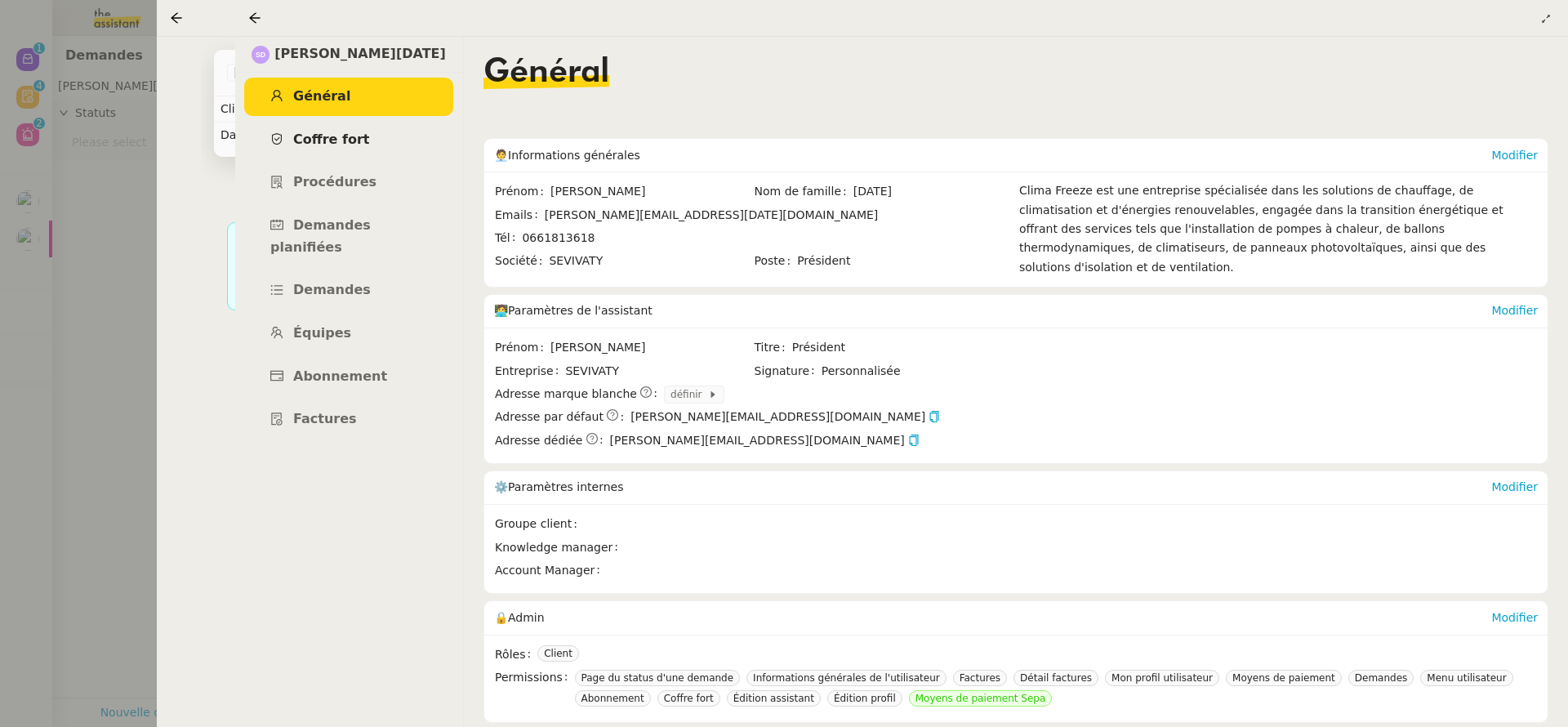
click at [382, 138] on link "Coffre fort" at bounding box center [349, 139] width 209 height 38
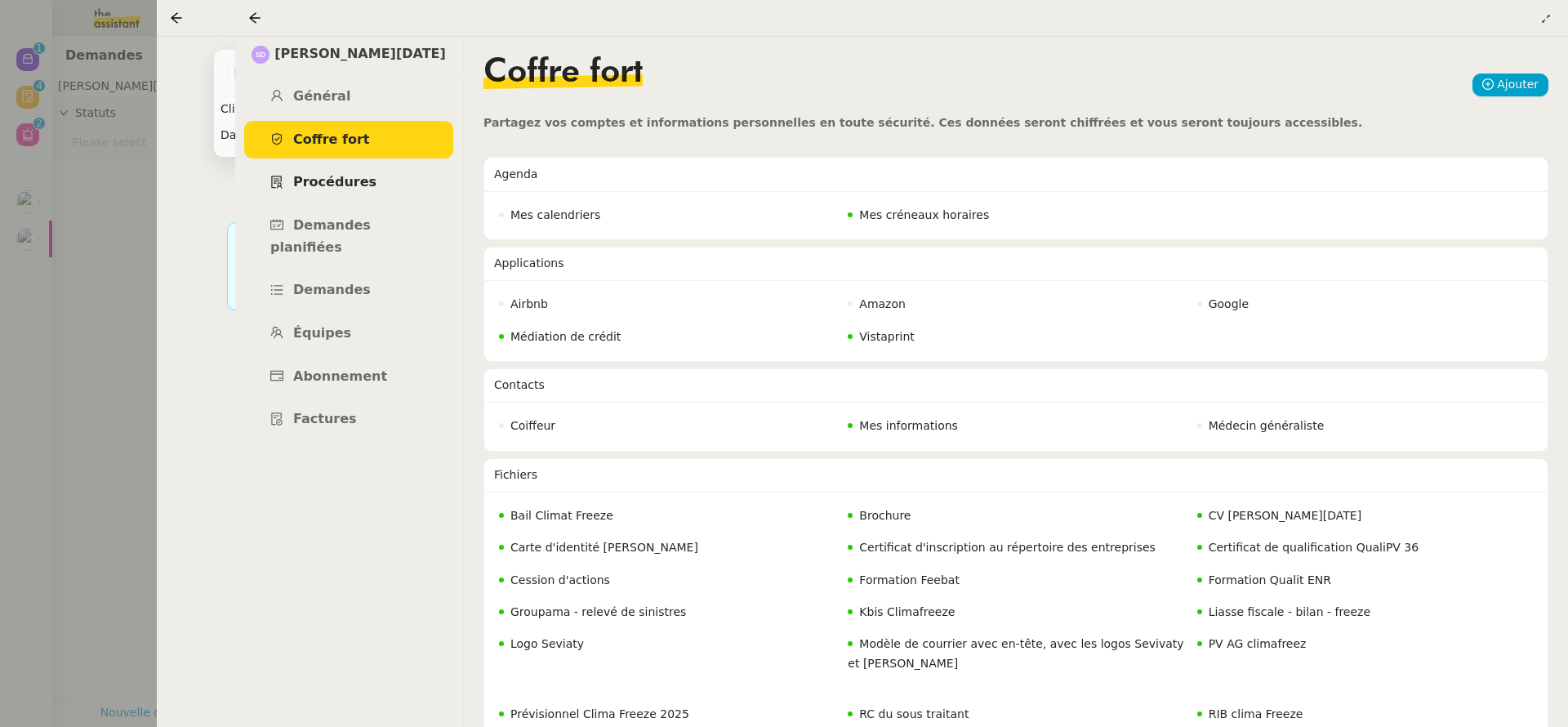
click at [355, 191] on link "Procédures" at bounding box center [349, 182] width 209 height 38
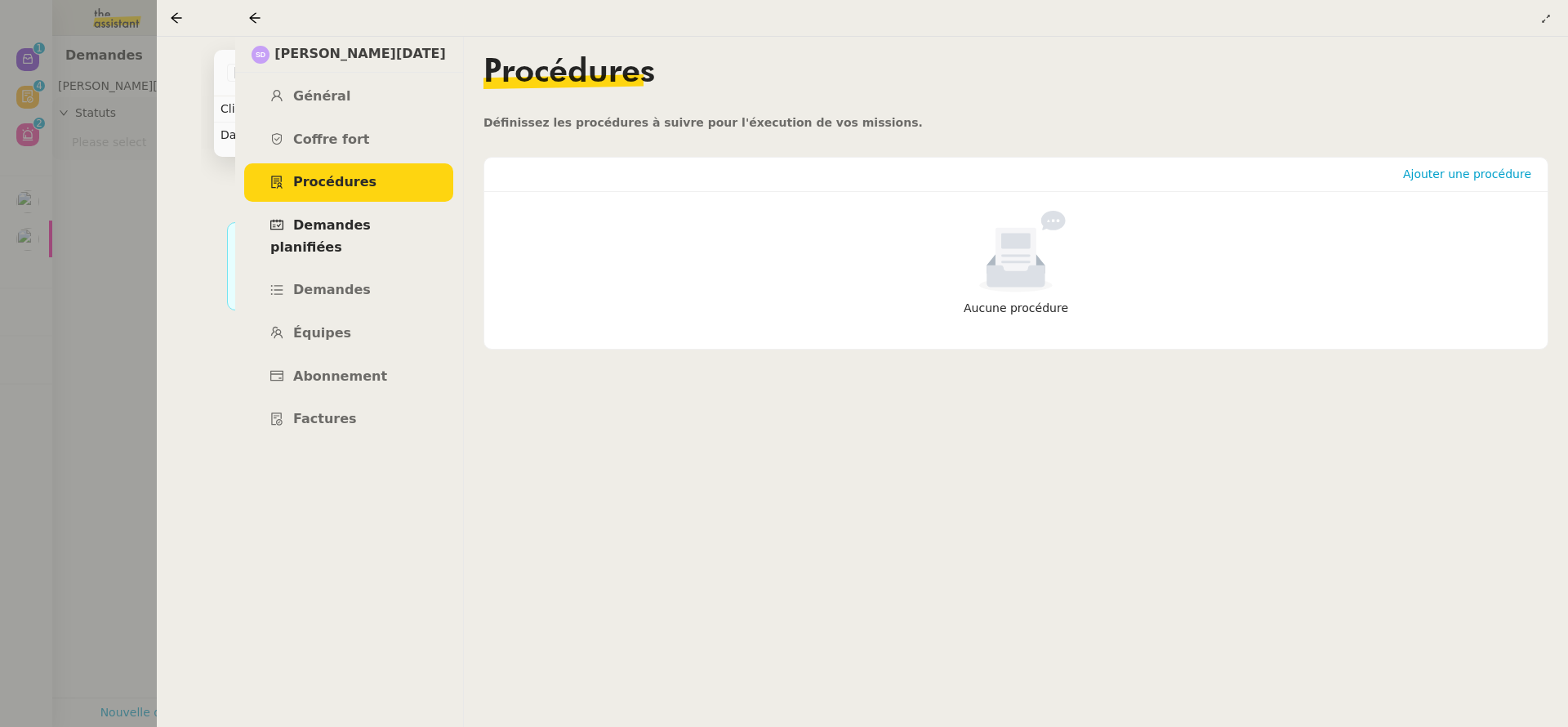
click at [343, 221] on span "Demandes planifiées" at bounding box center [320, 236] width 100 height 37
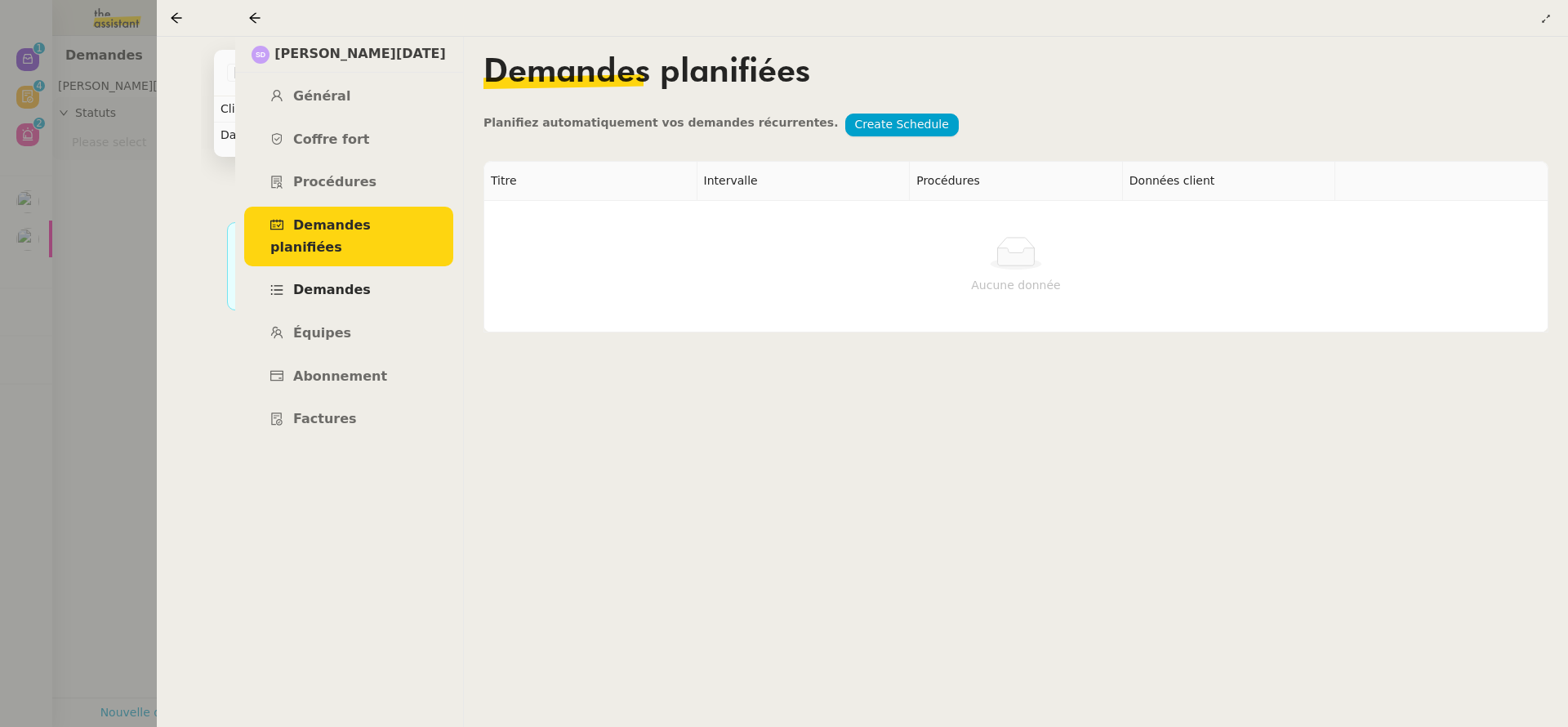
click at [365, 272] on link "Demandes" at bounding box center [349, 290] width 209 height 38
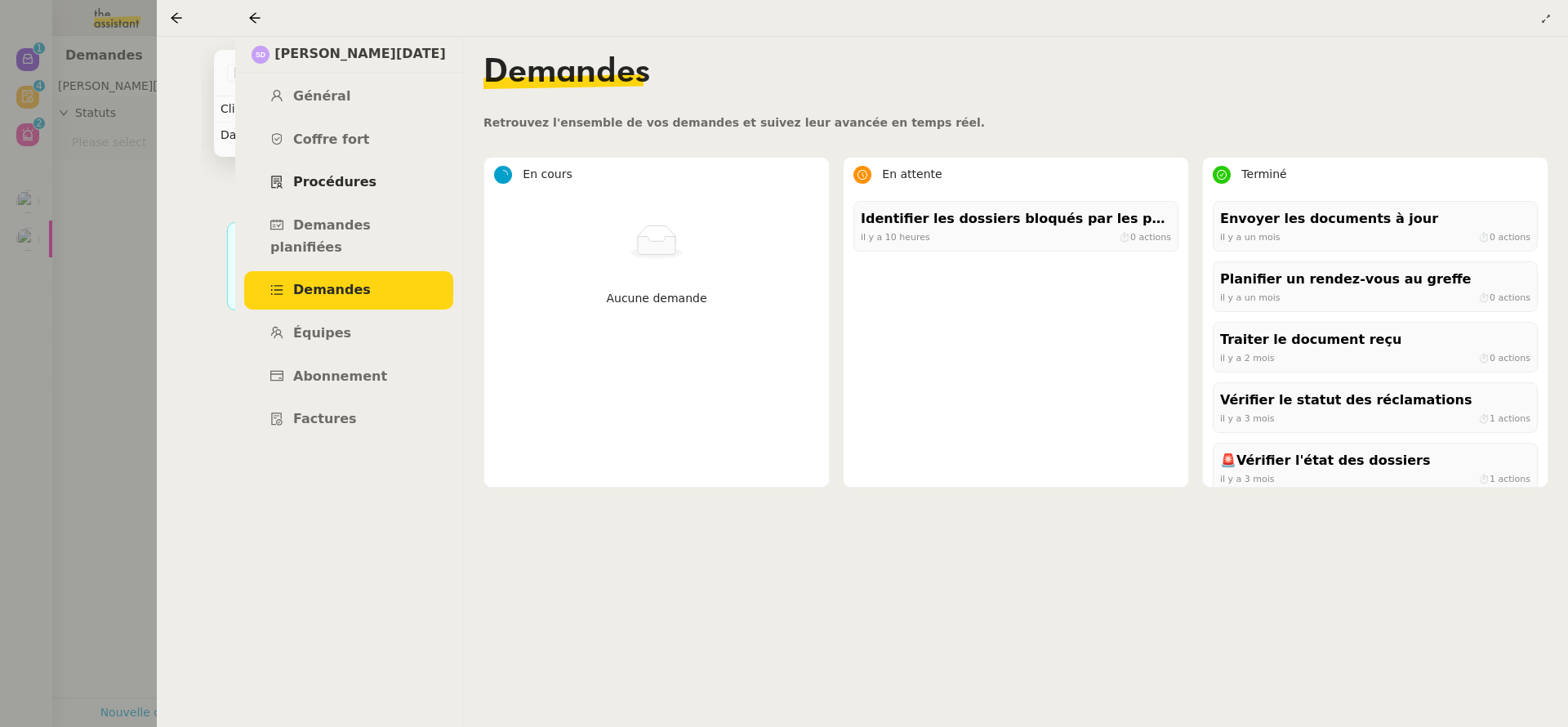
click at [343, 183] on span "Procédures" at bounding box center [335, 181] width 83 height 15
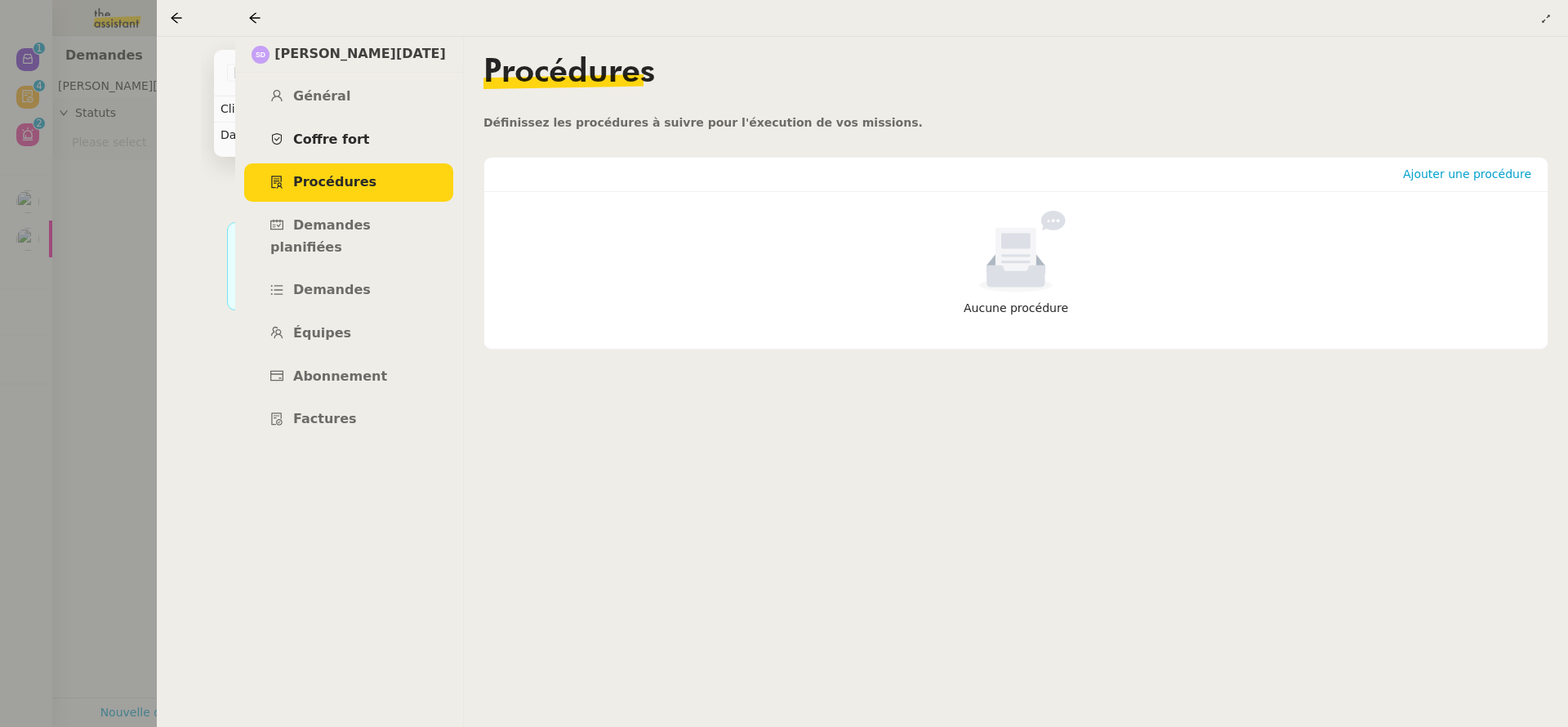
click at [342, 147] on span "Coffre fort" at bounding box center [331, 138] width 77 height 15
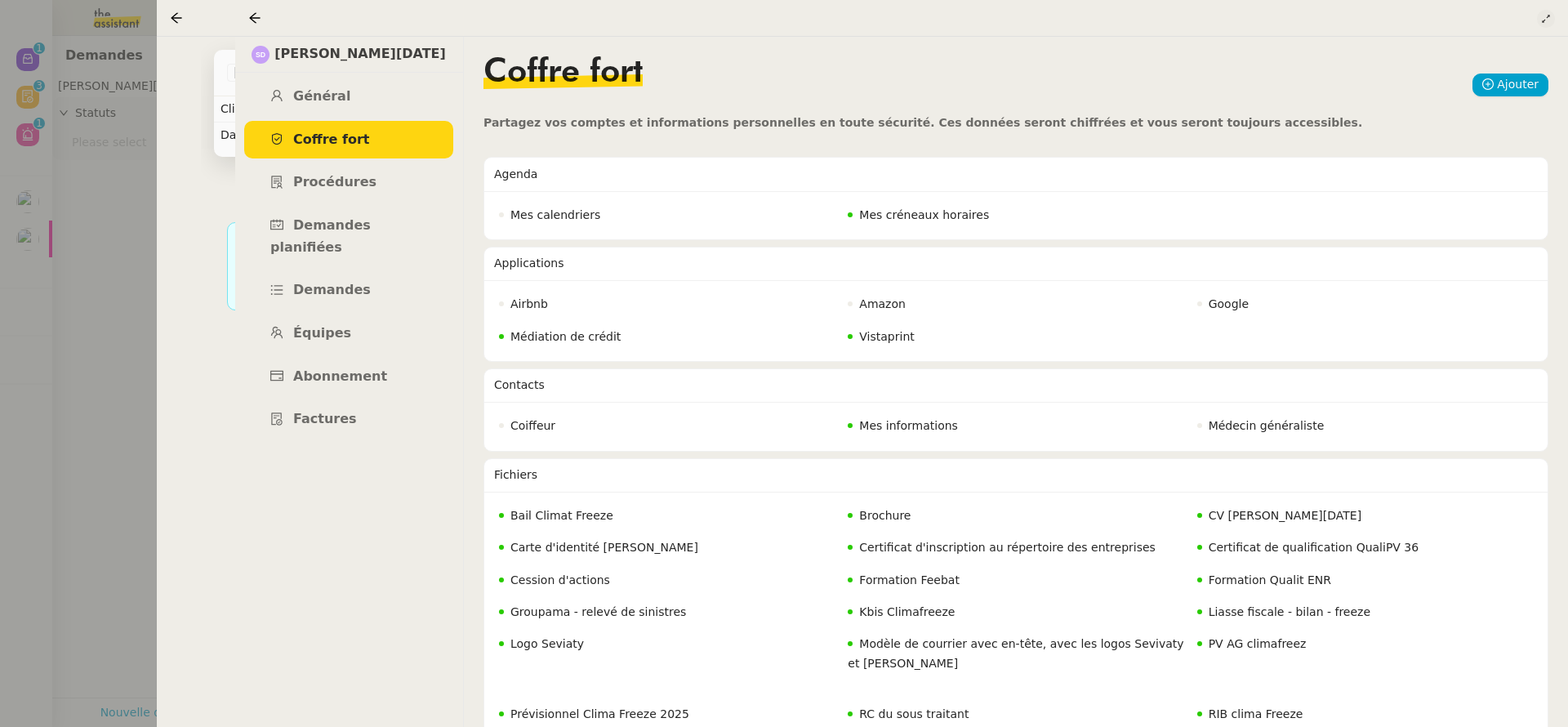
click at [1551, 26] on button at bounding box center [1546, 19] width 18 height 18
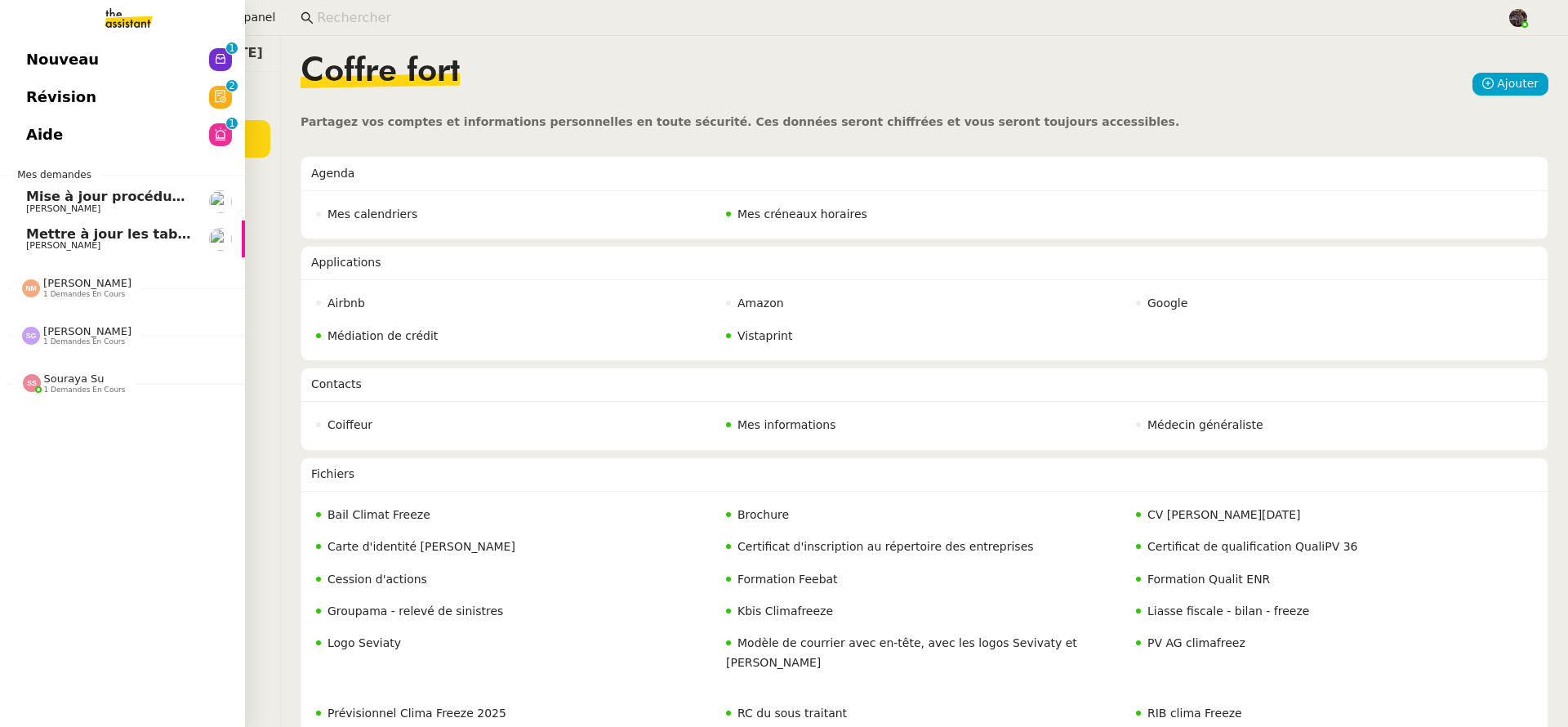
click at [59, 250] on span "[PERSON_NAME]" at bounding box center [63, 246] width 75 height 11
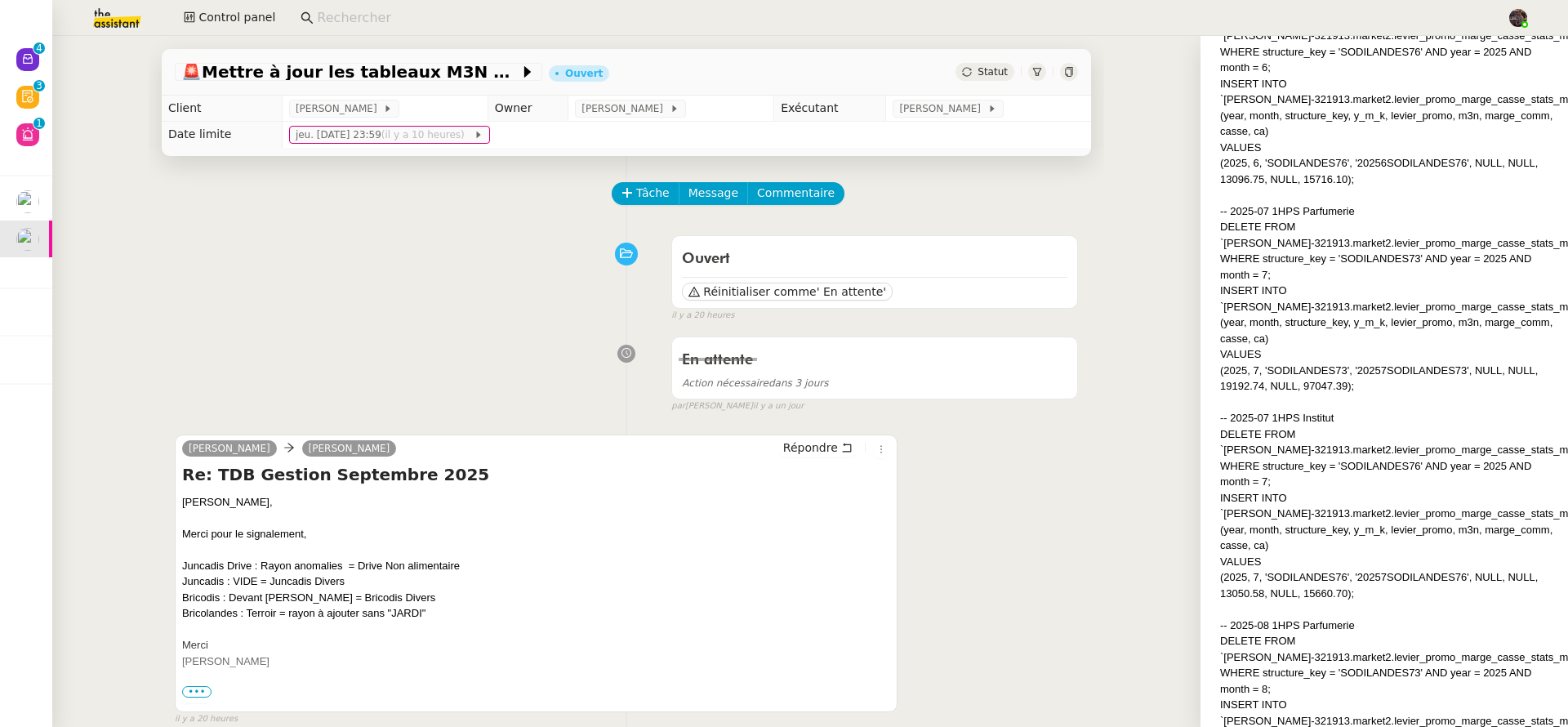
scroll to position [8045, 0]
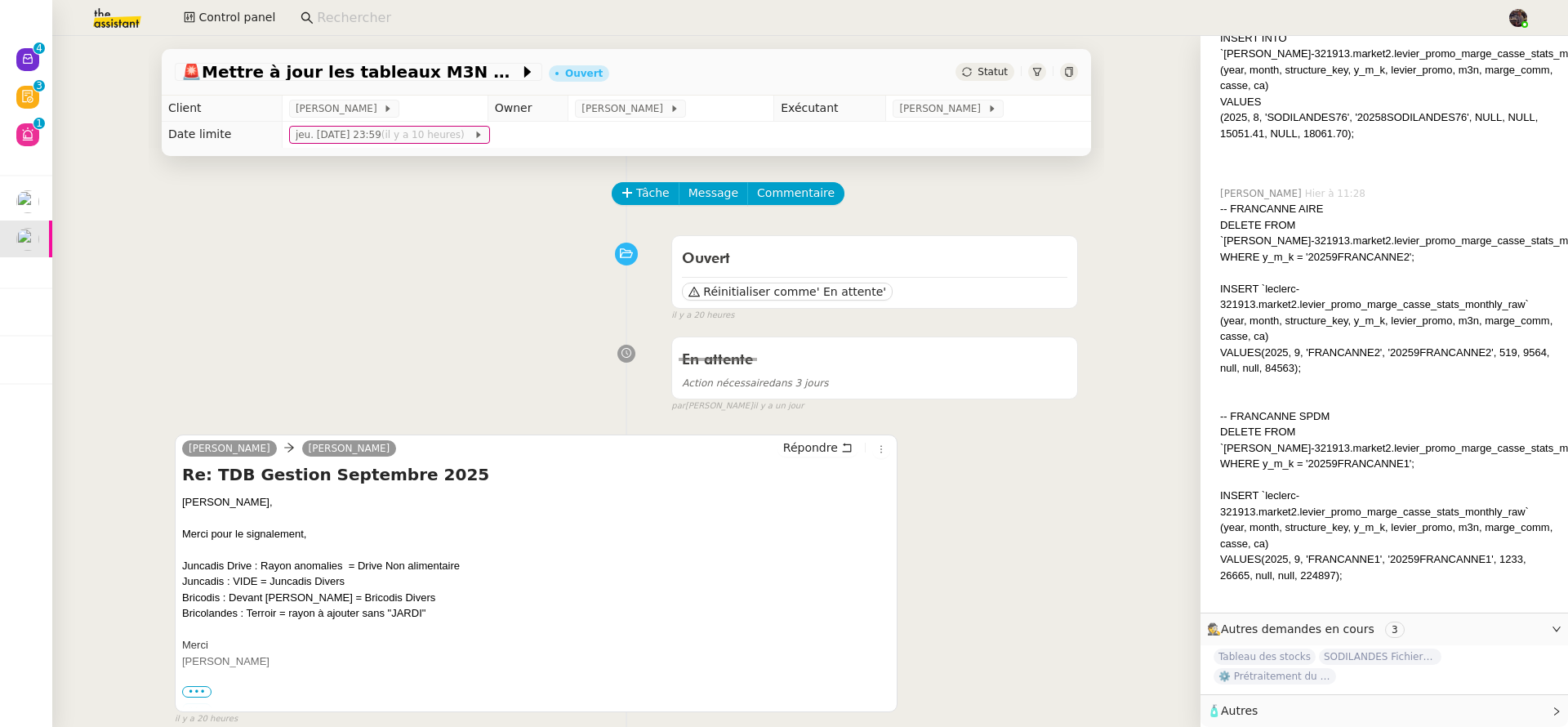
click at [1388, 705] on span "🧴 Autres" at bounding box center [1372, 711] width 328 height 19
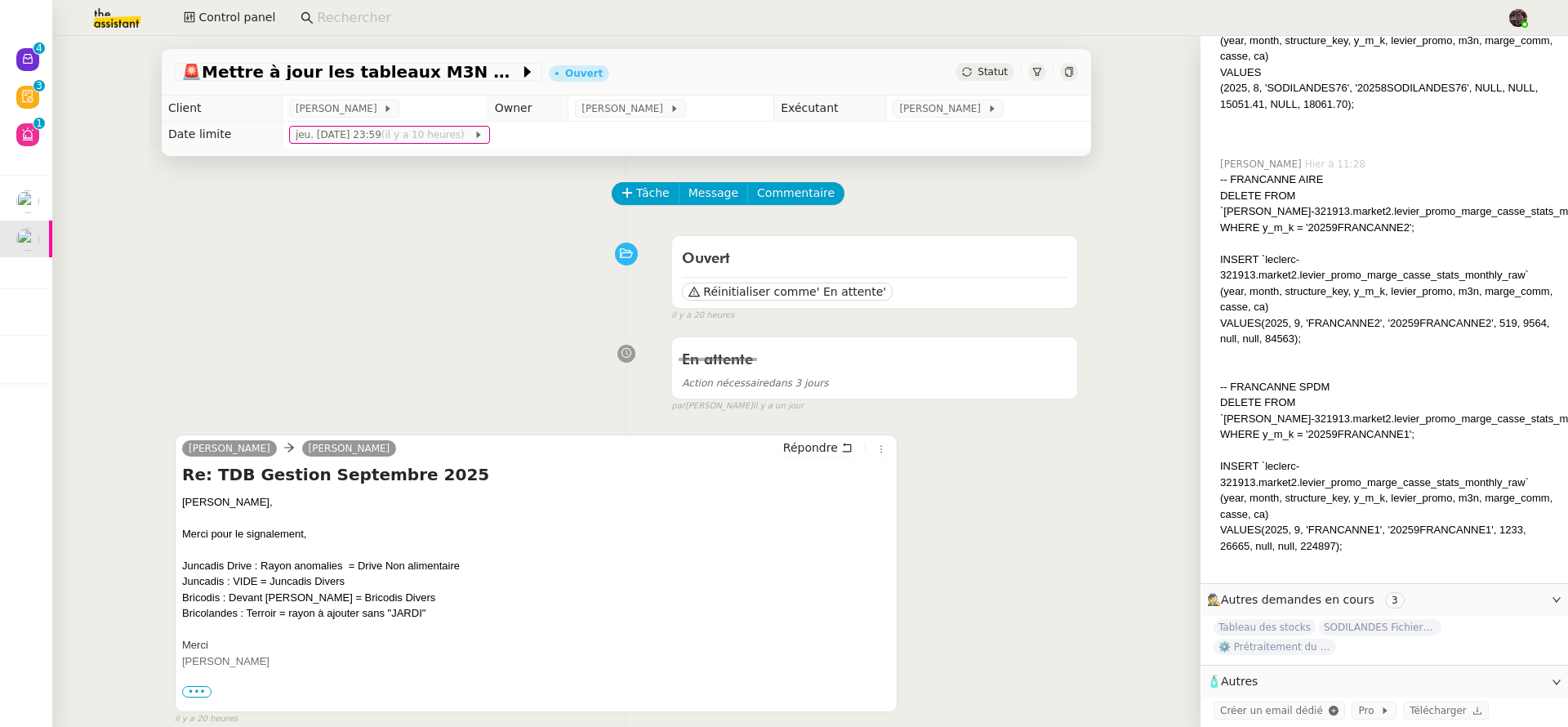
scroll to position [8074, 0]
click at [500, 262] on div "Ouvert Réinitialiser comme ' En attente' false il y a 20 heures" at bounding box center [626, 275] width 903 height 95
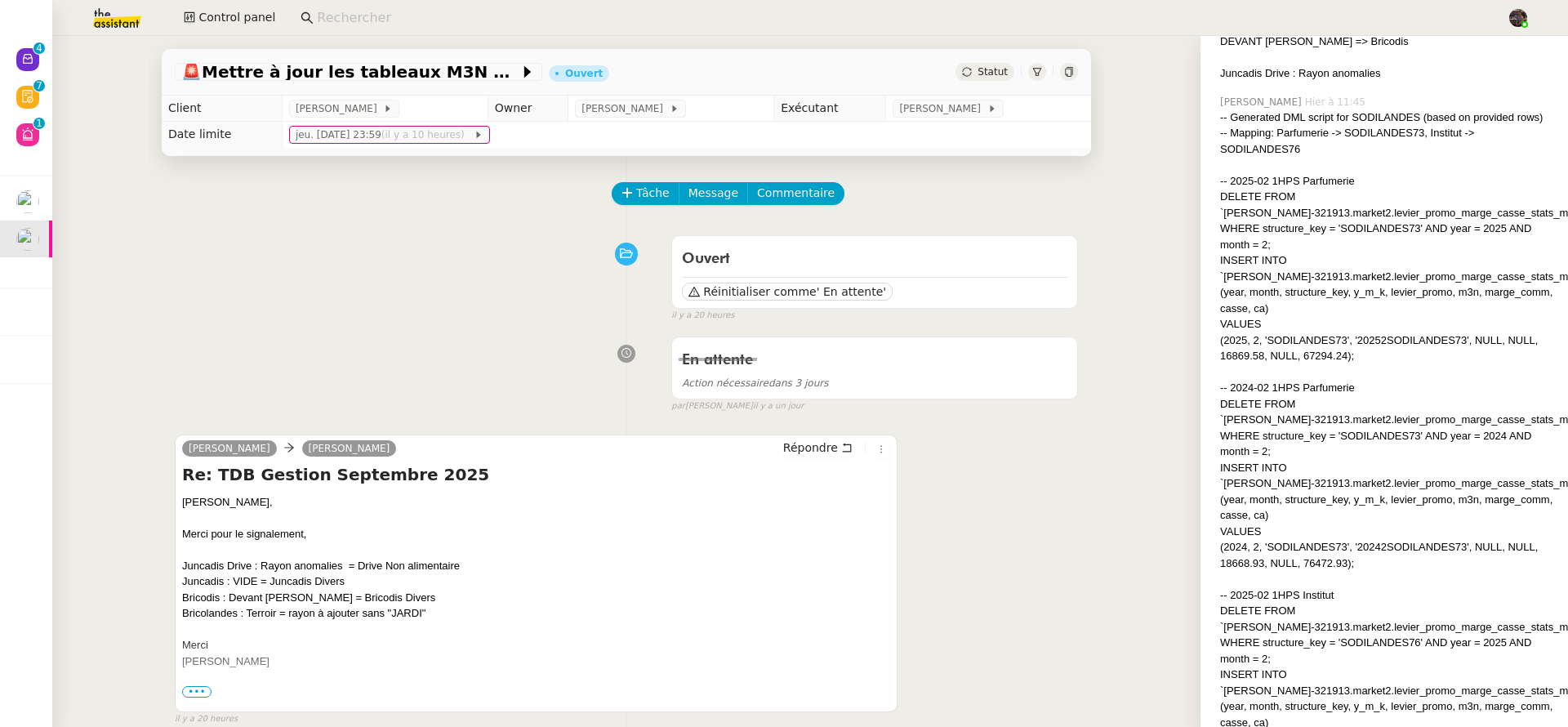
scroll to position [0, 0]
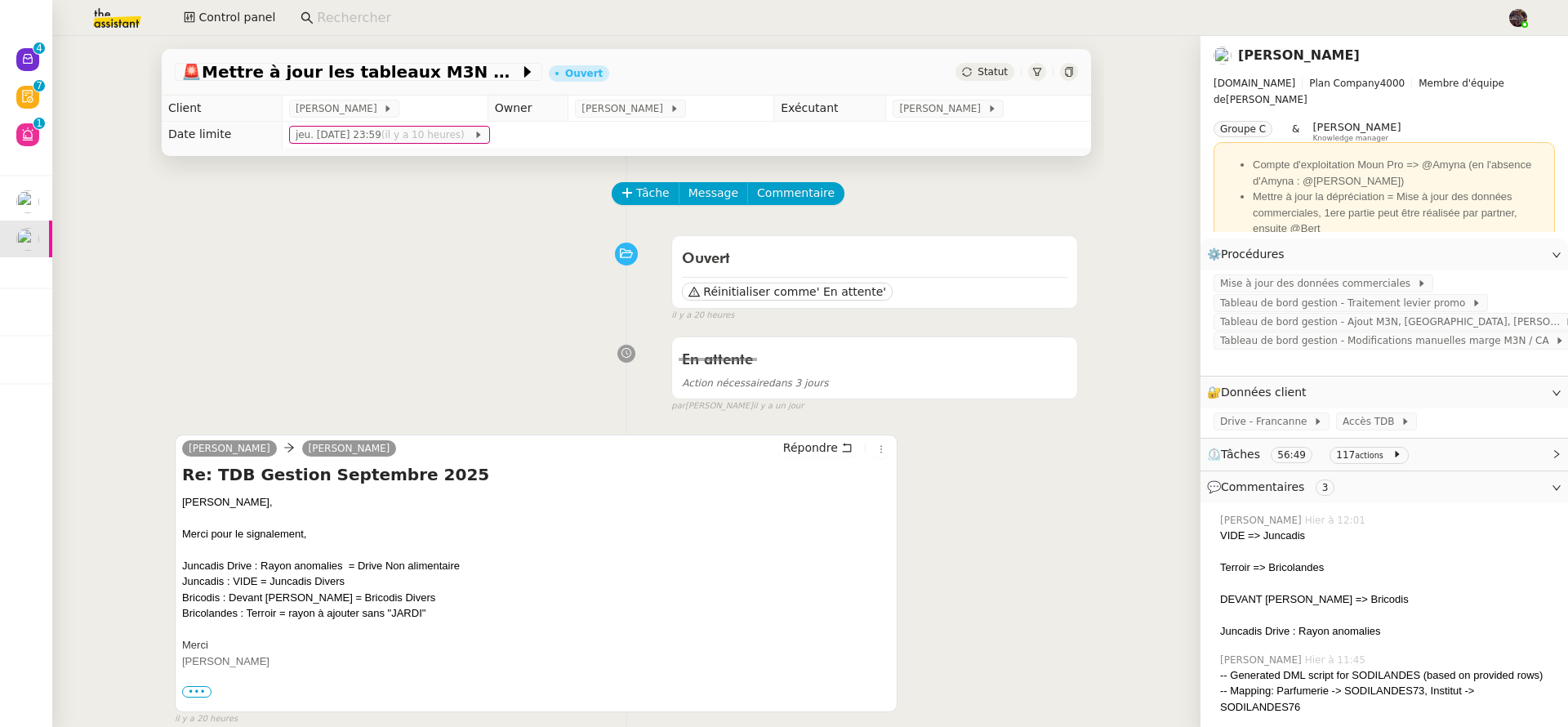
click at [1265, 47] on link "[PERSON_NAME]" at bounding box center [1299, 54] width 122 height 15
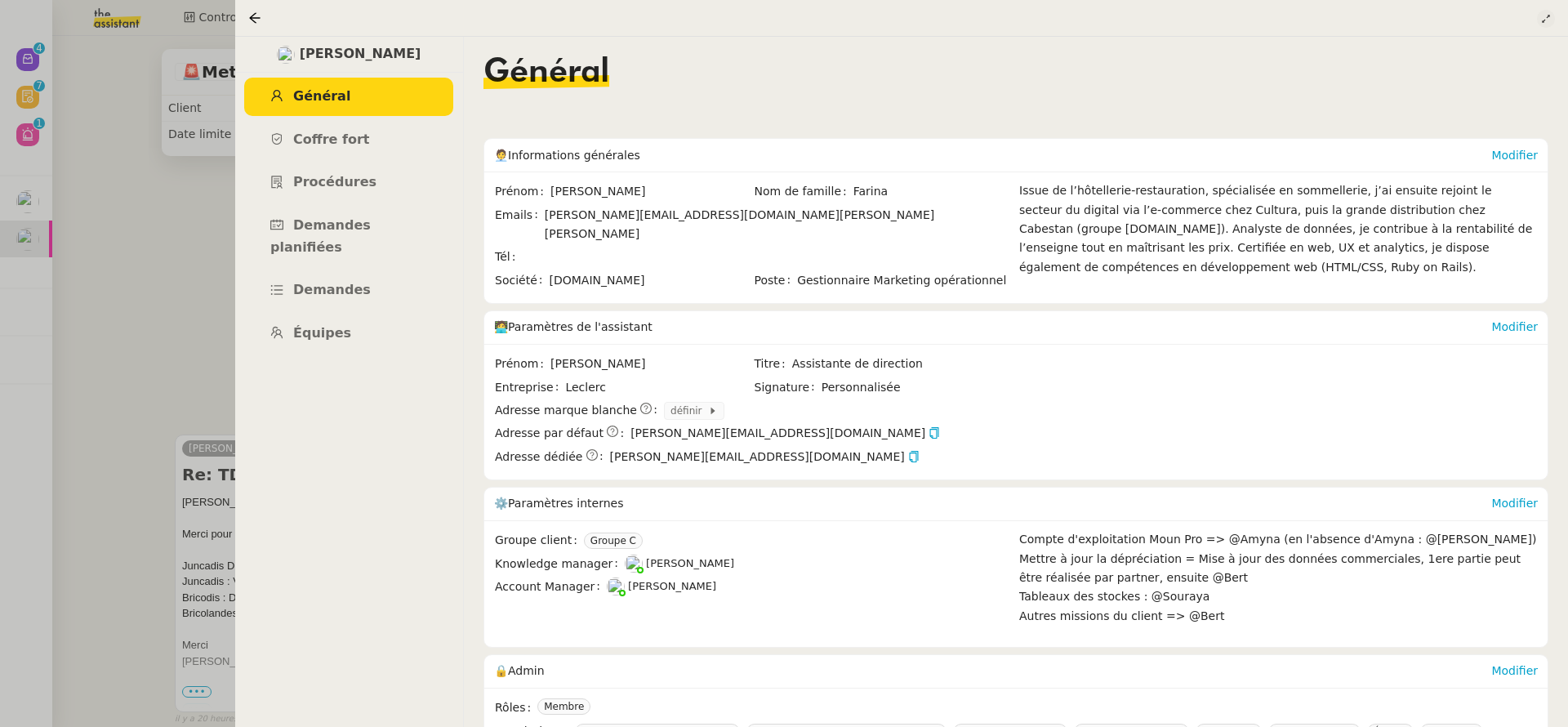
click at [1548, 12] on button at bounding box center [1546, 19] width 18 height 18
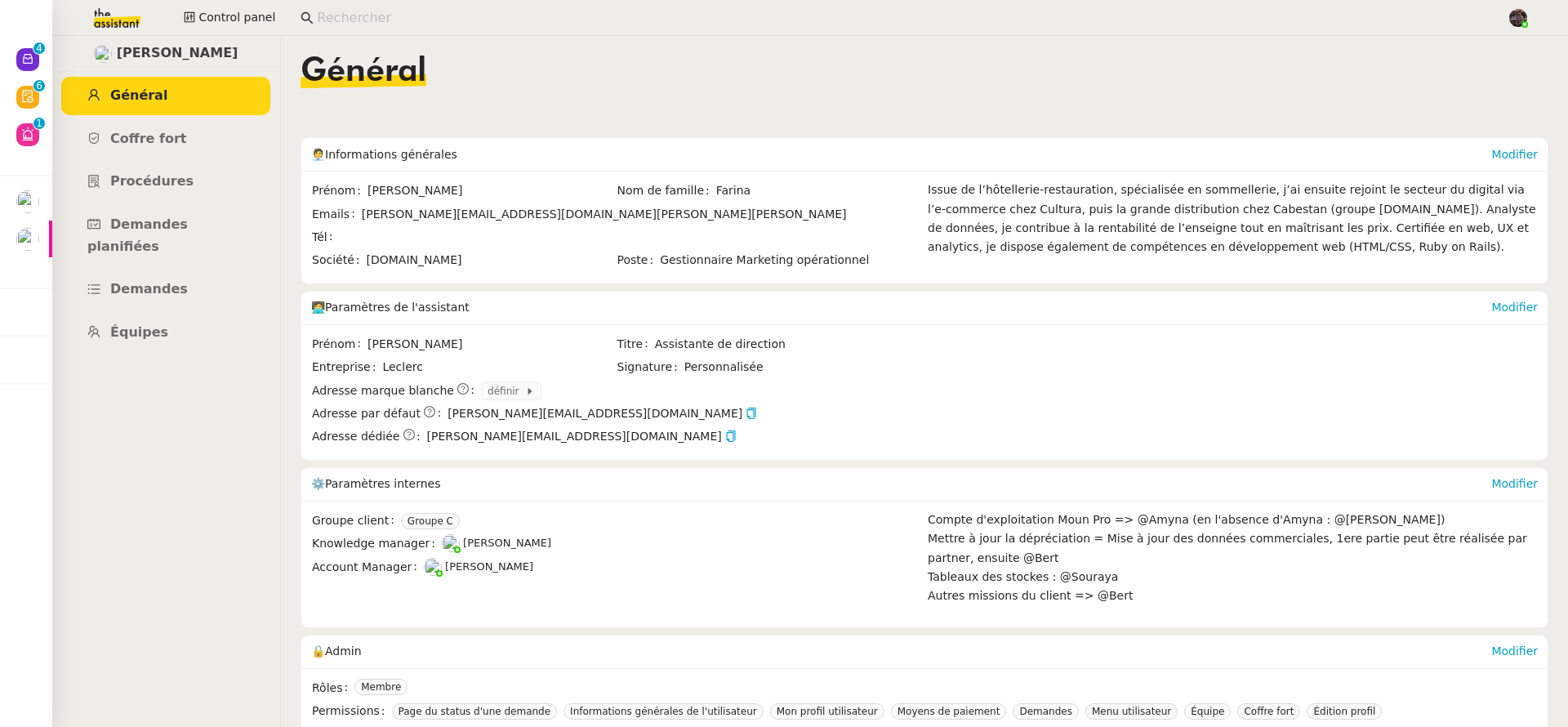
scroll to position [4, 0]
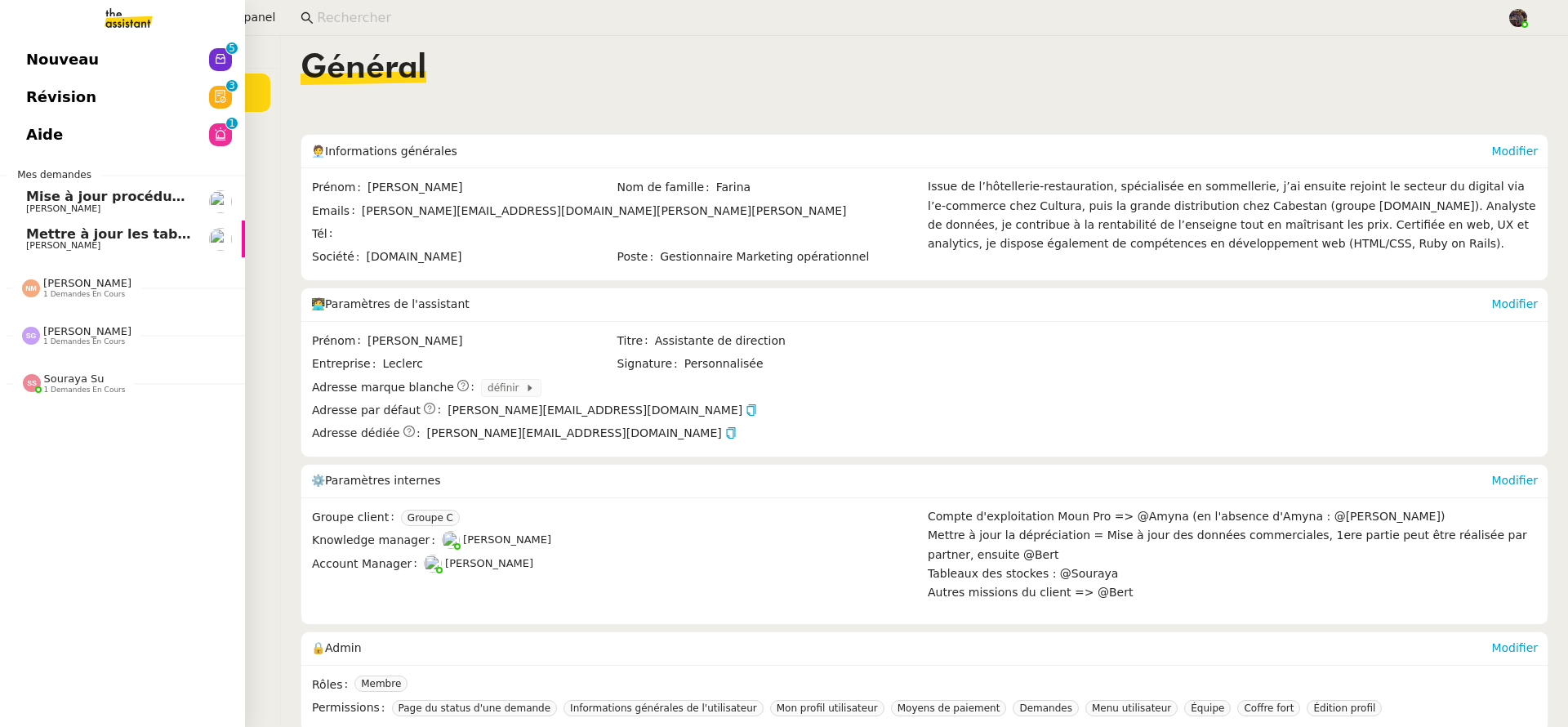
click at [35, 233] on span "Mettre à jour les tableaux M3N et MPAf" at bounding box center [170, 233] width 290 height 15
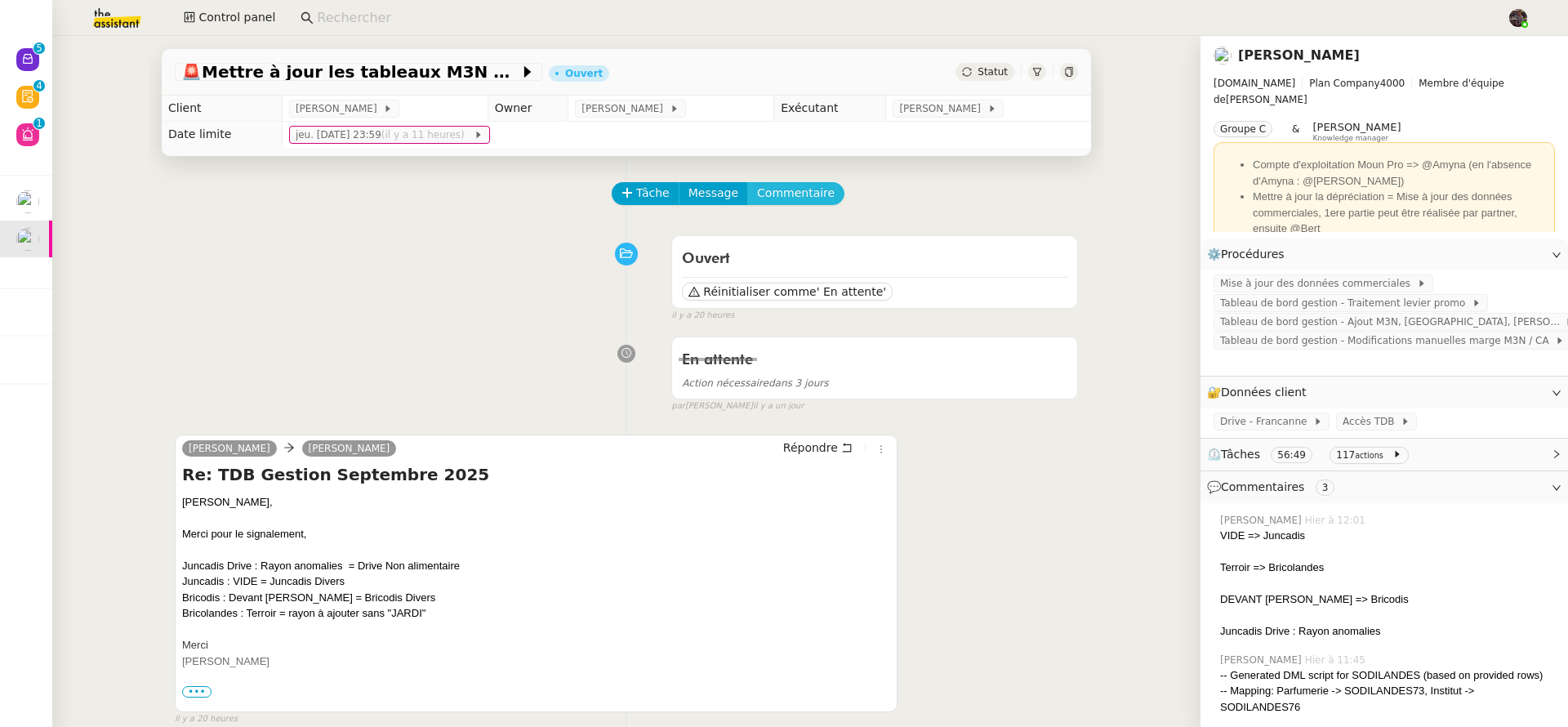
click at [787, 193] on span "Commentaire" at bounding box center [795, 193] width 77 height 19
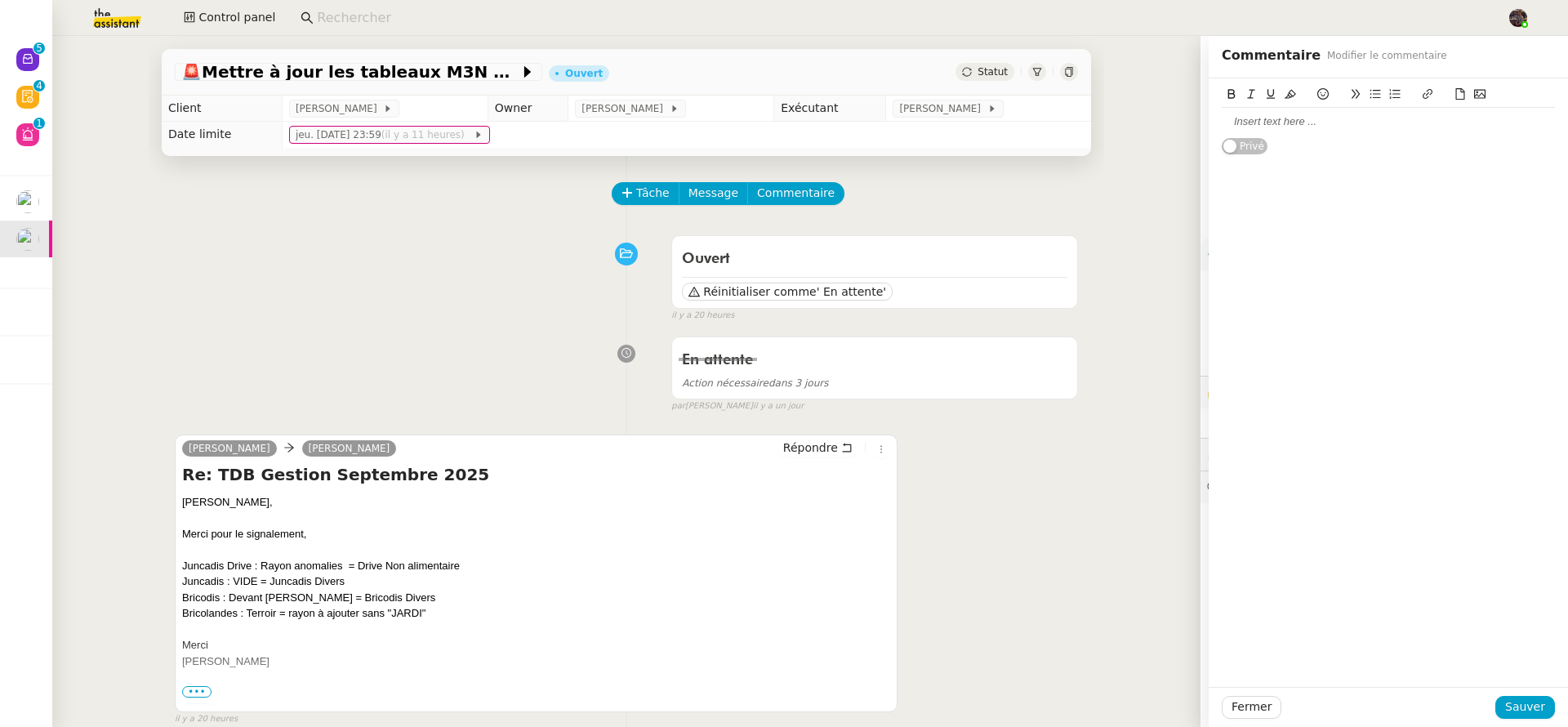
click at [1330, 122] on div at bounding box center [1389, 122] width 334 height 15
click at [443, 275] on div "Ouvert Réinitialiser comme ' En attente' false il y a 20 heures" at bounding box center [626, 275] width 903 height 95
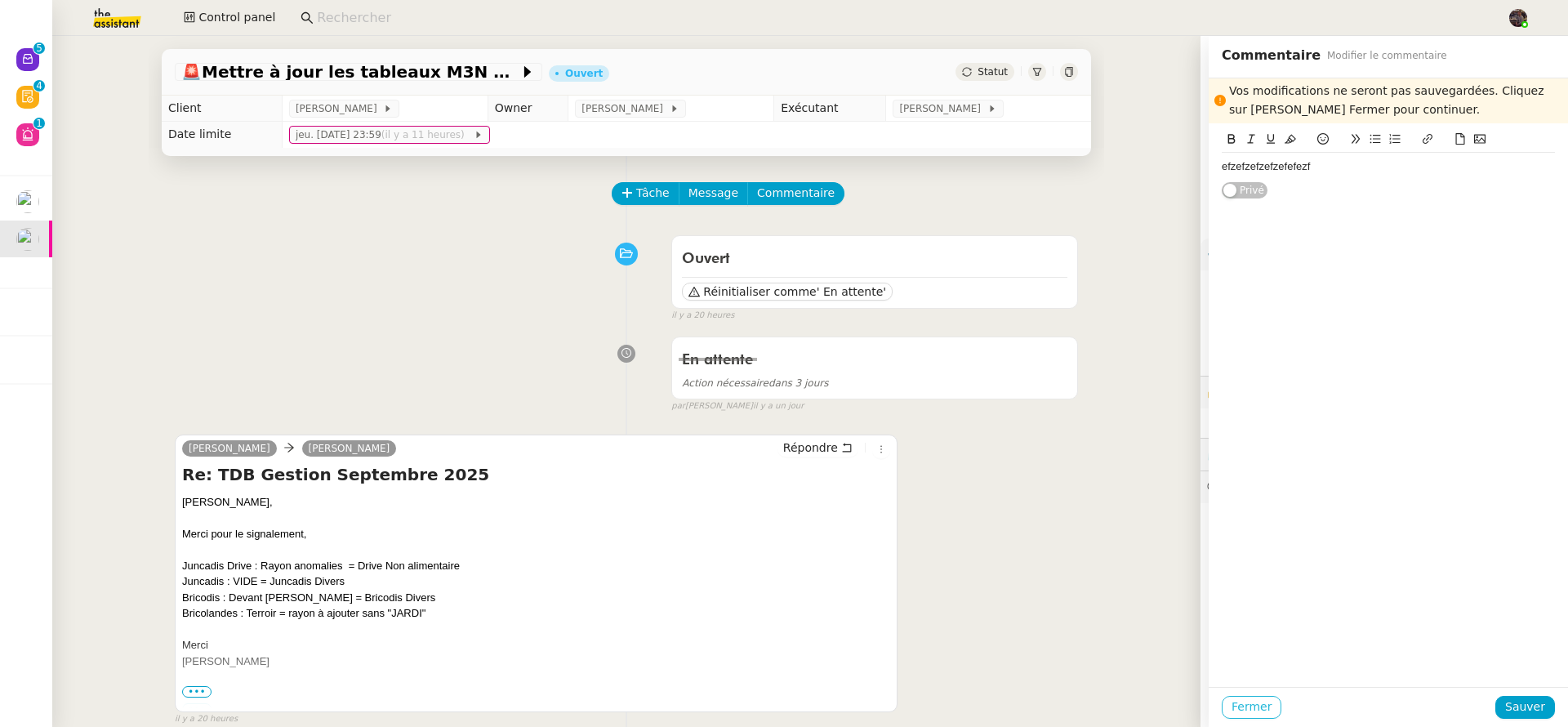
click at [1254, 711] on span "Fermer" at bounding box center [1251, 707] width 40 height 19
click at [1375, 669] on span "Ok" at bounding box center [1383, 663] width 15 height 16
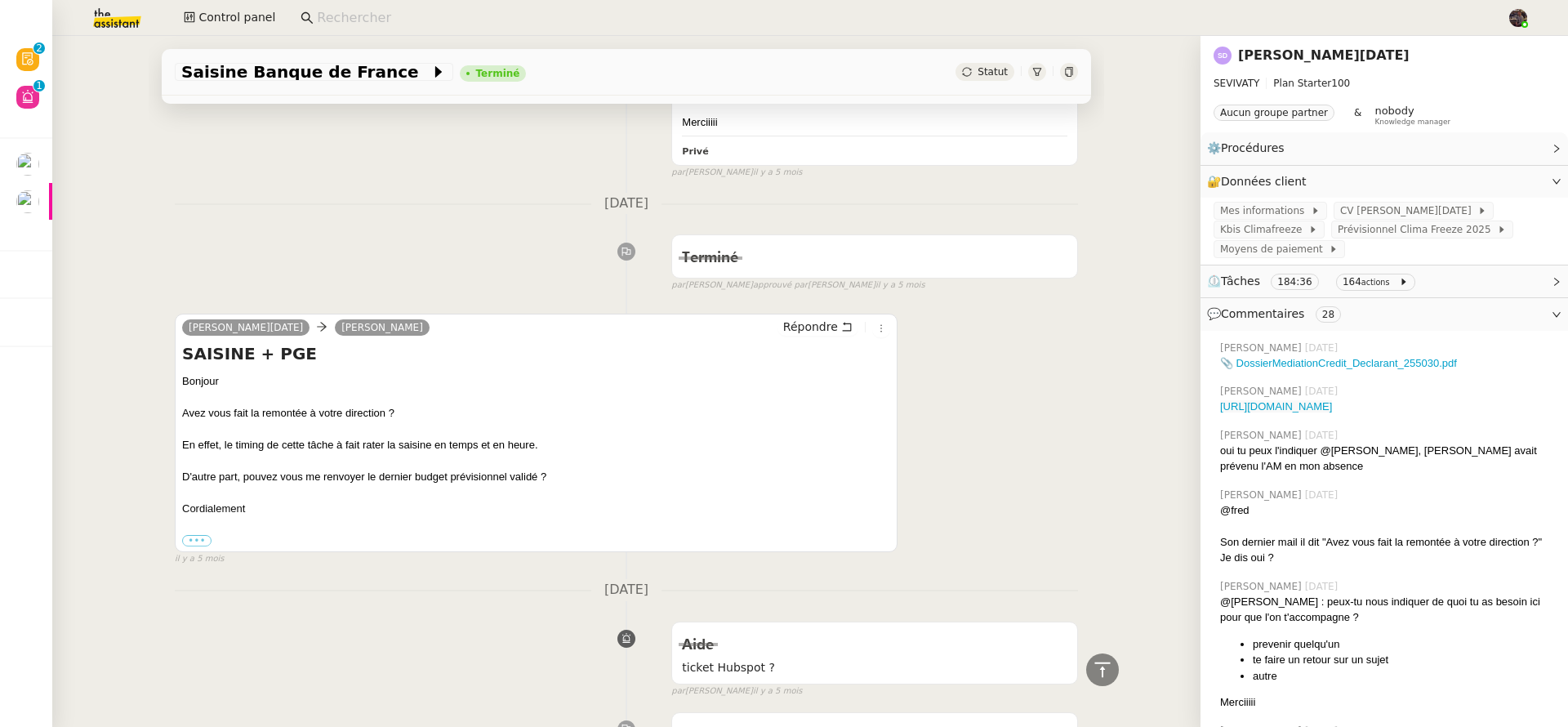
scroll to position [3633, 0]
